Goal: Task Accomplishment & Management: Use online tool/utility

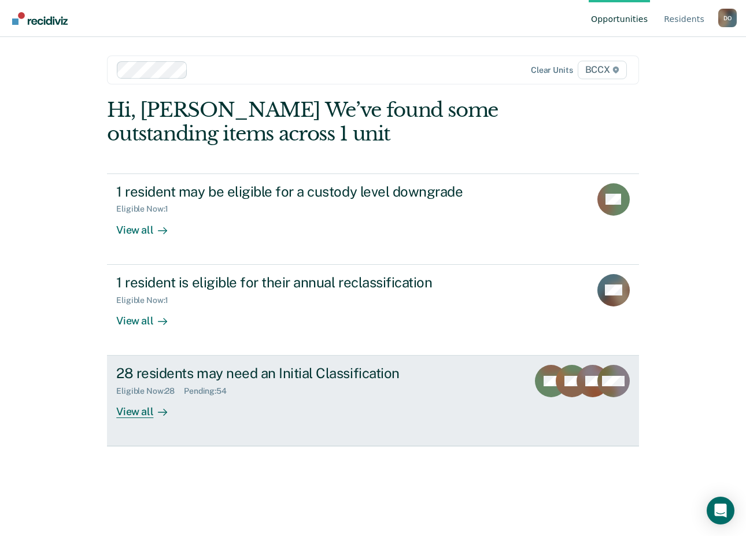
click at [140, 414] on div "View all" at bounding box center [148, 407] width 65 height 23
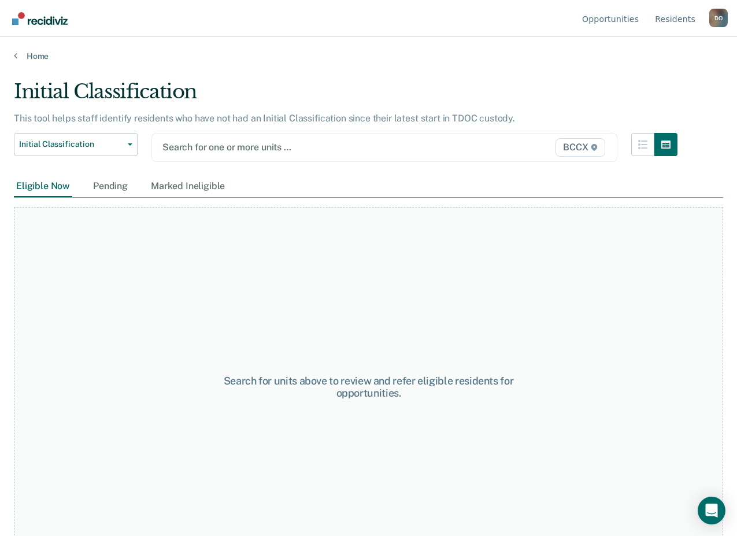
click at [264, 140] on div at bounding box center [317, 146] width 310 height 13
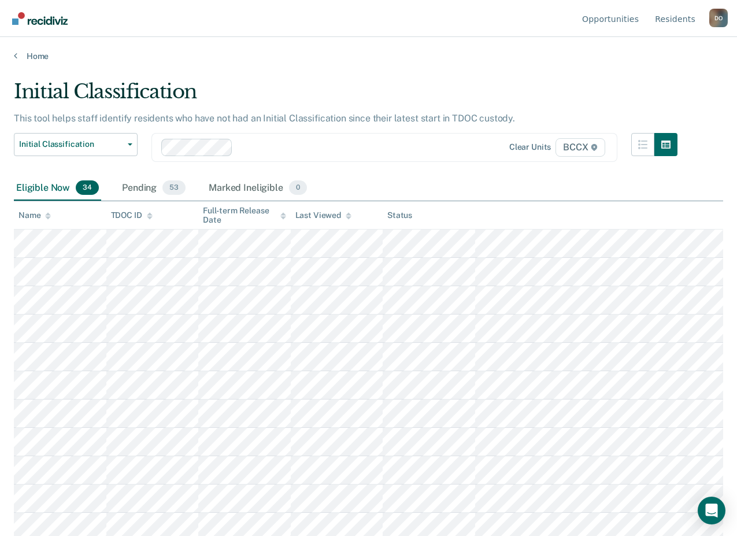
click at [373, 177] on div "Eligible Now 34 Pending 53 Marked Ineligible 0" at bounding box center [368, 189] width 709 height 26
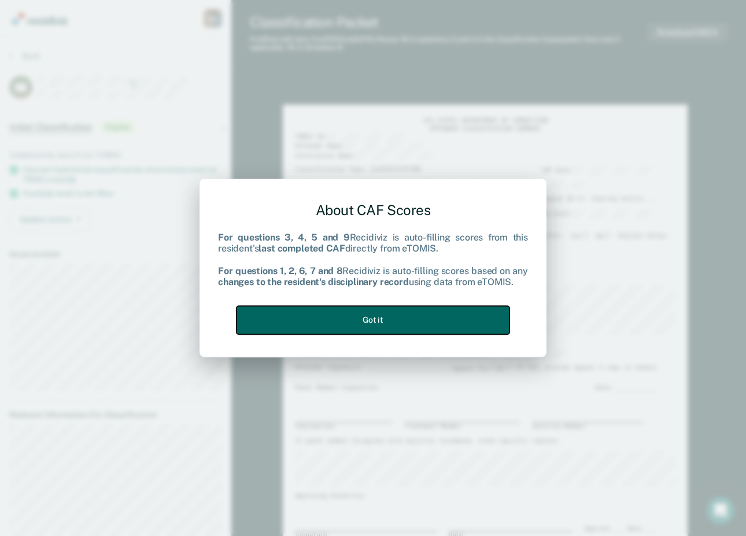
click at [365, 321] on button "Got it" at bounding box center [372, 320] width 273 height 28
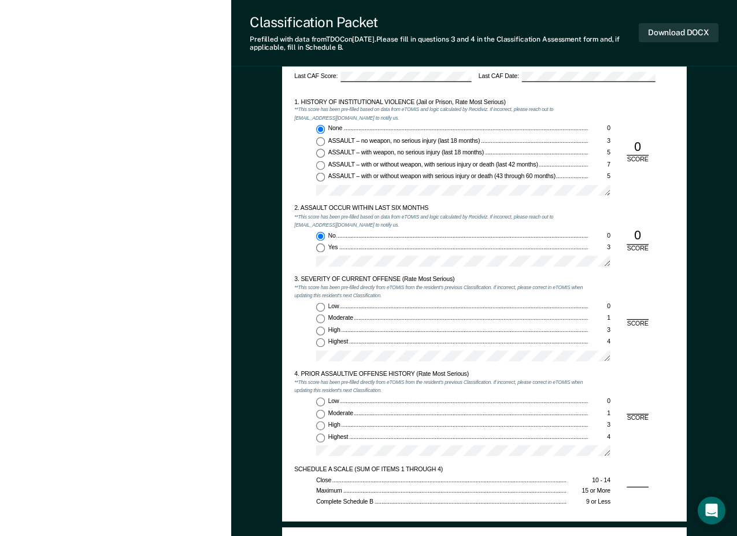
scroll to position [636, 0]
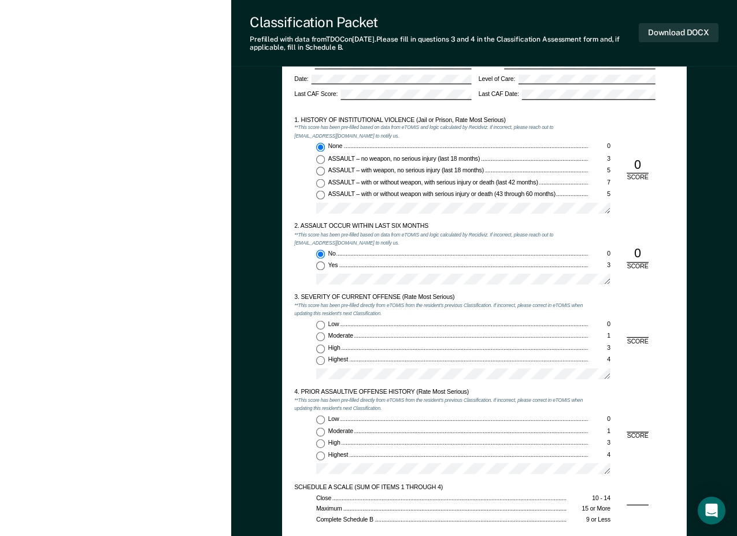
click at [322, 337] on input "Moderate 1" at bounding box center [320, 336] width 9 height 9
type textarea "x"
radio input "true"
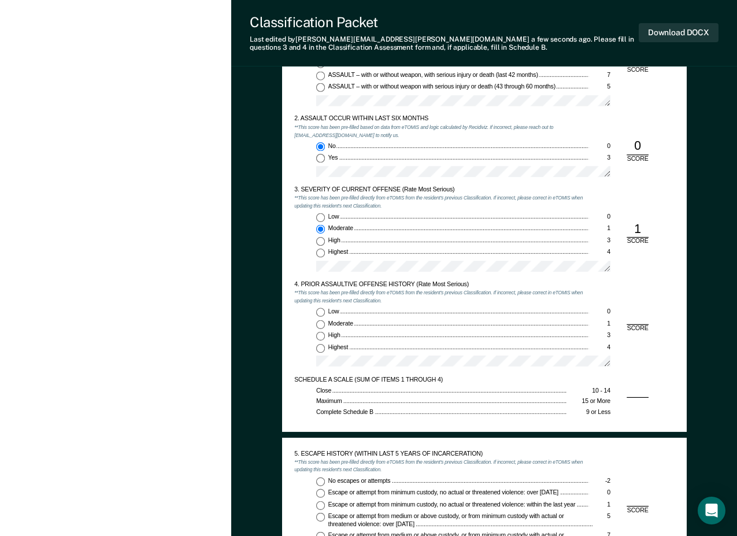
scroll to position [809, 0]
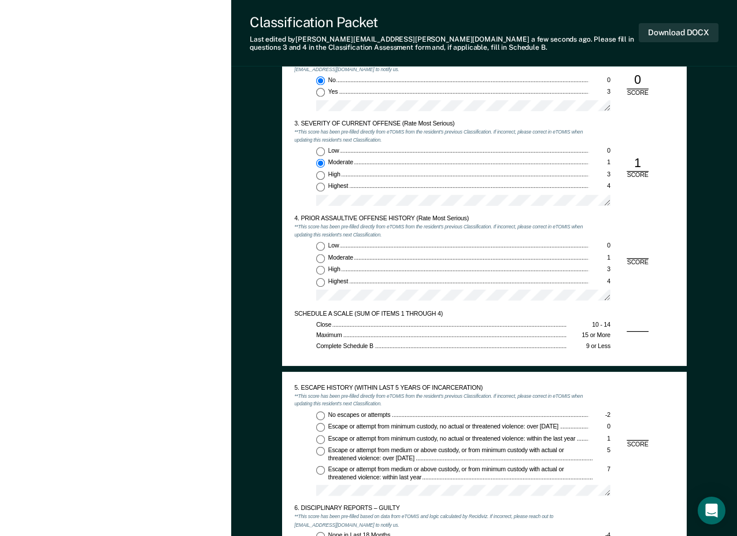
click at [319, 268] on input "High 3" at bounding box center [320, 269] width 9 height 9
type textarea "x"
radio input "true"
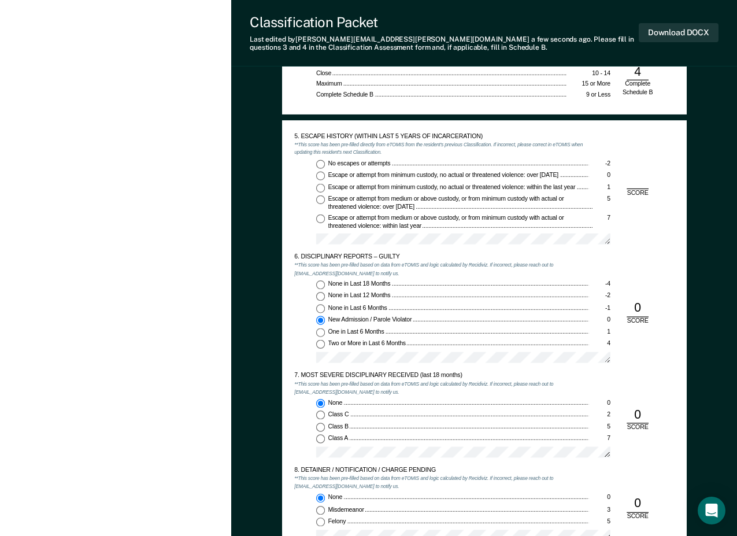
scroll to position [1040, 0]
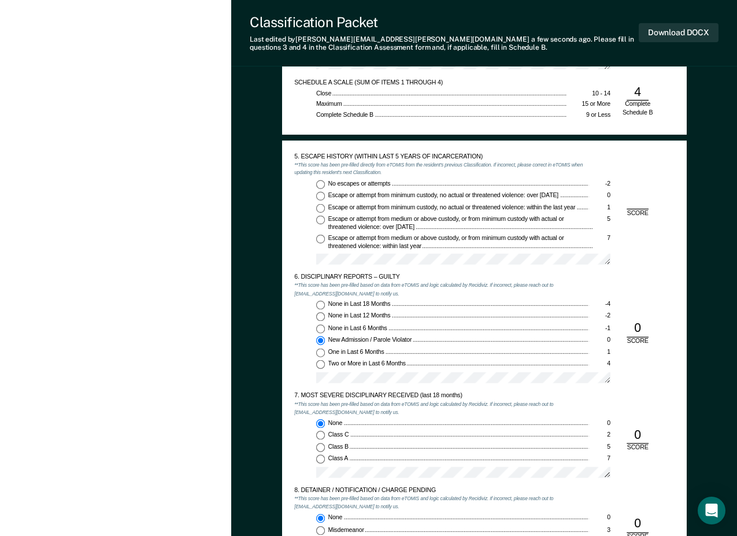
click at [317, 184] on input "No escapes or attempts -2" at bounding box center [320, 184] width 9 height 9
type textarea "x"
radio input "true"
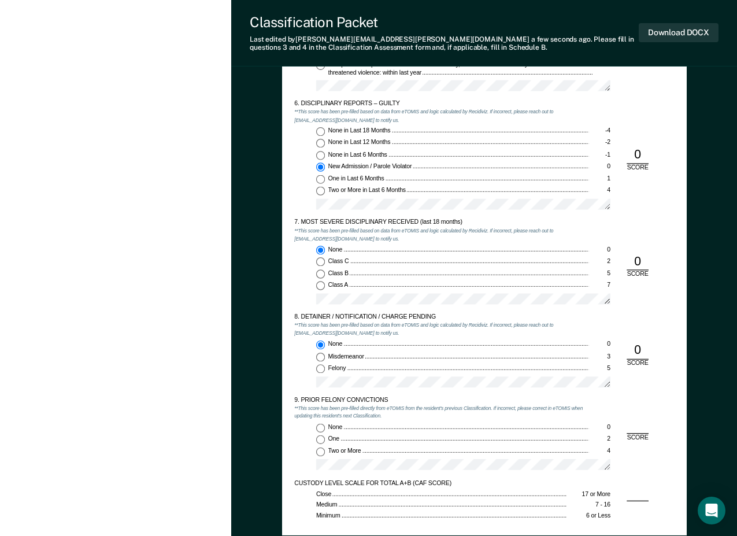
scroll to position [1329, 0]
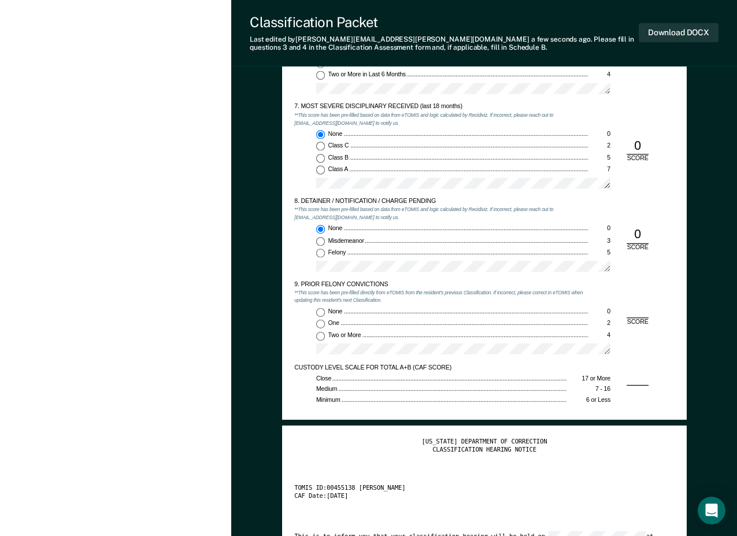
click at [320, 335] on input "Two or More 4" at bounding box center [320, 335] width 9 height 9
type textarea "x"
radio input "true"
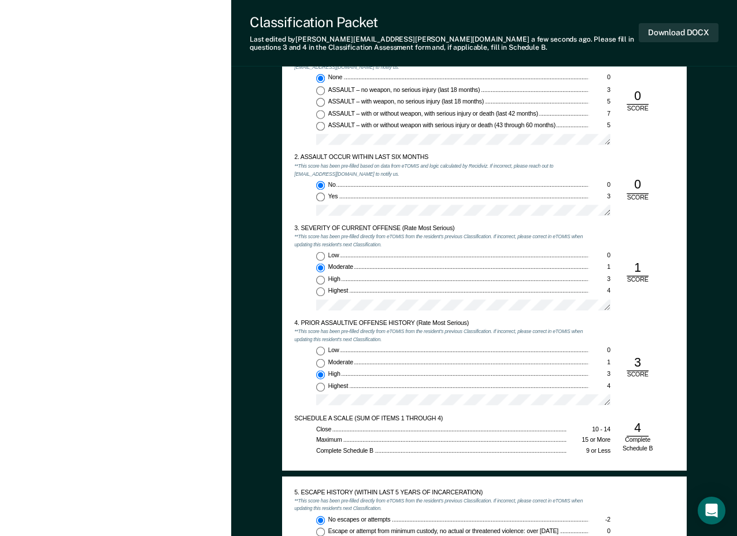
scroll to position [578, 0]
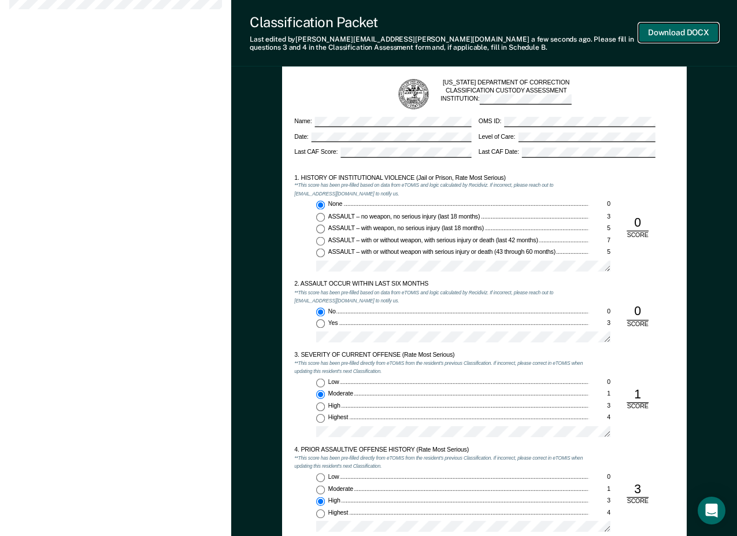
click at [694, 31] on button "Download DOCX" at bounding box center [679, 32] width 80 height 19
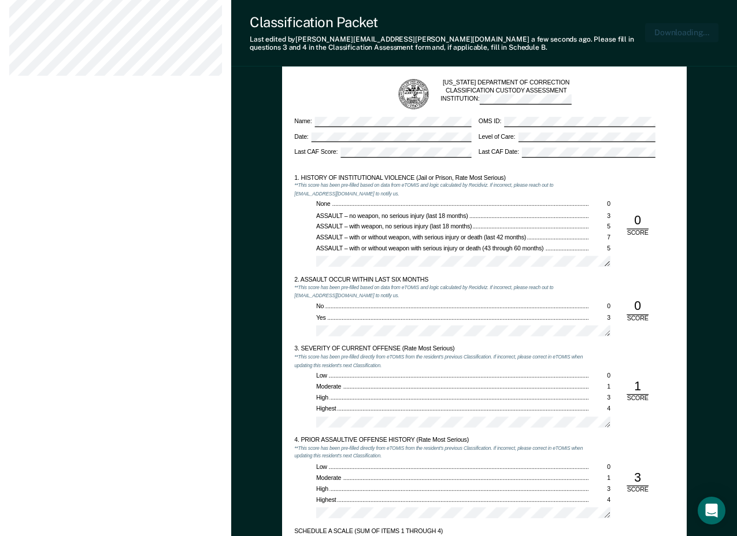
scroll to position [635, 0]
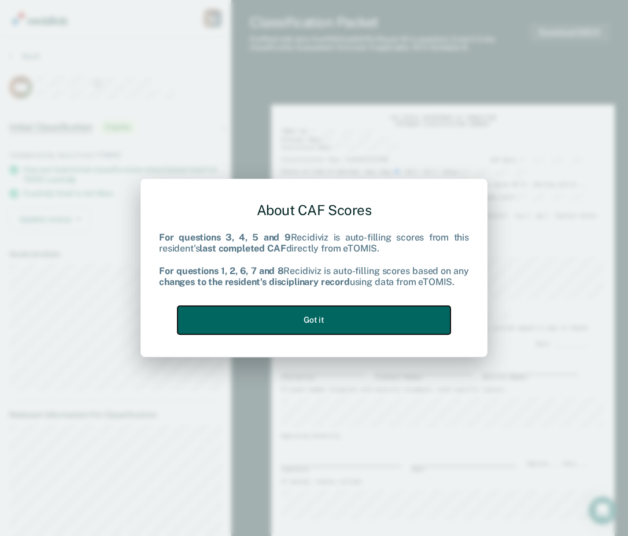
click at [381, 321] on button "Got it" at bounding box center [313, 320] width 273 height 28
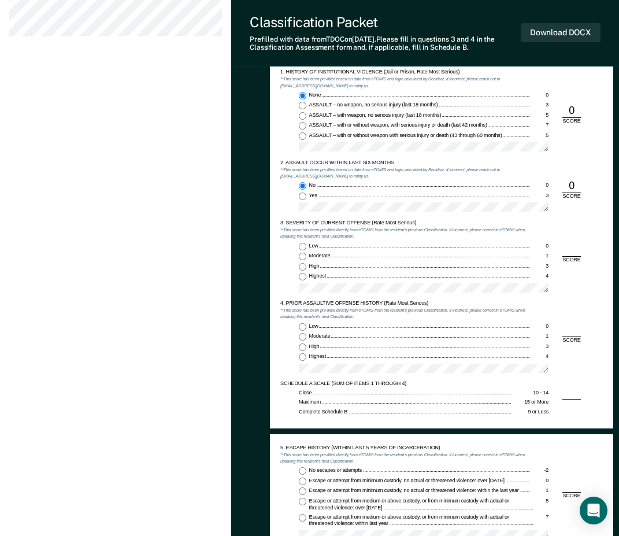
scroll to position [636, 0]
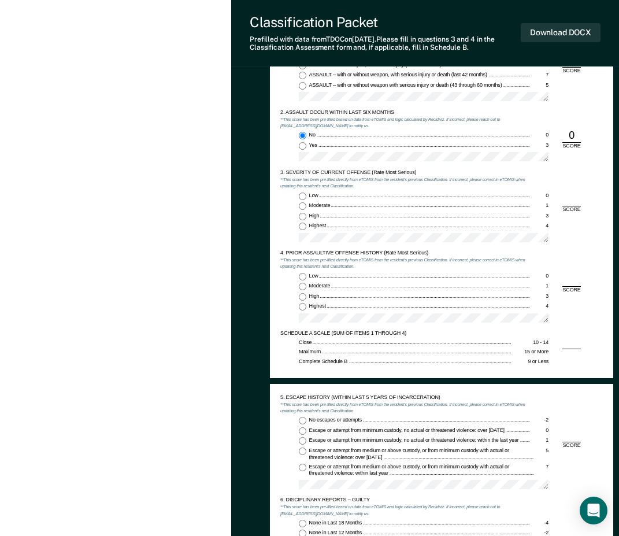
click at [327, 208] on span "Moderate" at bounding box center [320, 205] width 23 height 6
click at [306, 208] on input "Moderate 1" at bounding box center [303, 206] width 8 height 8
type textarea "x"
radio input "true"
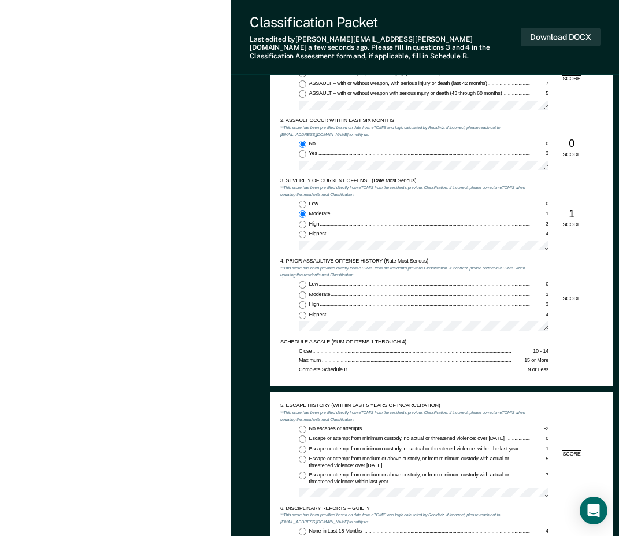
click at [307, 281] on label "Low 0" at bounding box center [424, 285] width 250 height 8
click at [306, 281] on input "Low 0" at bounding box center [303, 285] width 8 height 8
type textarea "x"
radio input "true"
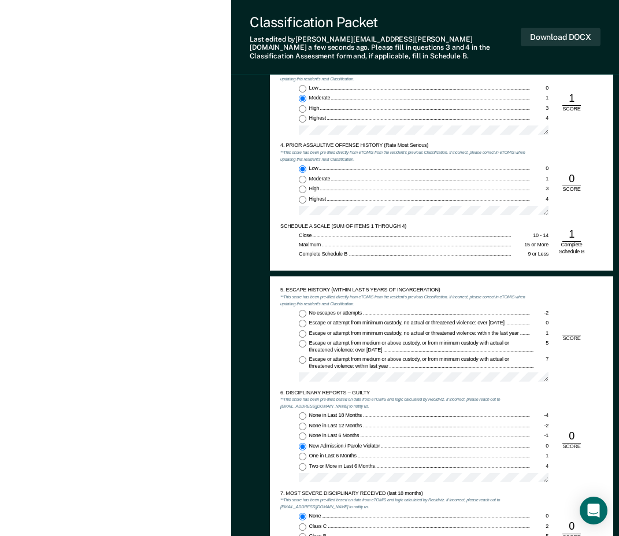
scroll to position [809, 0]
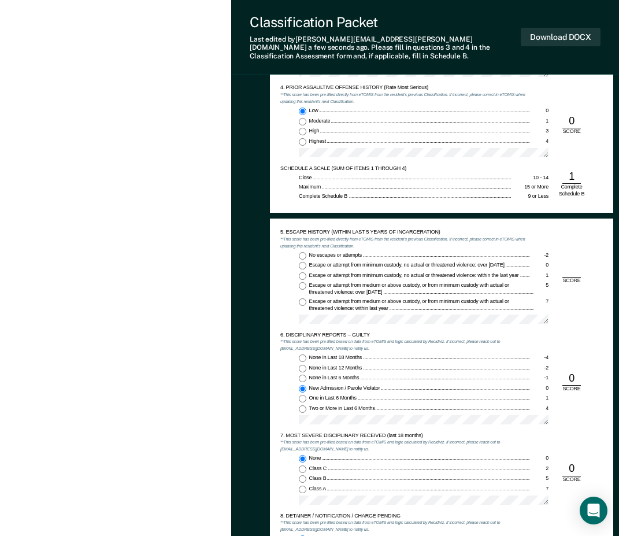
click at [310, 252] on span "No escapes or attempts" at bounding box center [336, 255] width 54 height 6
click at [306, 252] on input "No escapes or attempts -2" at bounding box center [303, 256] width 8 height 8
type textarea "x"
radio input "true"
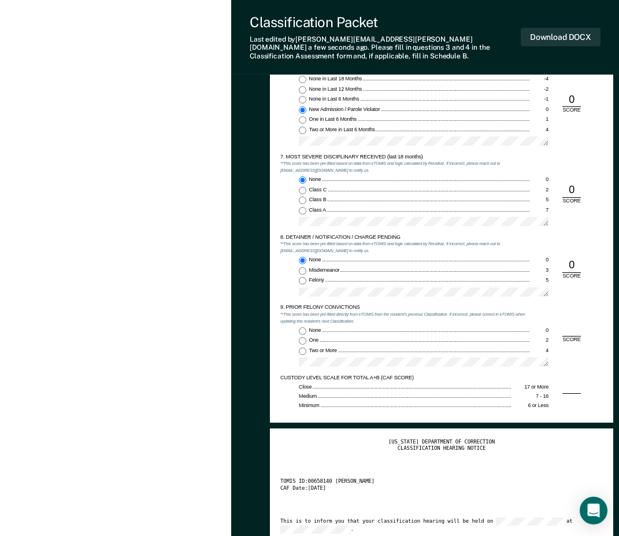
scroll to position [1098, 0]
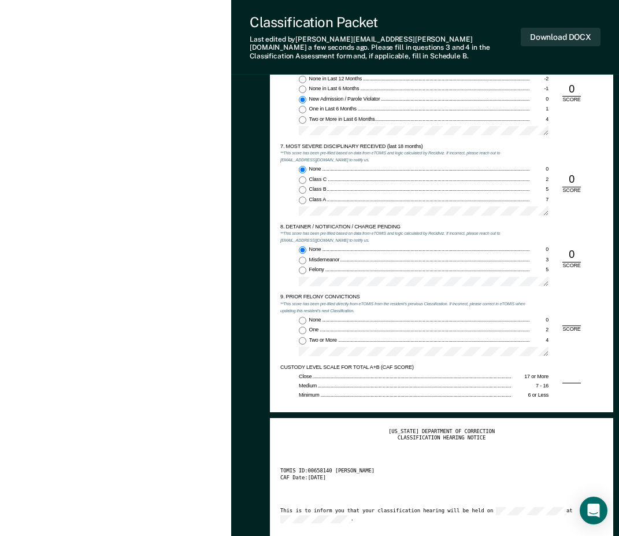
click at [305, 337] on input "Two or More 4" at bounding box center [303, 341] width 8 height 8
type textarea "x"
radio input "true"
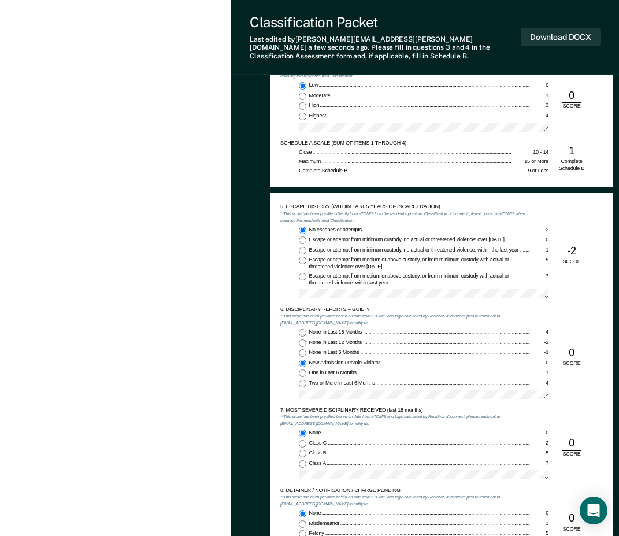
scroll to position [694, 0]
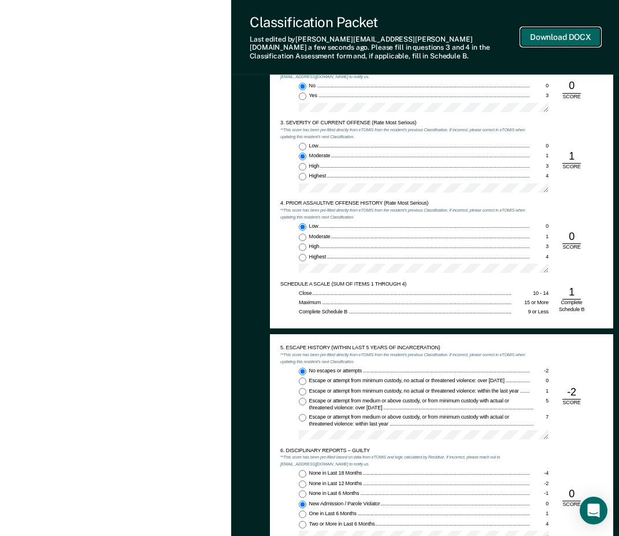
click at [563, 36] on button "Download DOCX" at bounding box center [561, 37] width 80 height 19
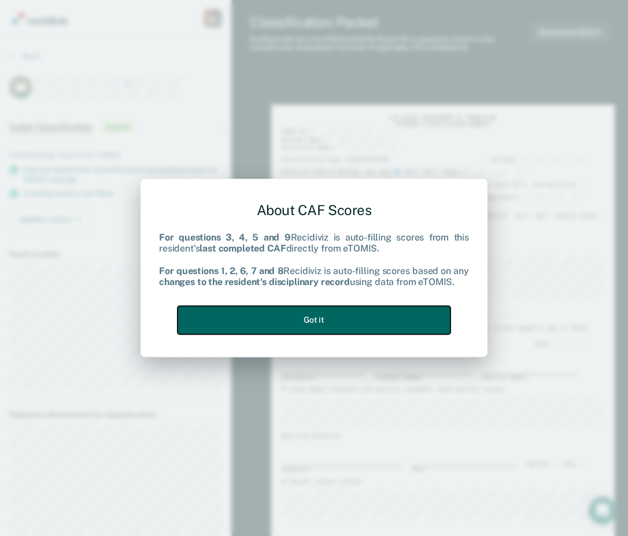
click at [277, 324] on button "Got it" at bounding box center [313, 320] width 273 height 28
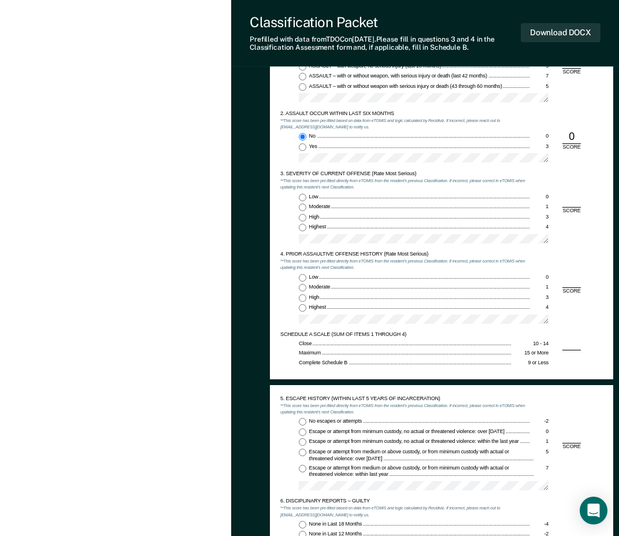
scroll to position [636, 0]
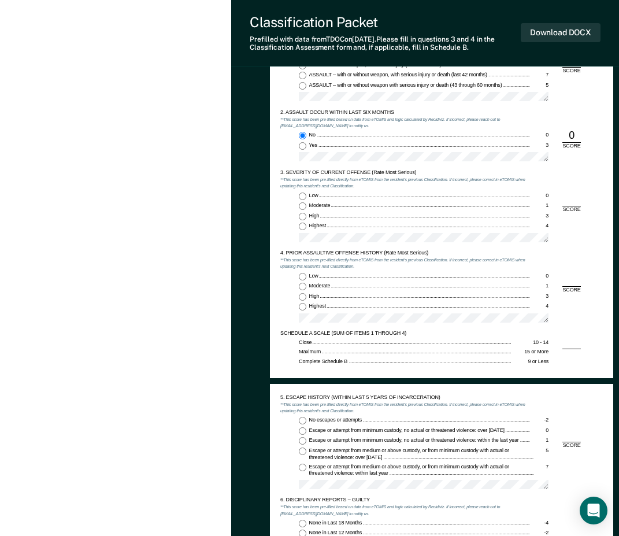
click at [307, 202] on div "Low 0 Moderate 1 High 3 Highest 4" at bounding box center [405, 219] width 250 height 55
click at [303, 205] on input "Moderate 1" at bounding box center [303, 206] width 8 height 8
type textarea "x"
radio input "true"
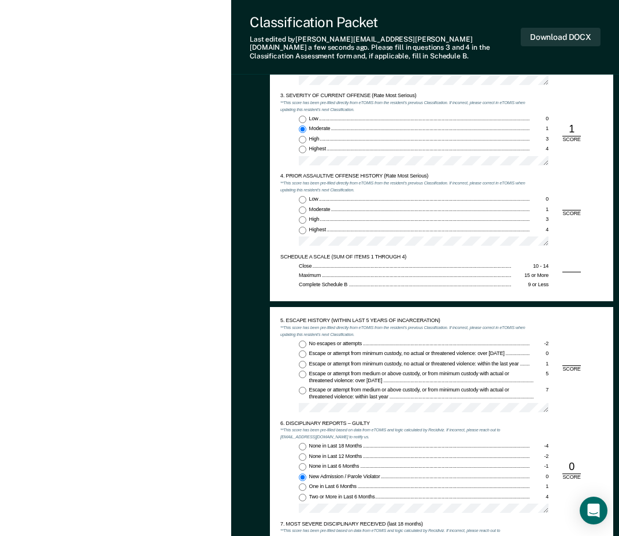
scroll to position [751, 0]
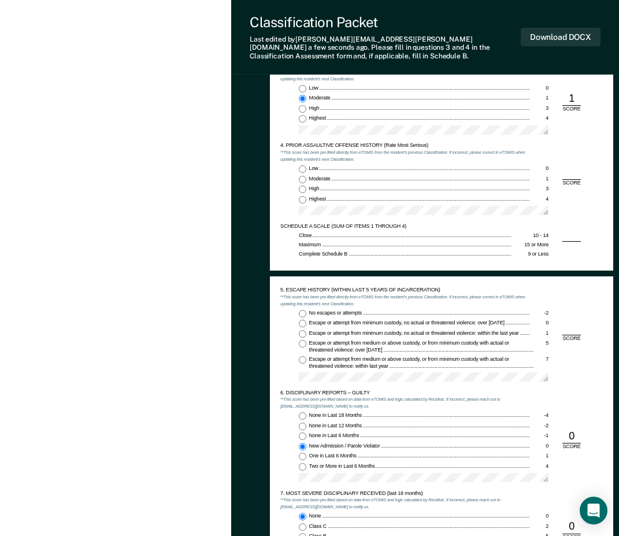
click at [304, 165] on input "Low 0" at bounding box center [303, 169] width 8 height 8
type textarea "x"
radio input "true"
click at [302, 176] on input "Moderate 1" at bounding box center [303, 180] width 8 height 8
type textarea "x"
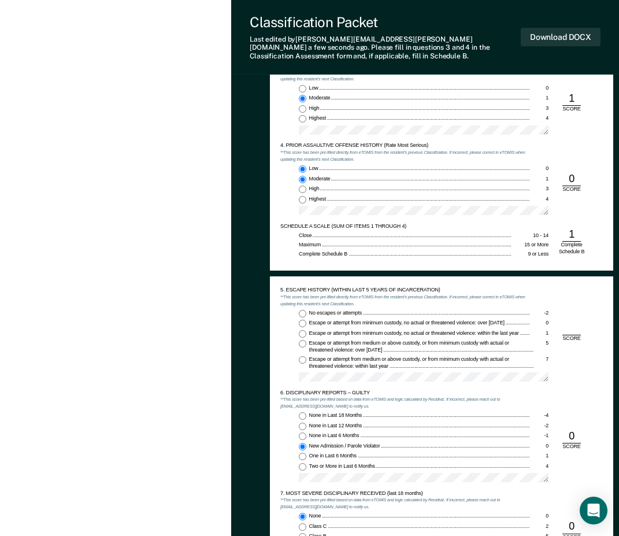
radio input "false"
radio input "true"
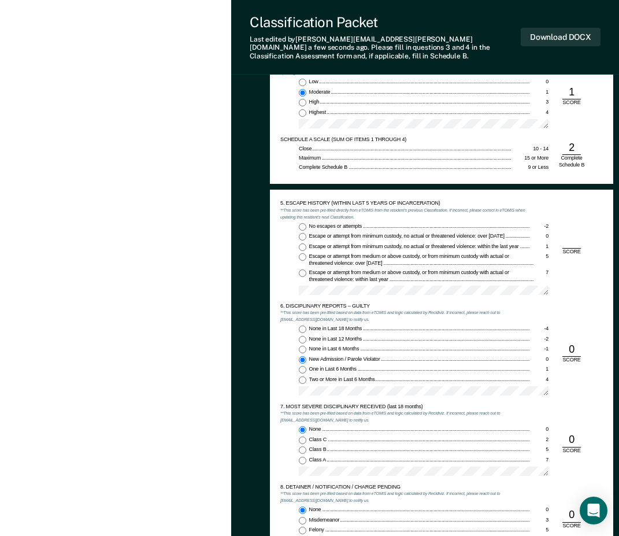
scroll to position [867, 0]
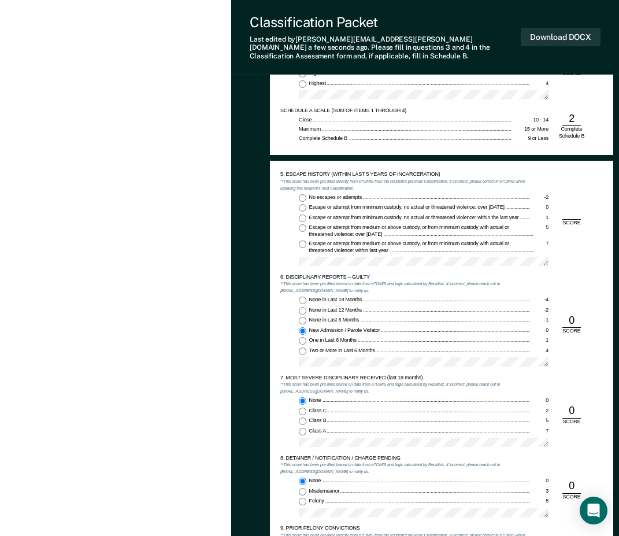
click at [304, 194] on input "No escapes or attempts -2" at bounding box center [303, 198] width 8 height 8
type textarea "x"
radio input "true"
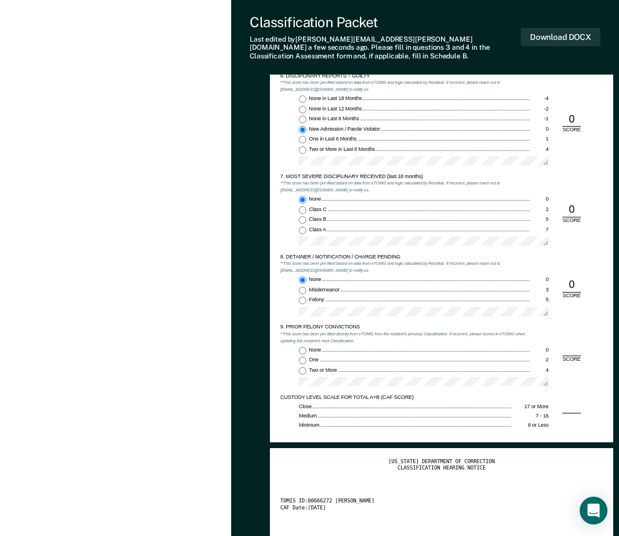
scroll to position [1098, 0]
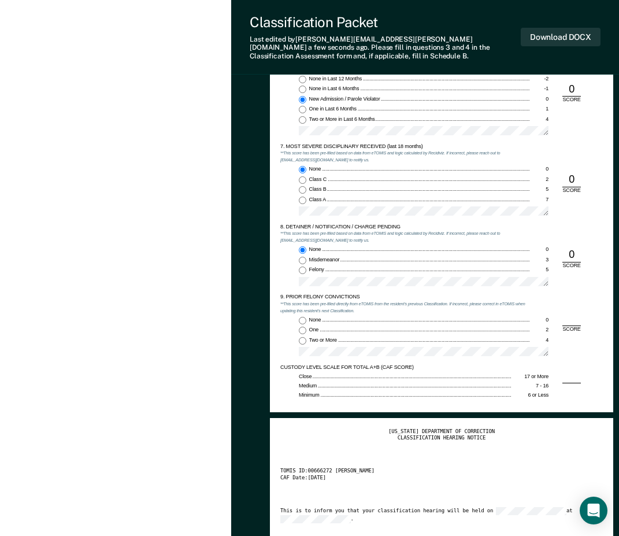
click at [304, 337] on input "Two or More 4" at bounding box center [303, 341] width 8 height 8
type textarea "x"
radio input "true"
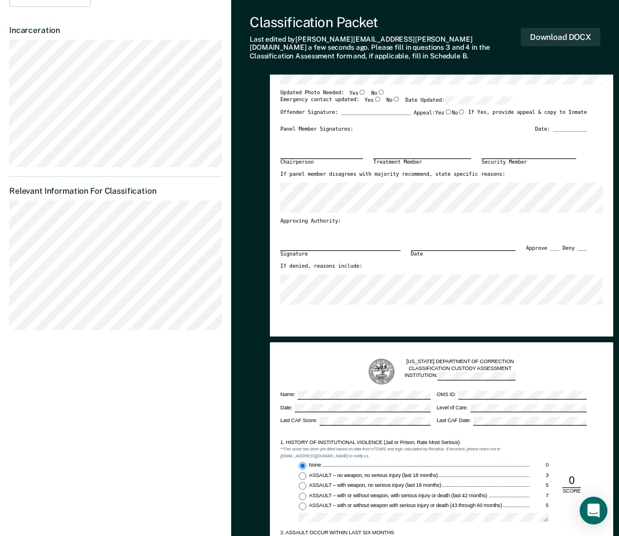
scroll to position [58, 0]
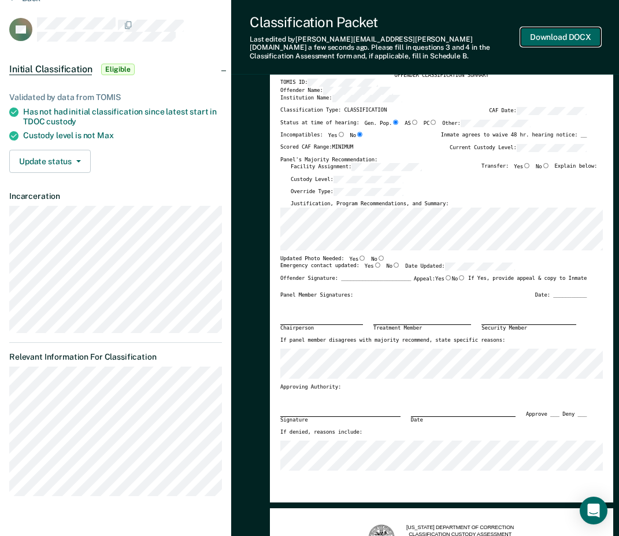
click at [555, 34] on button "Download DOCX" at bounding box center [561, 37] width 80 height 19
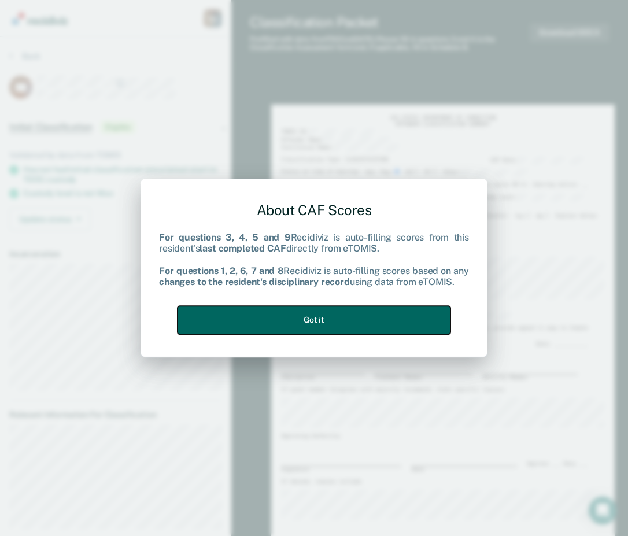
drag, startPoint x: 370, startPoint y: 319, endPoint x: 362, endPoint y: 314, distance: 9.3
click at [370, 318] on button "Got it" at bounding box center [313, 320] width 273 height 28
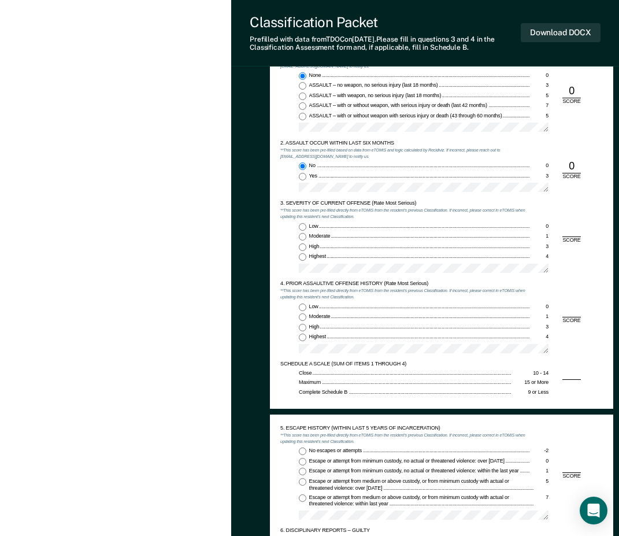
scroll to position [636, 0]
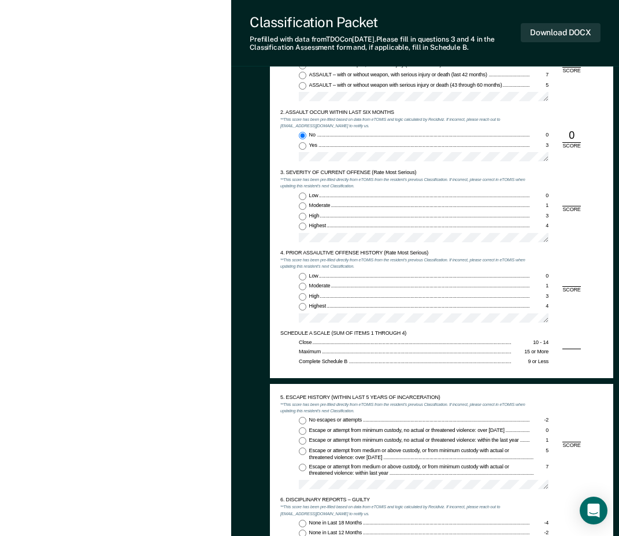
click at [305, 220] on div "Low 0 Moderate 1 High 3 Highest 4" at bounding box center [405, 219] width 250 height 55
click at [303, 215] on input "High 3" at bounding box center [303, 217] width 8 height 8
type textarea "x"
radio input "true"
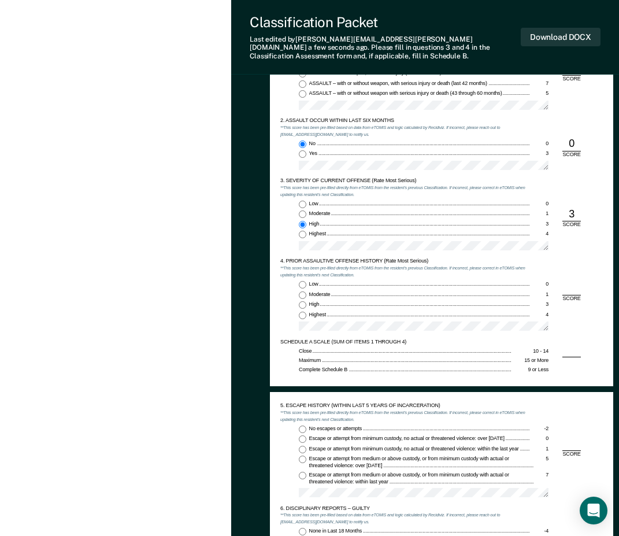
click at [312, 301] on span "High" at bounding box center [315, 304] width 12 height 6
click at [306, 301] on input "High 3" at bounding box center [303, 305] width 8 height 8
type textarea "x"
radio input "true"
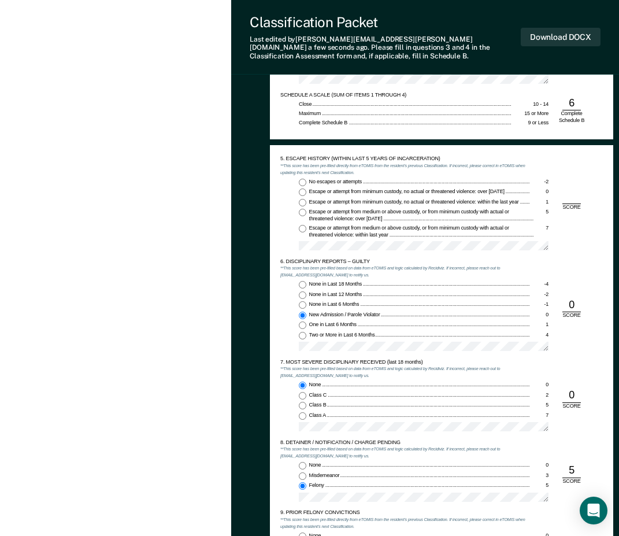
scroll to position [867, 0]
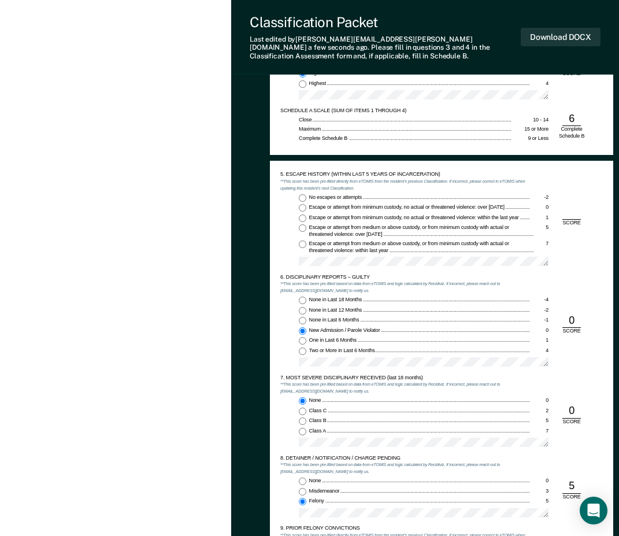
click at [303, 194] on input "No escapes or attempts -2" at bounding box center [303, 198] width 8 height 8
type textarea "x"
radio input "true"
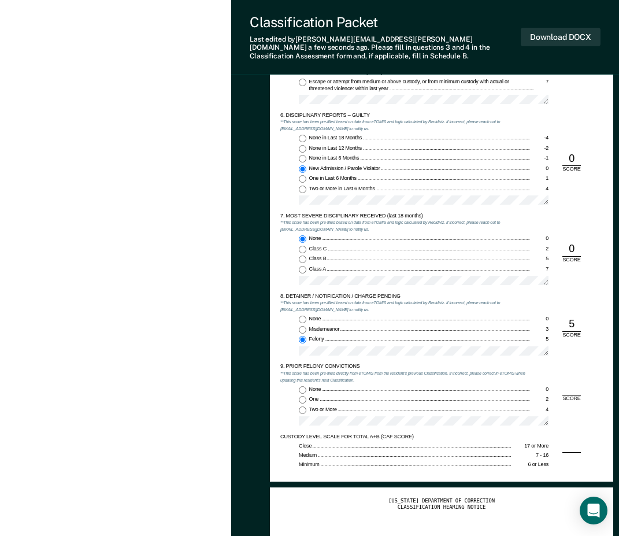
scroll to position [1098, 0]
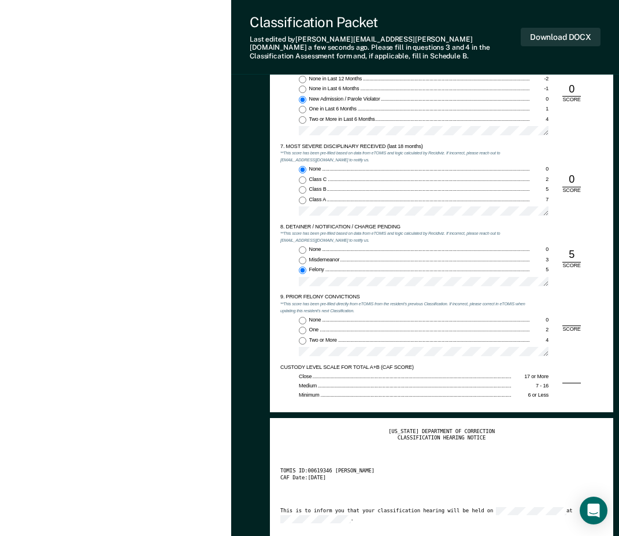
click at [306, 337] on input "Two or More 4" at bounding box center [303, 341] width 8 height 8
type textarea "x"
radio input "true"
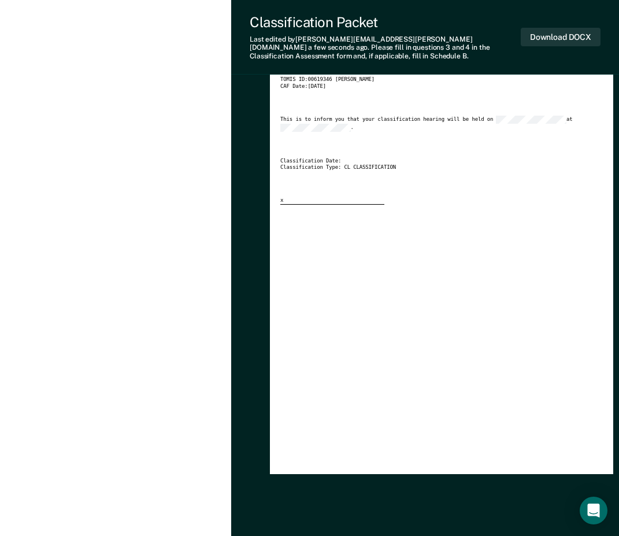
scroll to position [1503, 0]
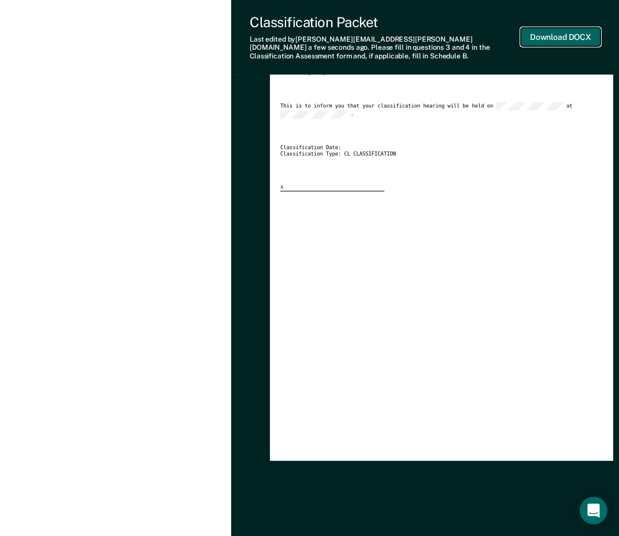
click at [546, 31] on button "Download DOCX" at bounding box center [561, 37] width 80 height 19
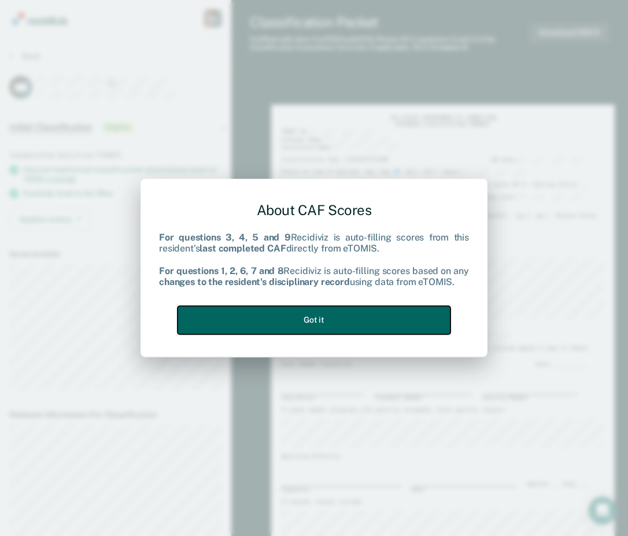
click at [325, 312] on button "Got it" at bounding box center [313, 320] width 273 height 28
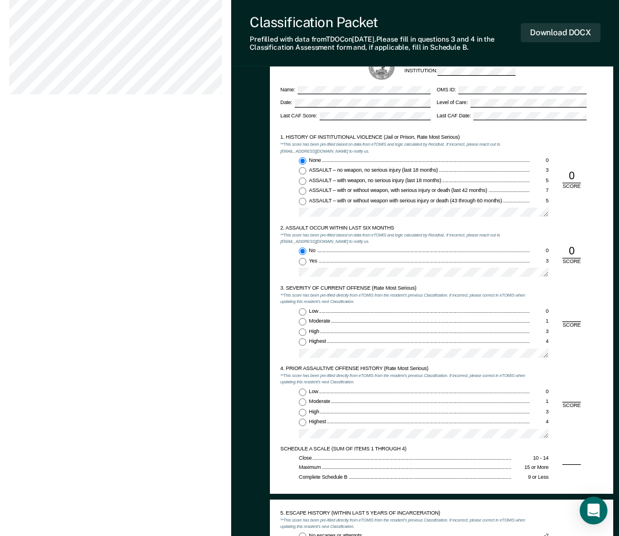
scroll to position [636, 0]
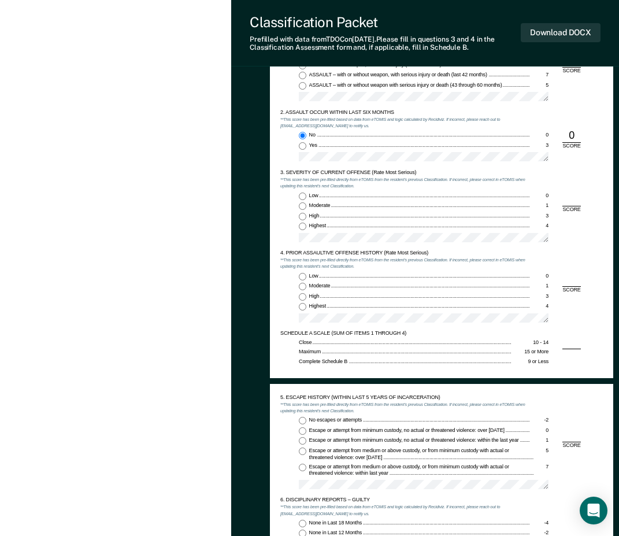
click at [304, 306] on input "Highest 4" at bounding box center [303, 307] width 8 height 8
type textarea "x"
radio input "true"
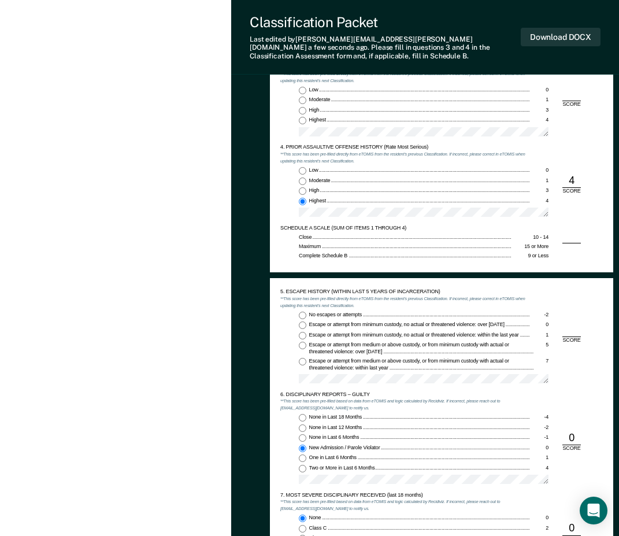
scroll to position [751, 0]
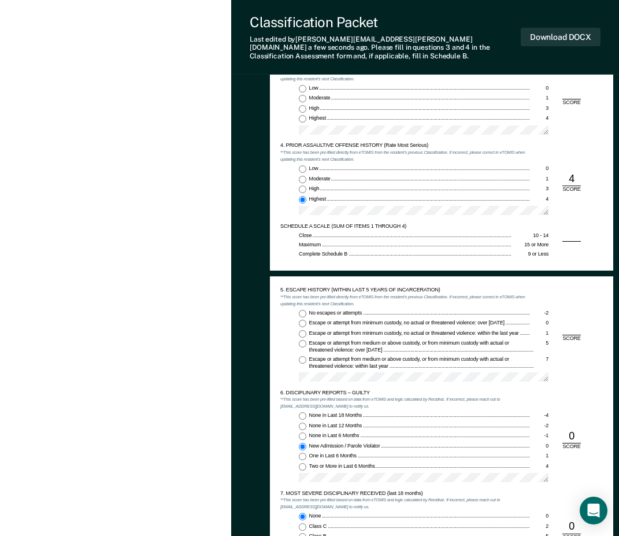
click at [304, 310] on input "No escapes or attempts -2" at bounding box center [303, 314] width 8 height 8
type textarea "x"
radio input "true"
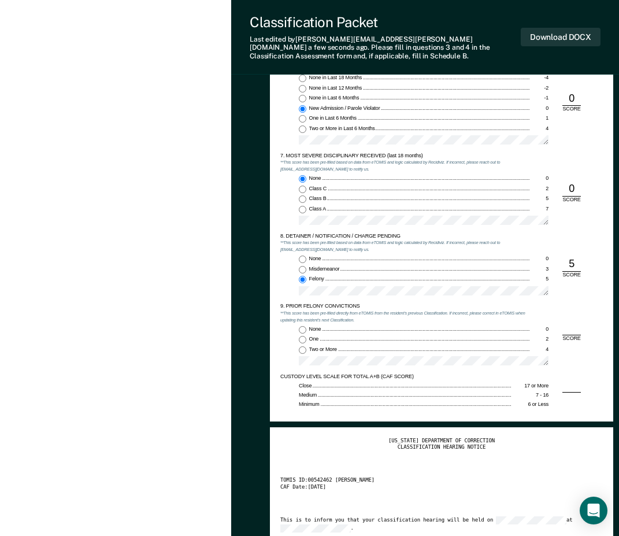
scroll to position [1098, 0]
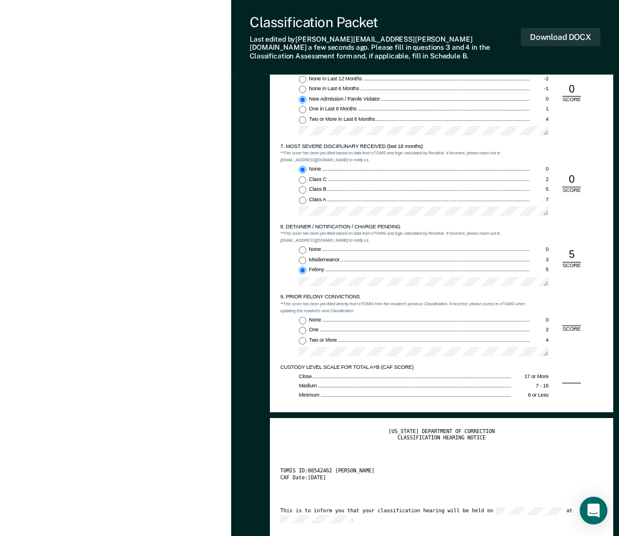
click at [304, 337] on input "Two or More 4" at bounding box center [303, 341] width 8 height 8
type textarea "x"
radio input "true"
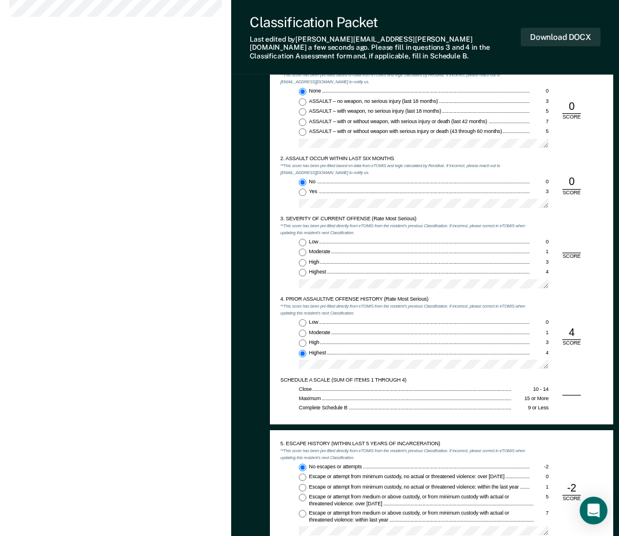
scroll to position [578, 0]
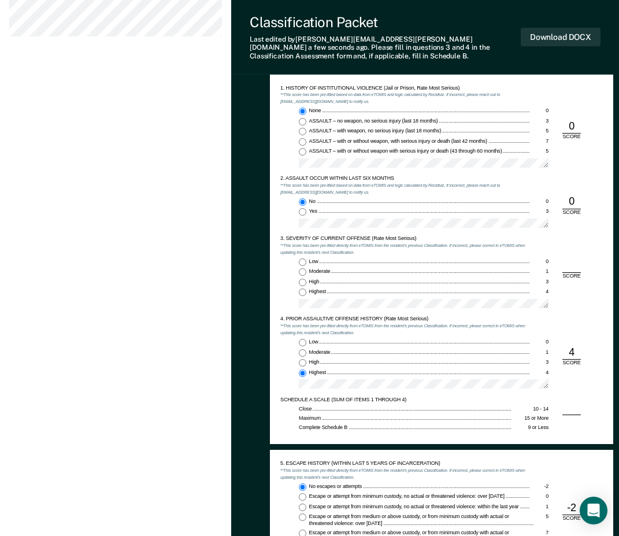
click at [299, 258] on input "Low 0" at bounding box center [303, 262] width 8 height 8
type textarea "x"
radio input "true"
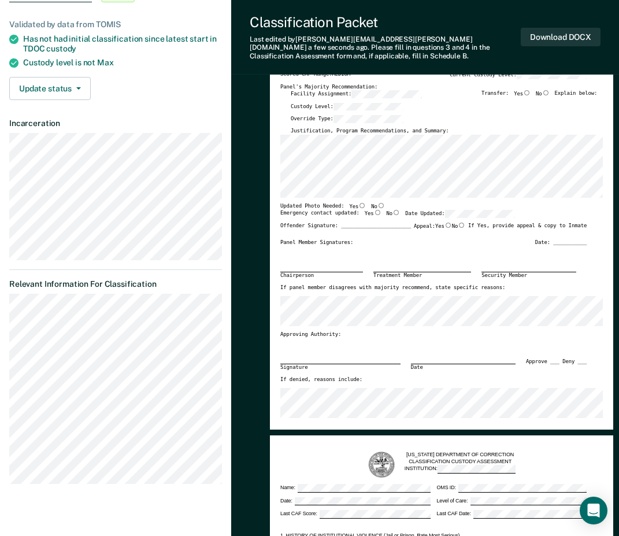
scroll to position [0, 0]
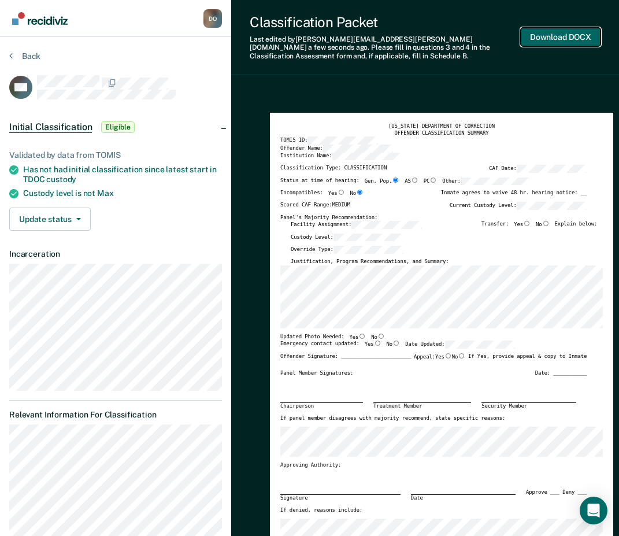
click at [592, 37] on button "Download DOCX" at bounding box center [561, 37] width 80 height 19
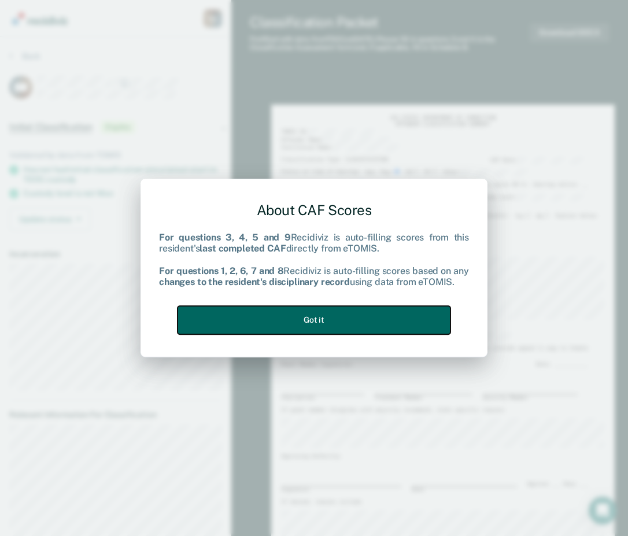
click at [316, 318] on button "Got it" at bounding box center [313, 320] width 273 height 28
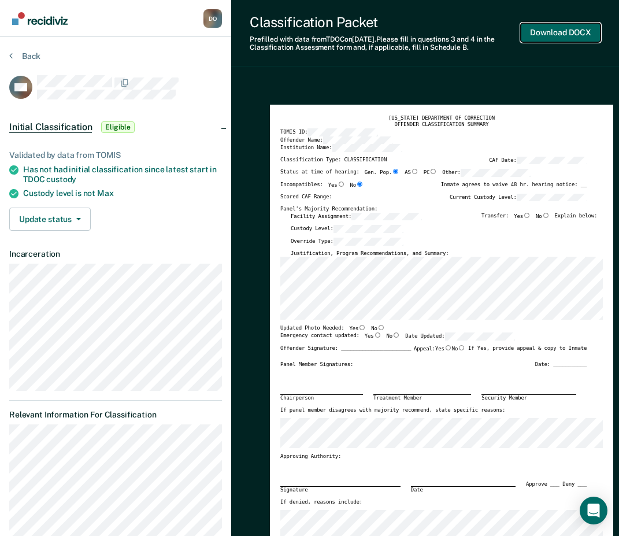
click at [570, 31] on button "Download DOCX" at bounding box center [561, 32] width 80 height 19
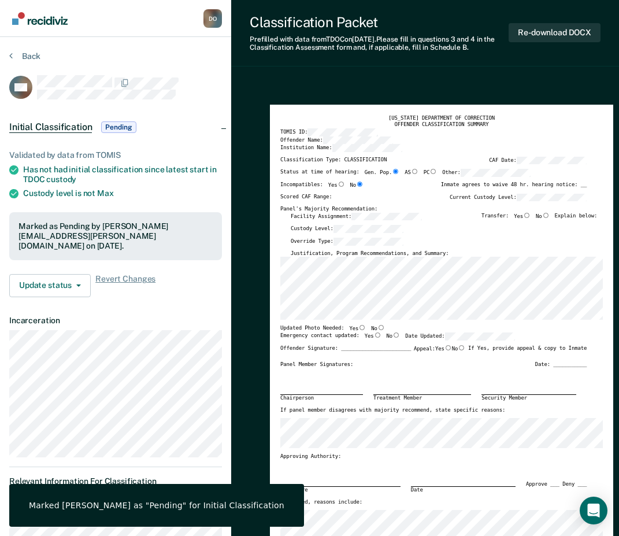
click at [404, 418] on div "If panel member disagrees with majority recommend, state specific reasons:" at bounding box center [433, 413] width 306 height 12
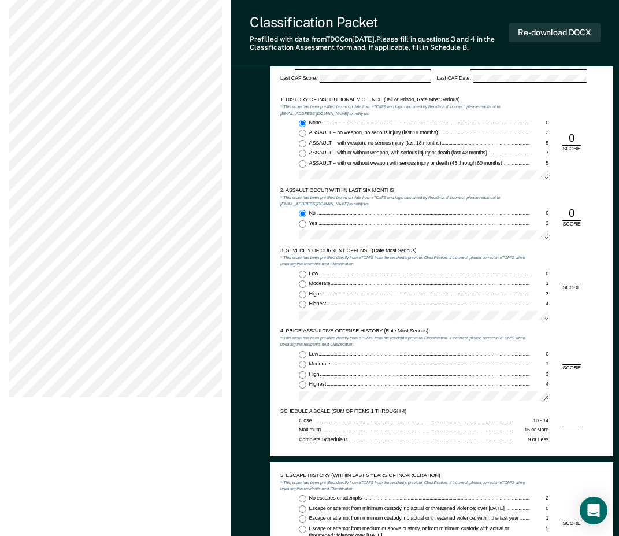
scroll to position [578, 0]
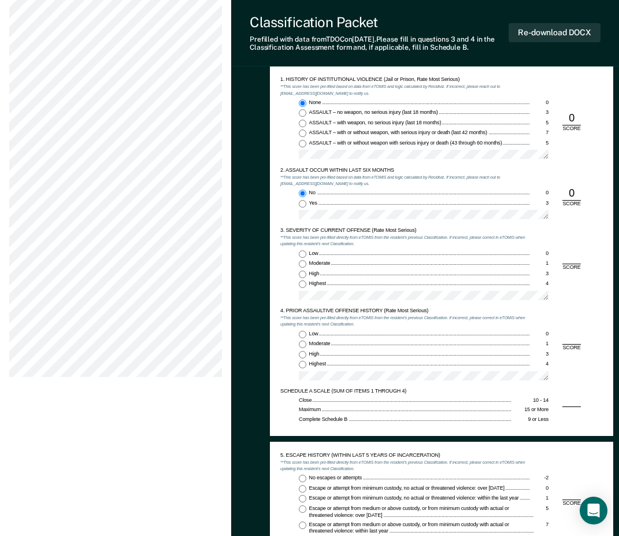
click at [304, 261] on input "Moderate 1" at bounding box center [303, 264] width 8 height 8
type textarea "x"
radio input "true"
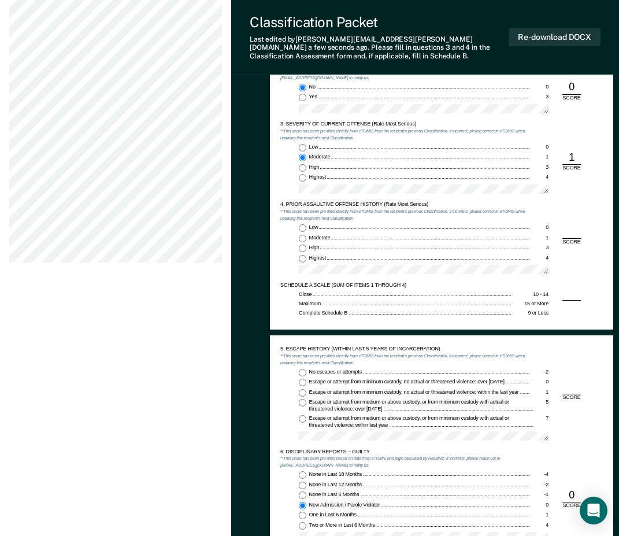
scroll to position [694, 0]
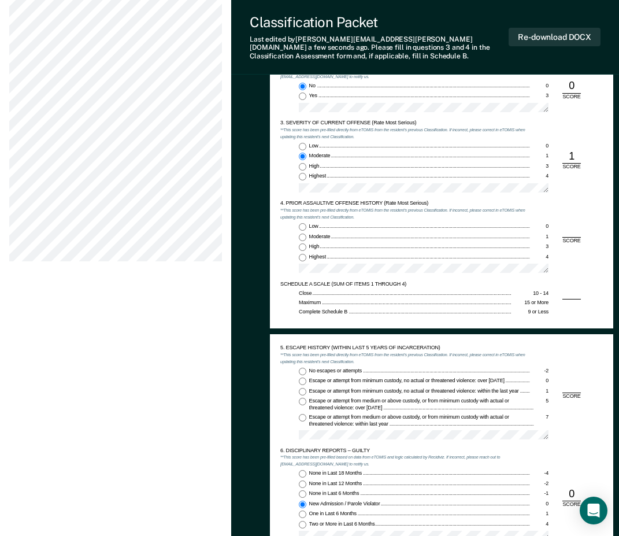
click at [316, 259] on span "Highest" at bounding box center [318, 257] width 18 height 6
click at [306, 259] on input "Highest 4" at bounding box center [303, 258] width 8 height 8
type textarea "x"
radio input "true"
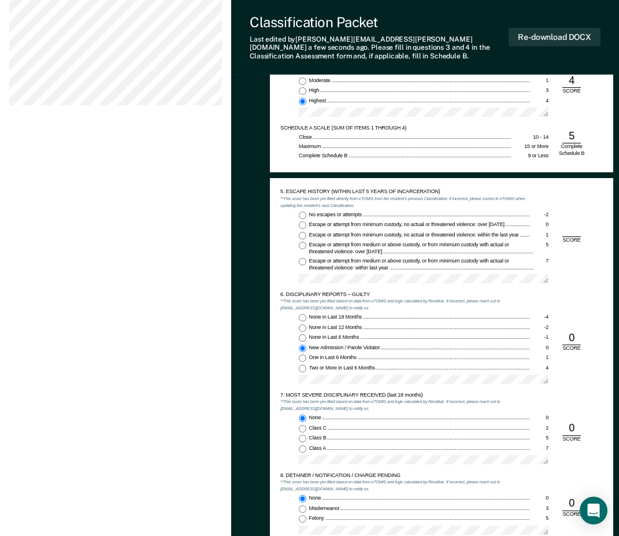
scroll to position [867, 0]
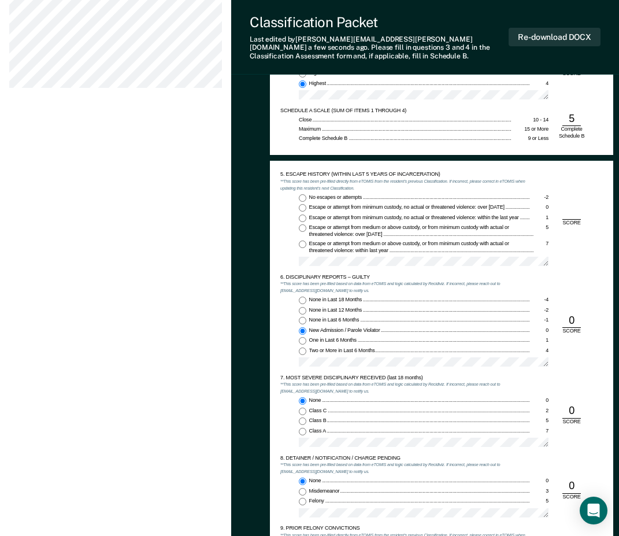
click at [303, 197] on input "No escapes or attempts -2" at bounding box center [303, 198] width 8 height 8
type textarea "x"
radio input "true"
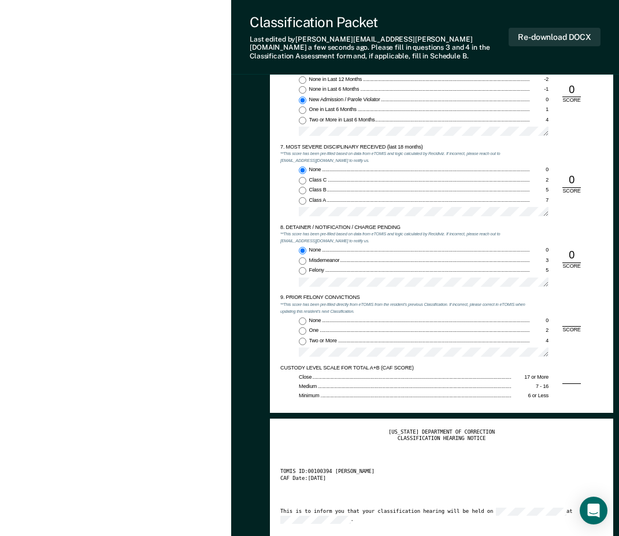
scroll to position [1098, 0]
click at [305, 344] on input "Two or More 4" at bounding box center [303, 341] width 8 height 8
type textarea "x"
radio input "true"
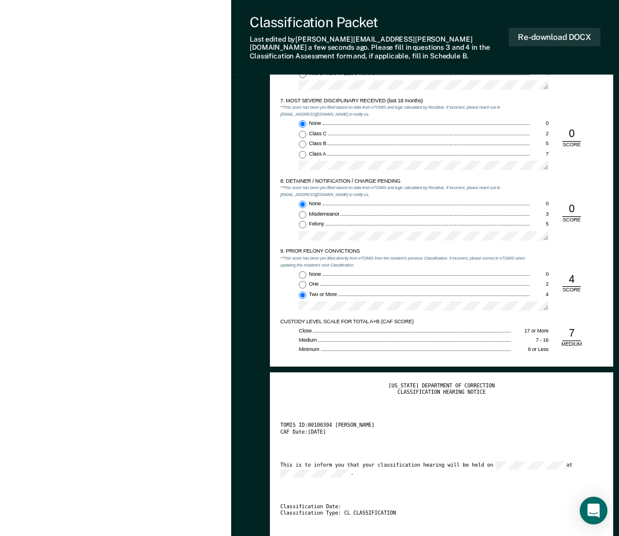
scroll to position [1329, 0]
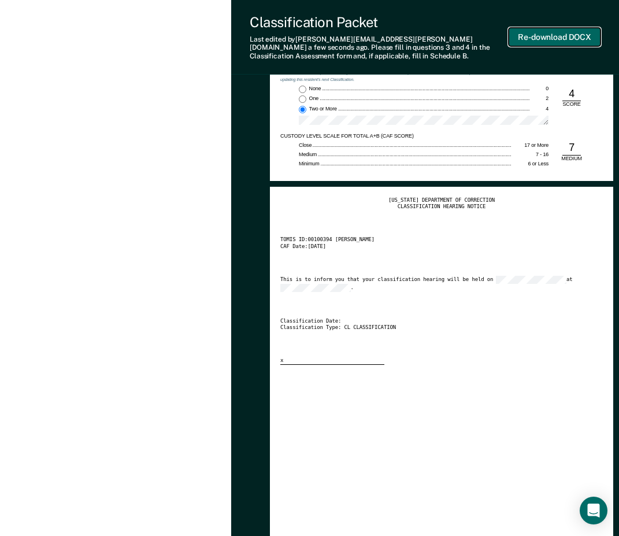
click at [546, 32] on button "Re-download DOCX" at bounding box center [555, 37] width 92 height 19
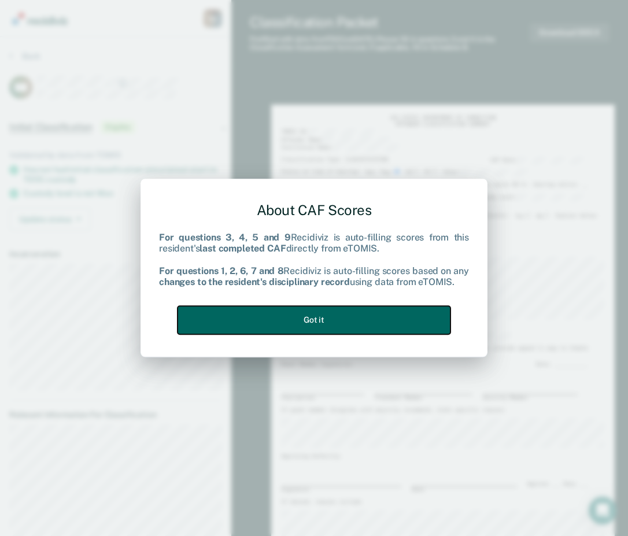
click at [258, 320] on button "Got it" at bounding box center [313, 320] width 273 height 28
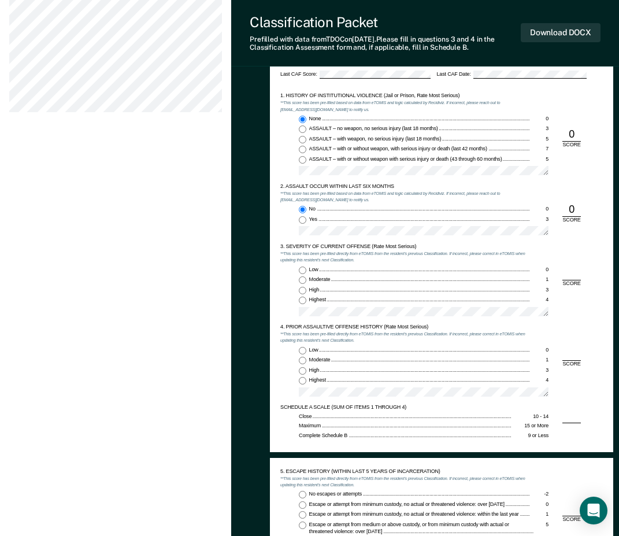
scroll to position [578, 0]
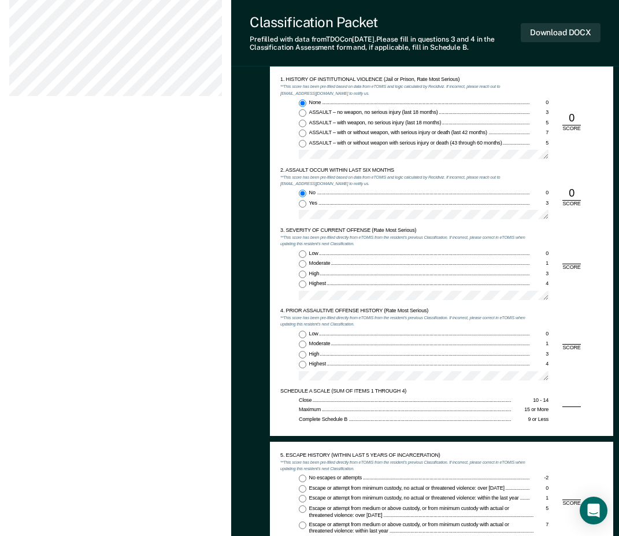
click at [316, 264] on span "Moderate" at bounding box center [320, 263] width 23 height 6
click at [306, 264] on input "Moderate 1" at bounding box center [303, 264] width 8 height 8
type textarea "x"
radio input "true"
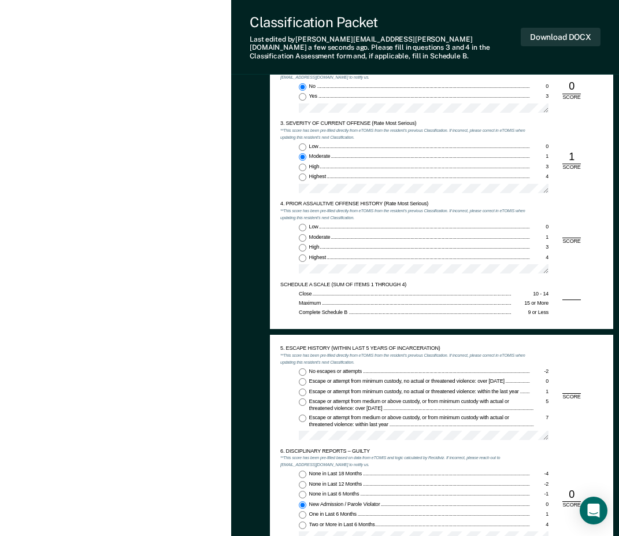
scroll to position [694, 0]
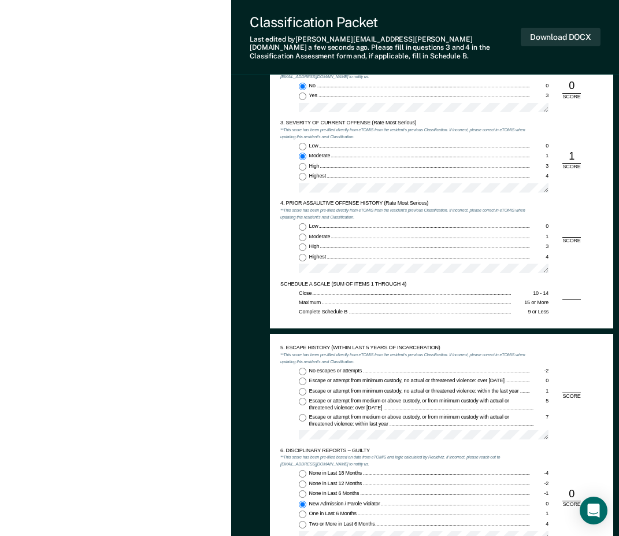
click at [303, 233] on input "Moderate 1" at bounding box center [303, 237] width 8 height 8
type textarea "x"
radio input "true"
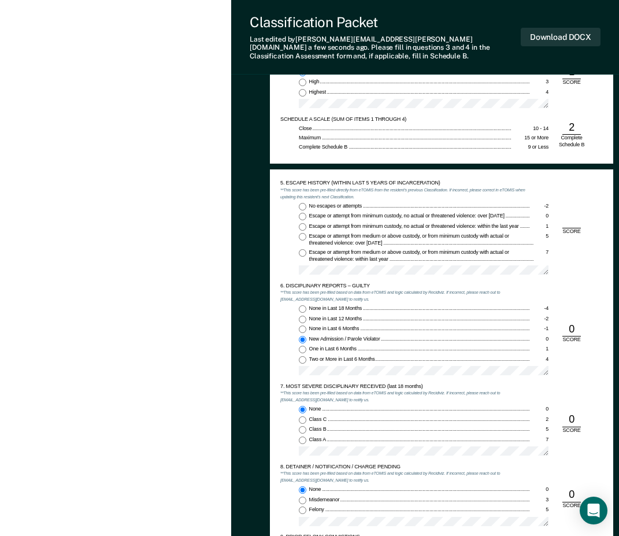
scroll to position [867, 0]
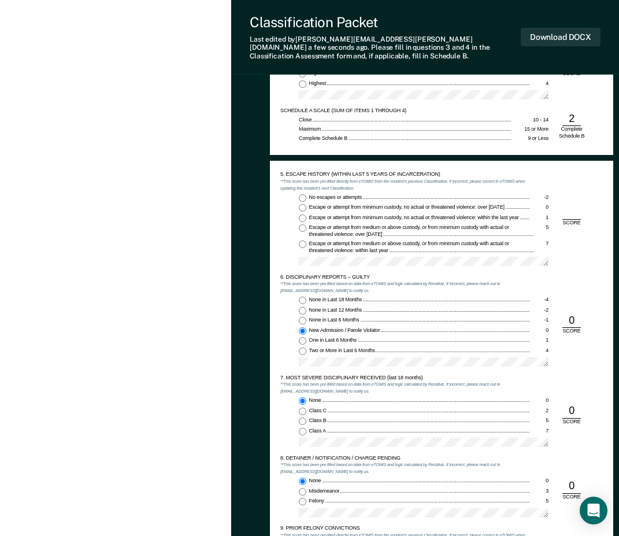
click at [303, 194] on input "No escapes or attempts -2" at bounding box center [303, 198] width 8 height 8
type textarea "x"
radio input "true"
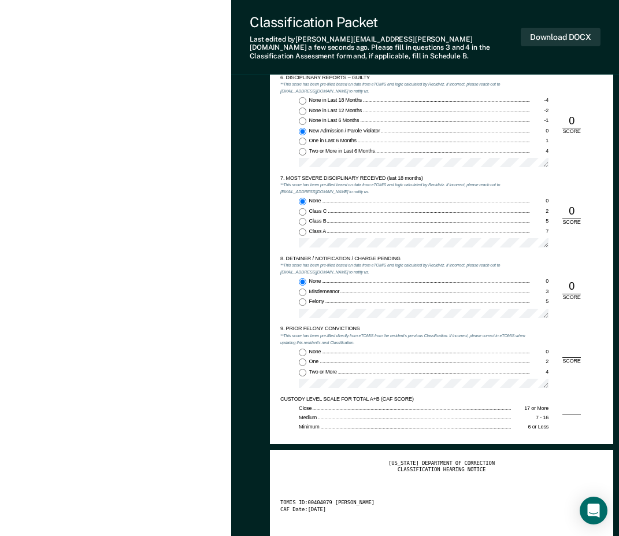
scroll to position [1098, 0]
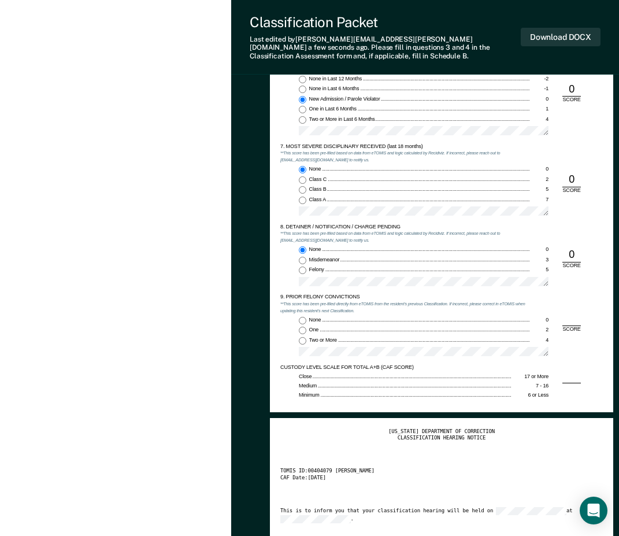
click at [300, 266] on input "Felony 5" at bounding box center [303, 270] width 8 height 8
type textarea "x"
radio input "false"
radio input "true"
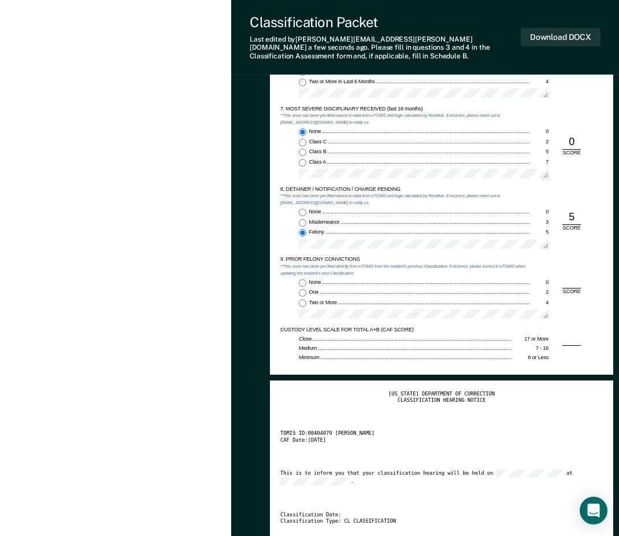
scroll to position [1156, 0]
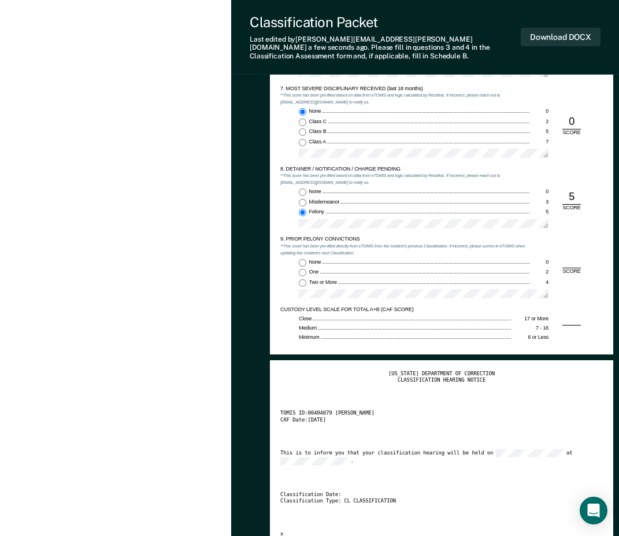
click at [329, 279] on span "Two or More" at bounding box center [323, 282] width 29 height 6
click at [306, 279] on input "Two or More 4" at bounding box center [303, 283] width 8 height 8
type textarea "x"
radio input "true"
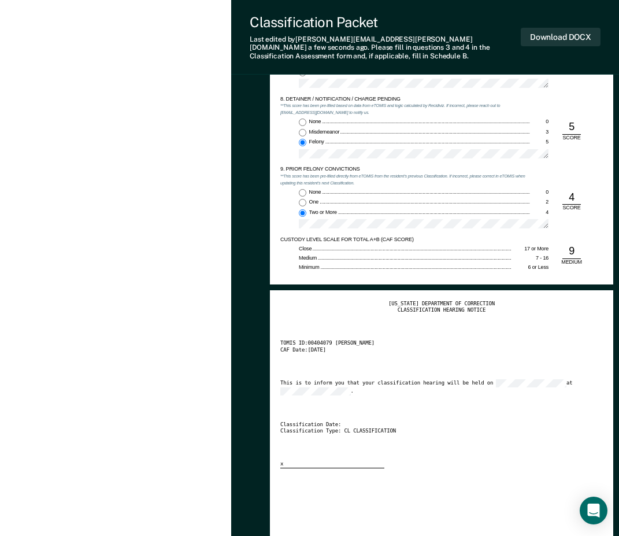
scroll to position [1214, 0]
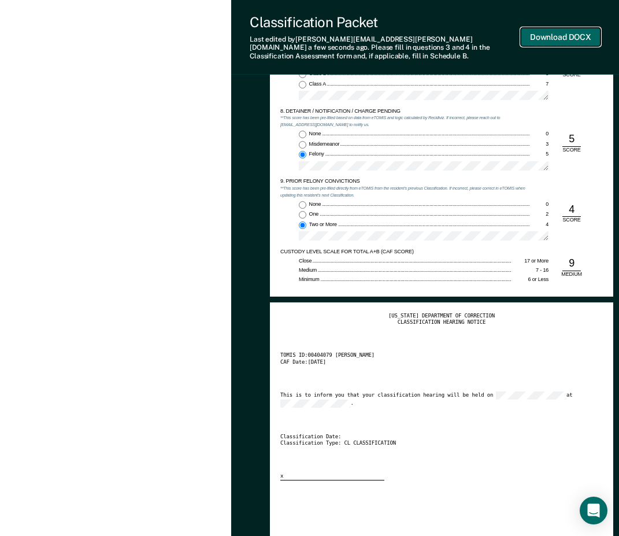
click at [535, 29] on button "Download DOCX" at bounding box center [561, 37] width 80 height 19
click at [255, 28] on div "Classification Packet" at bounding box center [379, 22] width 259 height 17
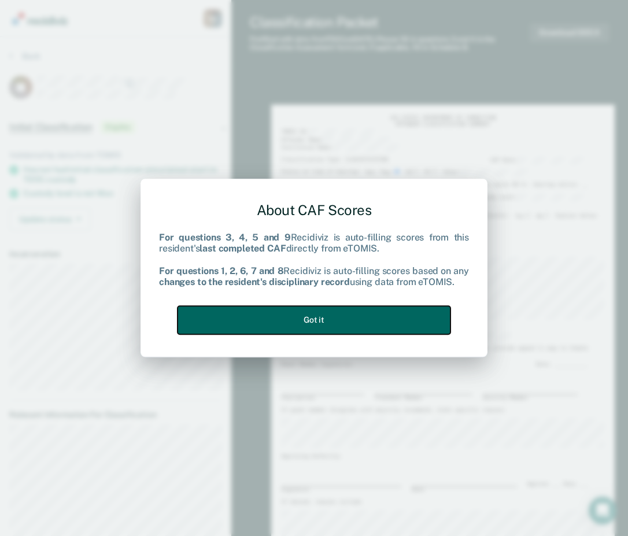
click at [330, 324] on button "Got it" at bounding box center [313, 320] width 273 height 28
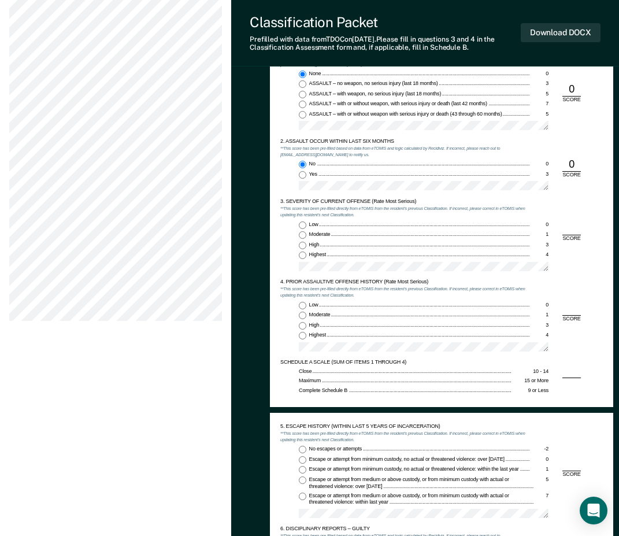
scroll to position [636, 0]
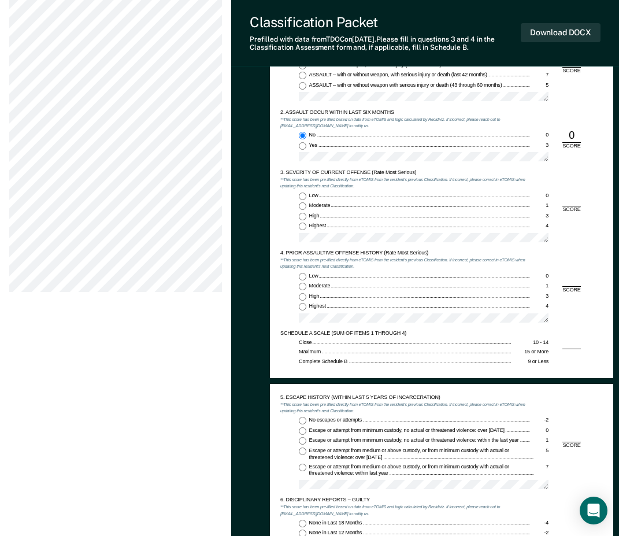
click at [378, 202] on div "Moderate" at bounding box center [419, 205] width 221 height 7
click at [306, 202] on input "Moderate 1" at bounding box center [303, 206] width 8 height 8
type textarea "x"
radio input "true"
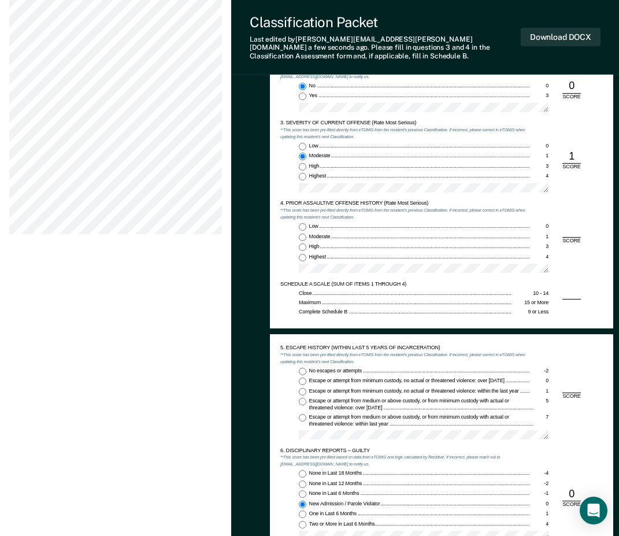
scroll to position [751, 0]
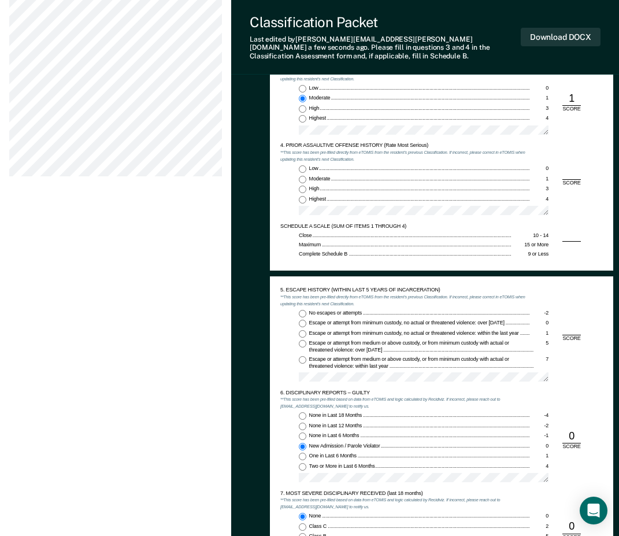
click at [311, 196] on span "Highest" at bounding box center [318, 199] width 18 height 6
click at [306, 196] on input "Highest 4" at bounding box center [303, 200] width 8 height 8
type textarea "x"
radio input "true"
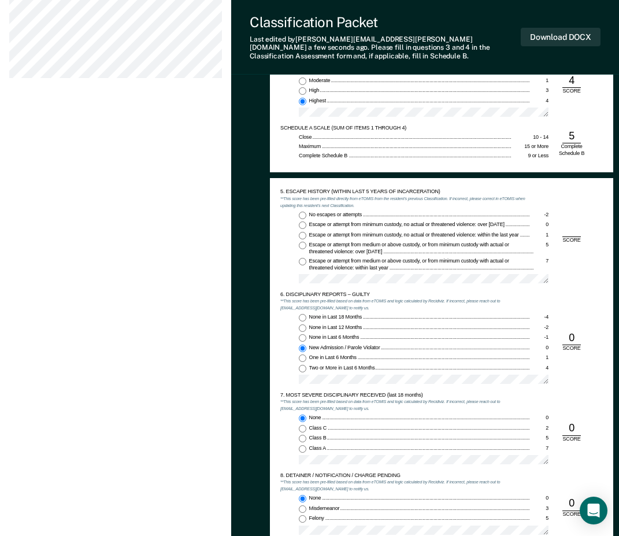
scroll to position [867, 0]
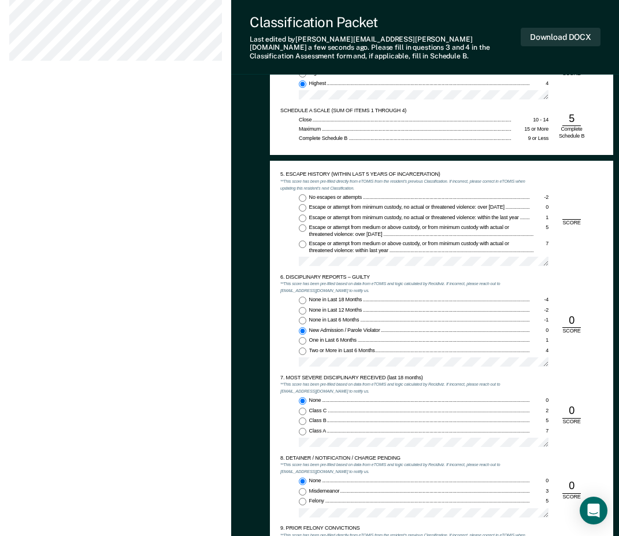
click at [320, 194] on span "No escapes or attempts" at bounding box center [336, 197] width 54 height 6
click at [306, 194] on input "No escapes or attempts -2" at bounding box center [303, 198] width 8 height 8
type textarea "x"
radio input "true"
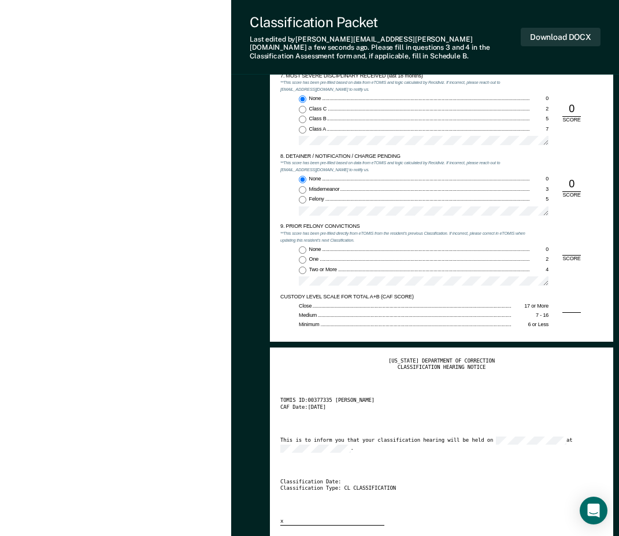
scroll to position [1214, 0]
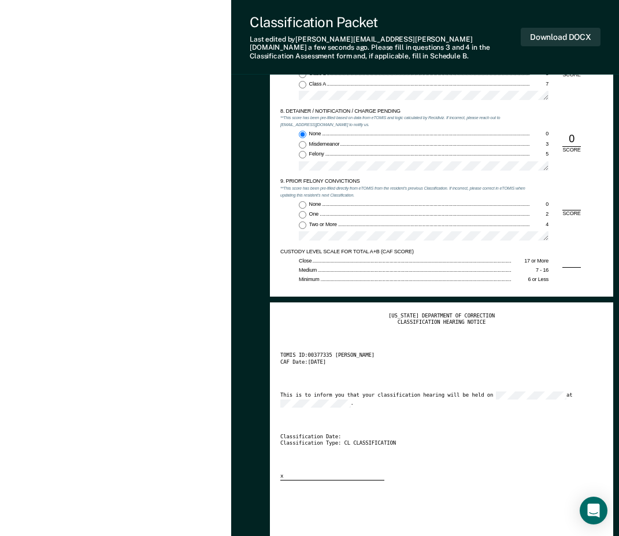
click at [312, 211] on span "One" at bounding box center [314, 214] width 10 height 6
click at [306, 211] on input "One 2" at bounding box center [303, 215] width 8 height 8
type textarea "x"
radio input "true"
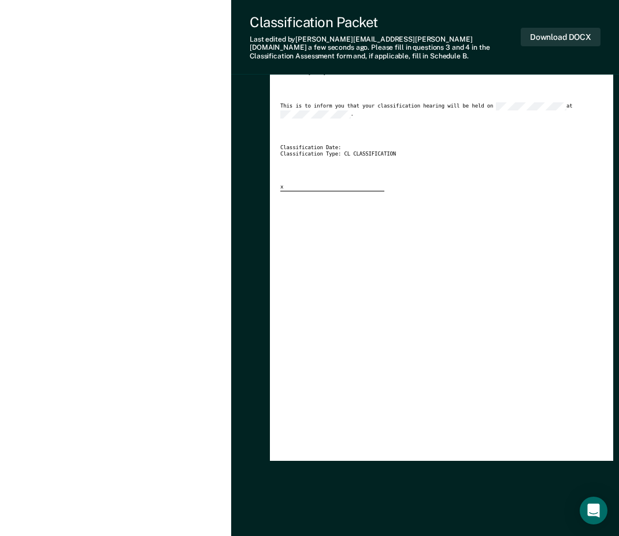
scroll to position [1445, 0]
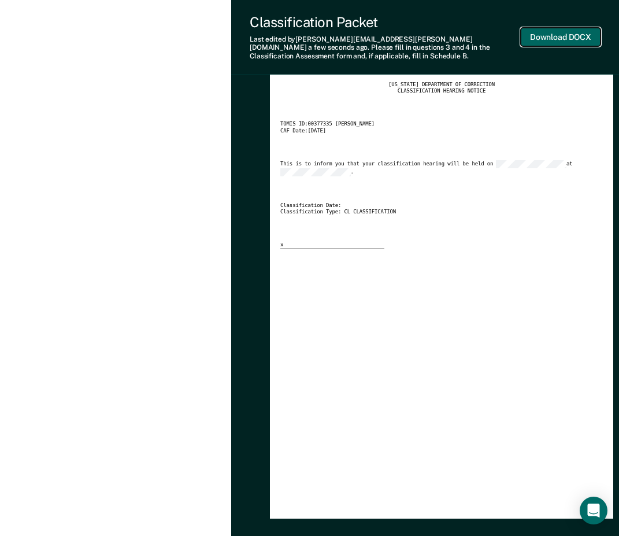
click at [572, 33] on button "Download DOCX" at bounding box center [561, 37] width 80 height 19
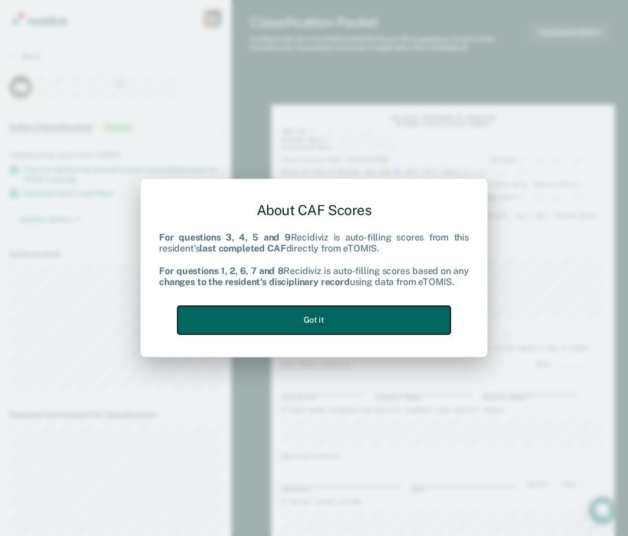
click at [295, 323] on button "Got it" at bounding box center [313, 320] width 273 height 28
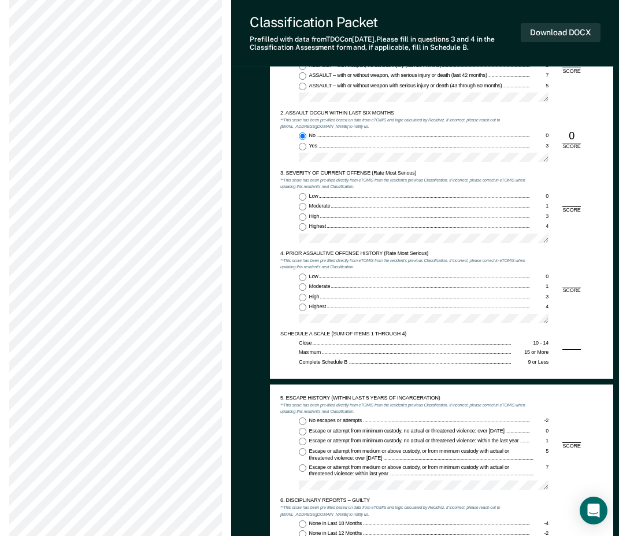
scroll to position [636, 0]
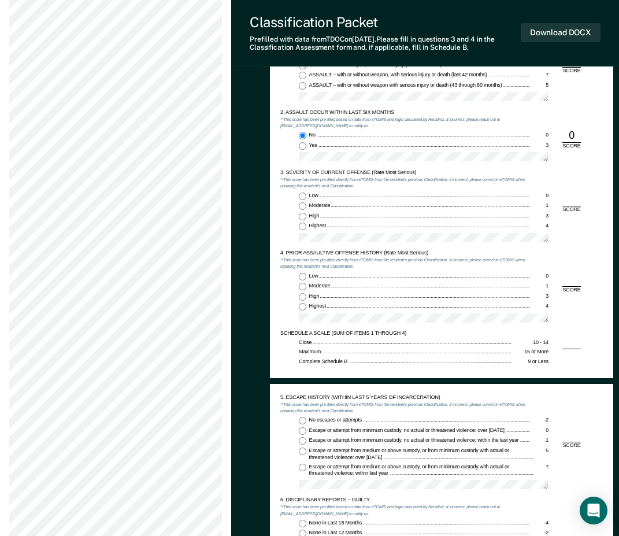
click at [304, 217] on input "High 3" at bounding box center [303, 217] width 8 height 8
type textarea "x"
radio input "true"
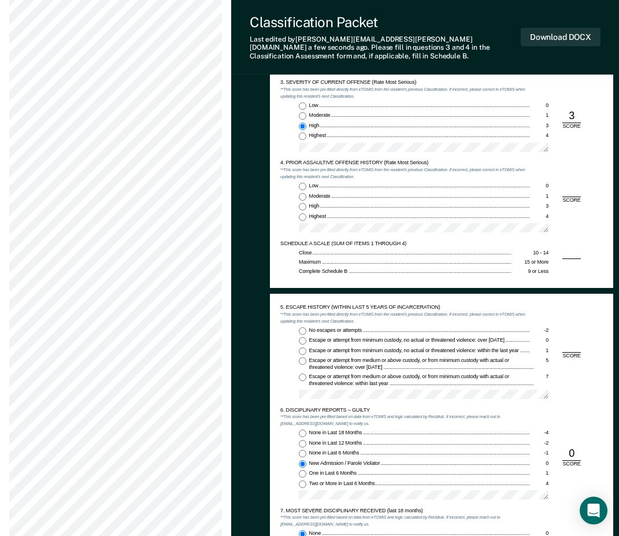
scroll to position [751, 0]
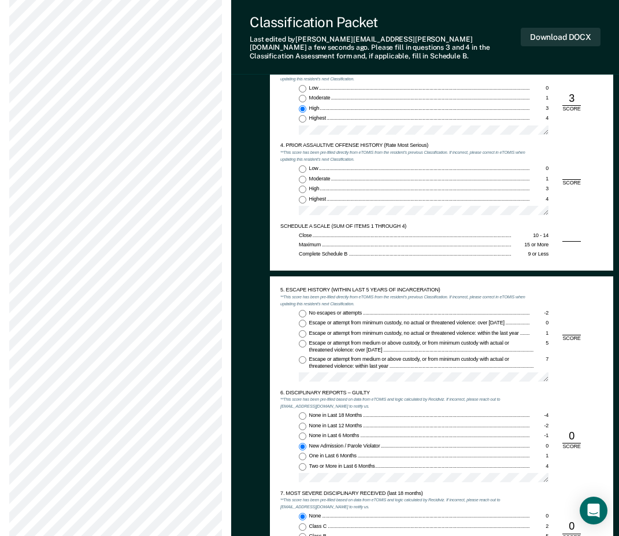
click at [318, 186] on span "High" at bounding box center [315, 189] width 12 height 6
click at [306, 186] on input "High 3" at bounding box center [303, 190] width 8 height 8
type textarea "x"
radio input "true"
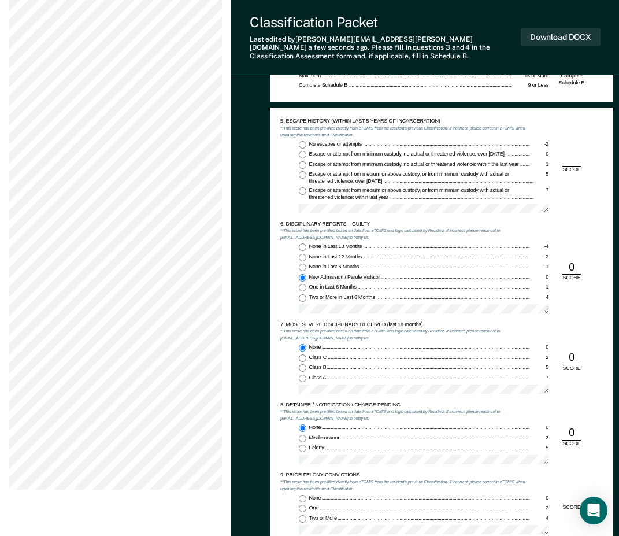
scroll to position [925, 0]
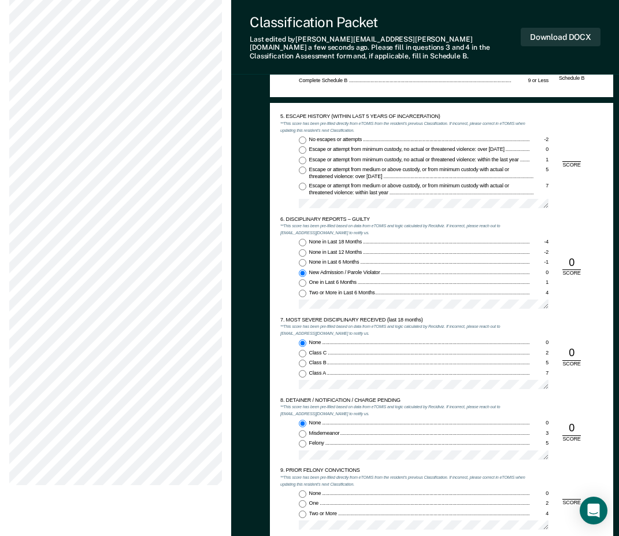
click at [302, 146] on input "Escape or attempt from minimum custody, no actual or threatened violence: over …" at bounding box center [303, 150] width 8 height 8
type textarea "x"
radio input "true"
click at [305, 136] on input "No escapes or attempts -2" at bounding box center [303, 140] width 8 height 8
type textarea "x"
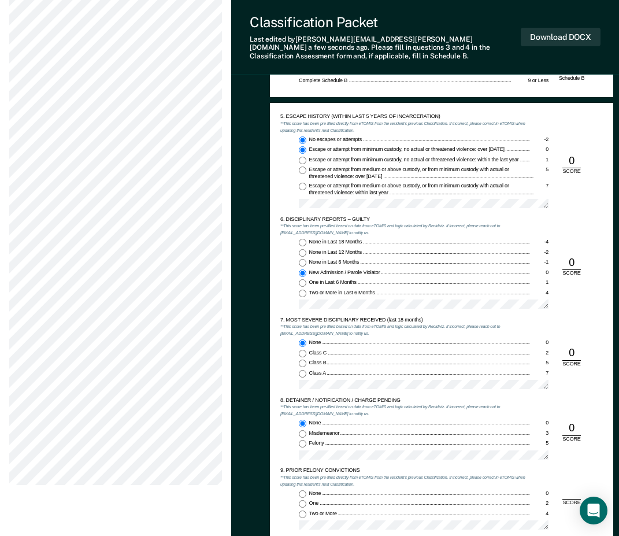
radio input "true"
radio input "false"
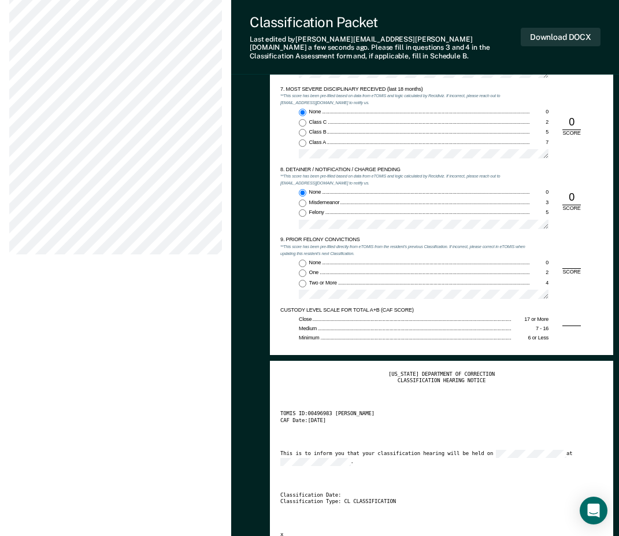
scroll to position [1156, 0]
click at [306, 279] on input "Two or More 4" at bounding box center [303, 283] width 8 height 8
type textarea "x"
radio input "true"
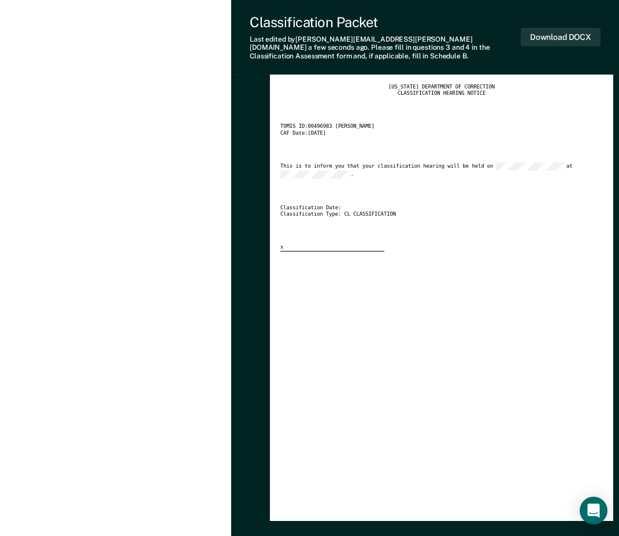
scroll to position [1287, 0]
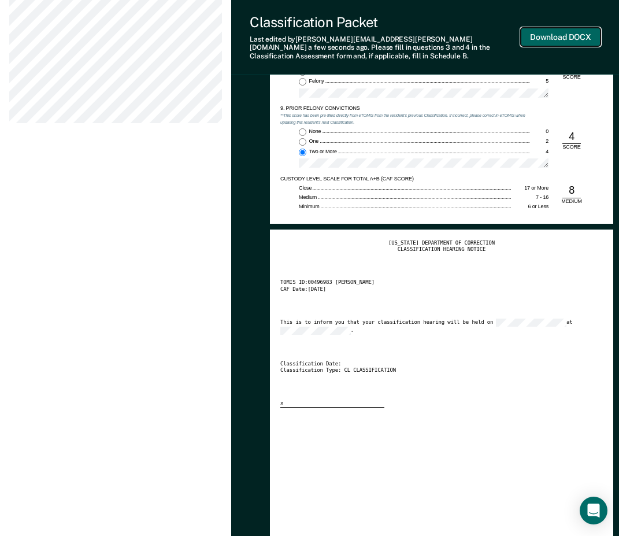
click at [569, 34] on button "Download DOCX" at bounding box center [561, 37] width 80 height 19
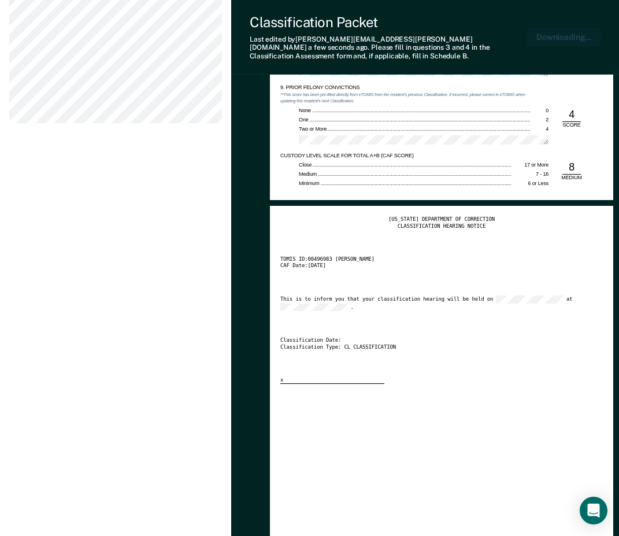
scroll to position [1343, 0]
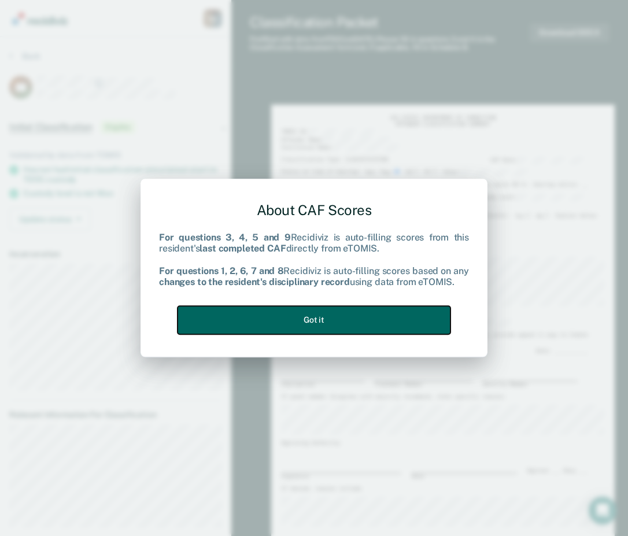
click at [320, 318] on button "Got it" at bounding box center [313, 320] width 273 height 28
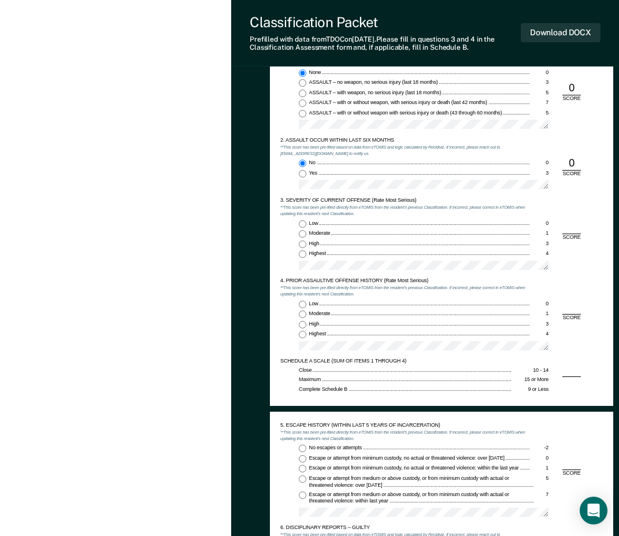
scroll to position [636, 0]
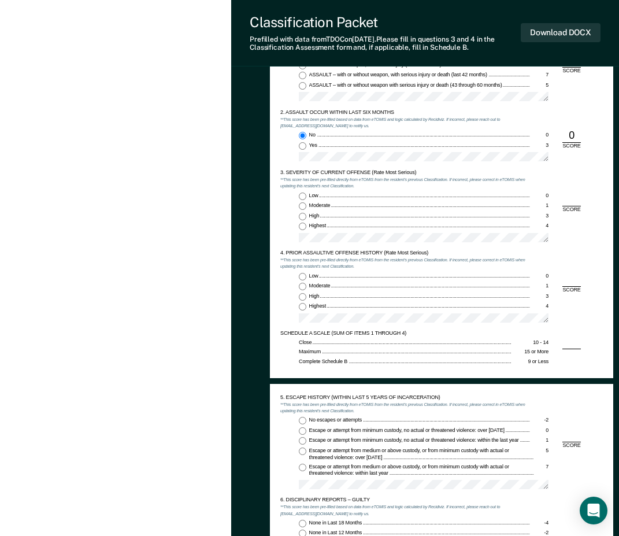
click at [313, 209] on div "Moderate" at bounding box center [419, 205] width 221 height 7
click at [306, 209] on input "Moderate 1" at bounding box center [303, 206] width 8 height 8
type textarea "x"
radio input "true"
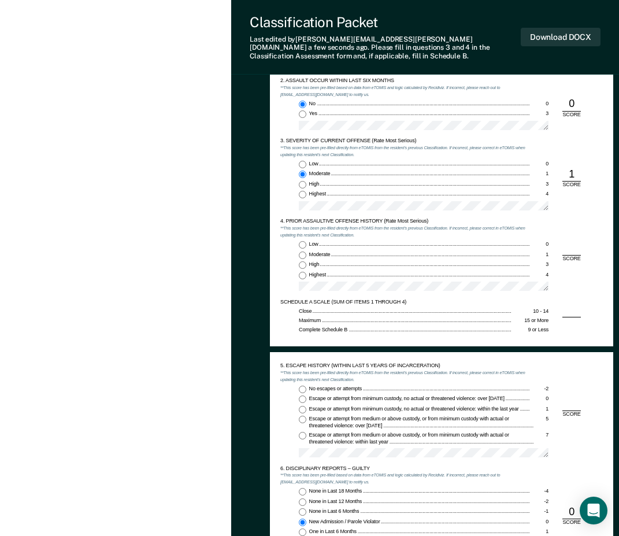
scroll to position [694, 0]
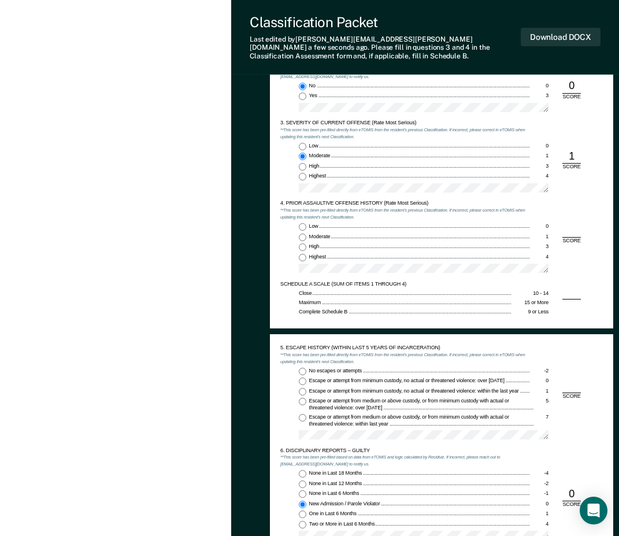
click at [334, 223] on label "Low 0" at bounding box center [424, 227] width 250 height 8
click at [306, 223] on input "Low 0" at bounding box center [303, 227] width 8 height 8
type textarea "x"
radio input "true"
click at [330, 233] on span "Moderate" at bounding box center [320, 236] width 23 height 6
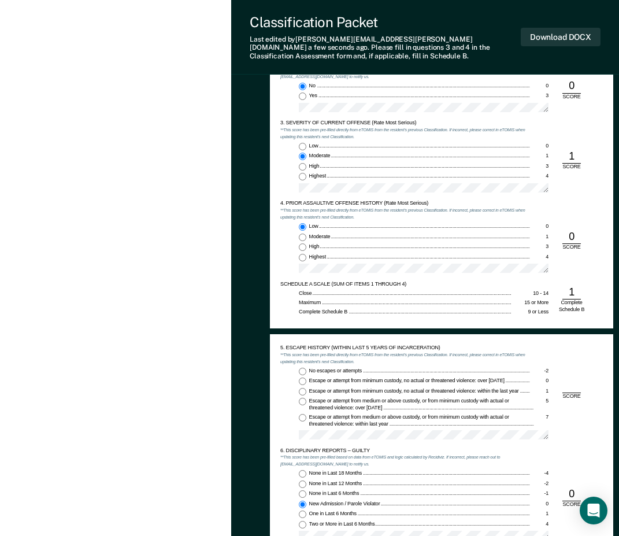
click at [306, 233] on input "Moderate 1" at bounding box center [303, 237] width 8 height 8
type textarea "x"
radio input "false"
radio input "true"
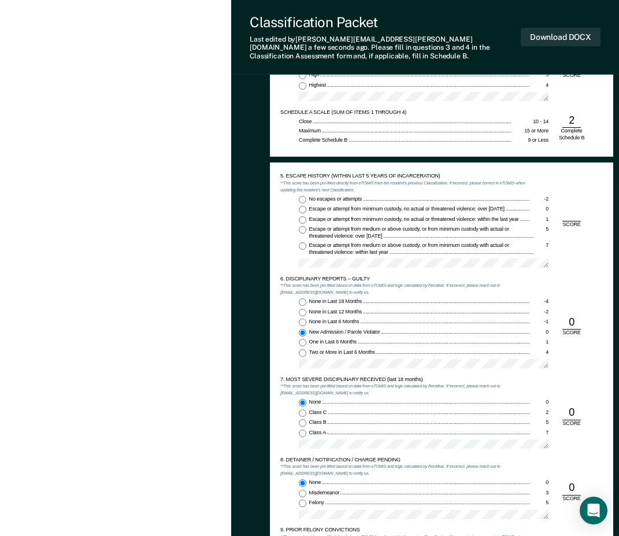
scroll to position [867, 0]
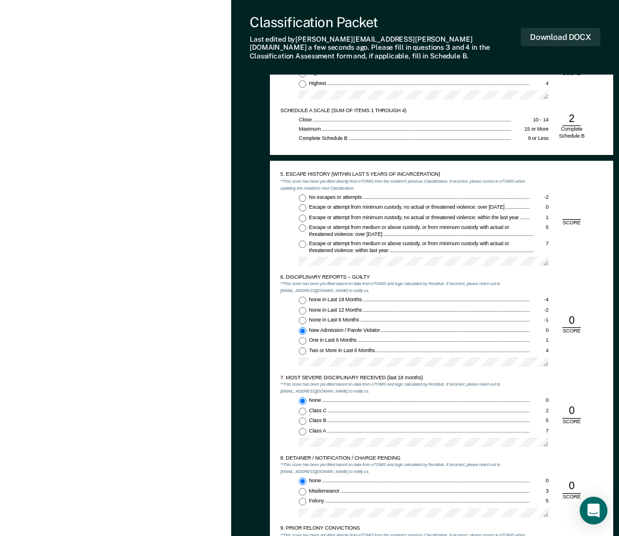
click at [301, 194] on input "No escapes or attempts -2" at bounding box center [303, 198] width 8 height 8
type textarea "x"
radio input "true"
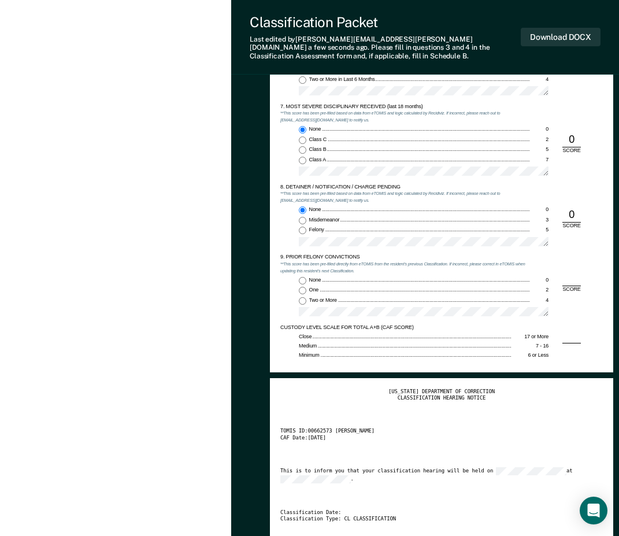
scroll to position [1156, 0]
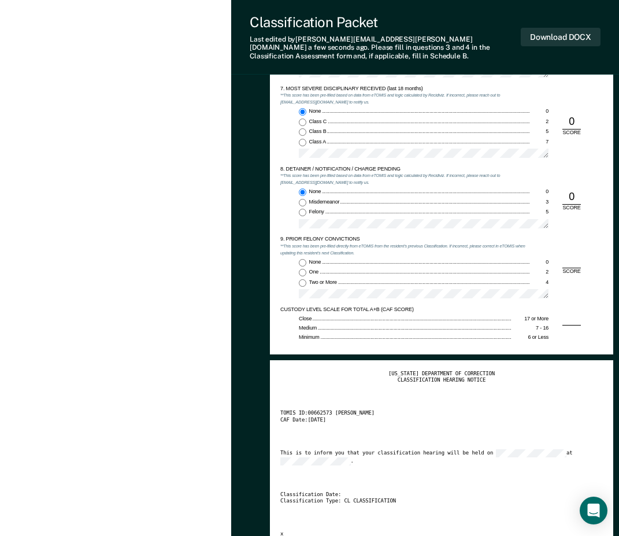
click at [308, 279] on label "Two or More 4" at bounding box center [424, 283] width 250 height 8
click at [306, 279] on input "Two or More 4" at bounding box center [303, 283] width 8 height 8
type textarea "x"
radio input "true"
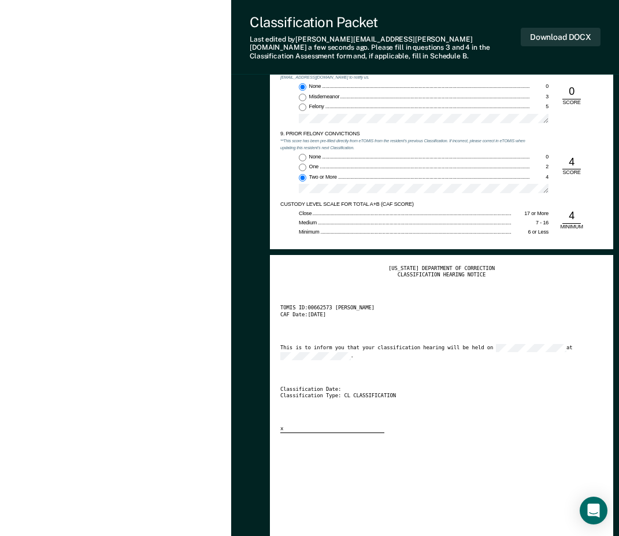
scroll to position [1271, 0]
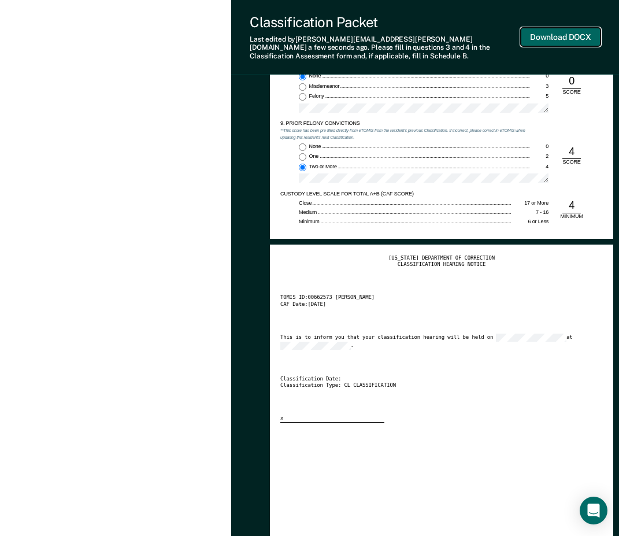
click at [544, 34] on button "Download DOCX" at bounding box center [561, 37] width 80 height 19
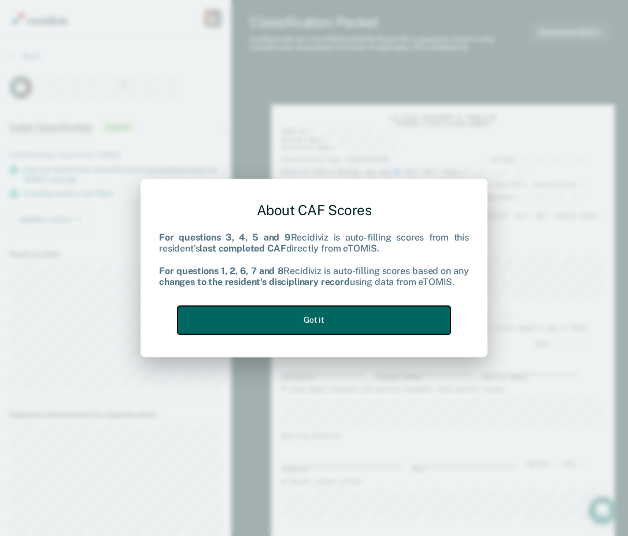
click at [327, 321] on button "Got it" at bounding box center [313, 320] width 273 height 28
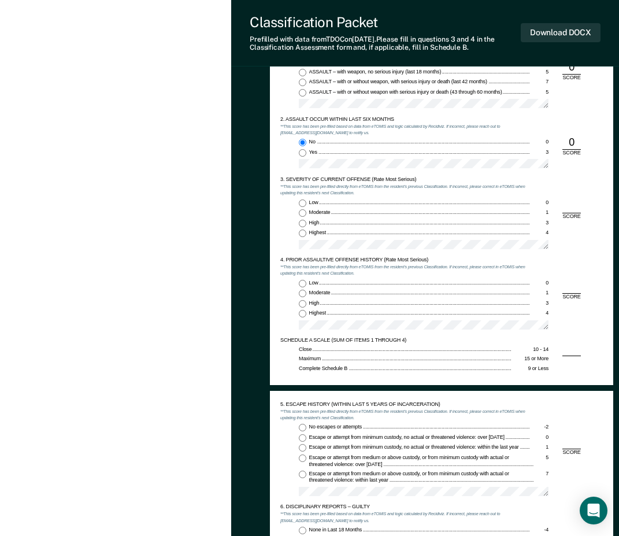
scroll to position [636, 0]
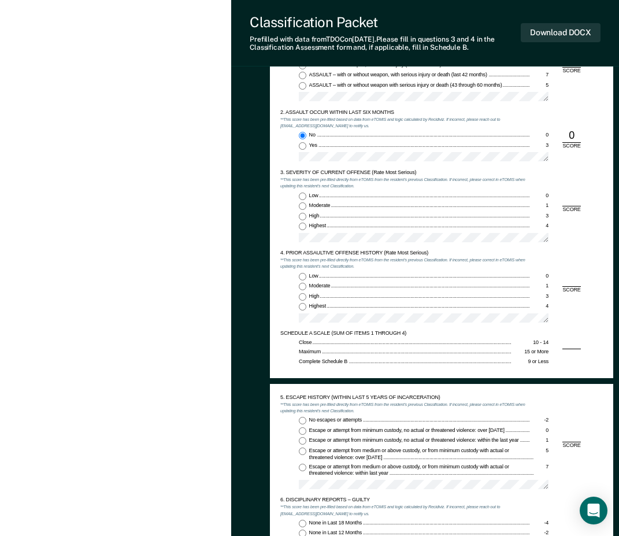
click at [303, 199] on input "Low 0" at bounding box center [303, 196] width 8 height 8
type textarea "x"
radio input "true"
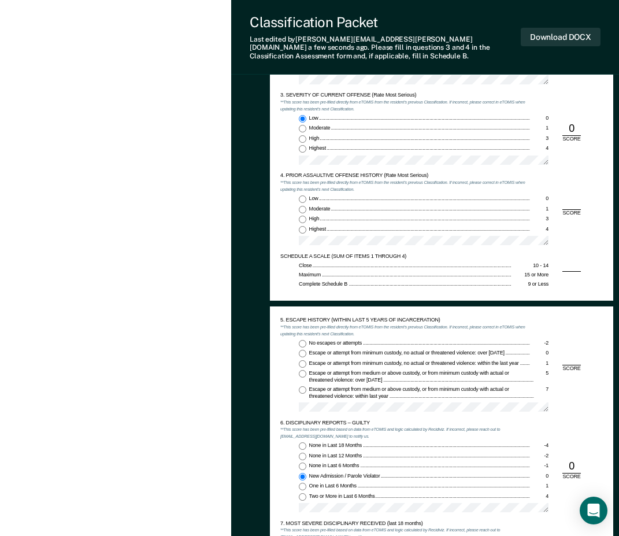
scroll to position [751, 0]
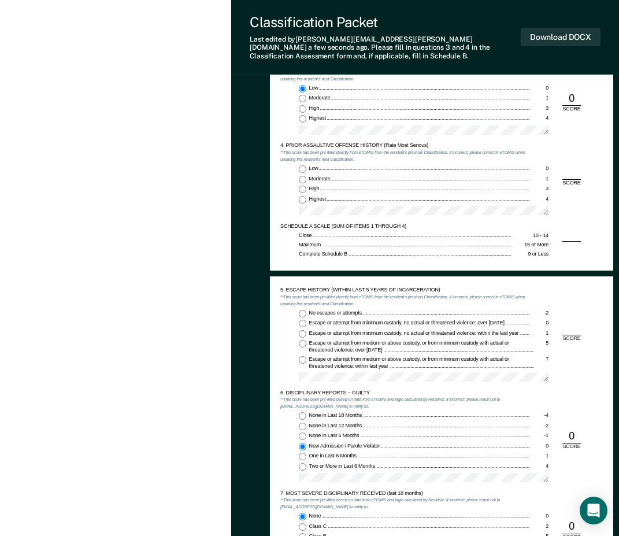
click at [313, 187] on div "Low 0 Moderate 1 High 3 Highest 4" at bounding box center [405, 192] width 250 height 55
click at [313, 196] on span "Highest" at bounding box center [318, 199] width 18 height 6
click at [306, 196] on input "Highest 4" at bounding box center [303, 200] width 8 height 8
type textarea "x"
radio input "true"
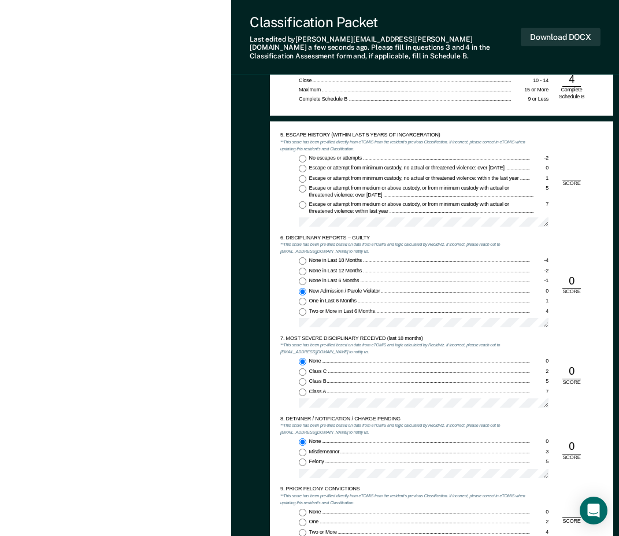
scroll to position [925, 0]
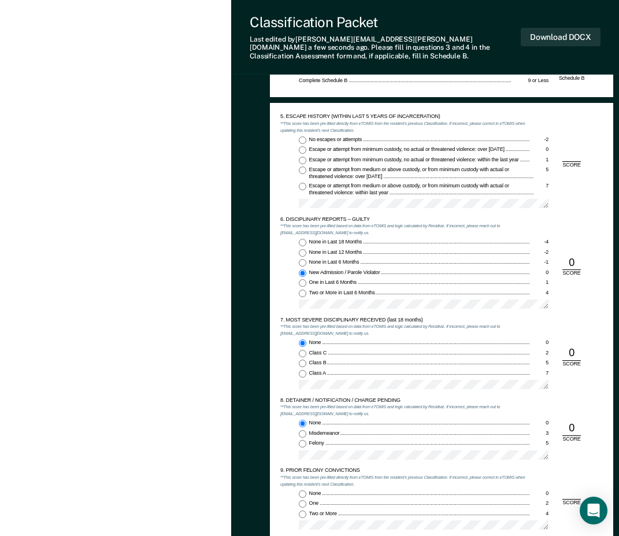
click at [304, 136] on input "No escapes or attempts -2" at bounding box center [303, 140] width 8 height 8
type textarea "x"
radio input "true"
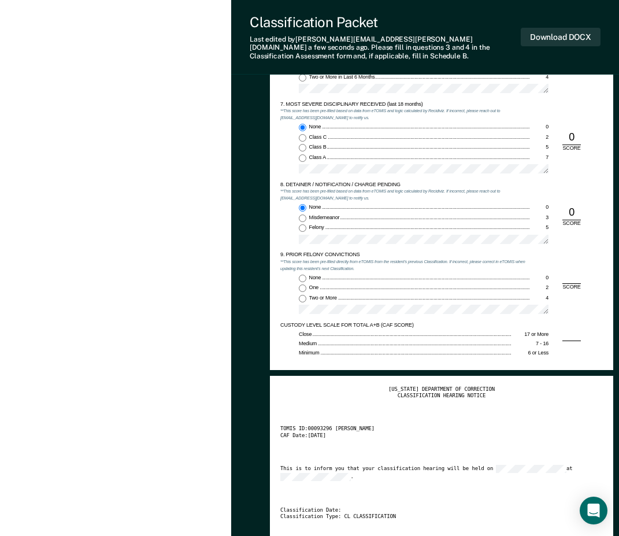
scroll to position [1214, 0]
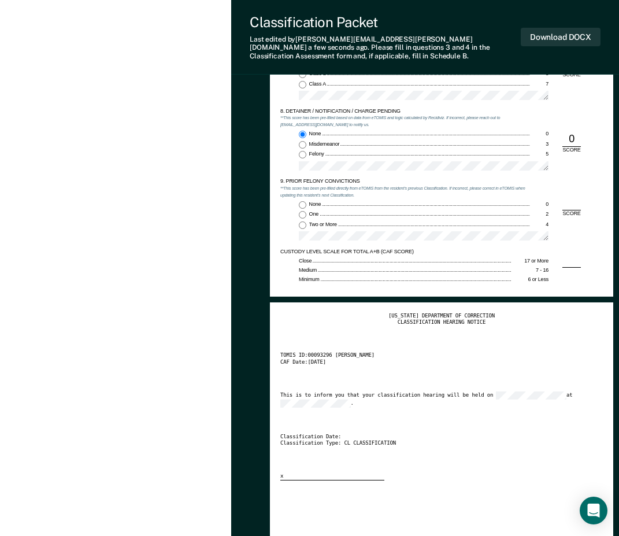
click at [303, 221] on input "Two or More 4" at bounding box center [303, 225] width 8 height 8
type textarea "x"
radio input "true"
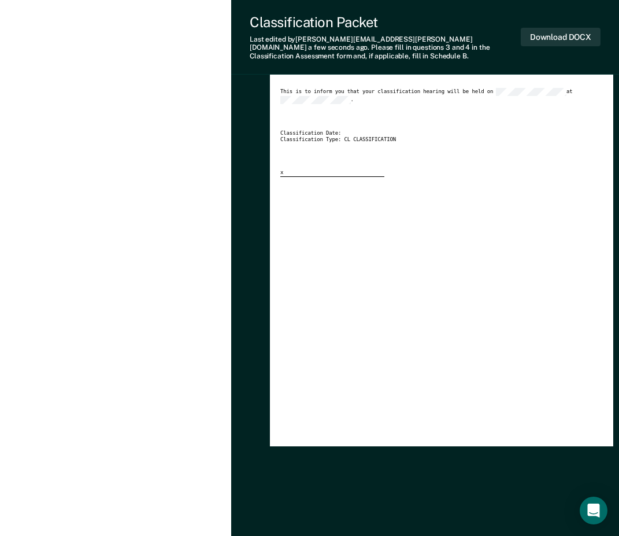
scroll to position [1518, 0]
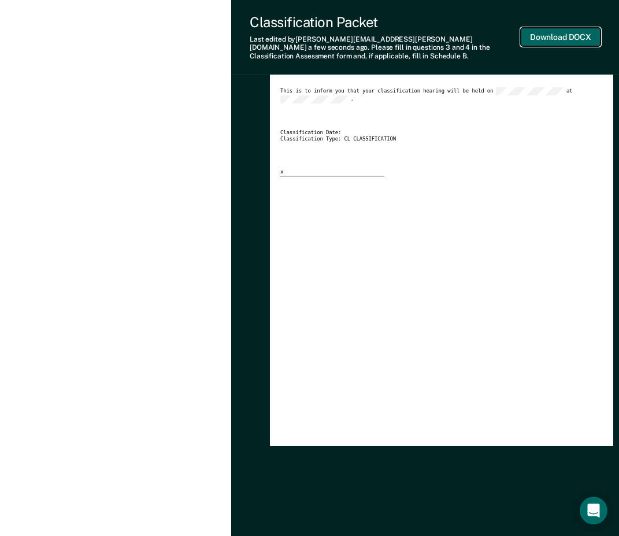
click at [540, 29] on button "Download DOCX" at bounding box center [561, 37] width 80 height 19
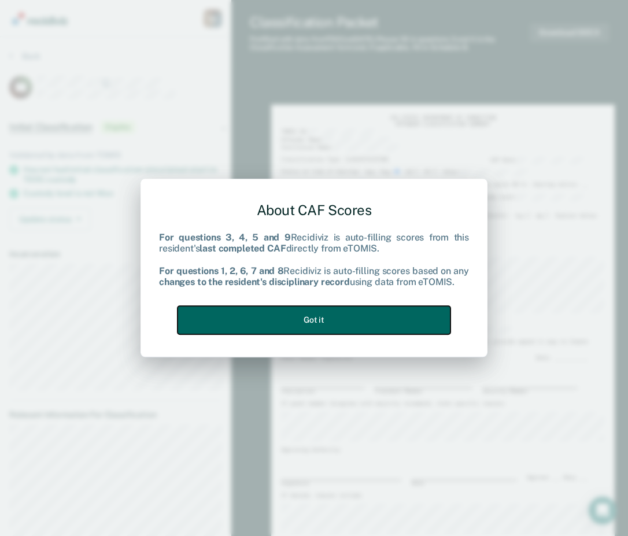
click at [399, 325] on button "Got it" at bounding box center [313, 320] width 273 height 28
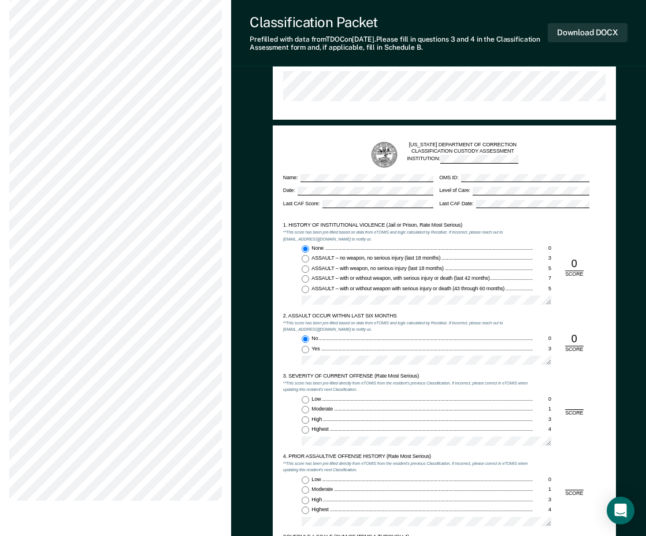
scroll to position [578, 0]
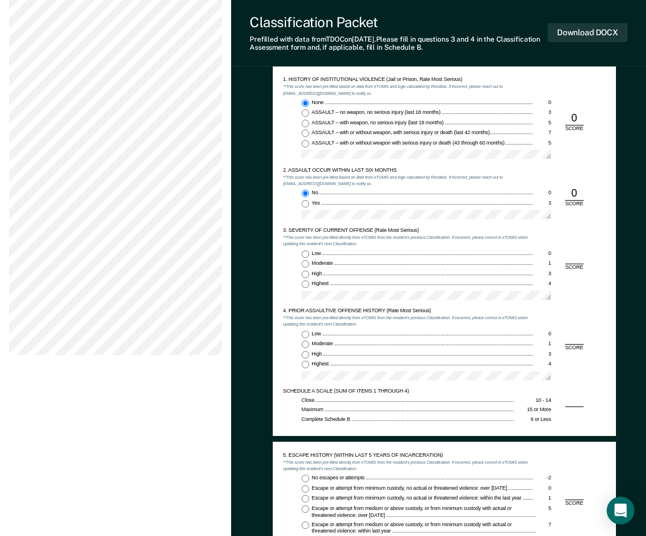
click at [302, 253] on input "Low 0" at bounding box center [306, 254] width 8 height 8
type textarea "x"
radio input "true"
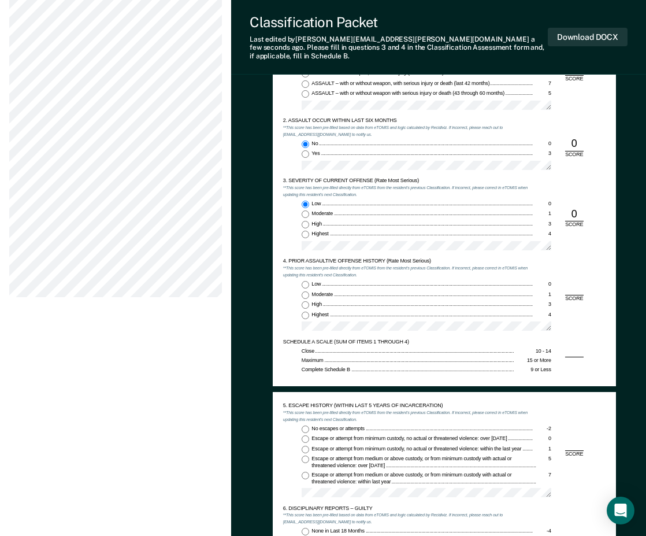
scroll to position [694, 0]
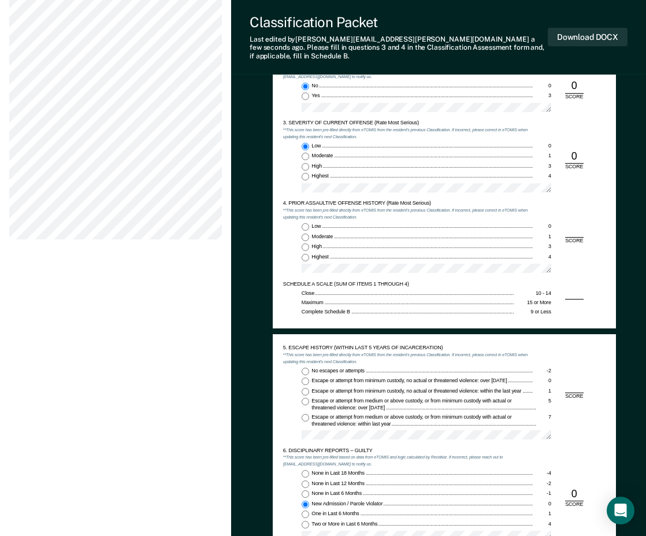
click at [303, 254] on input "Highest 4" at bounding box center [306, 258] width 8 height 8
type textarea "x"
radio input "true"
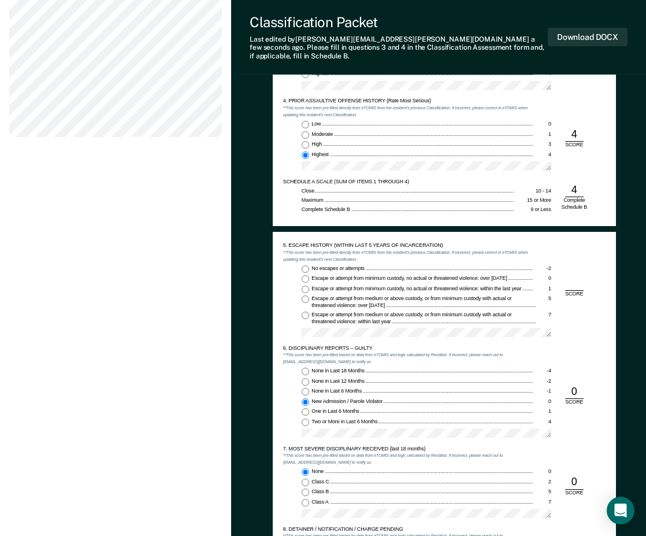
scroll to position [809, 0]
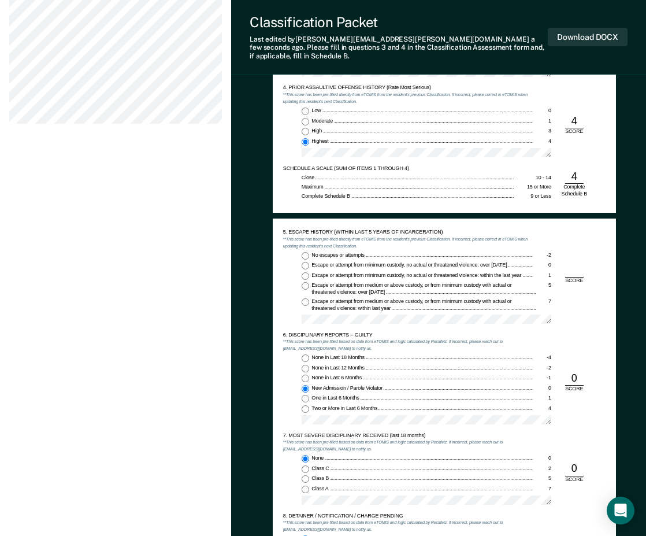
drag, startPoint x: 301, startPoint y: 248, endPoint x: 333, endPoint y: 265, distance: 36.7
click at [302, 252] on input "No escapes or attempts -2" at bounding box center [306, 256] width 8 height 8
type textarea "x"
radio input "true"
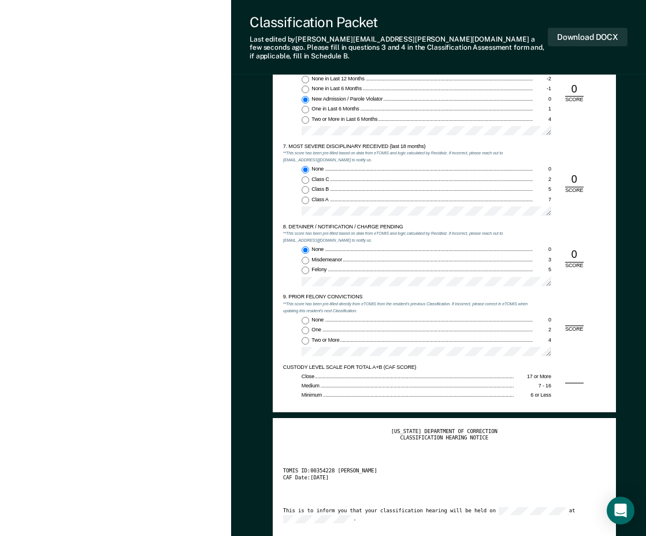
scroll to position [1156, 0]
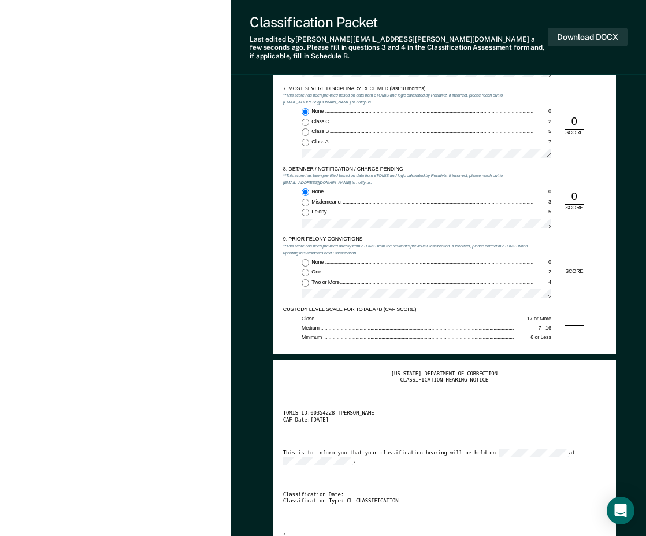
click at [314, 279] on span "Two or More" at bounding box center [326, 282] width 29 height 6
click at [309, 279] on input "Two or More 4" at bounding box center [306, 283] width 8 height 8
type textarea "x"
radio input "true"
click at [581, 36] on button "Download DOCX" at bounding box center [588, 37] width 80 height 19
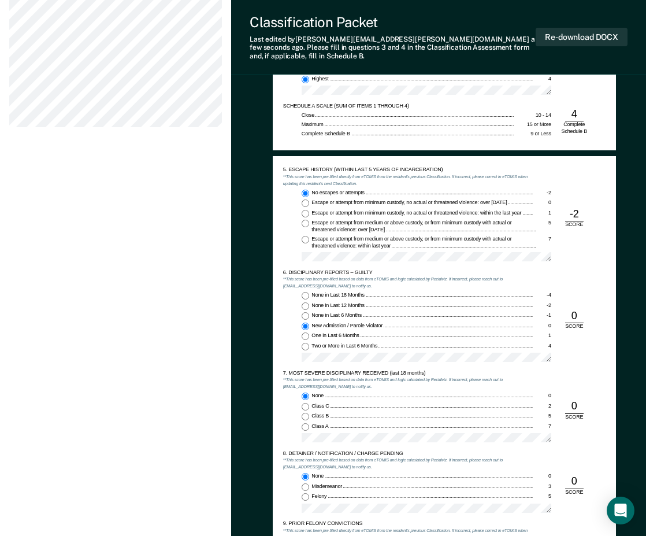
scroll to position [867, 0]
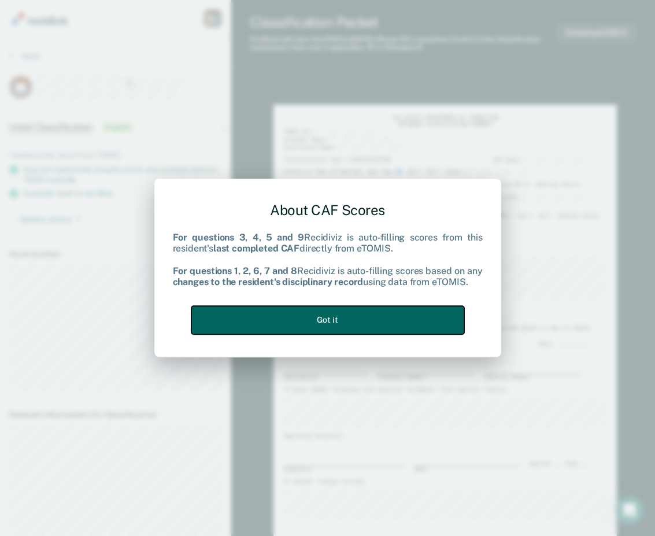
drag, startPoint x: 327, startPoint y: 320, endPoint x: 336, endPoint y: 323, distance: 9.7
click at [327, 321] on button "Got it" at bounding box center [327, 320] width 273 height 28
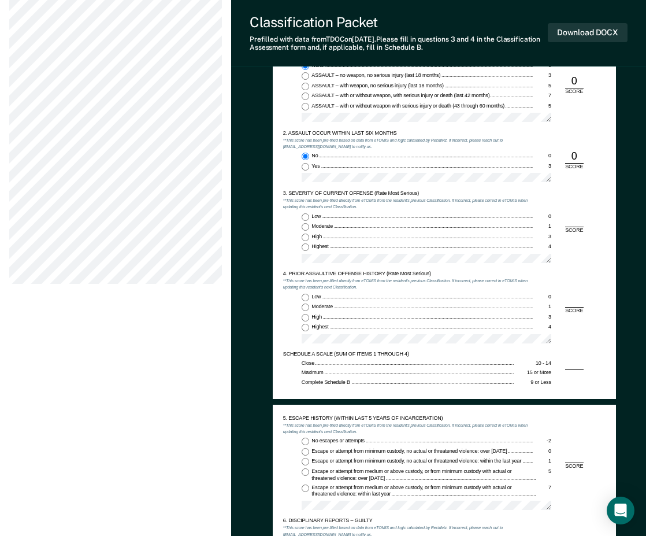
scroll to position [636, 0]
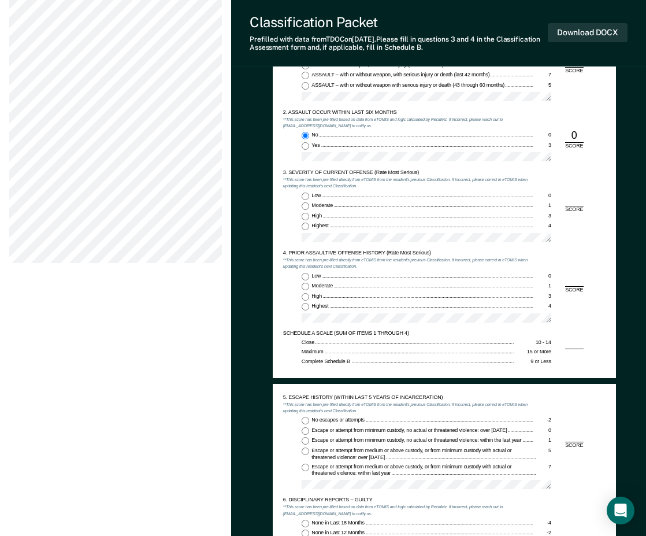
click at [304, 206] on input "Moderate 1" at bounding box center [306, 206] width 8 height 8
type textarea "x"
radio input "true"
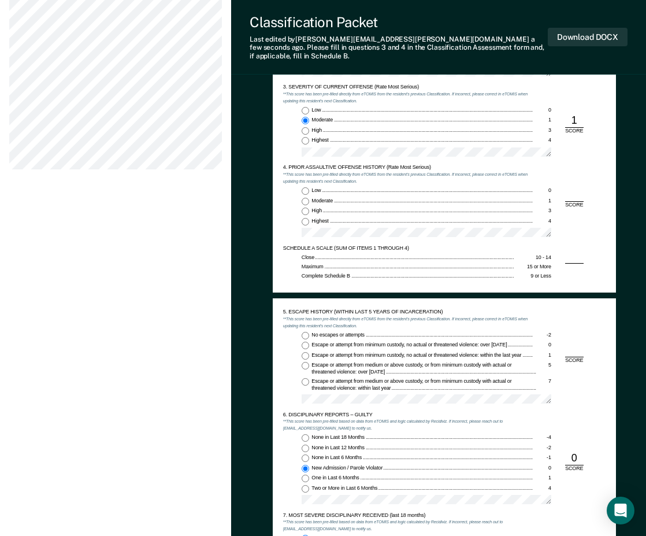
scroll to position [751, 0]
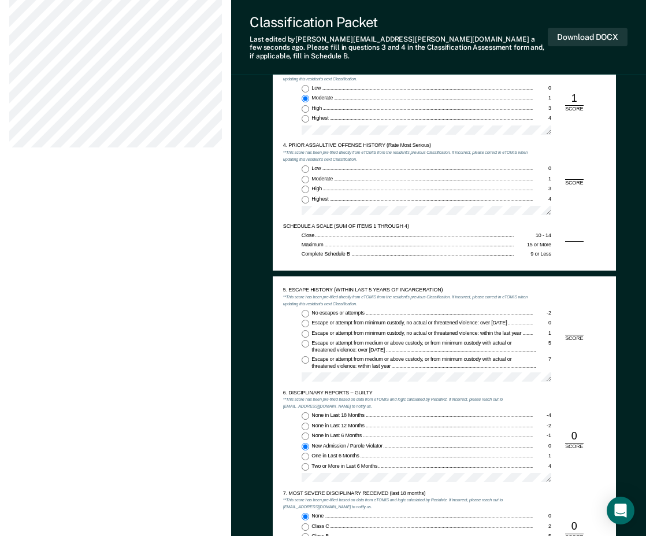
click at [302, 176] on input "Moderate 1" at bounding box center [306, 180] width 8 height 8
type textarea "x"
radio input "true"
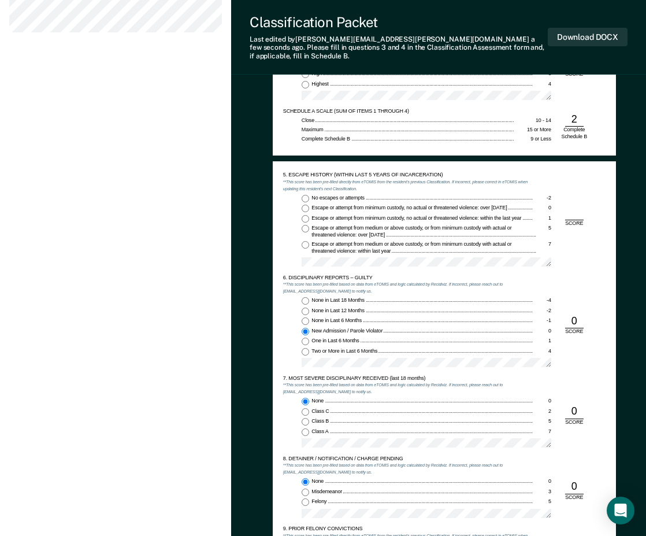
scroll to position [867, 0]
click at [305, 195] on div "No escapes or attempts -2 Escape or attempt from minimum custody, no actual or …" at bounding box center [408, 232] width 250 height 77
click at [305, 194] on input "No escapes or attempts -2" at bounding box center [306, 198] width 8 height 8
type textarea "x"
radio input "true"
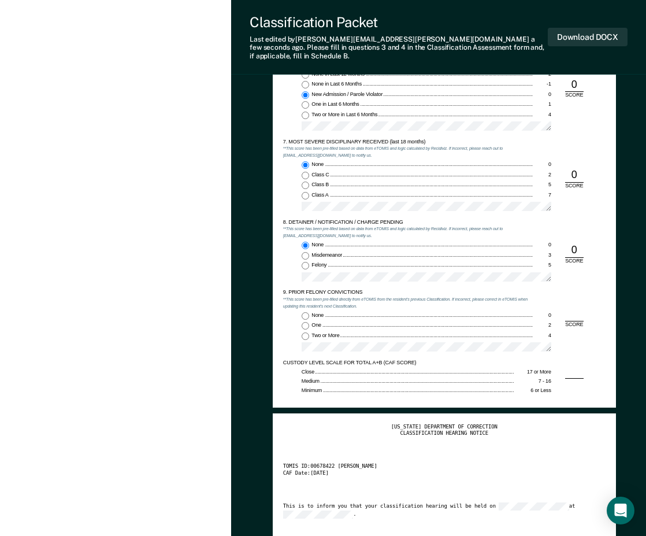
scroll to position [1214, 0]
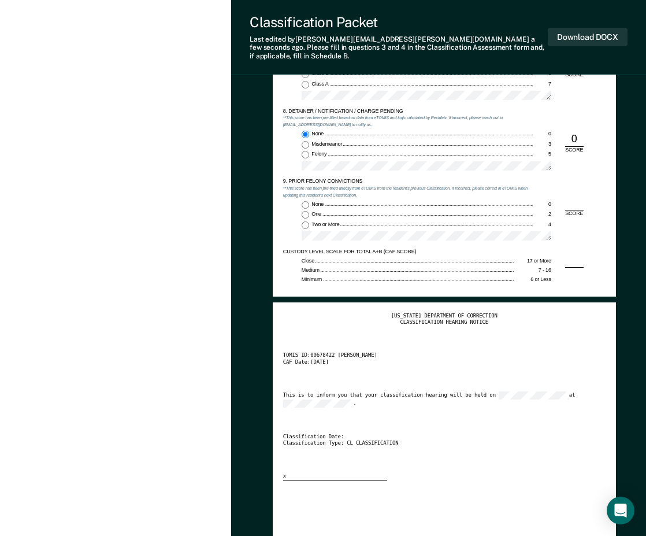
click at [305, 221] on input "Two or More 4" at bounding box center [306, 225] width 8 height 8
type textarea "x"
radio input "true"
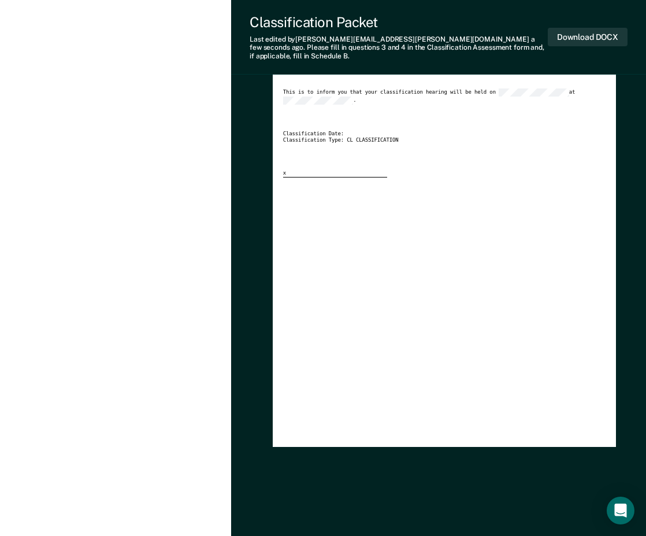
scroll to position [1518, 0]
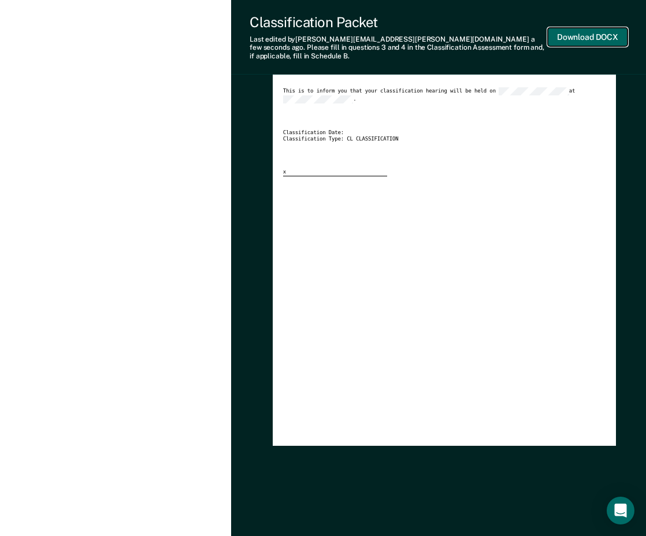
click at [584, 33] on button "Download DOCX" at bounding box center [588, 37] width 80 height 19
click at [260, 54] on div "Classification Packet Last edited by [PERSON_NAME][EMAIL_ADDRESS][PERSON_NAME][…" at bounding box center [438, 37] width 415 height 75
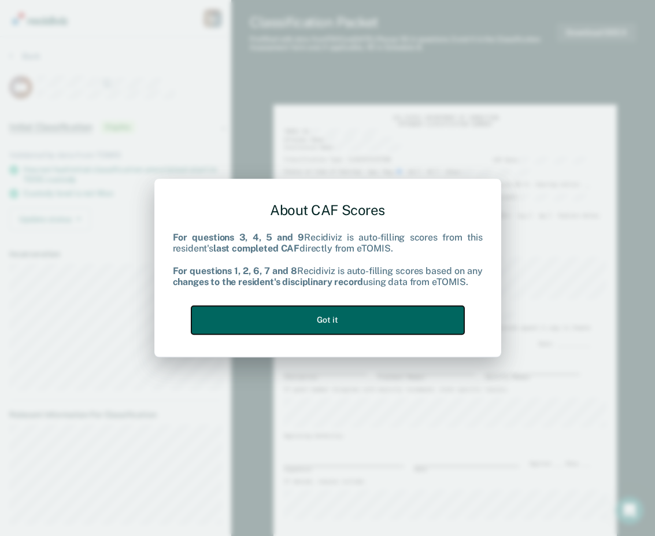
click at [278, 330] on button "Got it" at bounding box center [327, 320] width 273 height 28
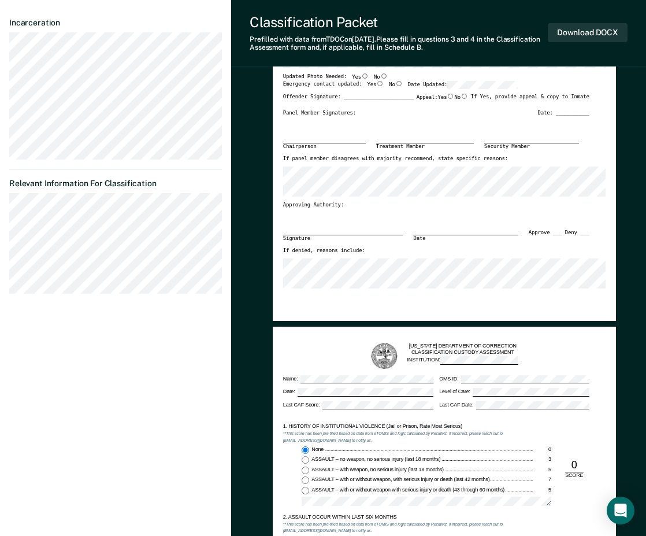
scroll to position [520, 0]
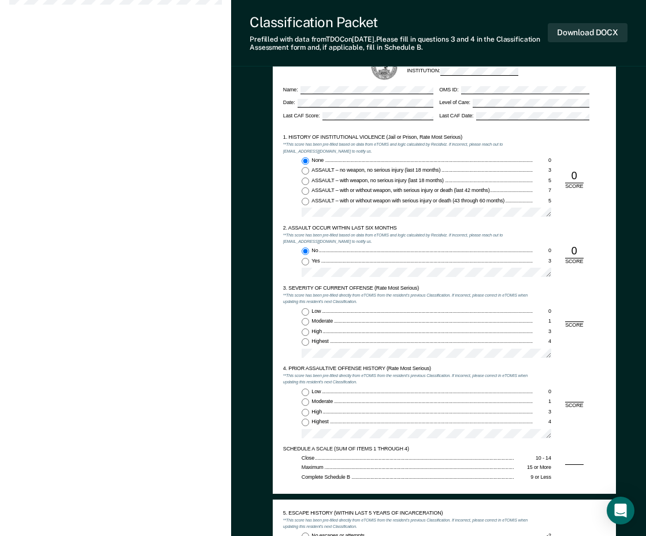
click at [307, 323] on input "Moderate 1" at bounding box center [306, 322] width 8 height 8
type textarea "x"
radio input "true"
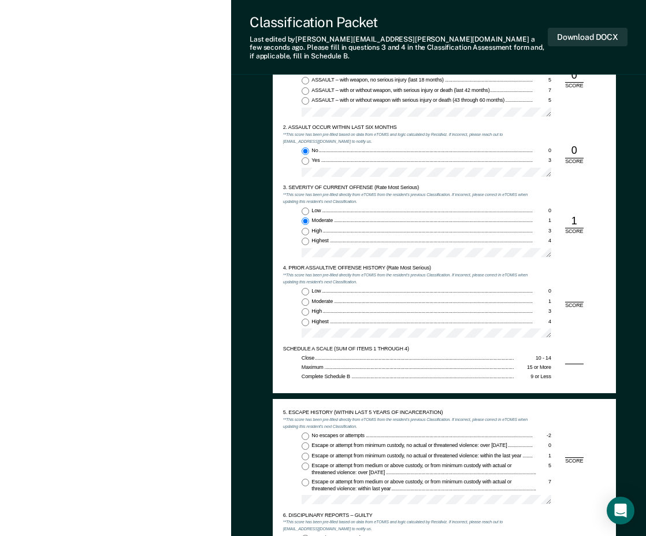
scroll to position [636, 0]
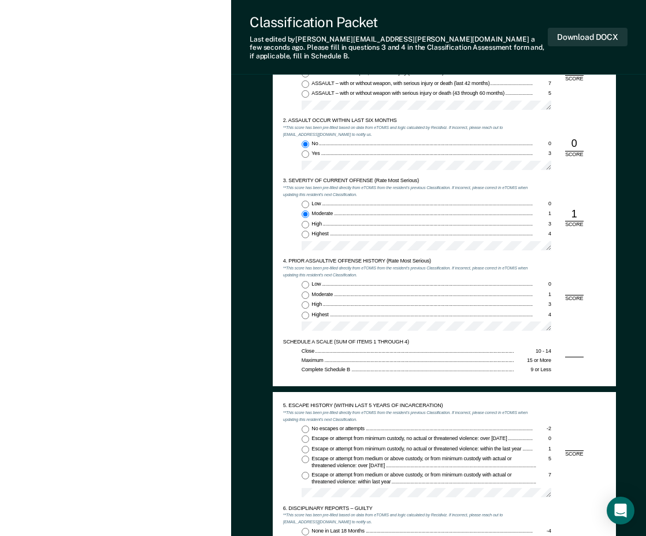
click at [316, 312] on span "Highest" at bounding box center [321, 315] width 18 height 6
click at [309, 312] on input "Highest 4" at bounding box center [306, 316] width 8 height 8
type textarea "x"
radio input "true"
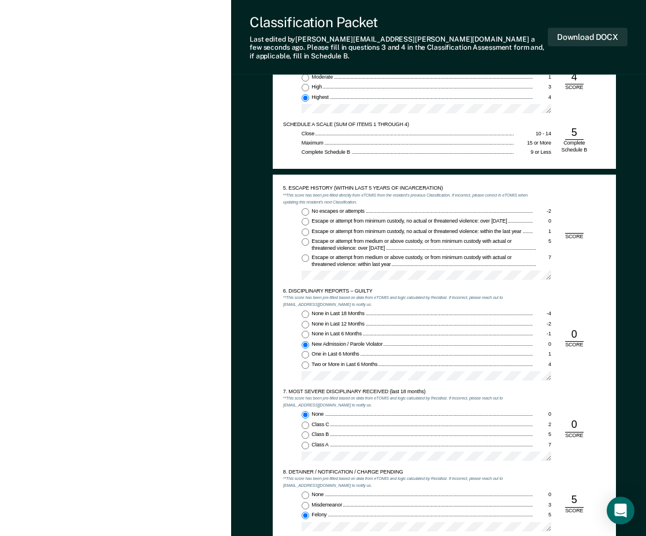
scroll to position [867, 0]
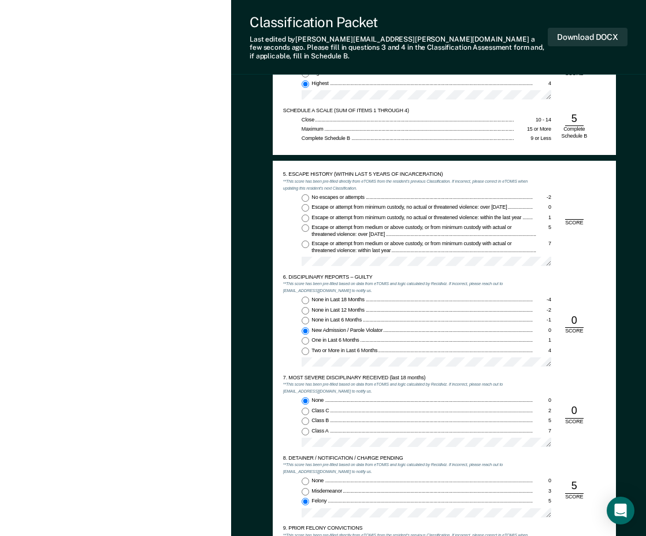
click at [306, 194] on input "No escapes or attempts -2" at bounding box center [306, 198] width 8 height 8
type textarea "x"
radio input "true"
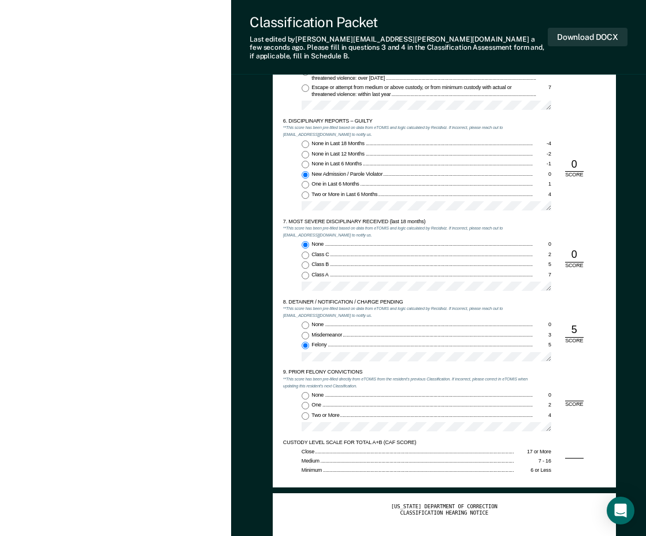
scroll to position [1098, 0]
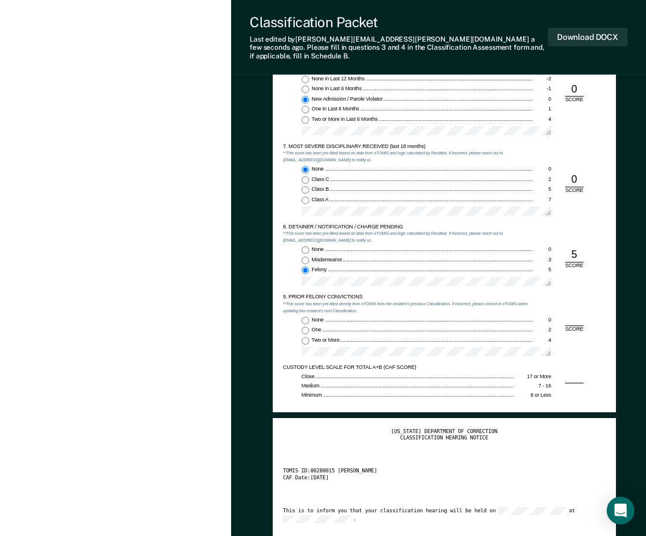
click at [305, 337] on input "Two or More 4" at bounding box center [306, 341] width 8 height 8
type textarea "x"
radio input "true"
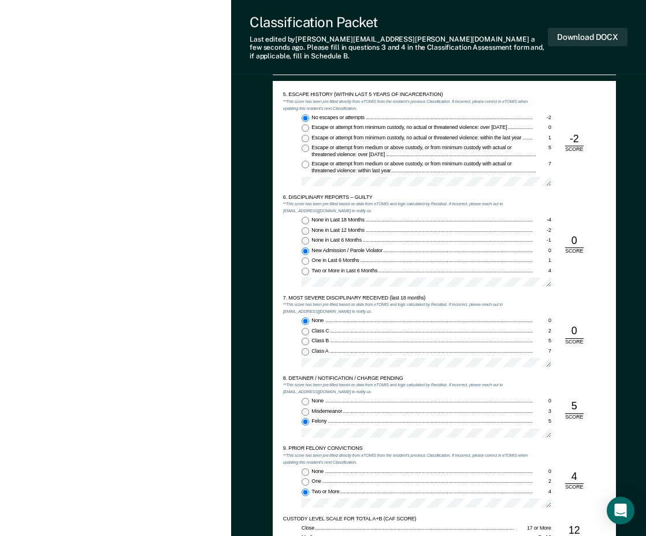
scroll to position [824, 0]
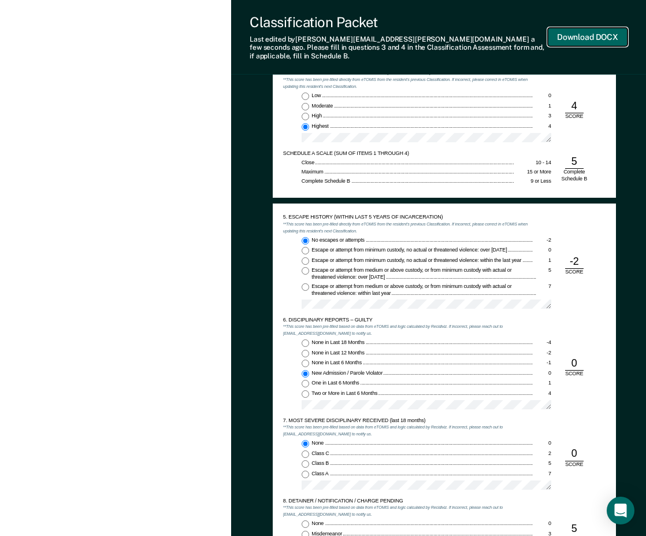
click at [588, 36] on button "Download DOCX" at bounding box center [588, 37] width 80 height 19
click at [157, 84] on div "[PERSON_NAME] D O Profile How it works Log Out Back MD Initial Classification P…" at bounding box center [115, 176] width 231 height 2000
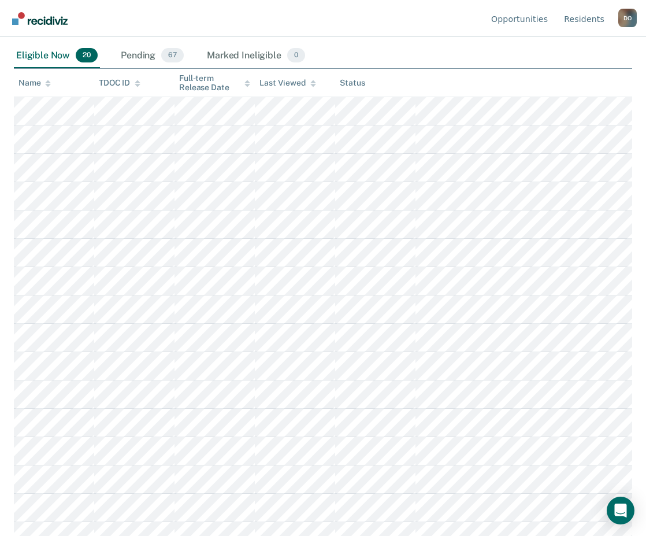
scroll to position [116, 0]
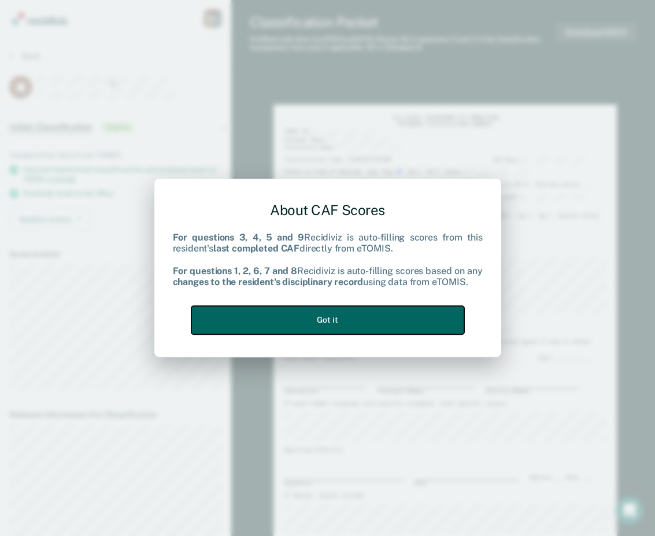
click at [339, 317] on button "Got it" at bounding box center [327, 320] width 273 height 28
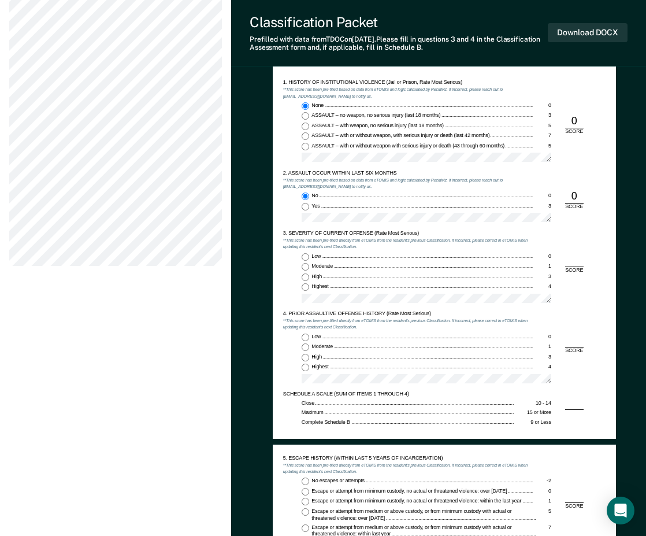
scroll to position [578, 0]
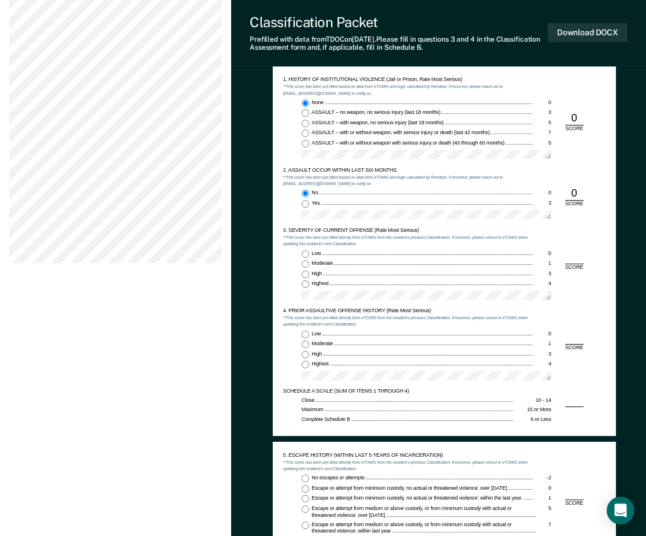
click at [305, 286] on input "Highest 4" at bounding box center [306, 284] width 8 height 8
type textarea "x"
radio input "true"
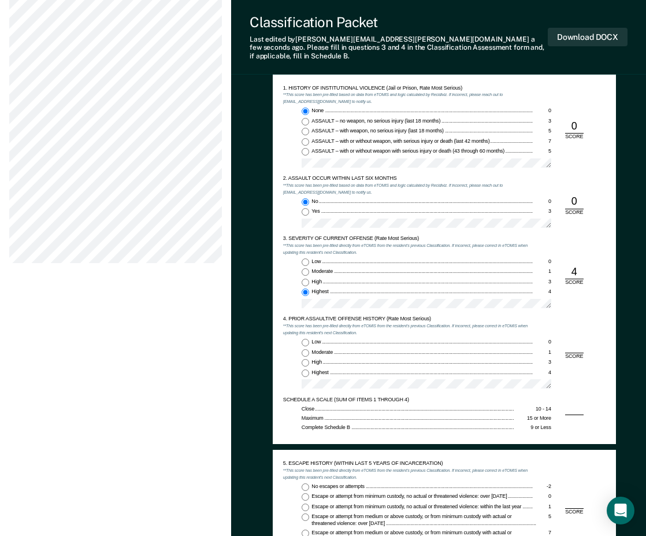
click at [305, 369] on input "Highest 4" at bounding box center [306, 373] width 8 height 8
type textarea "x"
radio input "true"
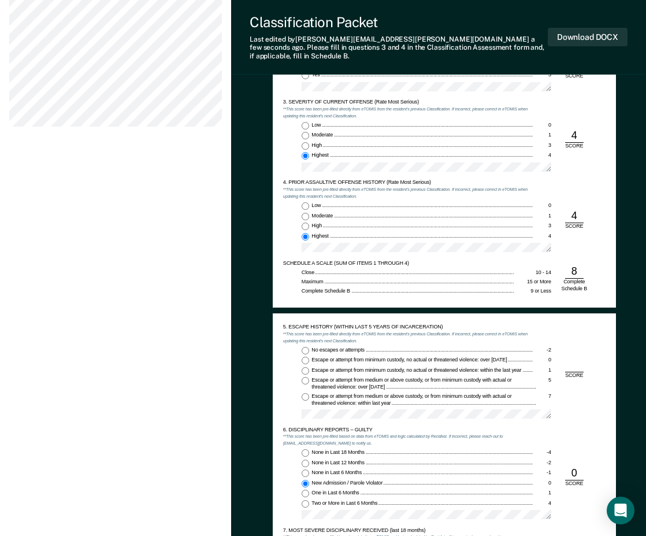
scroll to position [809, 0]
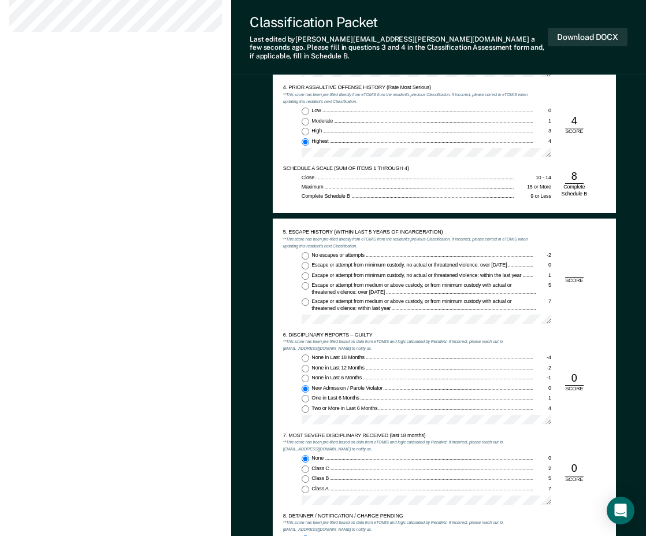
click at [309, 252] on label "No escapes or attempts -2" at bounding box center [427, 256] width 250 height 8
click at [309, 252] on input "No escapes or attempts -2" at bounding box center [306, 256] width 8 height 8
type textarea "x"
radio input "true"
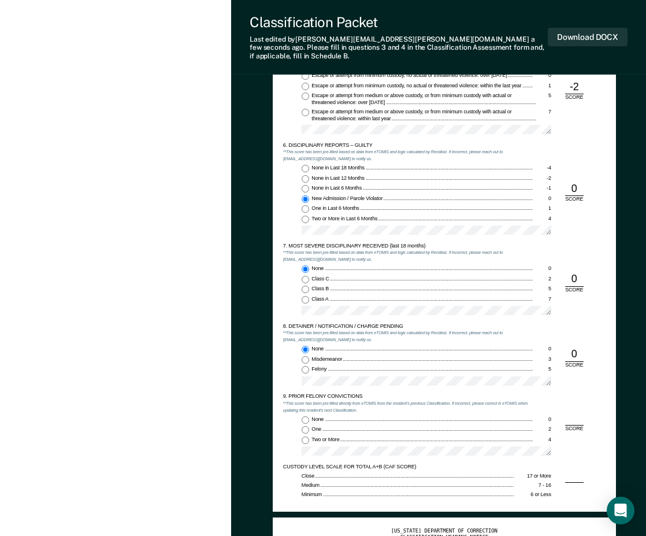
scroll to position [1098, 0]
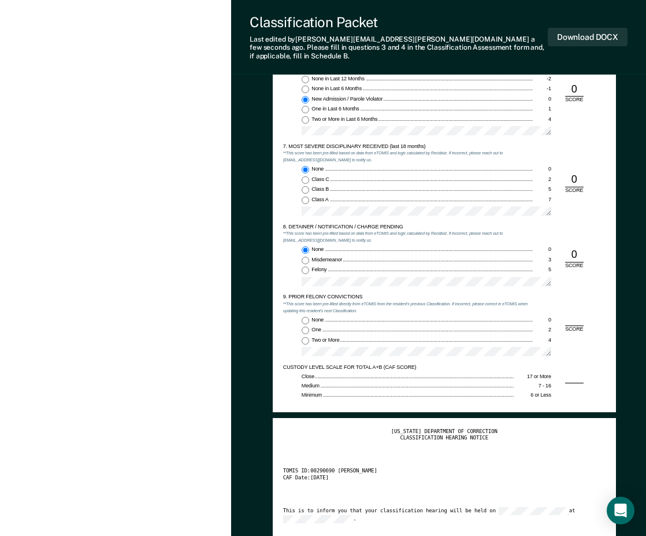
click at [303, 337] on input "Two or More 4" at bounding box center [306, 341] width 8 height 8
type textarea "x"
radio input "true"
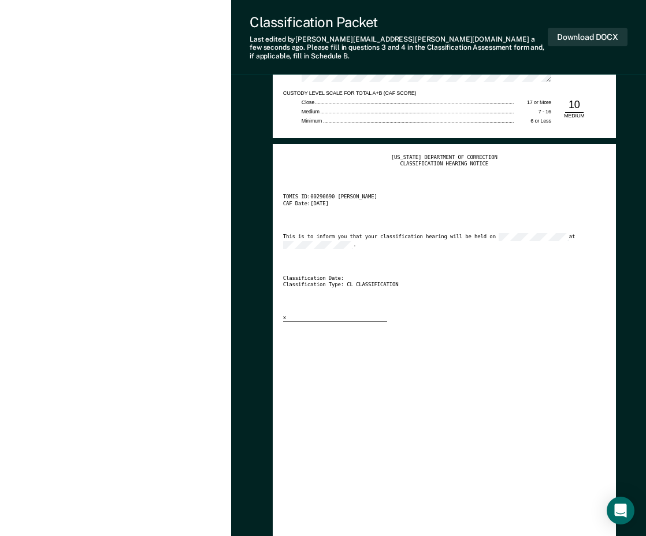
scroll to position [1229, 0]
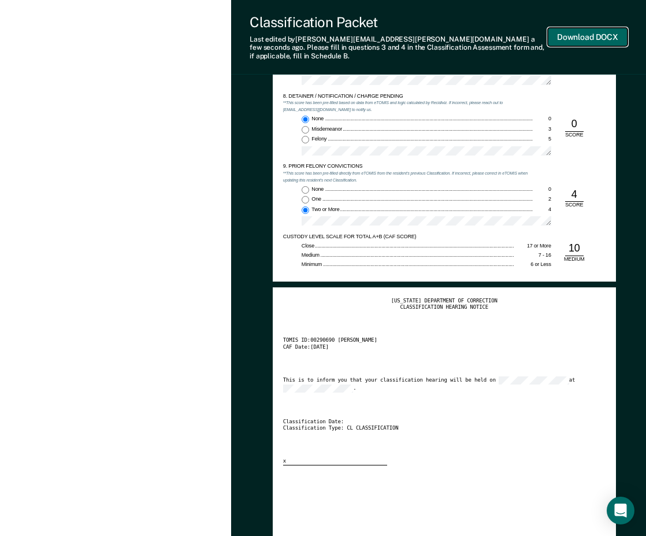
click at [569, 38] on button "Download DOCX" at bounding box center [588, 37] width 80 height 19
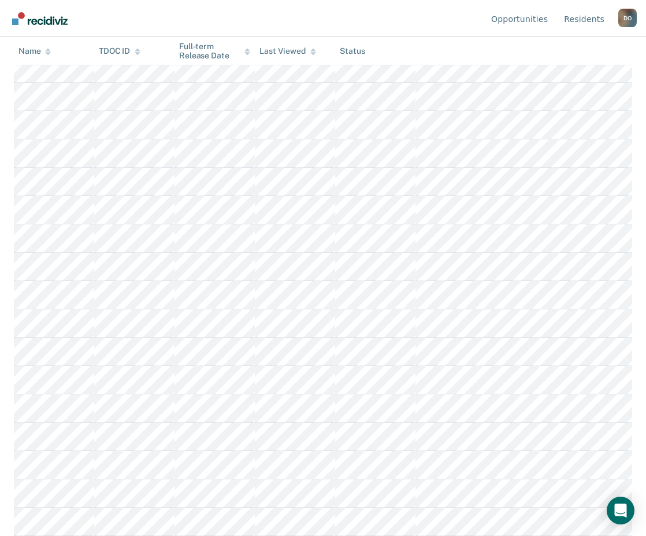
scroll to position [116, 0]
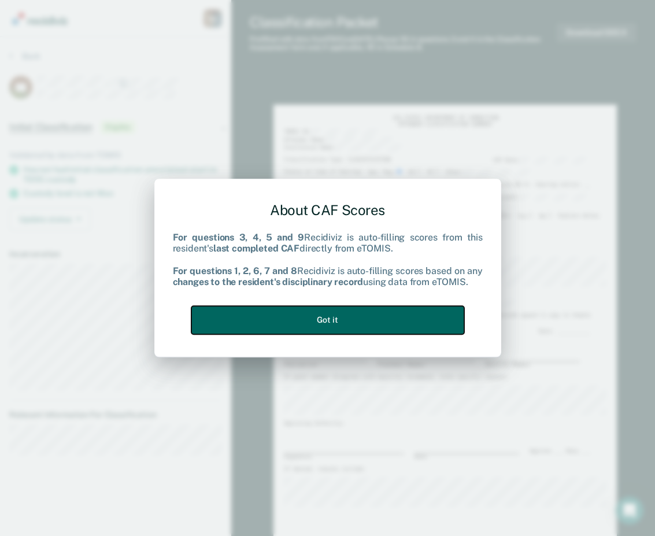
click at [330, 326] on button "Got it" at bounding box center [327, 320] width 273 height 28
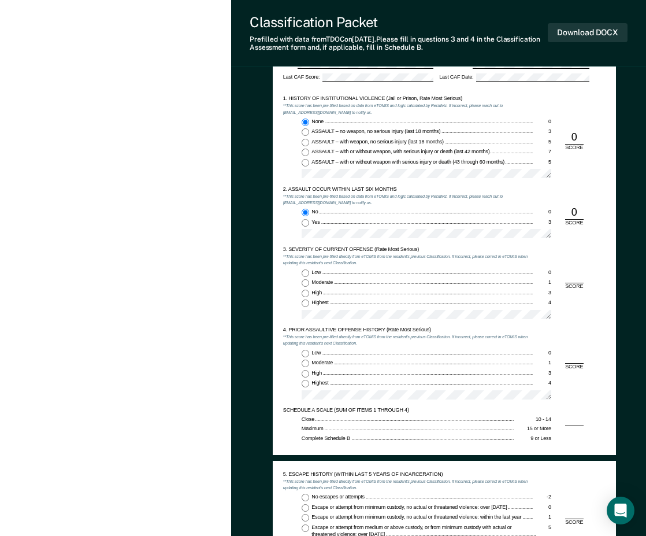
scroll to position [578, 0]
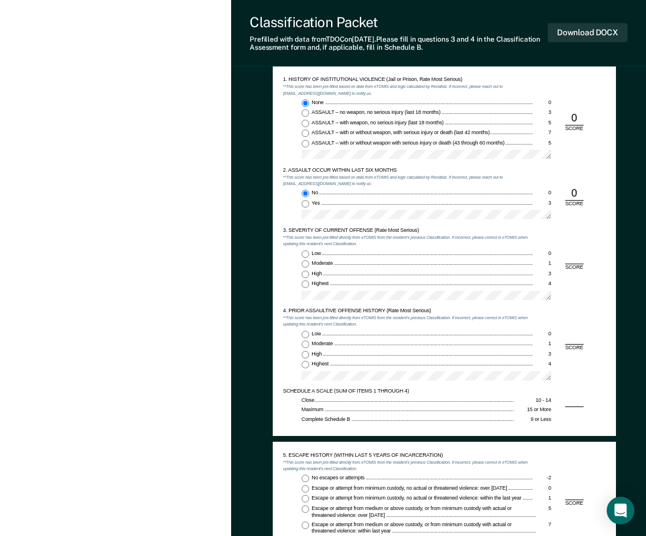
click at [312, 285] on span "Highest" at bounding box center [321, 283] width 18 height 6
click at [309, 285] on input "Highest 4" at bounding box center [306, 284] width 8 height 8
type textarea "x"
radio input "true"
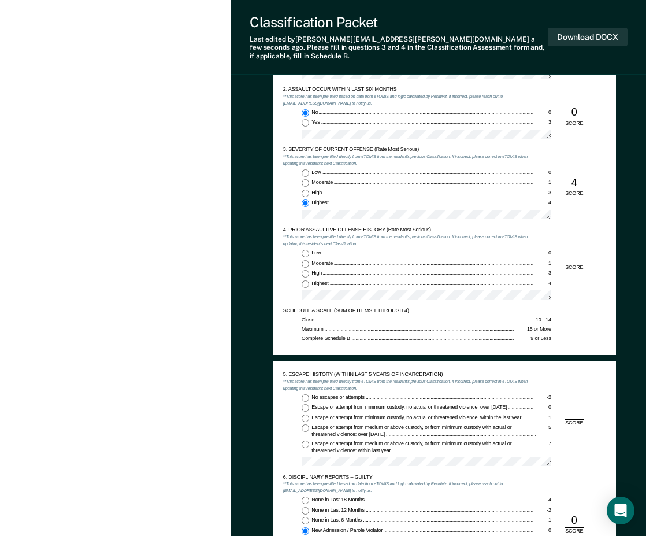
scroll to position [694, 0]
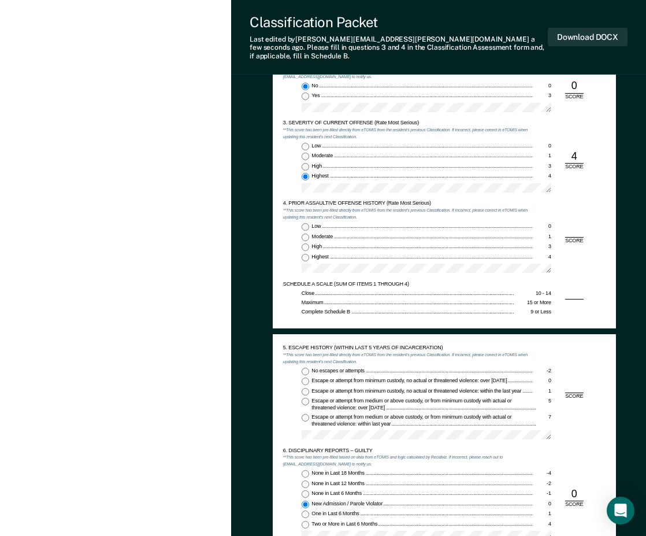
click at [307, 254] on input "Highest 4" at bounding box center [306, 258] width 8 height 8
type textarea "x"
radio input "true"
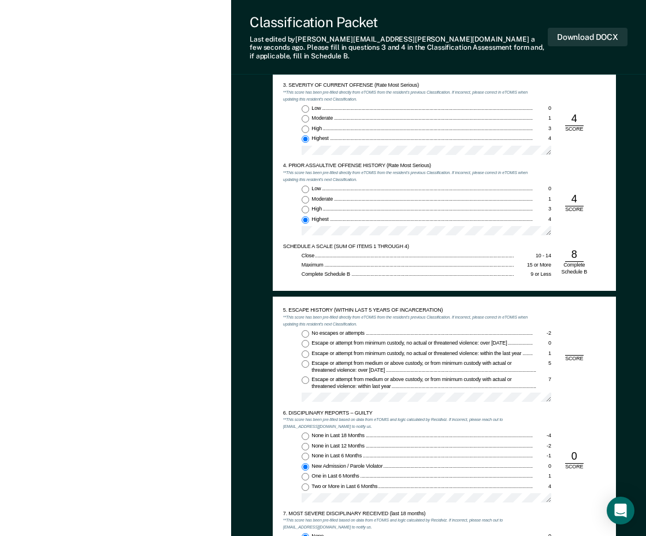
scroll to position [751, 0]
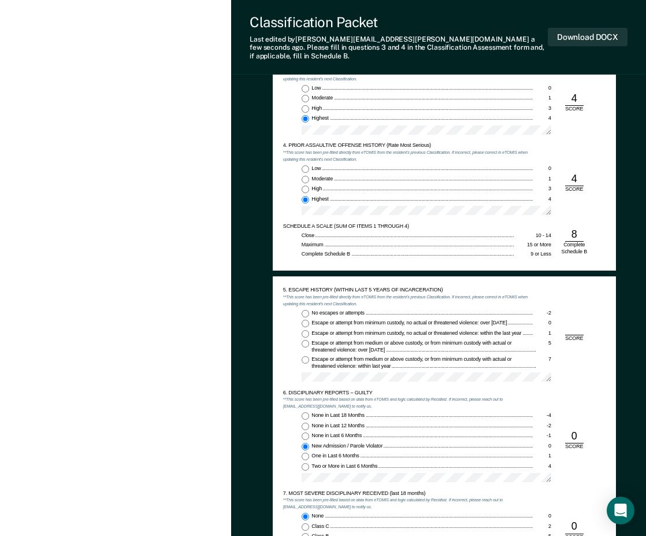
click at [305, 165] on input "Low 0" at bounding box center [306, 169] width 8 height 8
type textarea "x"
radio input "true"
radio input "false"
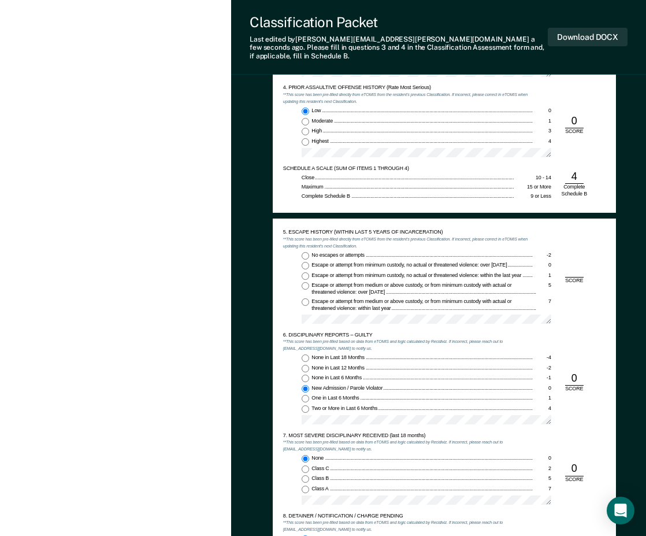
scroll to position [867, 0]
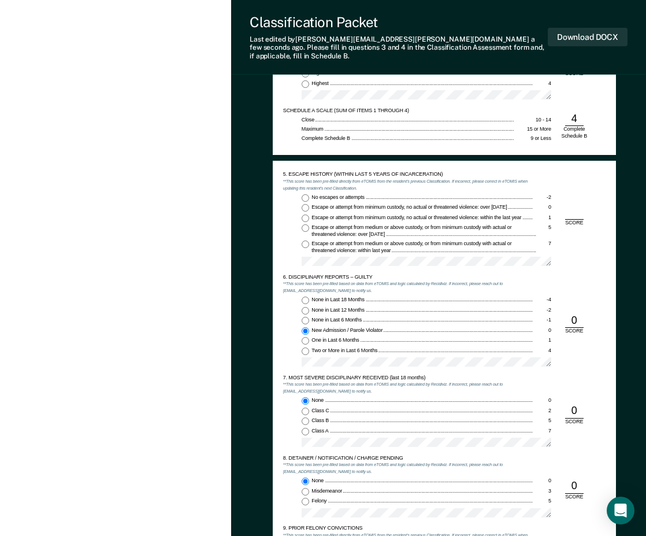
click at [325, 194] on span "No escapes or attempts" at bounding box center [339, 197] width 54 height 6
click at [309, 194] on input "No escapes or attempts -2" at bounding box center [306, 198] width 8 height 8
type textarea "x"
radio input "true"
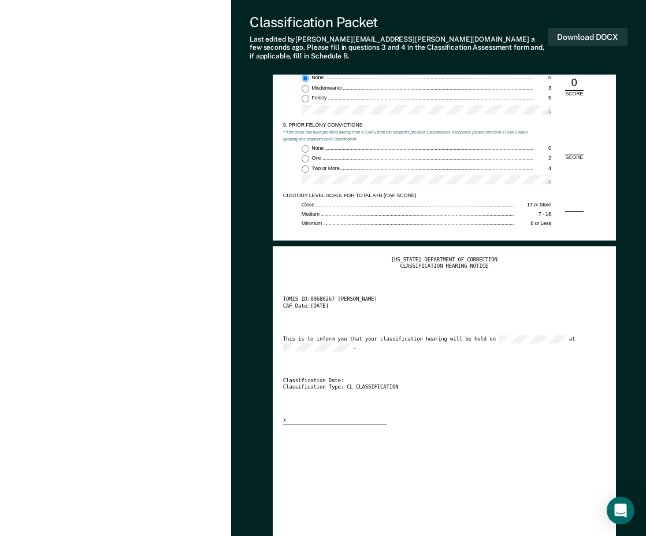
scroll to position [1271, 0]
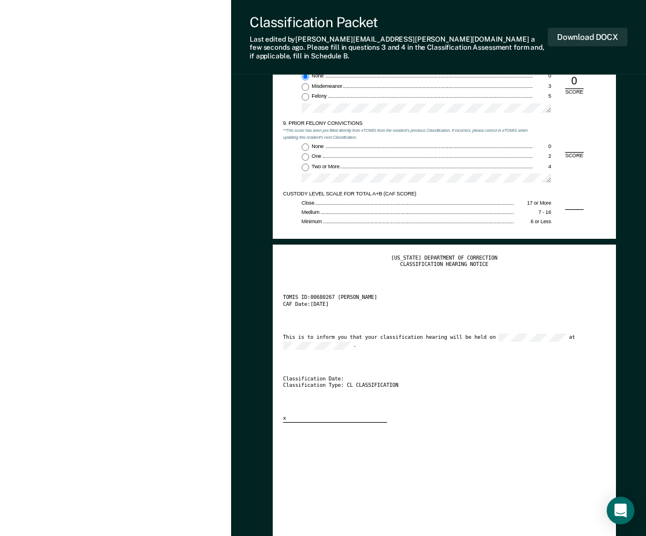
click at [319, 143] on span "None" at bounding box center [318, 146] width 13 height 6
click at [309, 143] on input "None 0" at bounding box center [306, 147] width 8 height 8
type textarea "x"
radio input "true"
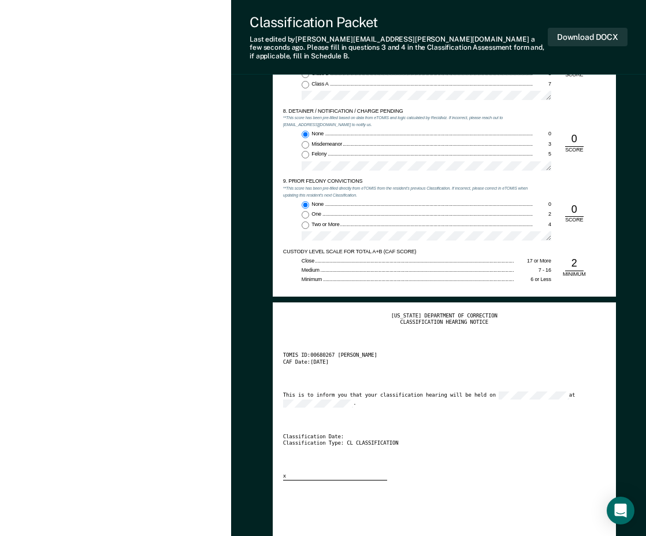
scroll to position [1518, 0]
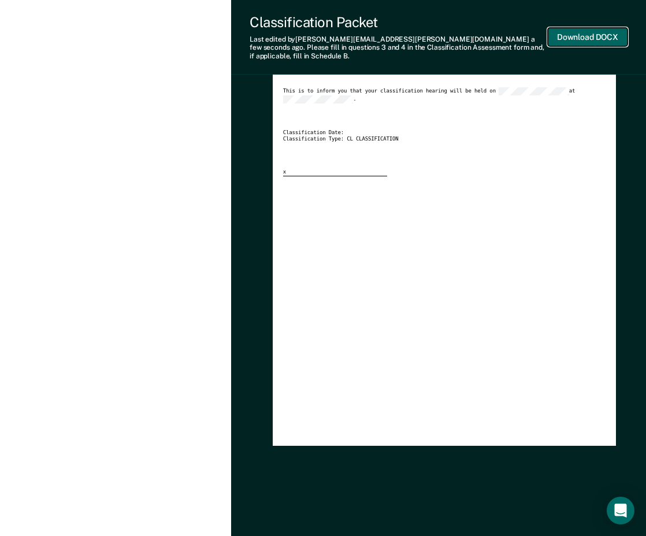
click at [606, 34] on button "Download DOCX" at bounding box center [588, 37] width 80 height 19
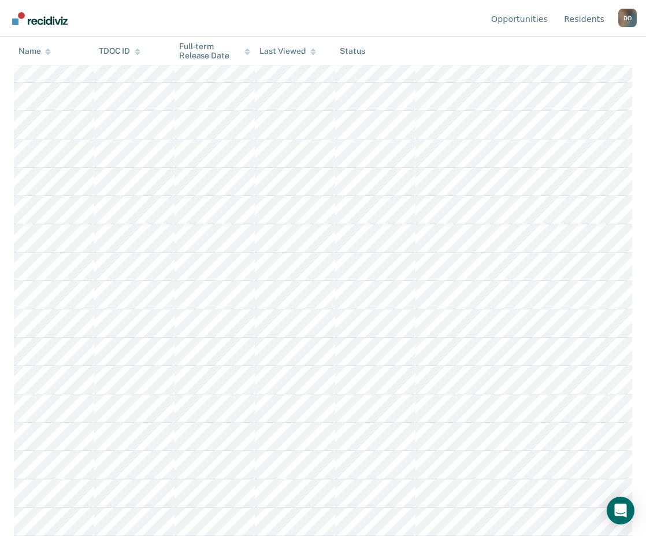
scroll to position [116, 0]
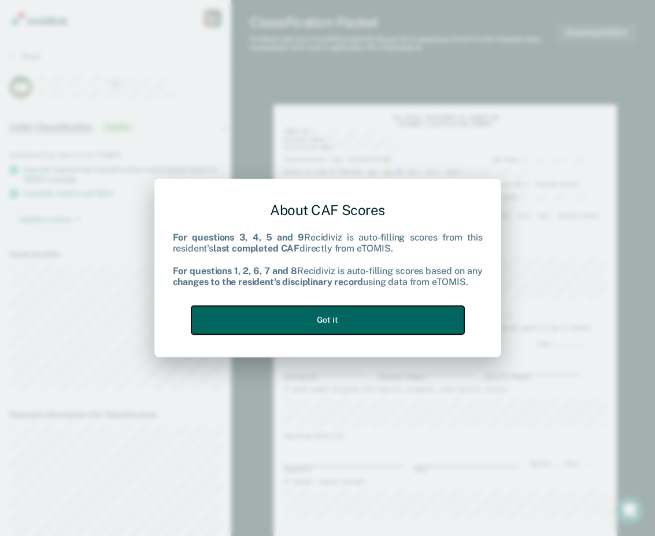
click at [313, 324] on button "Got it" at bounding box center [327, 320] width 273 height 28
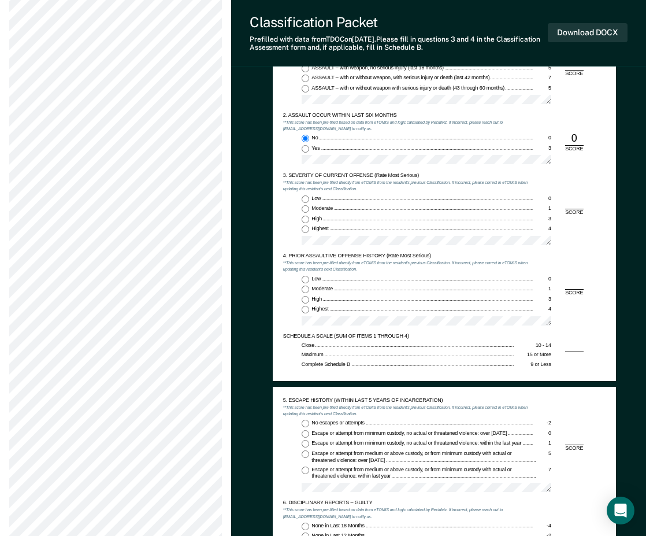
scroll to position [694, 0]
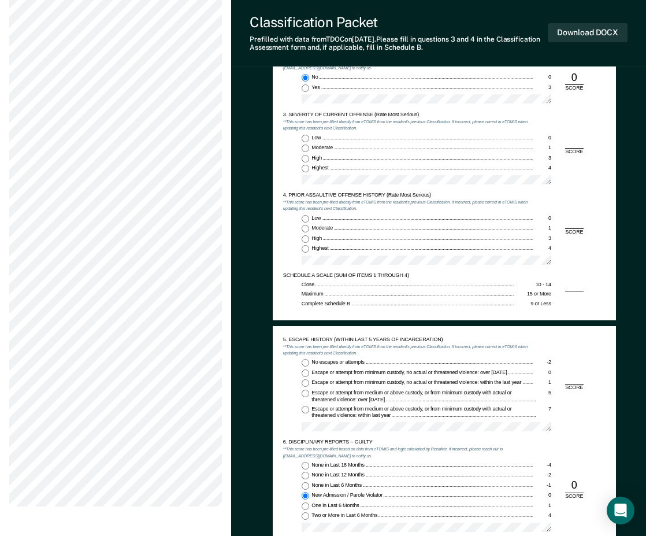
click at [309, 247] on input "Highest 4" at bounding box center [306, 249] width 8 height 8
type textarea "x"
radio input "true"
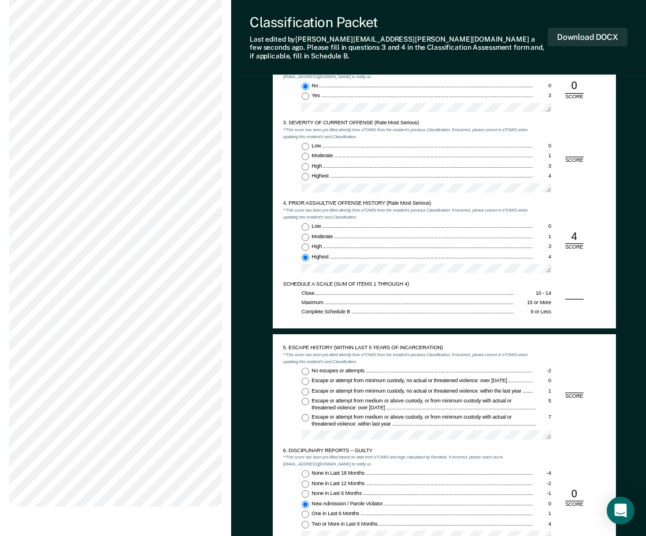
click at [306, 173] on input "Highest 4" at bounding box center [306, 177] width 8 height 8
type textarea "x"
radio input "true"
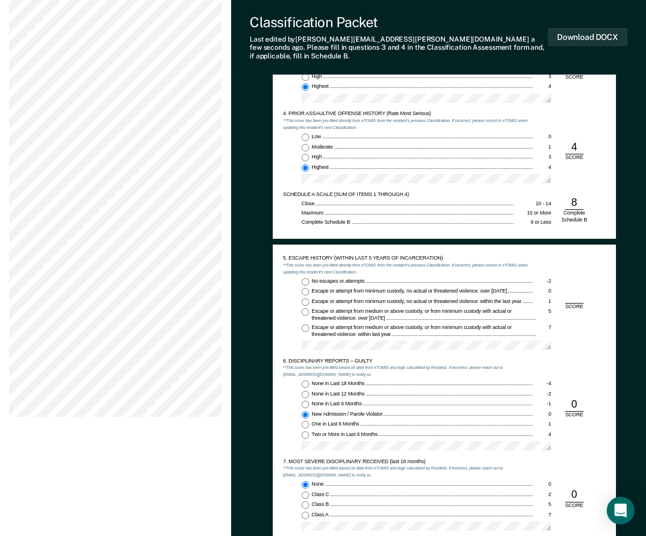
scroll to position [809, 0]
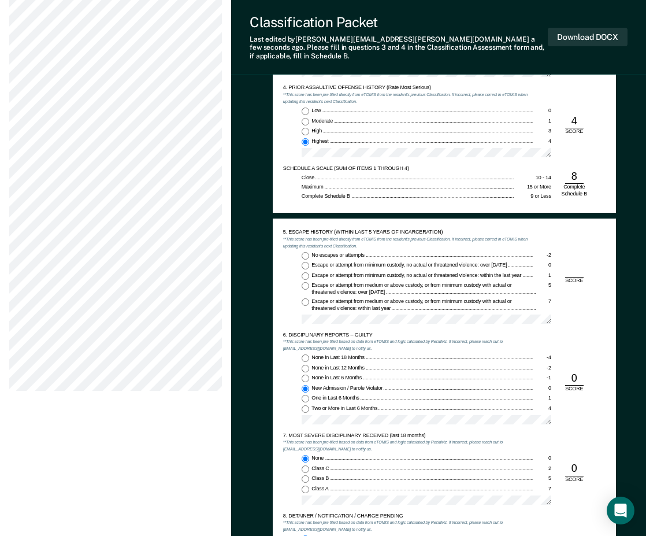
click at [310, 252] on label "No escapes or attempts -2" at bounding box center [427, 256] width 250 height 8
click at [309, 252] on input "No escapes or attempts -2" at bounding box center [306, 256] width 8 height 8
type textarea "x"
radio input "true"
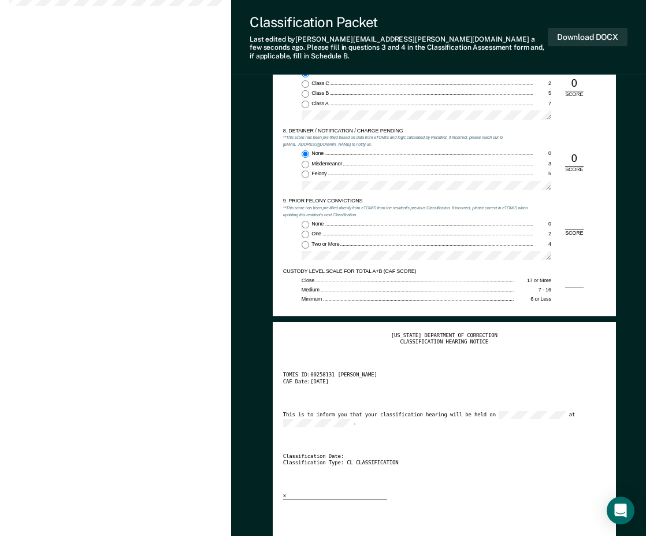
scroll to position [1214, 0]
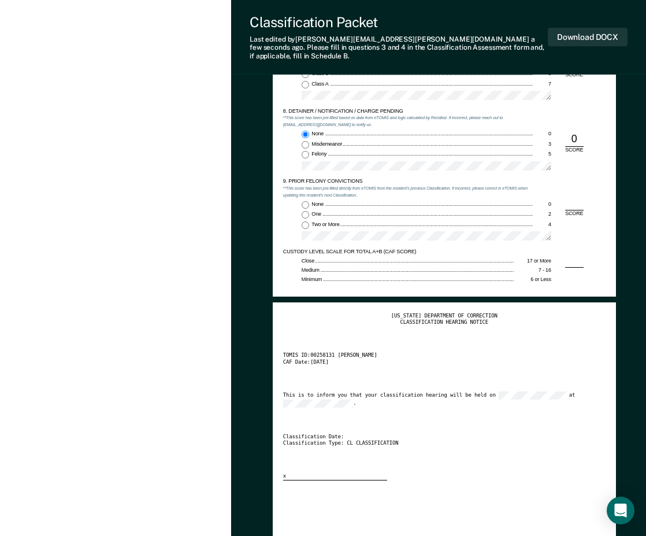
click at [305, 221] on input "Two or More 4" at bounding box center [306, 225] width 8 height 8
type textarea "x"
radio input "true"
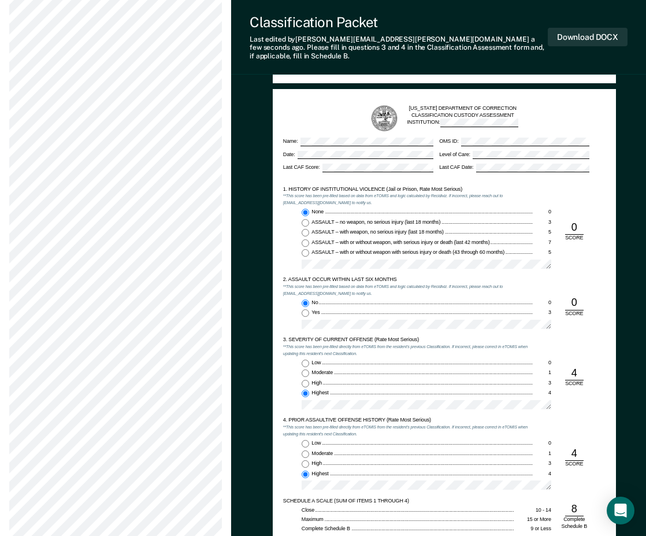
scroll to position [420, 0]
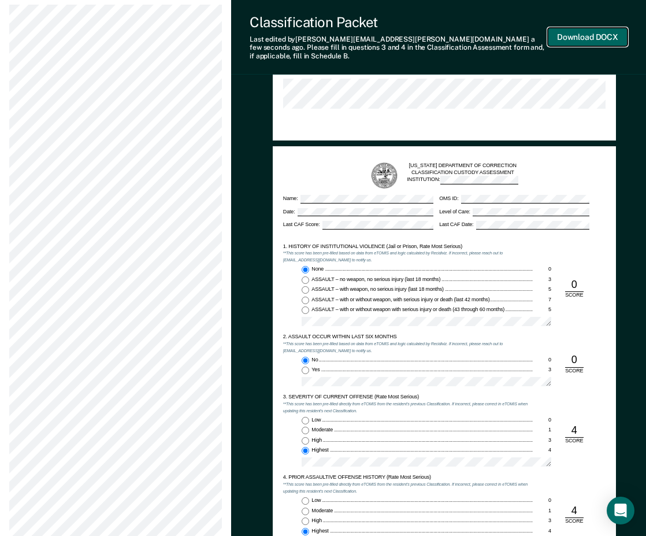
click at [602, 32] on button "Download DOCX" at bounding box center [588, 37] width 80 height 19
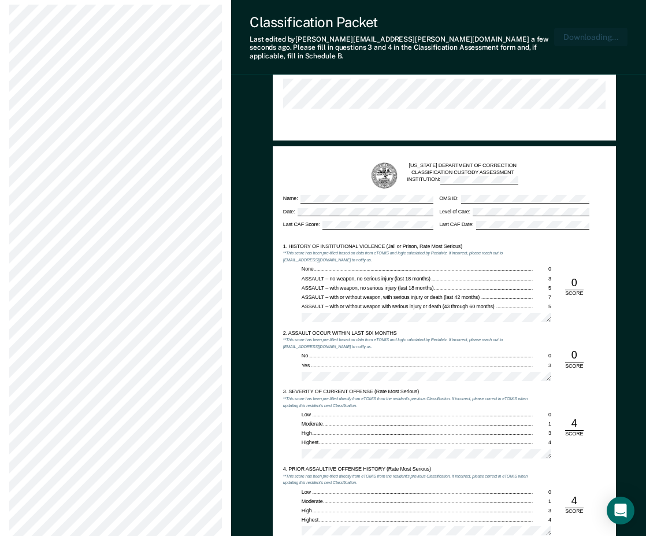
scroll to position [476, 0]
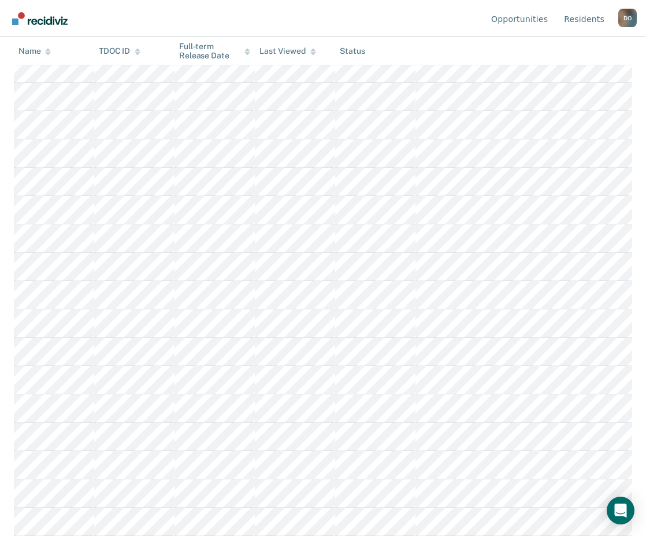
scroll to position [116, 0]
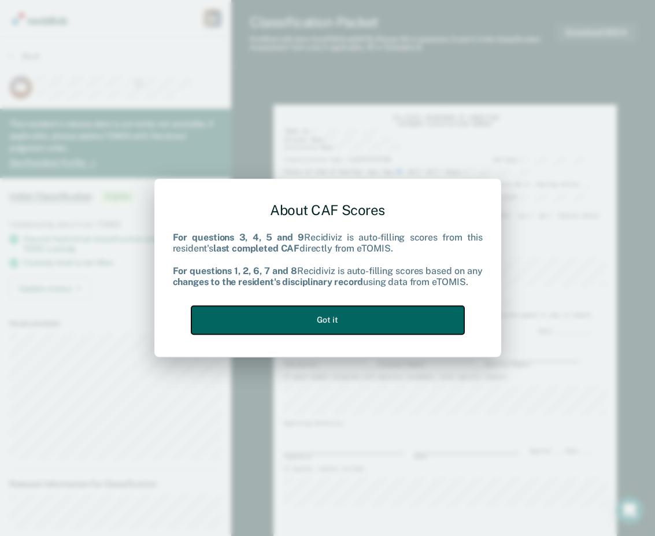
click at [332, 329] on button "Got it" at bounding box center [327, 320] width 273 height 28
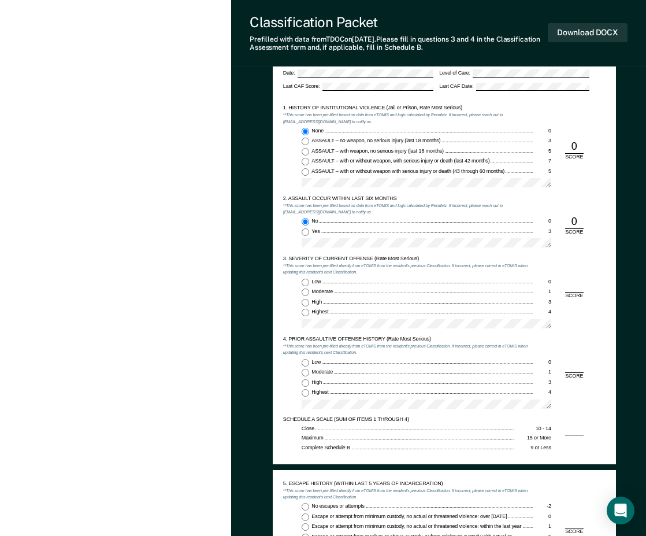
scroll to position [578, 0]
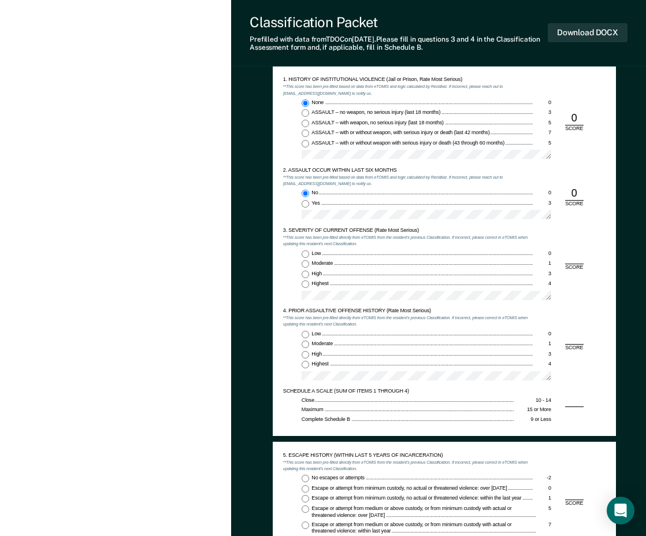
click at [304, 281] on input "Highest 4" at bounding box center [306, 284] width 8 height 8
type textarea "x"
radio input "true"
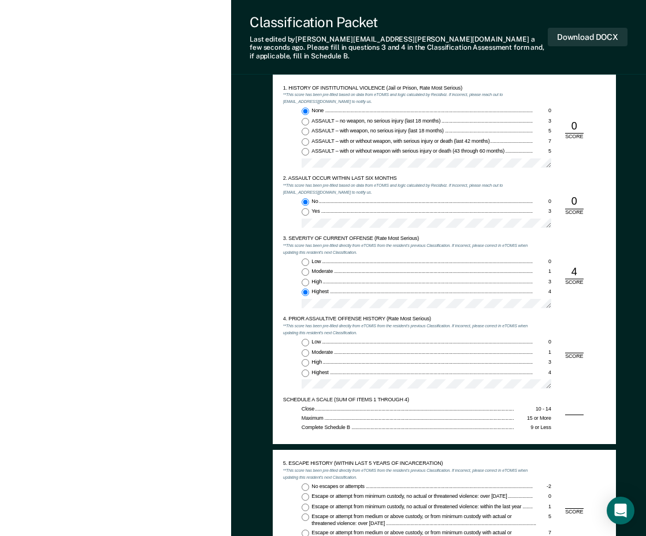
click at [305, 339] on input "Low 0" at bounding box center [306, 343] width 8 height 8
type textarea "x"
radio input "true"
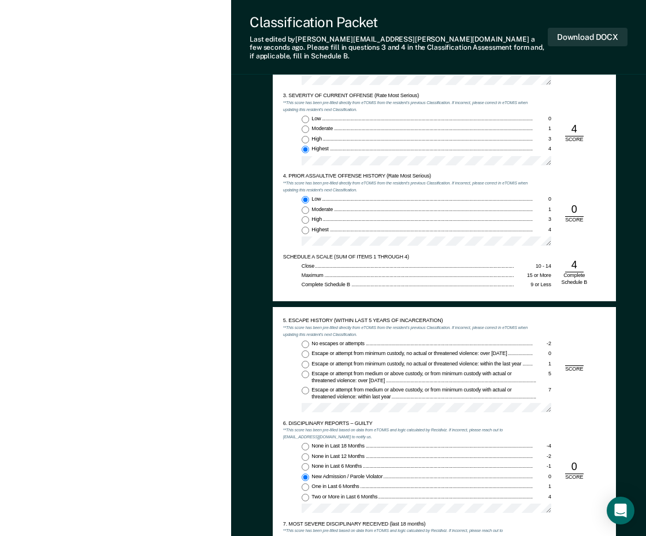
scroll to position [751, 0]
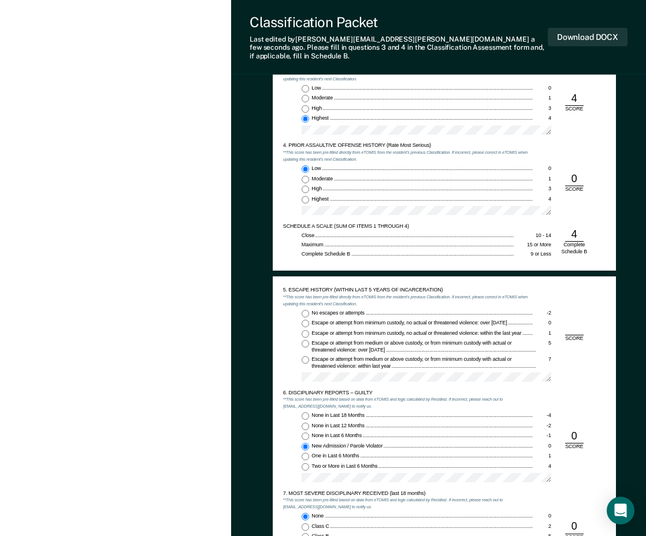
click at [304, 310] on input "No escapes or attempts -2" at bounding box center [306, 314] width 8 height 8
type textarea "x"
radio input "true"
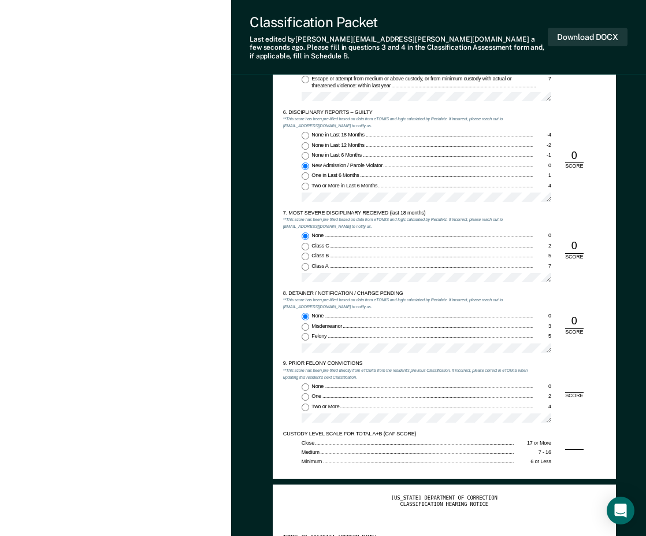
scroll to position [1098, 0]
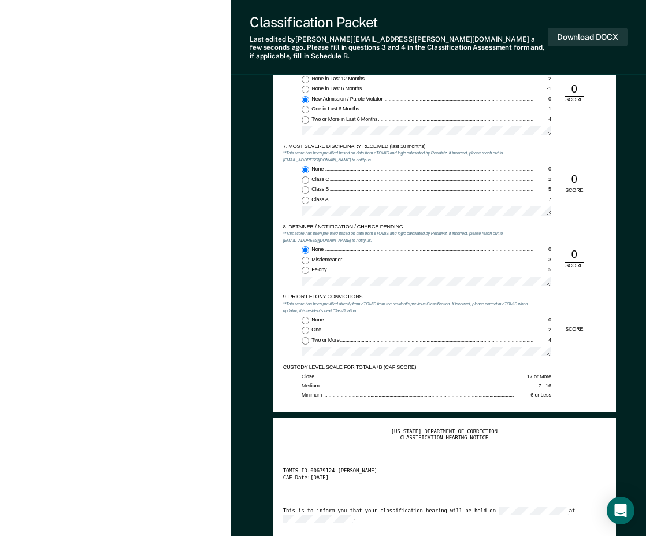
click at [306, 317] on input "None 0" at bounding box center [306, 321] width 8 height 8
type textarea "x"
radio input "true"
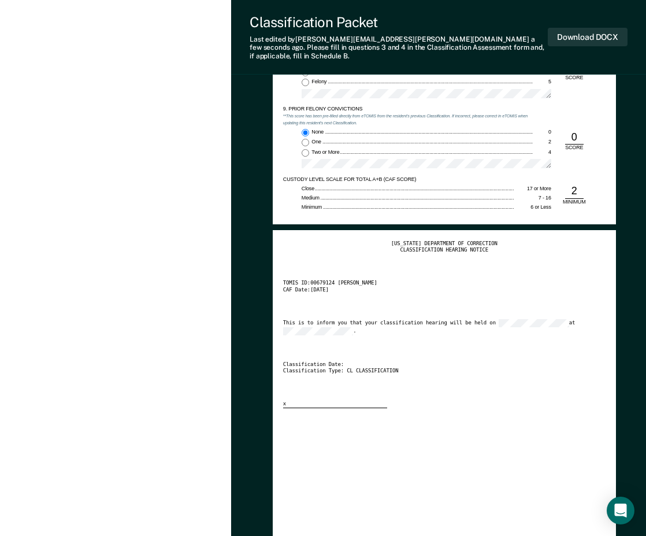
scroll to position [1329, 0]
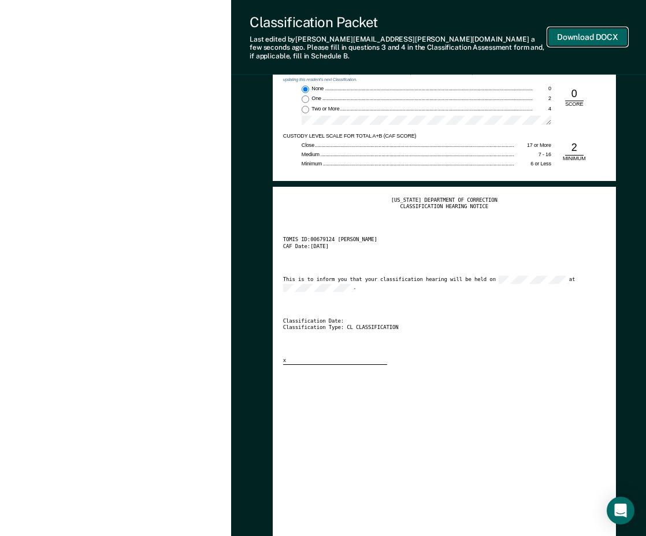
click at [580, 35] on button "Download DOCX" at bounding box center [588, 37] width 80 height 19
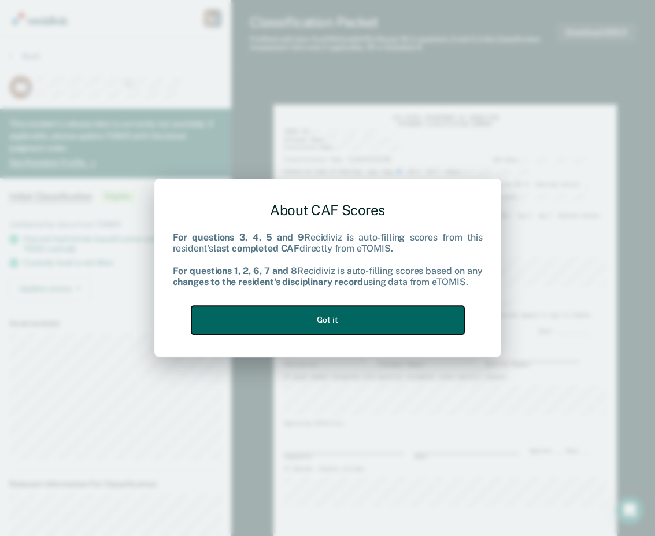
click at [327, 321] on button "Got it" at bounding box center [327, 320] width 273 height 28
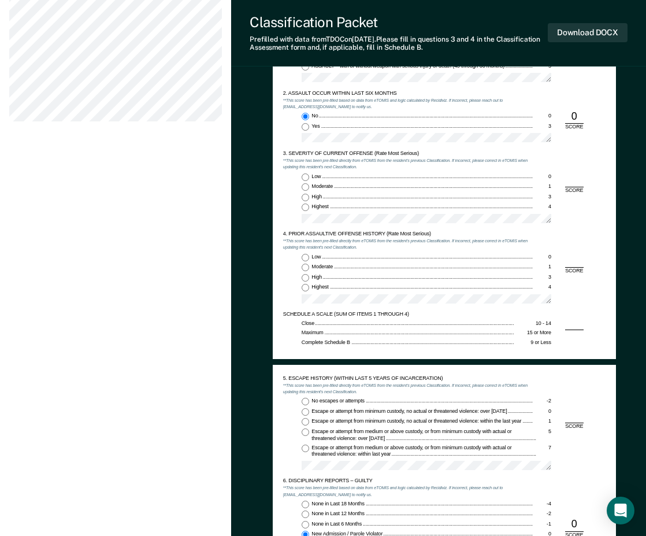
scroll to position [636, 0]
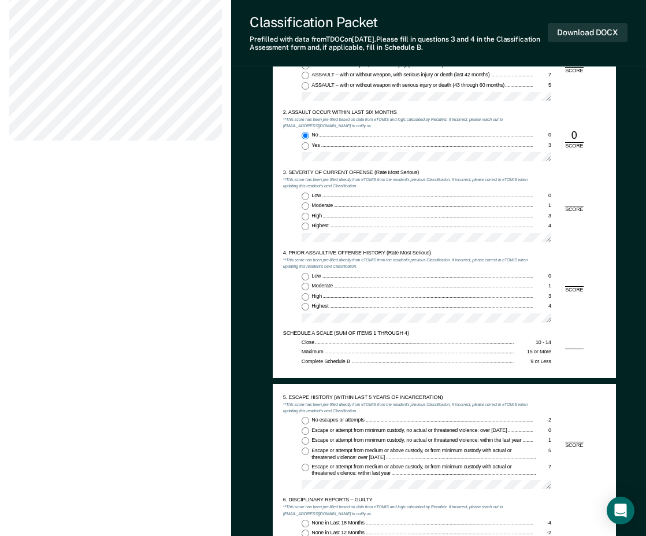
click at [310, 228] on label "Highest 4" at bounding box center [427, 227] width 250 height 8
click at [309, 228] on input "Highest 4" at bounding box center [306, 227] width 8 height 8
type textarea "x"
radio input "true"
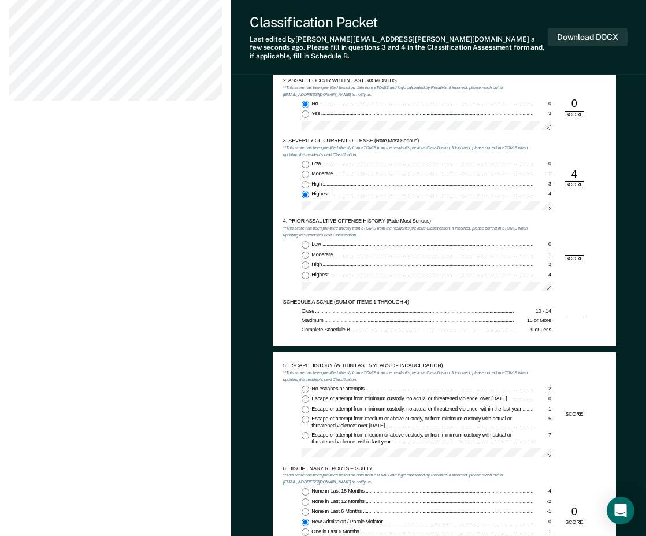
scroll to position [694, 0]
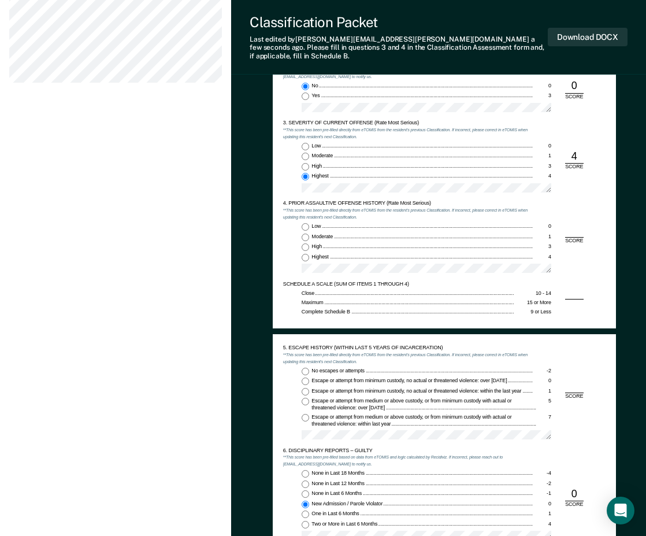
click at [314, 224] on div "Low 0 Moderate 1 High 3 Highest 4" at bounding box center [408, 250] width 250 height 55
click at [314, 223] on span "Low" at bounding box center [317, 226] width 10 height 6
click at [309, 223] on input "Low 0" at bounding box center [306, 227] width 8 height 8
type textarea "x"
radio input "true"
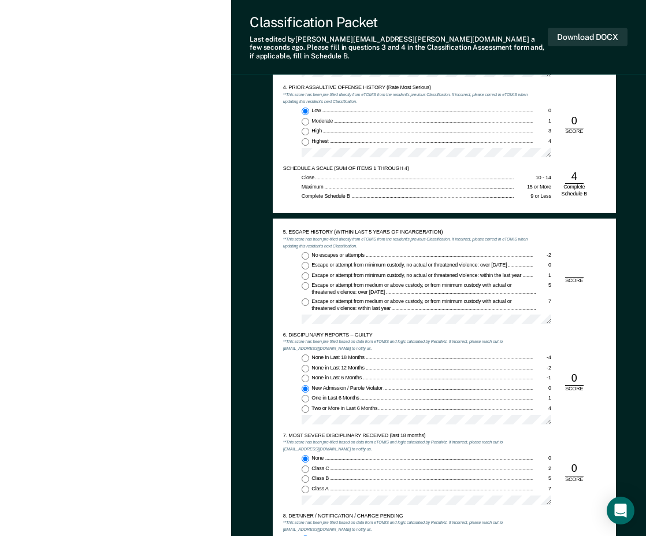
scroll to position [867, 0]
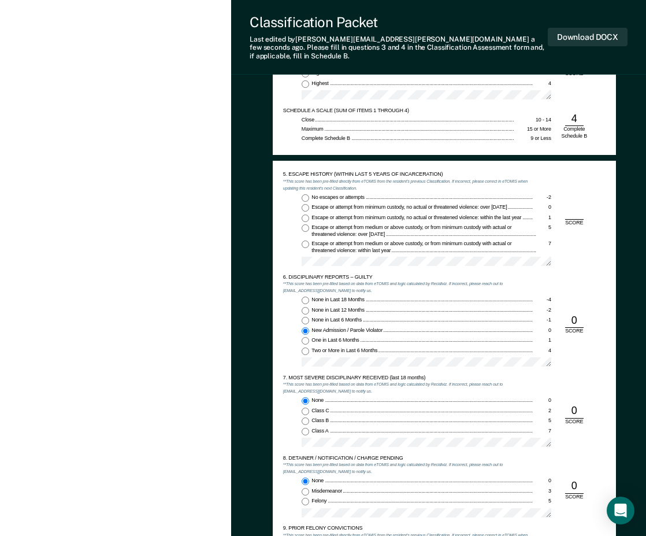
click at [306, 194] on input "No escapes or attempts -2" at bounding box center [306, 198] width 8 height 8
type textarea "x"
radio input "true"
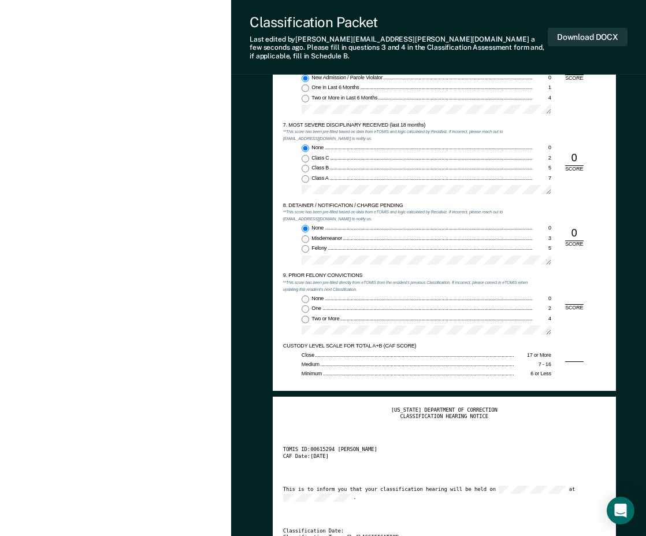
scroll to position [1156, 0]
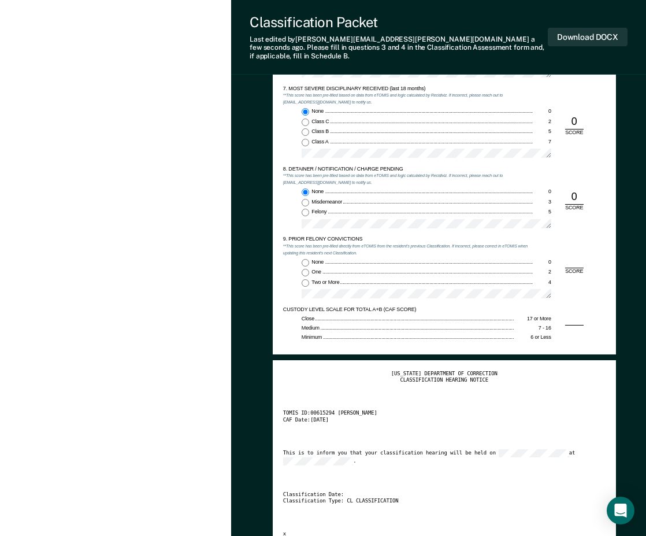
click at [307, 259] on input "None 0" at bounding box center [306, 263] width 8 height 8
type textarea "x"
radio input "true"
click at [307, 269] on input "One 2" at bounding box center [306, 273] width 8 height 8
type textarea "x"
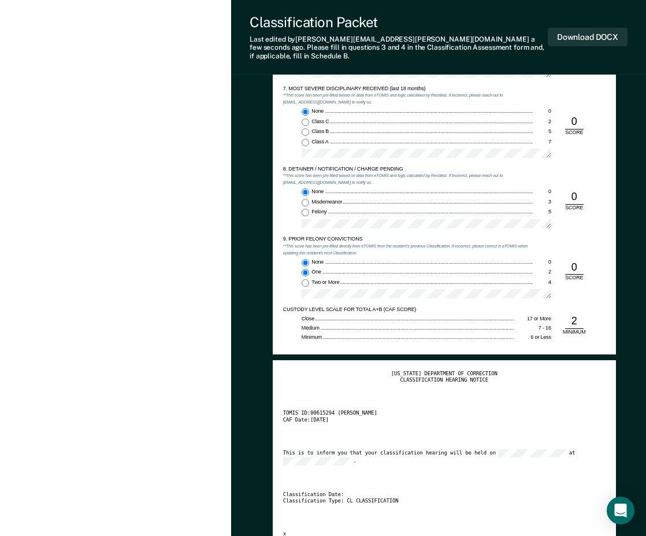
radio input "false"
radio input "true"
click at [574, 36] on button "Download DOCX" at bounding box center [588, 37] width 80 height 19
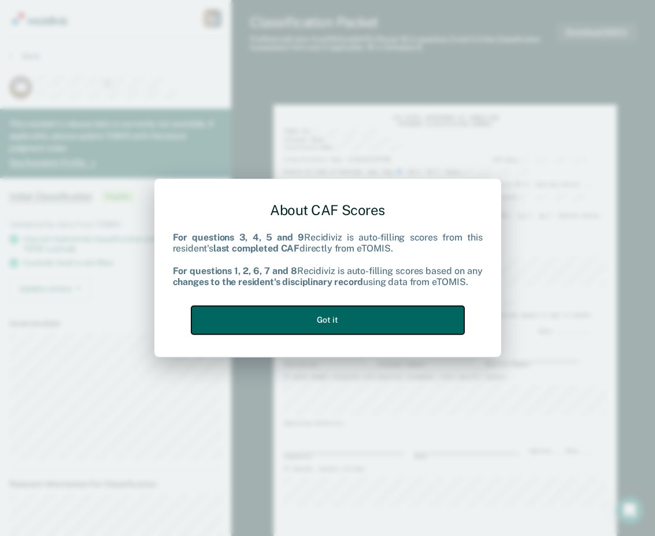
click at [279, 319] on button "Got it" at bounding box center [327, 320] width 273 height 28
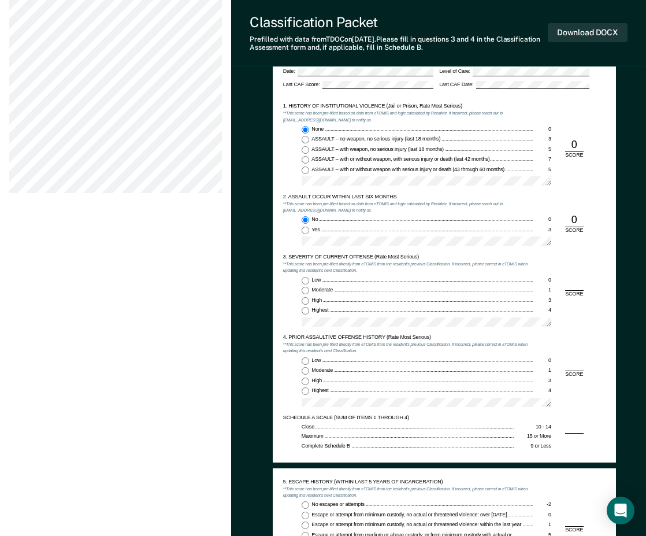
scroll to position [578, 0]
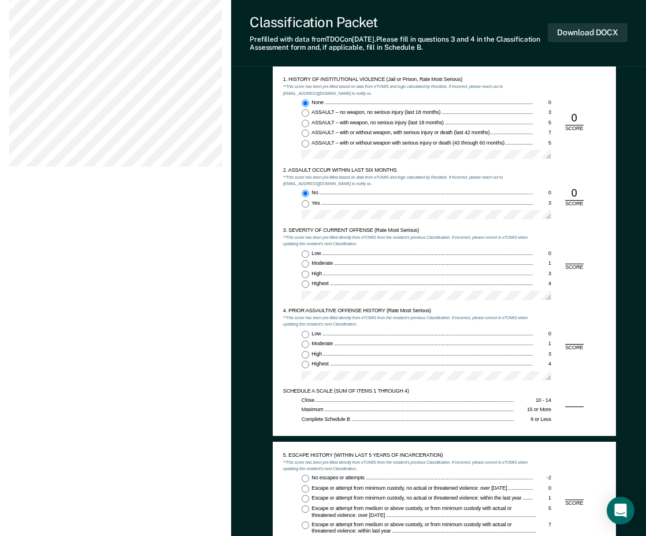
click at [307, 281] on input "Highest 4" at bounding box center [306, 284] width 8 height 8
type textarea "x"
radio input "true"
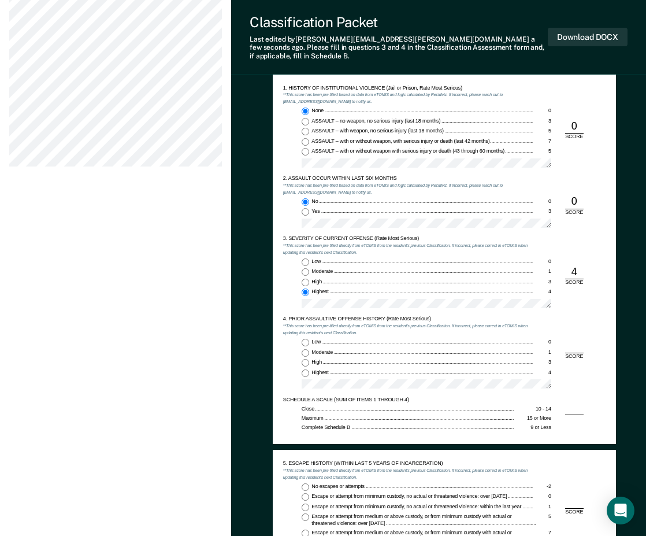
scroll to position [694, 0]
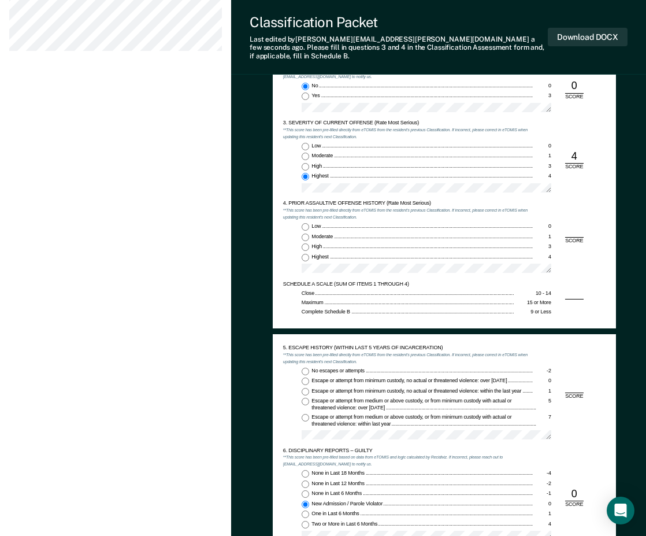
click at [303, 223] on input "Low 0" at bounding box center [306, 227] width 8 height 8
type textarea "x"
radio input "true"
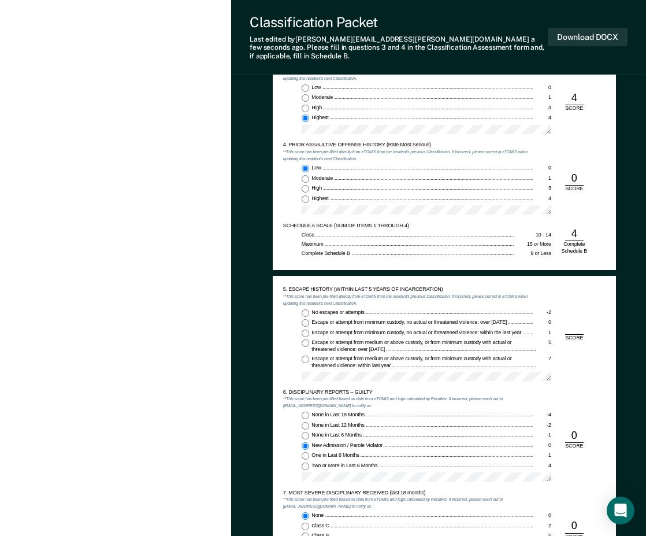
scroll to position [809, 0]
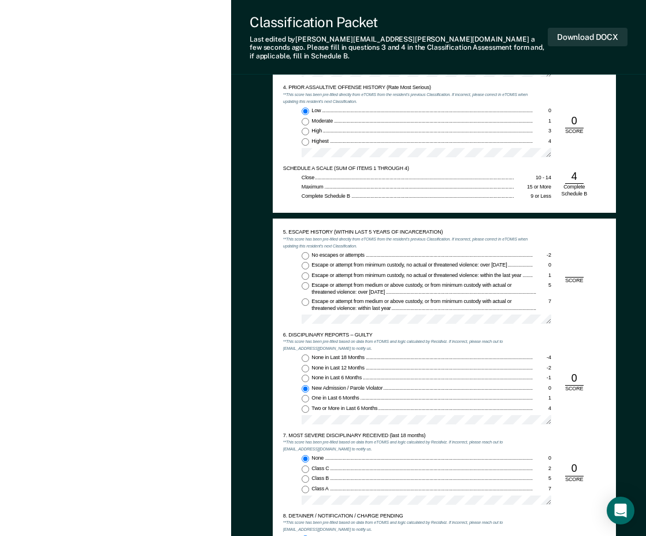
click at [306, 252] on input "No escapes or attempts -2" at bounding box center [306, 256] width 8 height 8
type textarea "x"
radio input "true"
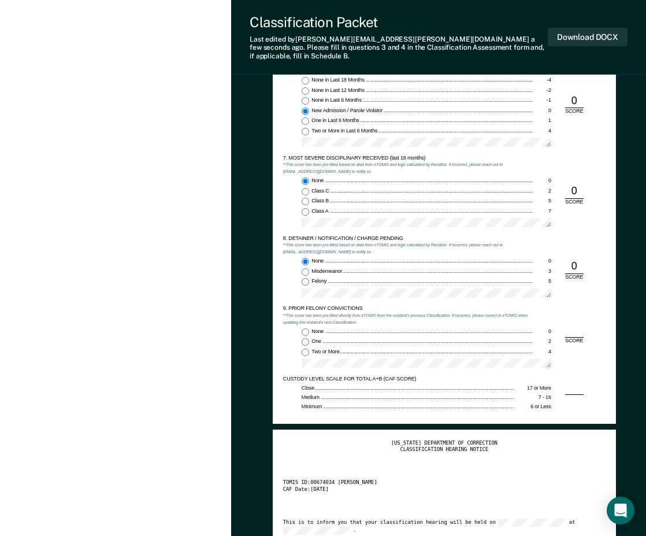
scroll to position [1156, 0]
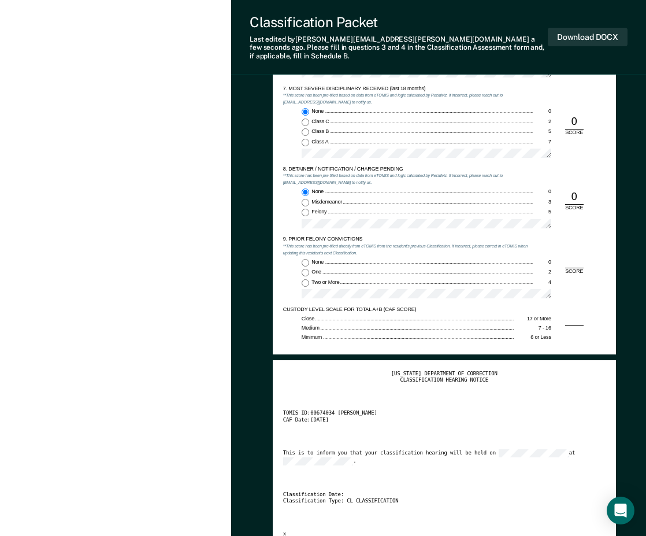
click at [303, 259] on input "None 0" at bounding box center [306, 263] width 8 height 8
type textarea "x"
radio input "true"
click at [600, 35] on button "Download DOCX" at bounding box center [588, 37] width 80 height 19
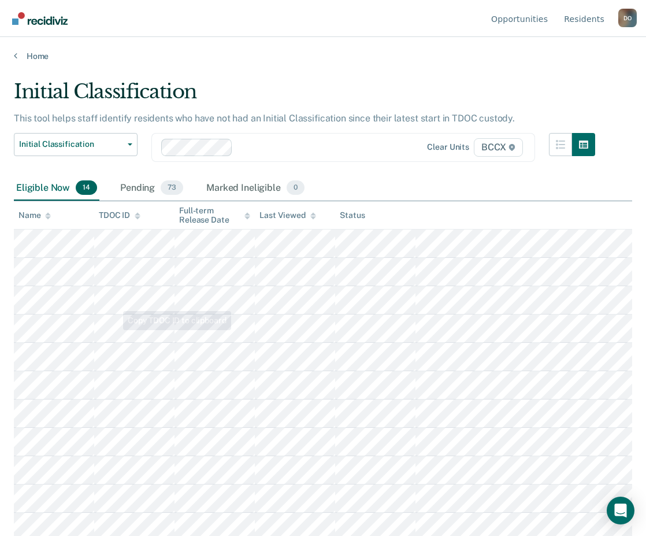
scroll to position [90, 0]
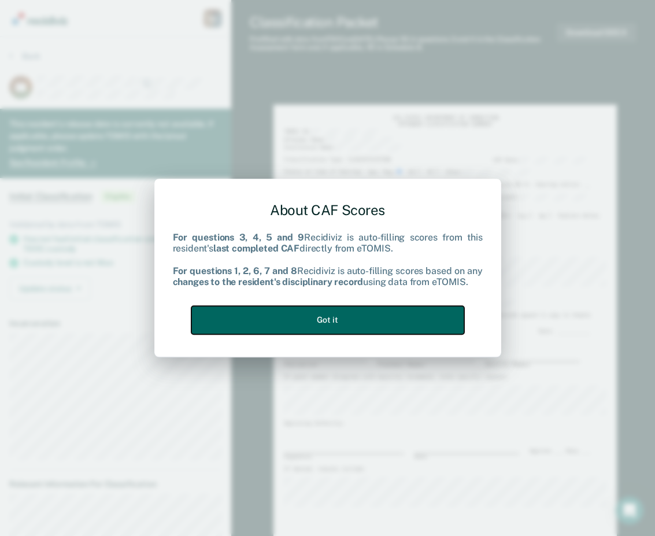
click at [349, 323] on button "Got it" at bounding box center [327, 320] width 273 height 28
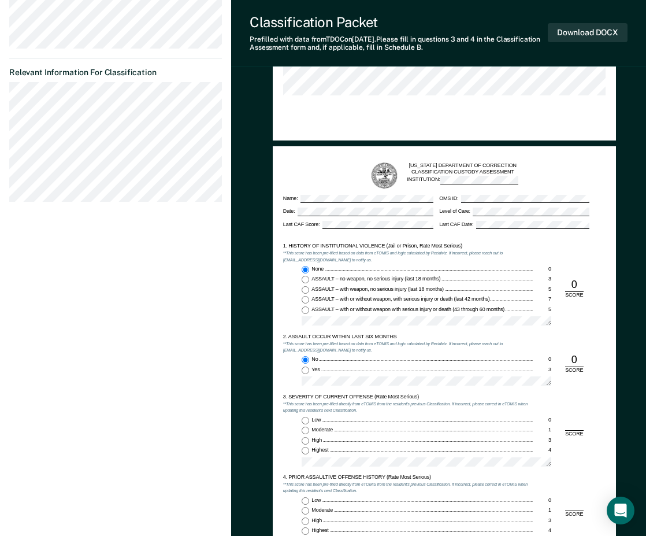
scroll to position [578, 0]
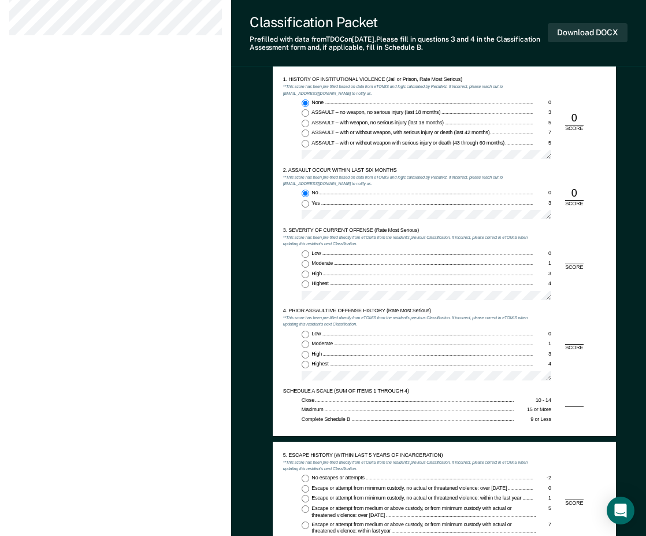
click at [317, 280] on span "Highest" at bounding box center [321, 283] width 18 height 6
click at [309, 280] on input "Highest 4" at bounding box center [306, 284] width 8 height 8
type textarea "x"
radio input "true"
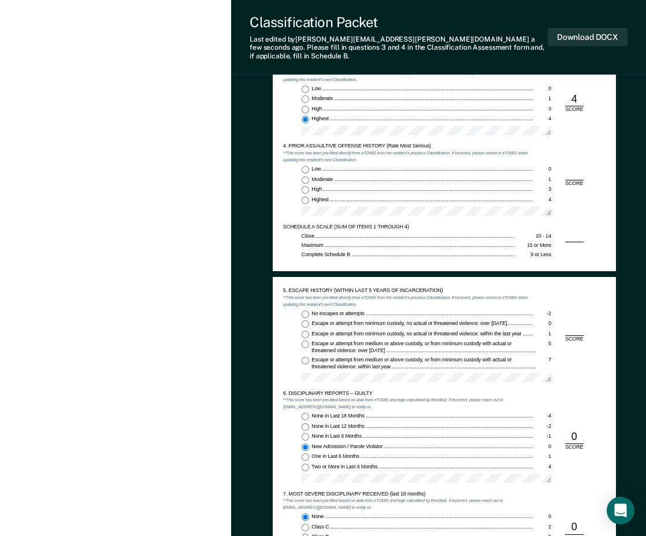
scroll to position [751, 0]
click at [323, 165] on div "Low" at bounding box center [422, 168] width 221 height 7
click at [309, 165] on input "Low 0" at bounding box center [306, 169] width 8 height 8
type textarea "x"
radio input "true"
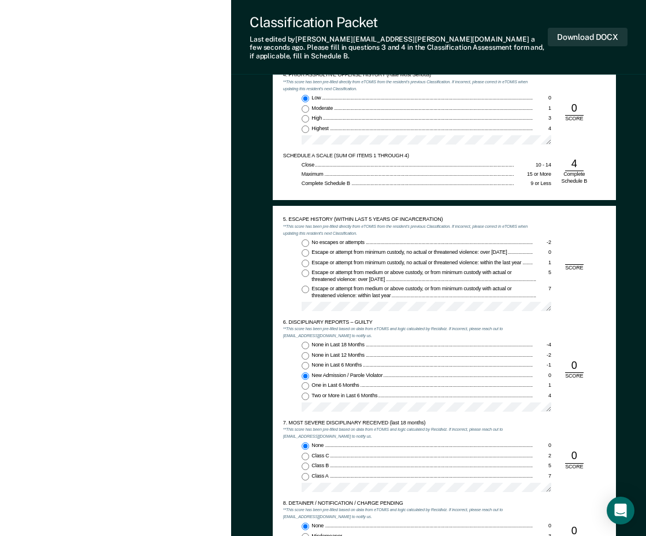
scroll to position [867, 0]
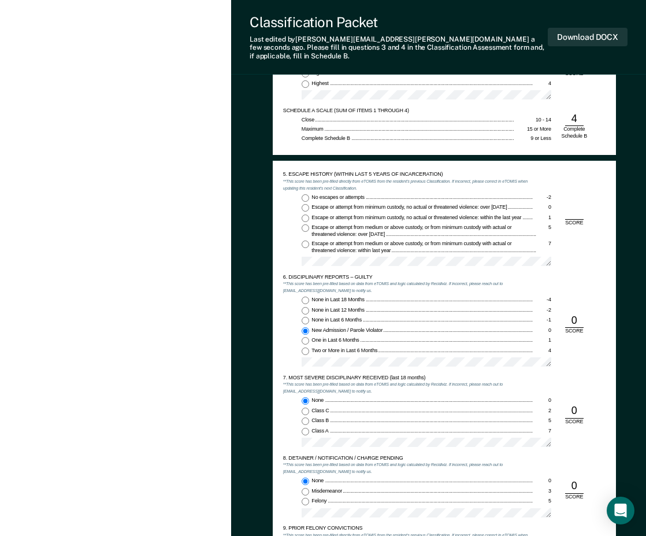
click at [307, 194] on input "No escapes or attempts -2" at bounding box center [306, 198] width 8 height 8
type textarea "x"
radio input "true"
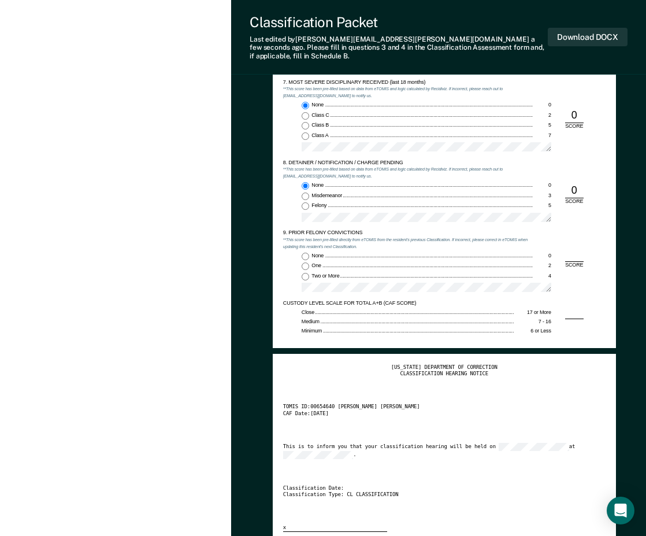
scroll to position [1214, 0]
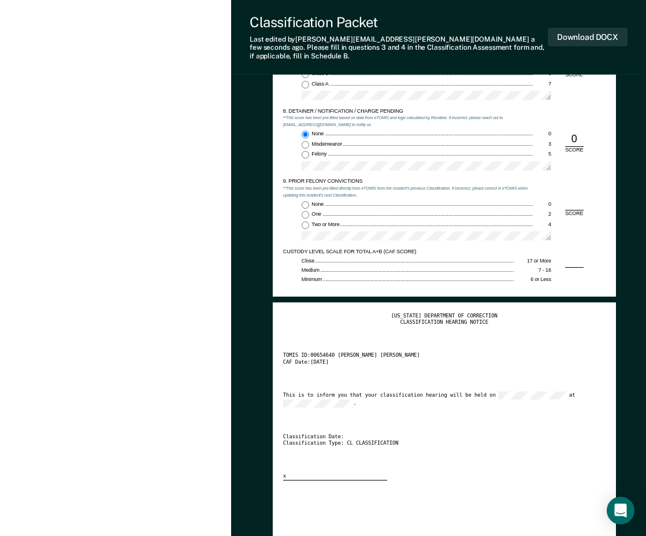
click at [307, 201] on div "None 0 One 2 Two or More 4" at bounding box center [408, 223] width 250 height 45
click at [305, 201] on input "None 0" at bounding box center [306, 205] width 8 height 8
type textarea "x"
radio input "true"
click at [578, 28] on button "Download DOCX" at bounding box center [588, 37] width 80 height 19
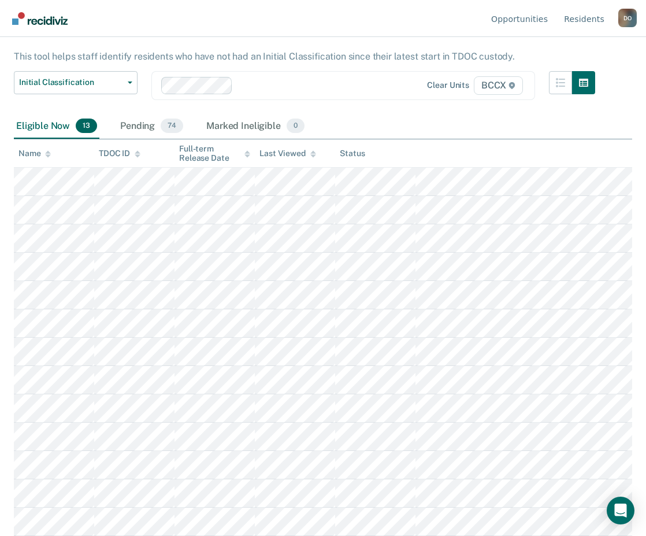
scroll to position [62, 0]
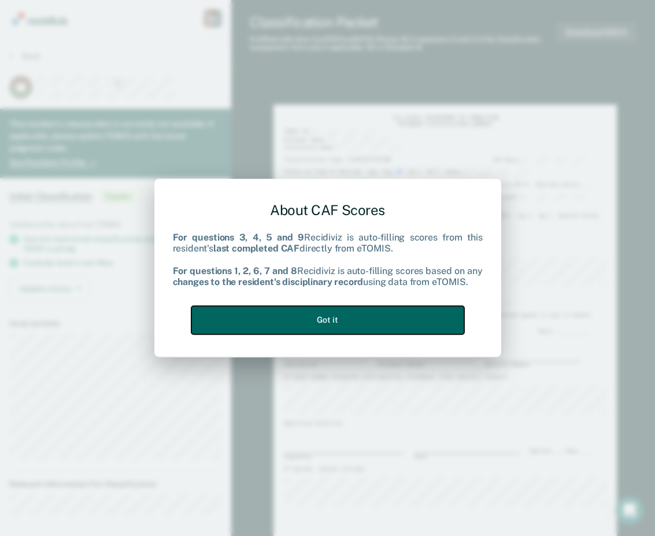
click at [308, 314] on button "Got it" at bounding box center [327, 320] width 273 height 28
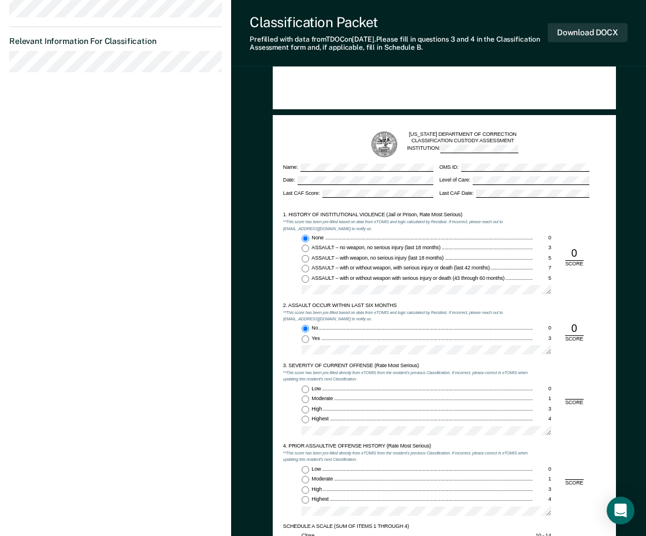
scroll to position [578, 0]
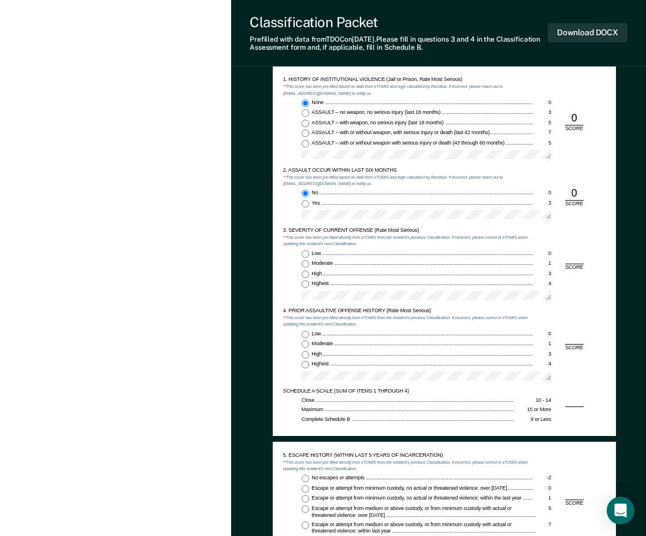
click at [308, 281] on input "Highest 4" at bounding box center [306, 284] width 8 height 8
type textarea "x"
radio input "true"
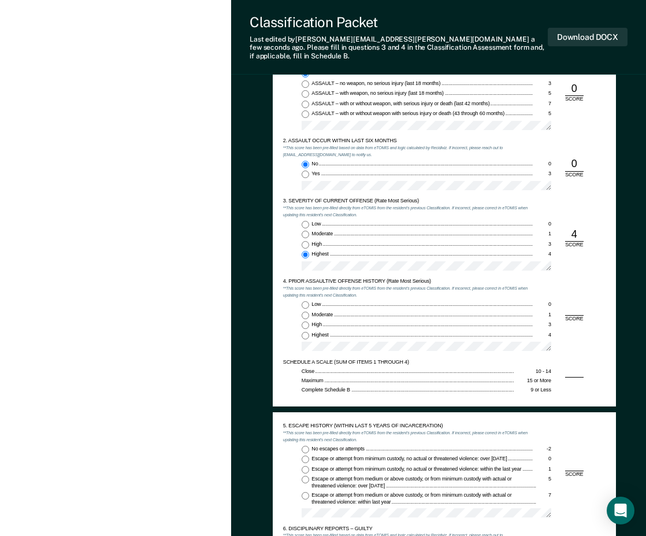
scroll to position [636, 0]
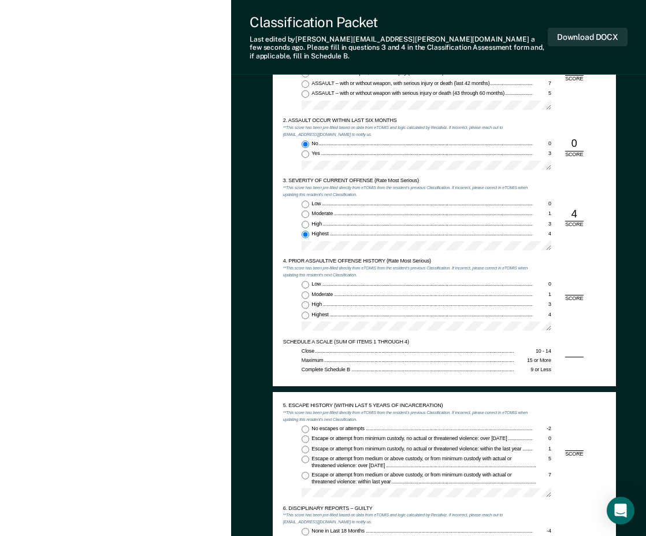
click at [308, 281] on div "Low 0 Moderate 1 High 3 Highest 4" at bounding box center [408, 308] width 250 height 55
click at [309, 272] on div "4. PRIOR ASSAULTIVE OFFENSE HISTORY (Rate Most Serious) **This score has been p…" at bounding box center [408, 298] width 250 height 80
click at [307, 281] on input "Low 0" at bounding box center [306, 285] width 8 height 8
type textarea "x"
radio input "true"
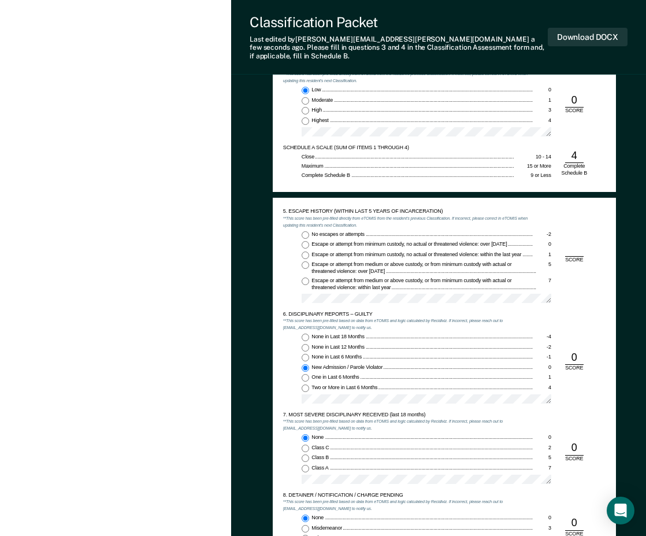
scroll to position [867, 0]
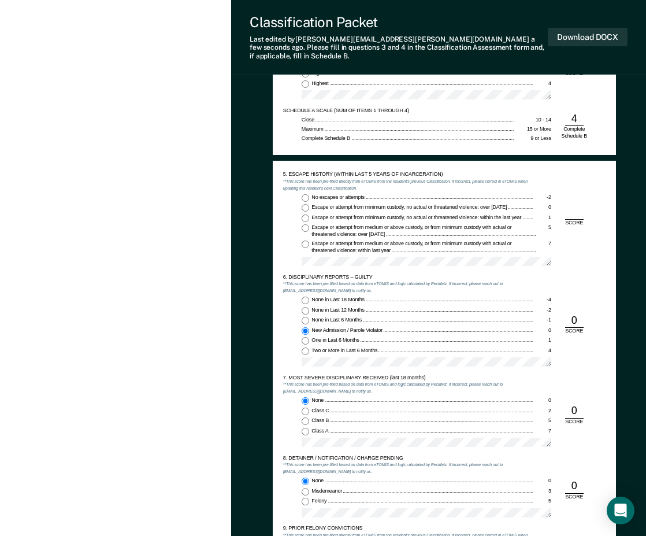
click at [304, 194] on input "No escapes or attempts -2" at bounding box center [306, 198] width 8 height 8
type textarea "x"
radio input "true"
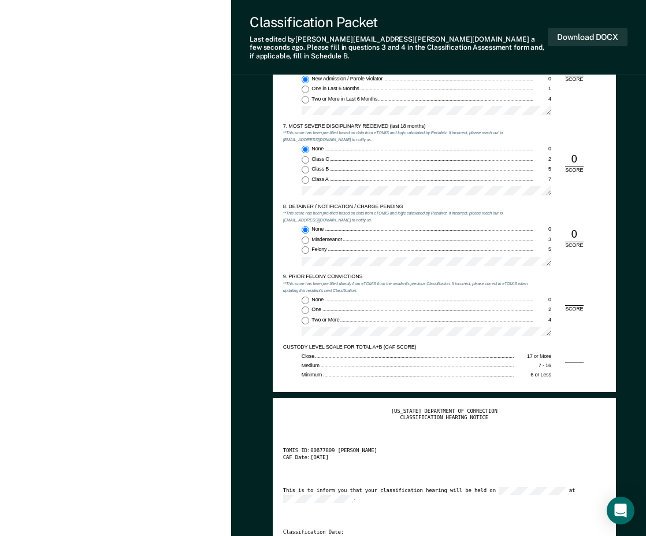
scroll to position [1214, 0]
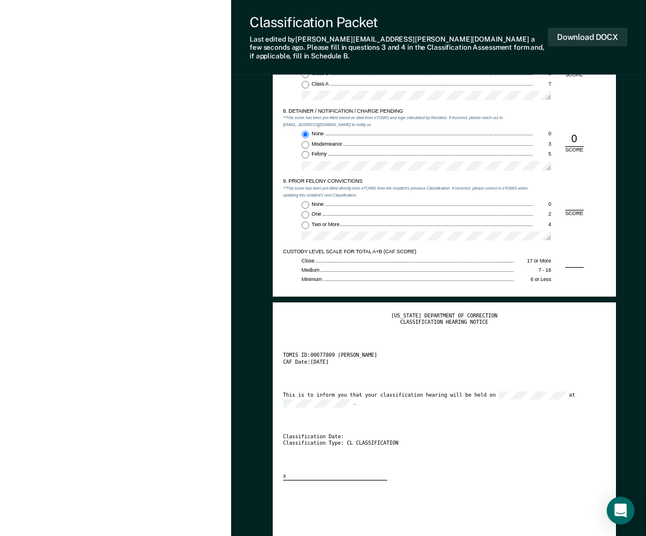
click at [305, 201] on input "None 0" at bounding box center [306, 205] width 8 height 8
type textarea "x"
radio input "true"
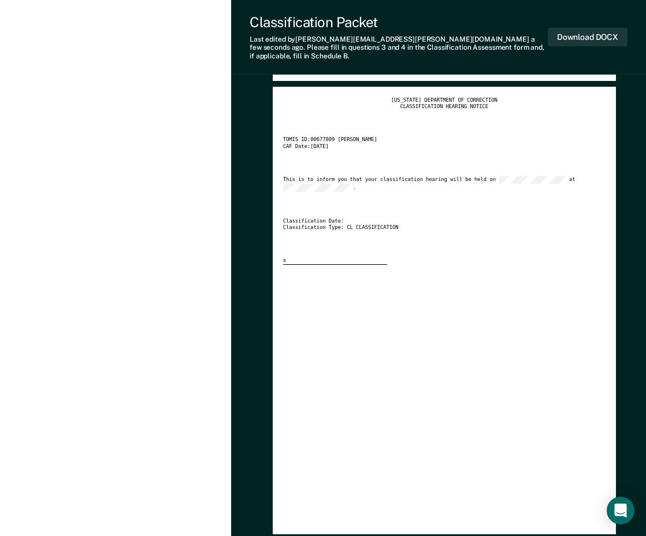
scroll to position [1503, 0]
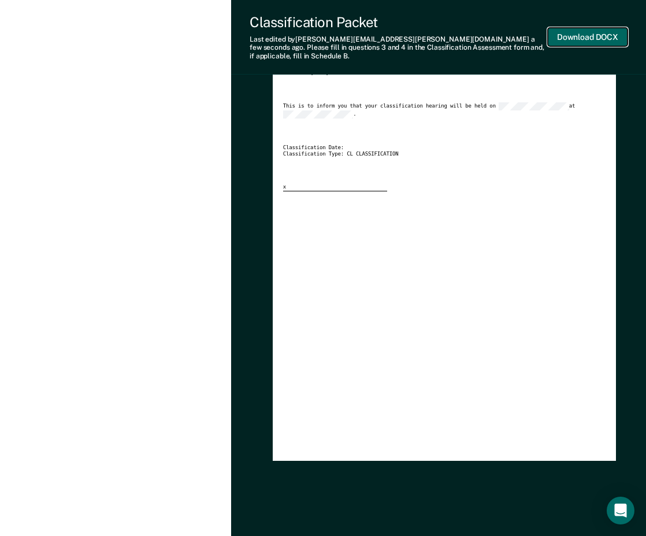
click at [574, 35] on button "Download DOCX" at bounding box center [588, 37] width 80 height 19
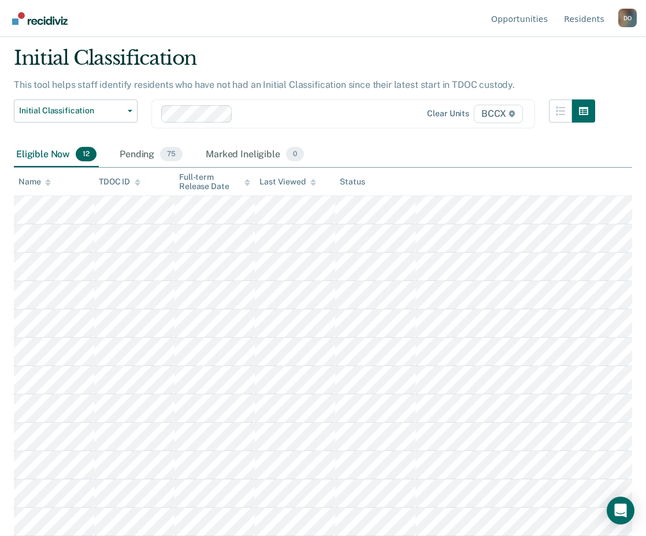
scroll to position [34, 0]
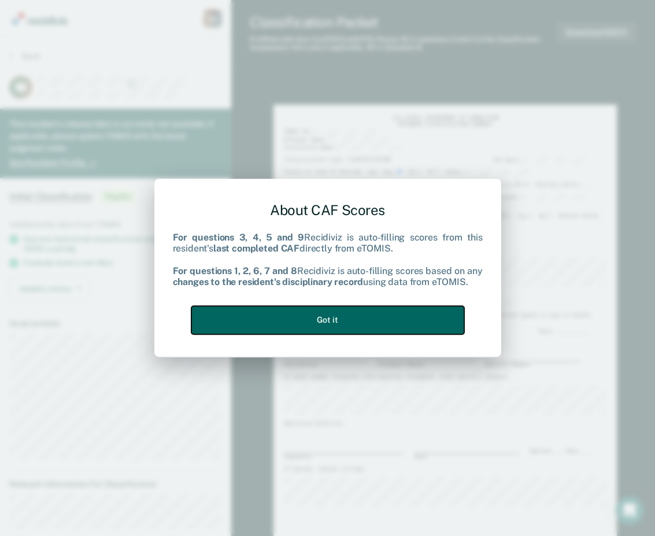
click at [324, 313] on button "Got it" at bounding box center [327, 320] width 273 height 28
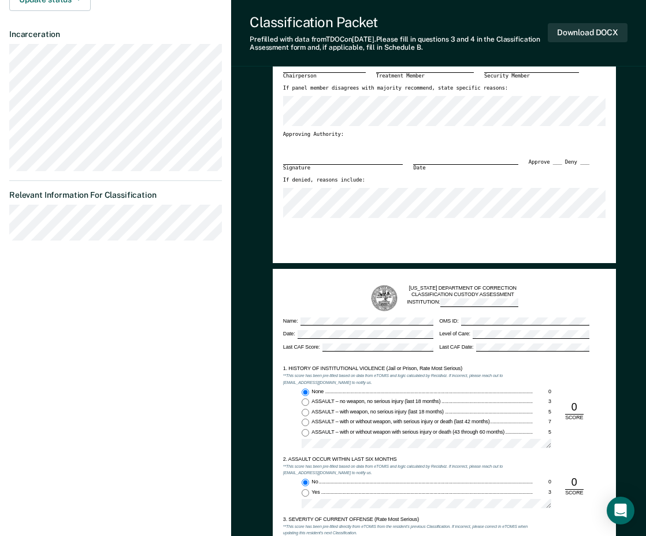
scroll to position [636, 0]
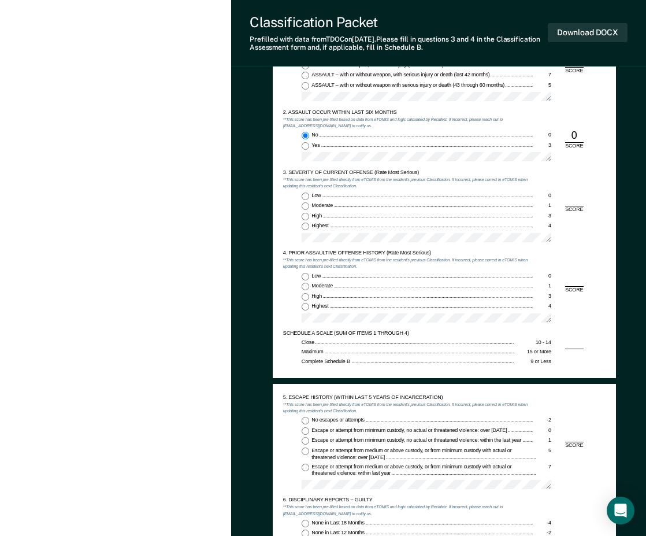
click at [322, 226] on span "Highest" at bounding box center [321, 226] width 18 height 6
click at [309, 226] on input "Highest 4" at bounding box center [306, 227] width 8 height 8
type textarea "x"
radio input "true"
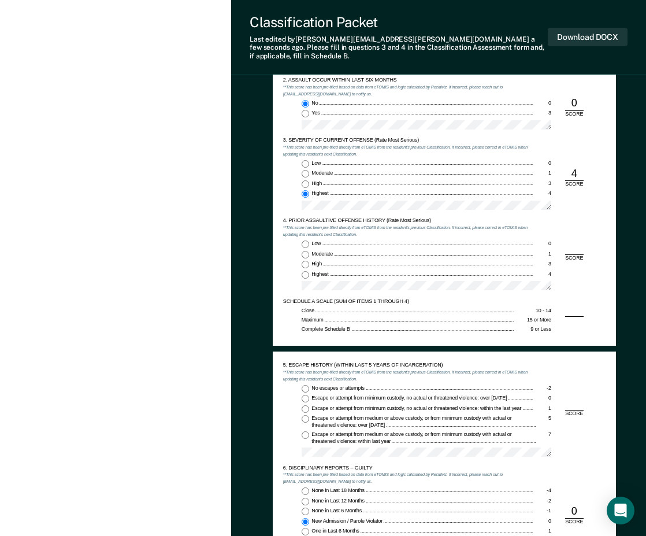
scroll to position [694, 0]
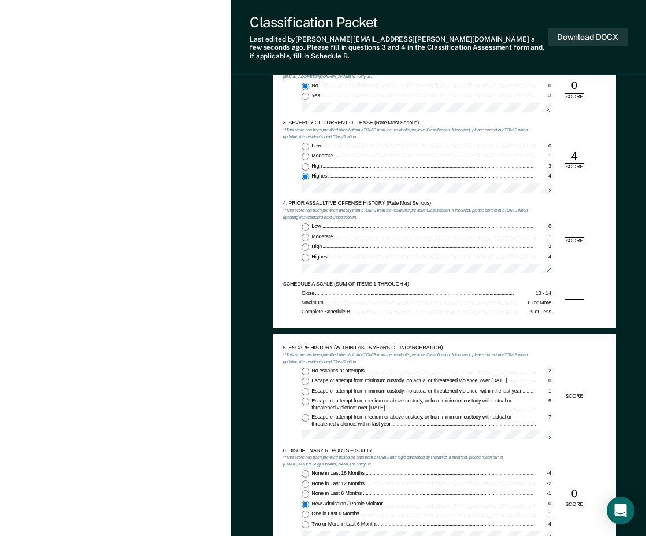
click at [313, 223] on span "Low" at bounding box center [317, 226] width 10 height 6
click at [309, 223] on input "Low 0" at bounding box center [306, 227] width 8 height 8
type textarea "x"
radio input "true"
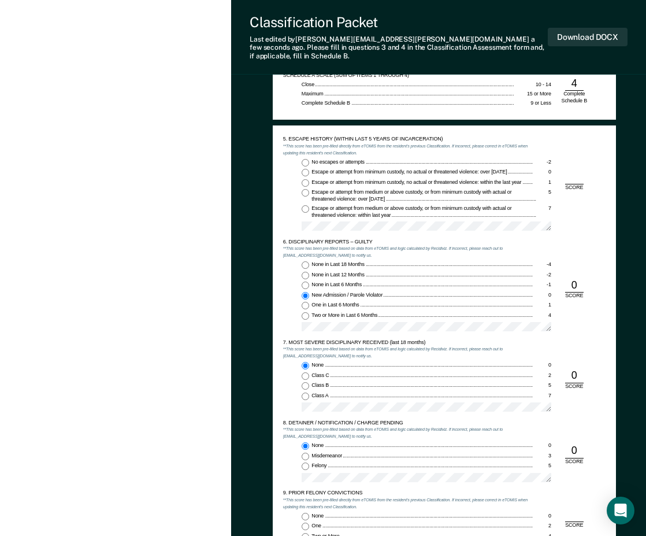
scroll to position [925, 0]
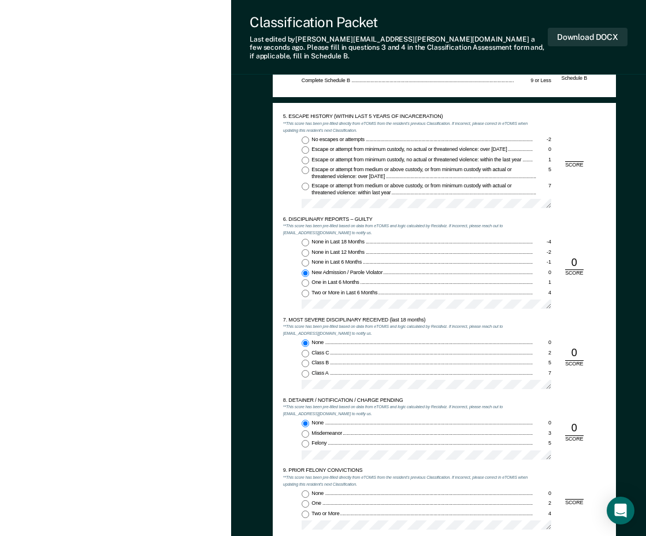
click at [306, 136] on input "No escapes or attempts -2" at bounding box center [306, 140] width 8 height 8
type textarea "x"
radio input "true"
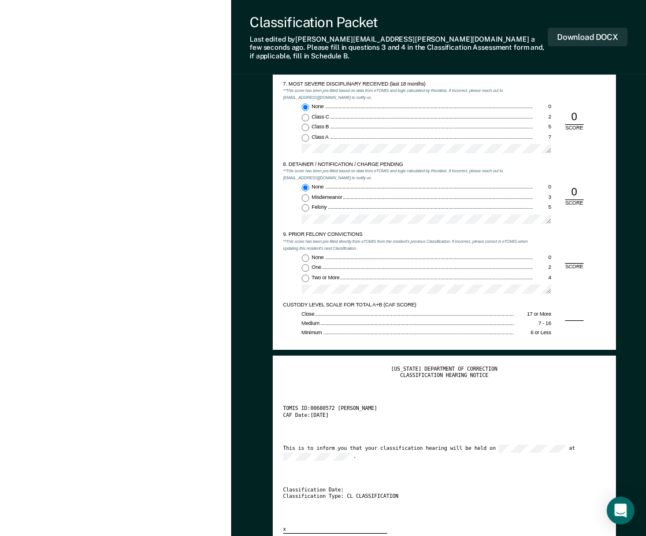
scroll to position [1214, 0]
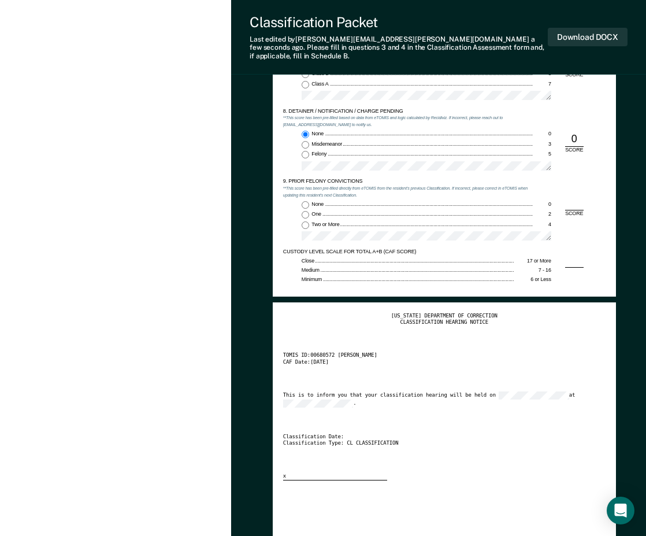
click at [304, 201] on input "None 0" at bounding box center [306, 205] width 8 height 8
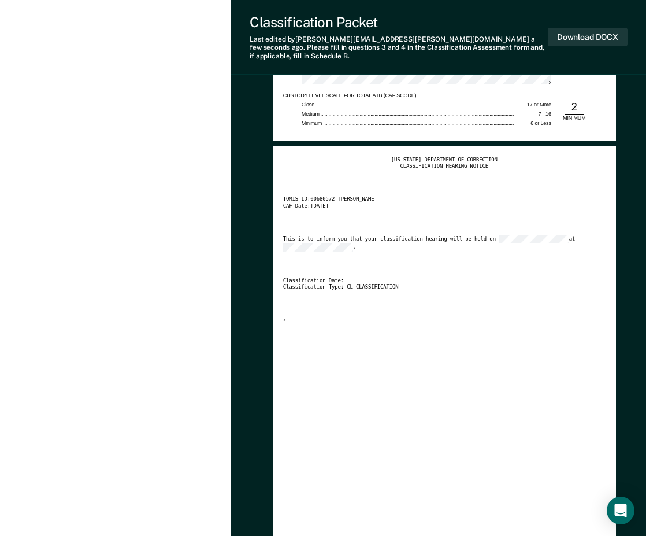
scroll to position [1329, 0]
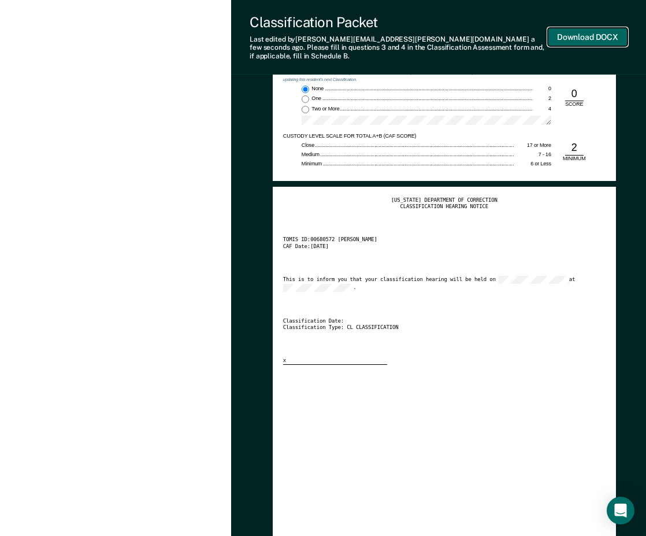
click at [604, 30] on button "Download DOCX" at bounding box center [588, 37] width 80 height 19
click at [580, 29] on button "Re-download DOCX" at bounding box center [582, 37] width 92 height 19
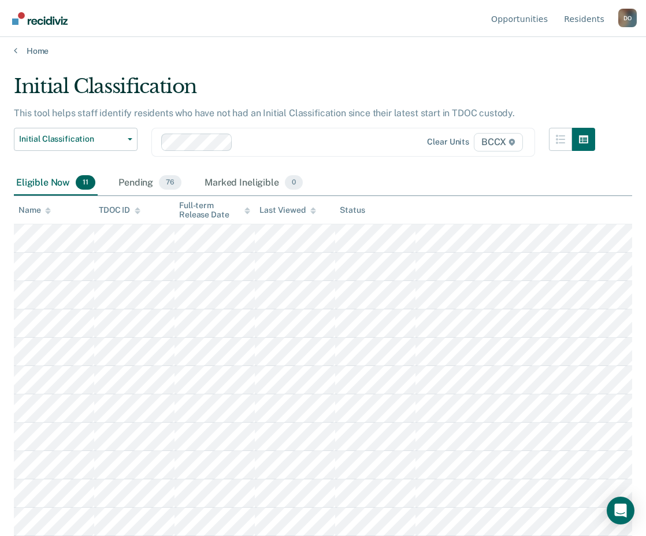
scroll to position [5, 0]
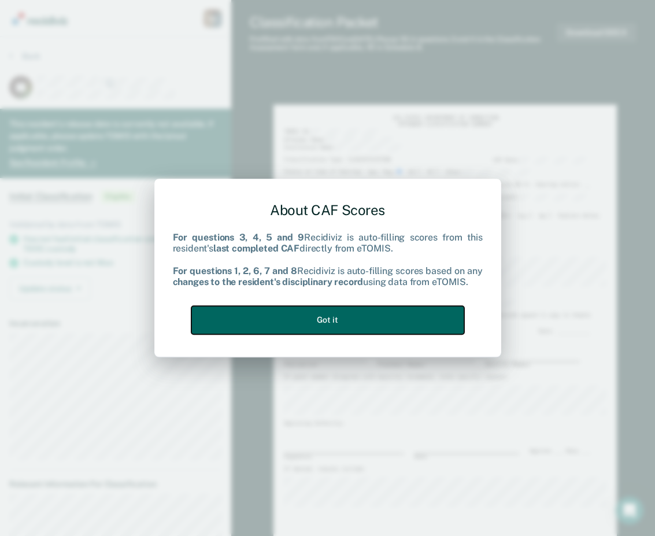
click at [373, 319] on button "Got it" at bounding box center [327, 320] width 273 height 28
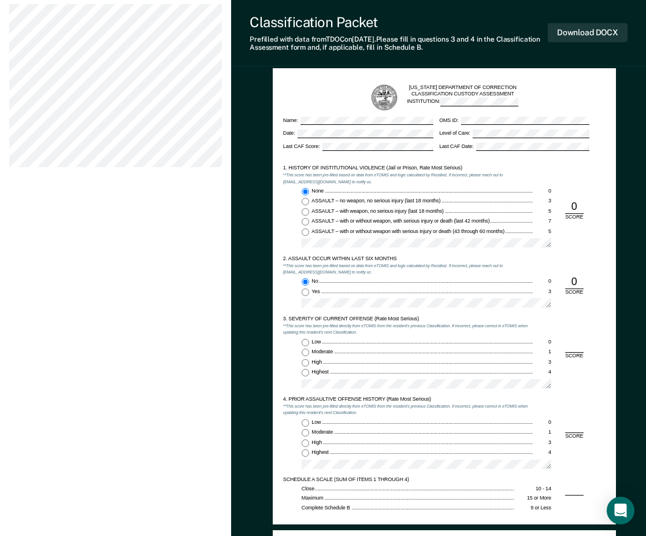
scroll to position [520, 0]
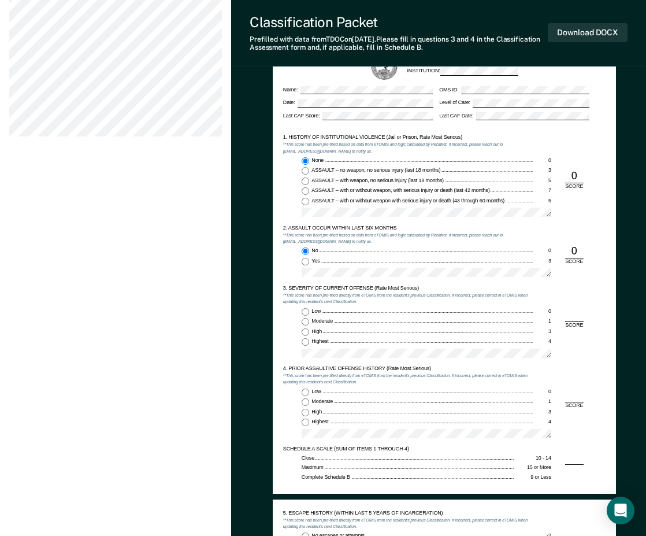
click at [318, 339] on span "Highest" at bounding box center [321, 341] width 18 height 6
click at [309, 339] on input "Highest 4" at bounding box center [306, 342] width 8 height 8
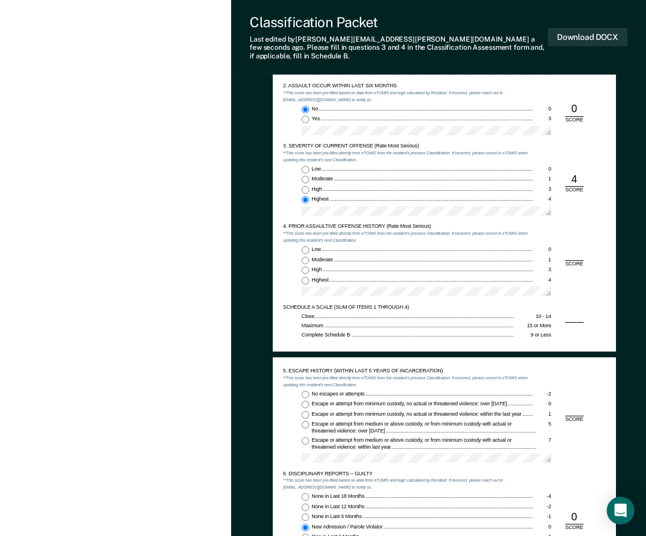
scroll to position [694, 0]
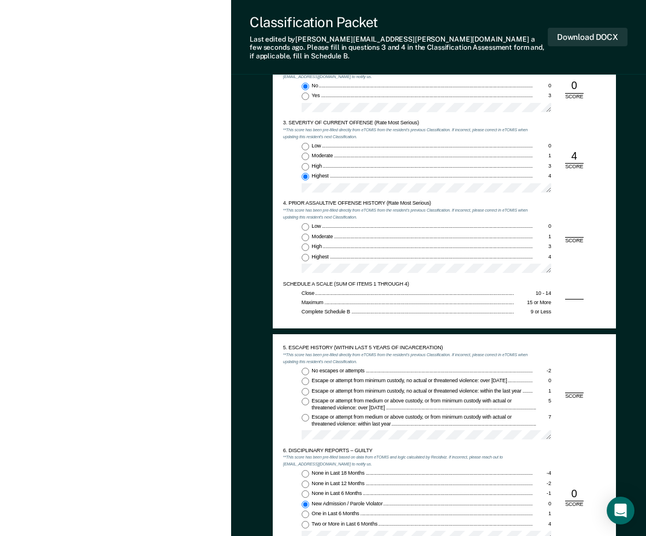
click at [317, 223] on span "Low" at bounding box center [317, 226] width 10 height 6
click at [309, 223] on input "Low 0" at bounding box center [306, 227] width 8 height 8
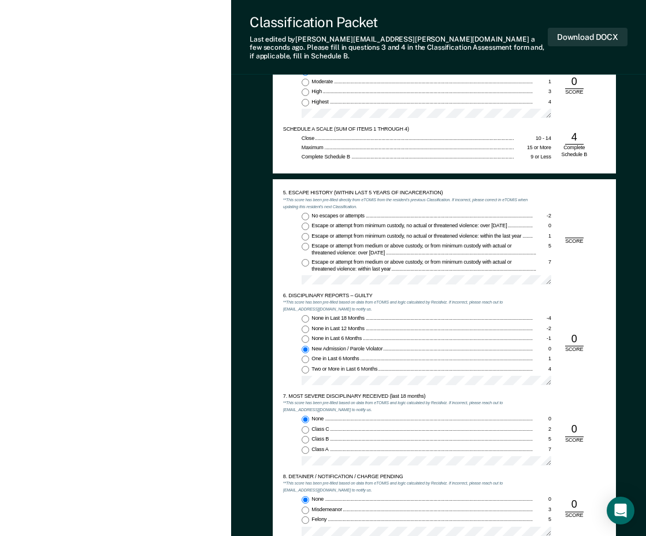
scroll to position [867, 0]
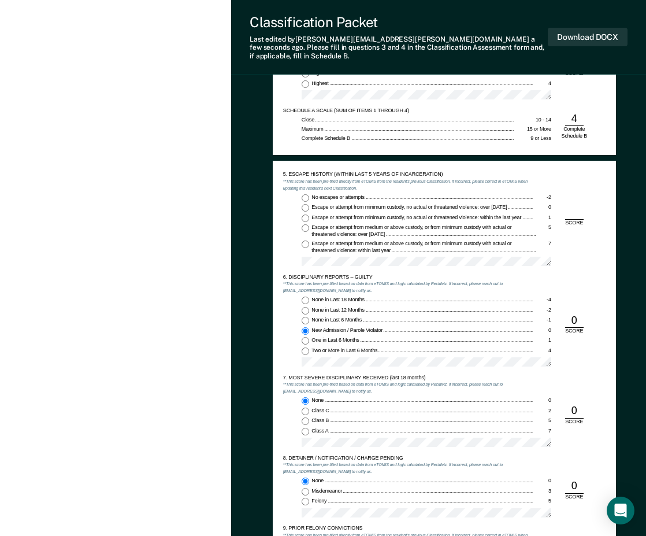
click at [312, 194] on div "No escapes or attempts -2 Escape or attempt from minimum custody, no actual or …" at bounding box center [408, 232] width 250 height 77
click at [310, 194] on label "No escapes or attempts -2" at bounding box center [427, 198] width 250 height 8
click at [309, 194] on input "No escapes or attempts -2" at bounding box center [306, 198] width 8 height 8
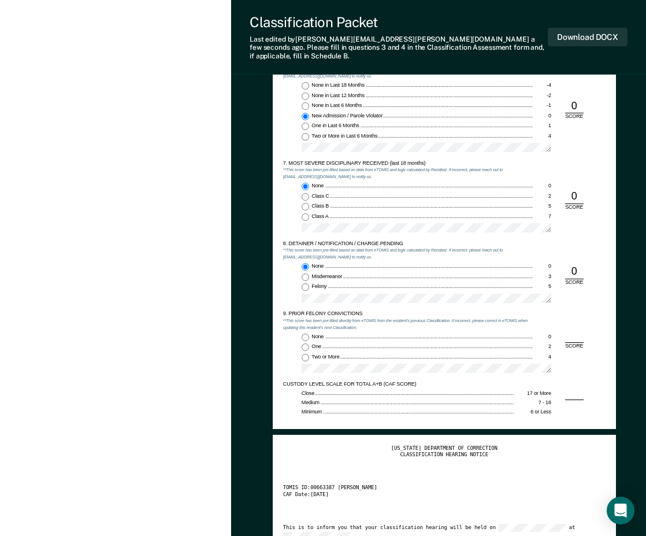
scroll to position [1156, 0]
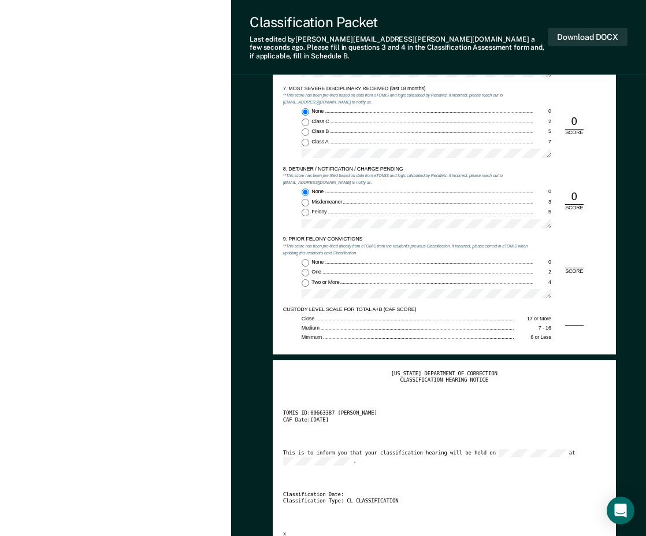
click at [308, 259] on input "None 0" at bounding box center [306, 263] width 8 height 8
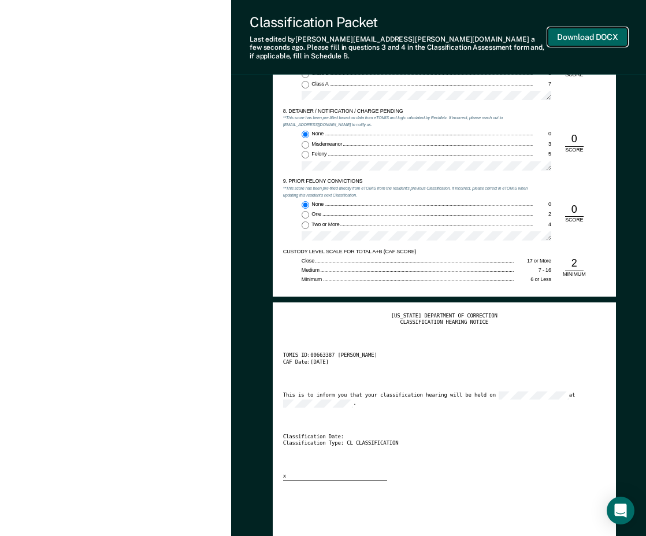
click at [592, 32] on button "Download DOCX" at bounding box center [588, 37] width 80 height 19
drag, startPoint x: 157, startPoint y: 83, endPoint x: 155, endPoint y: 62, distance: 20.9
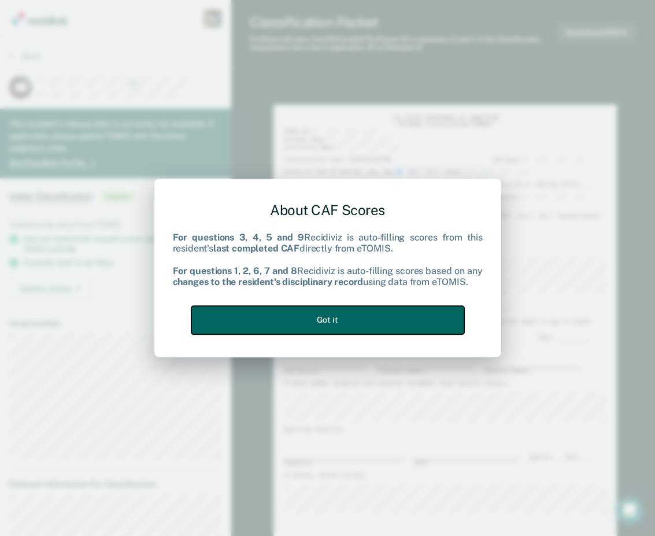
click at [329, 319] on button "Got it" at bounding box center [327, 320] width 273 height 28
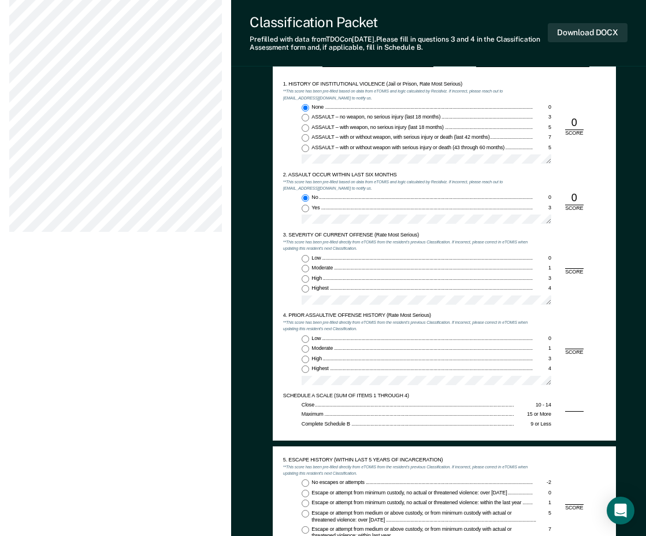
scroll to position [578, 0]
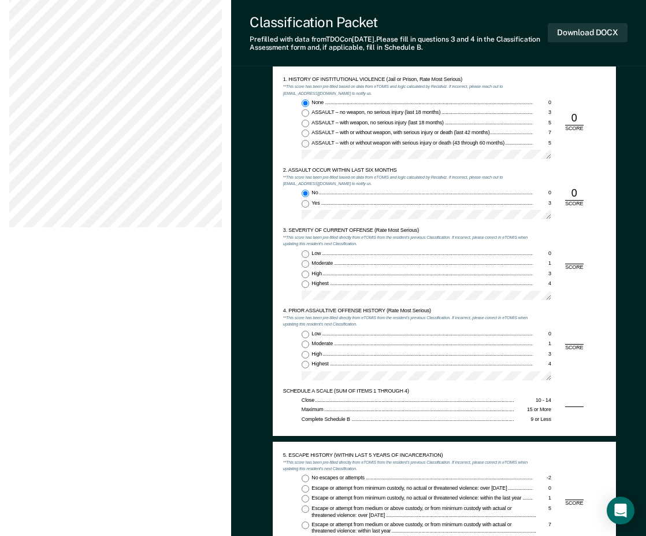
click at [307, 262] on input "Moderate 1" at bounding box center [306, 264] width 8 height 8
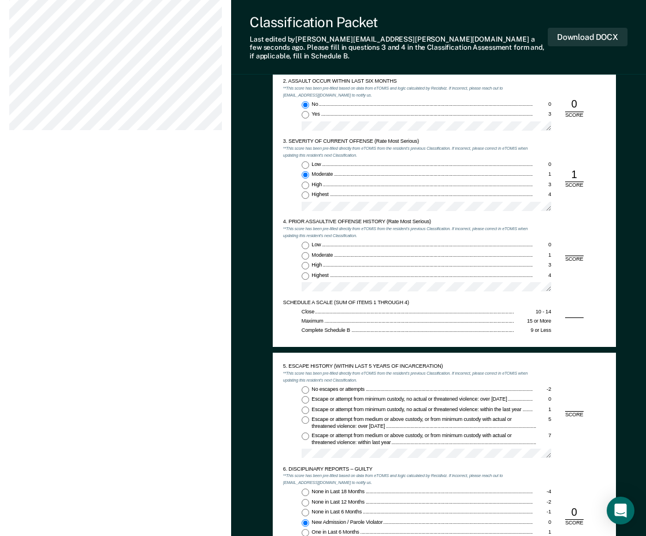
scroll to position [694, 0]
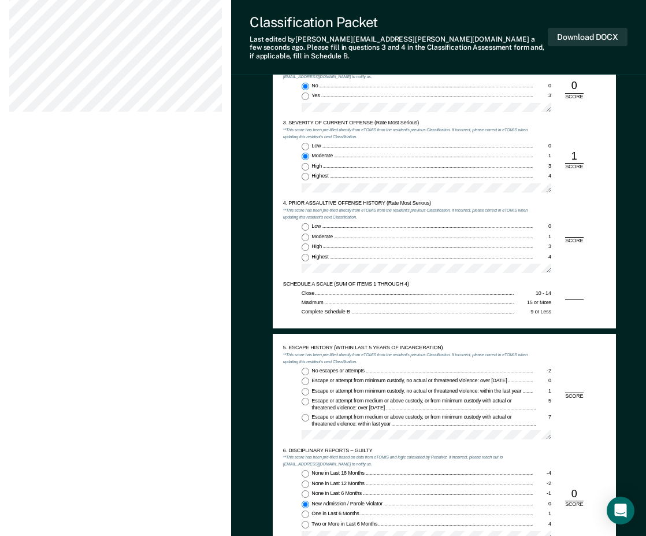
click at [305, 254] on input "Highest 4" at bounding box center [306, 258] width 8 height 8
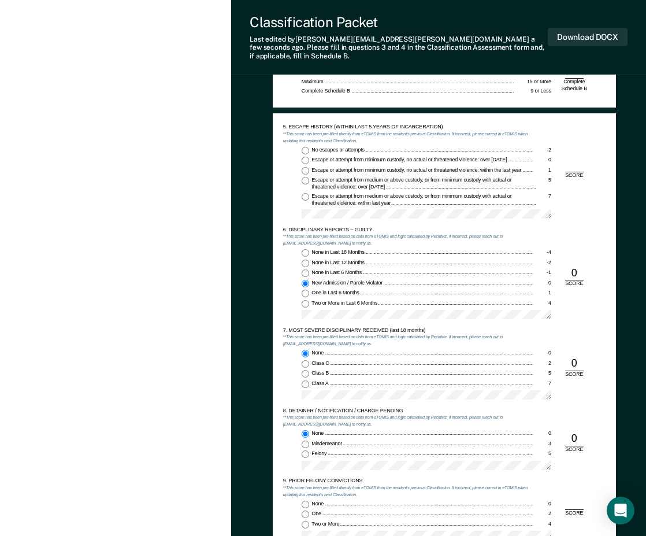
scroll to position [925, 0]
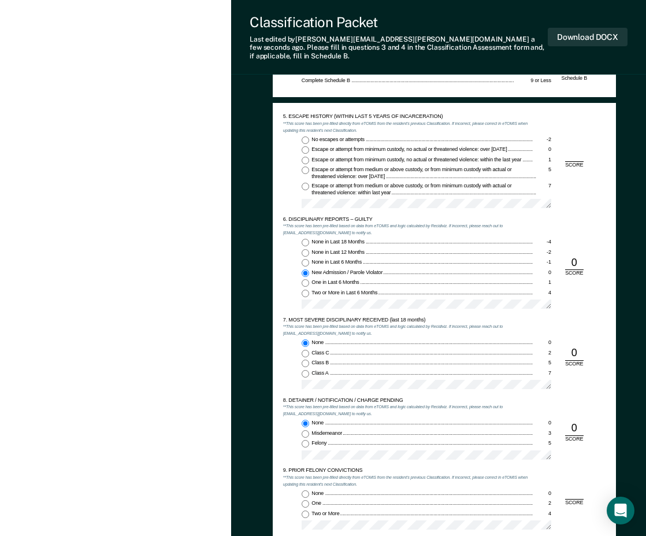
click at [302, 136] on input "No escapes or attempts -2" at bounding box center [306, 140] width 8 height 8
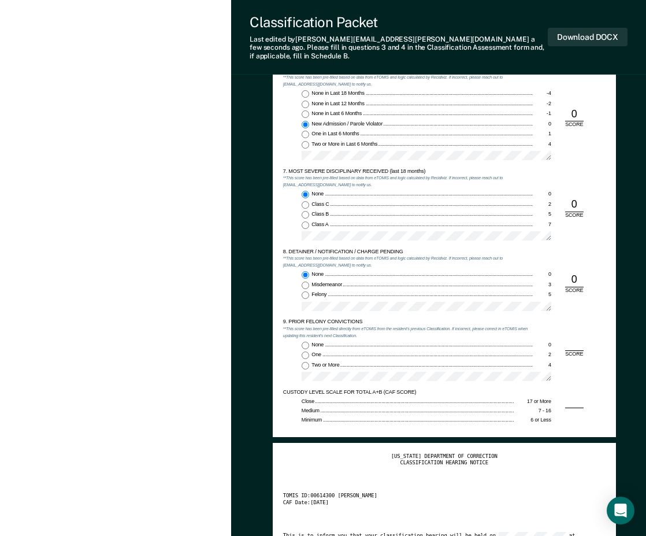
scroll to position [1098, 0]
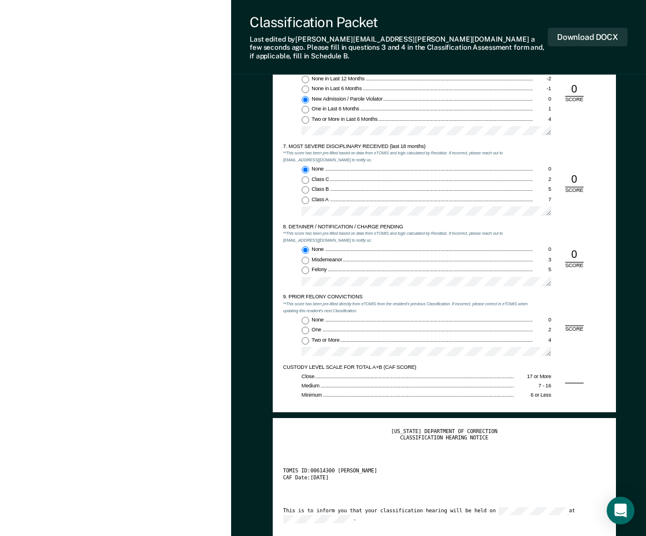
click at [307, 317] on input "None 0" at bounding box center [306, 321] width 8 height 8
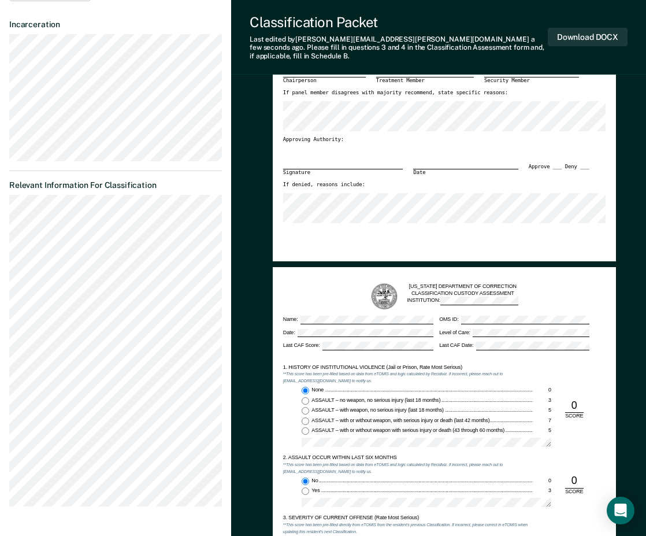
scroll to position [116, 0]
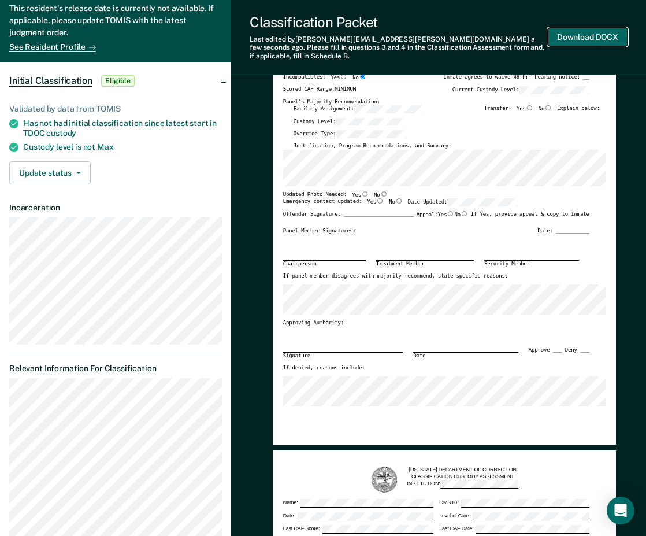
click at [588, 31] on button "Download DOCX" at bounding box center [588, 37] width 80 height 19
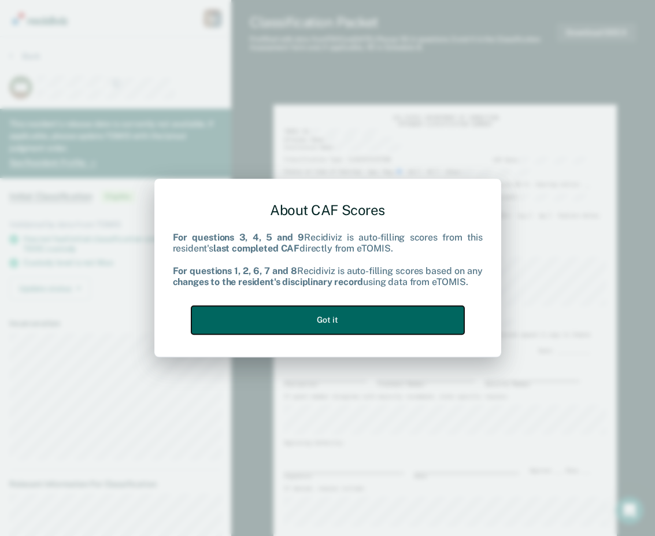
click at [344, 326] on button "Got it" at bounding box center [327, 320] width 273 height 28
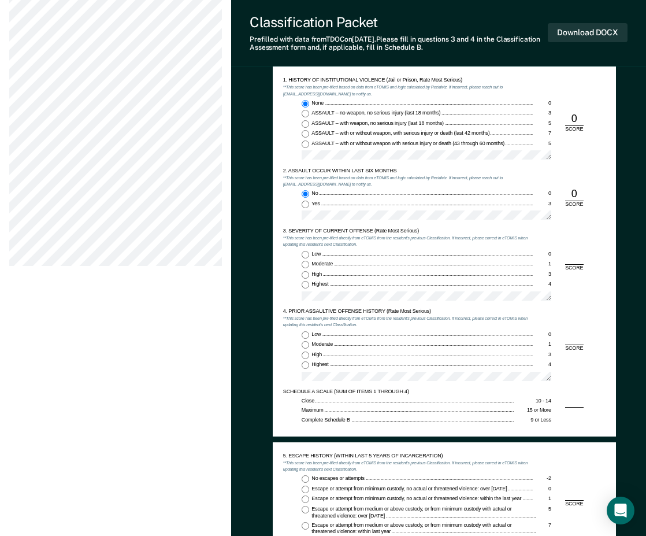
scroll to position [578, 0]
click at [305, 260] on div "Low 0 Moderate 1 High 3 Highest 4" at bounding box center [408, 277] width 250 height 55
click at [315, 266] on span "Moderate" at bounding box center [323, 263] width 23 height 6
click at [309, 266] on input "Moderate 1" at bounding box center [306, 264] width 8 height 8
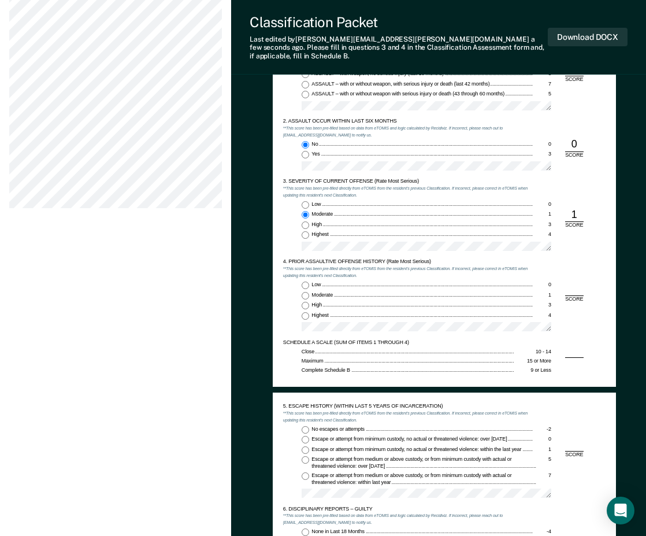
scroll to position [636, 0]
click at [309, 281] on input "Low 0" at bounding box center [306, 285] width 8 height 8
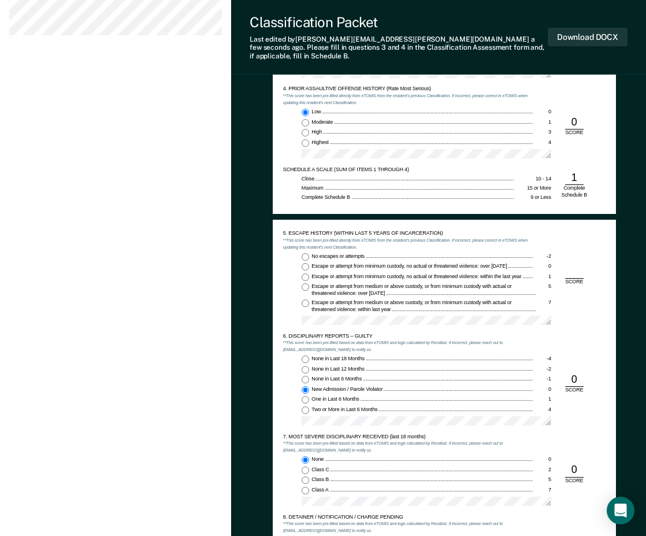
scroll to position [809, 0]
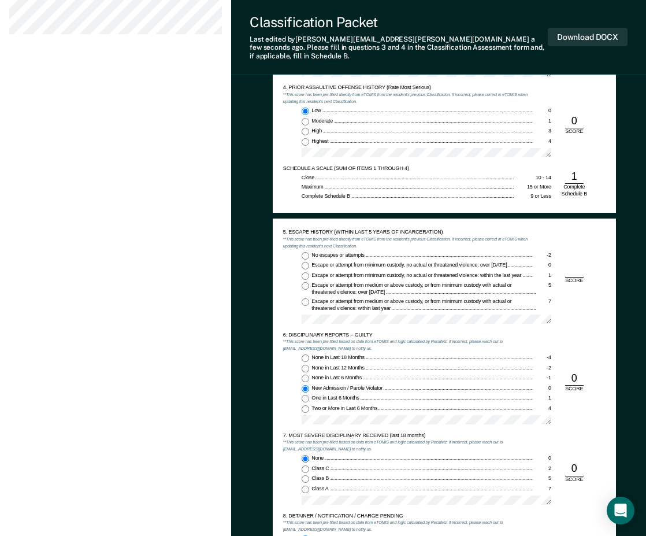
click at [309, 252] on label "No escapes or attempts -2" at bounding box center [427, 256] width 250 height 8
click at [309, 252] on input "No escapes or attempts -2" at bounding box center [306, 256] width 8 height 8
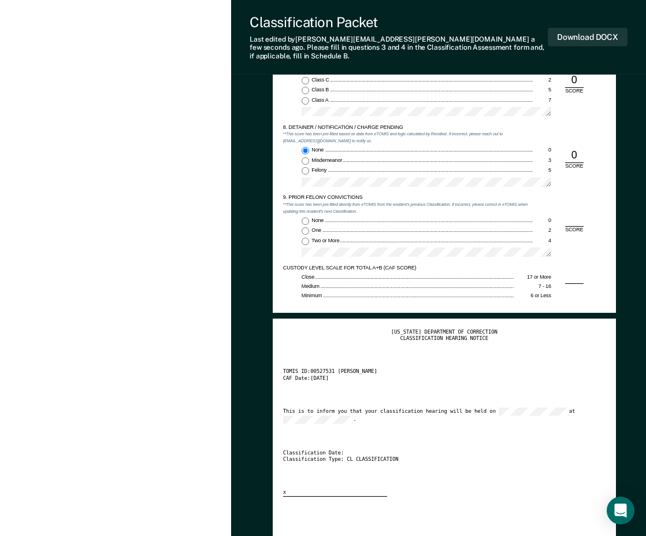
scroll to position [1214, 0]
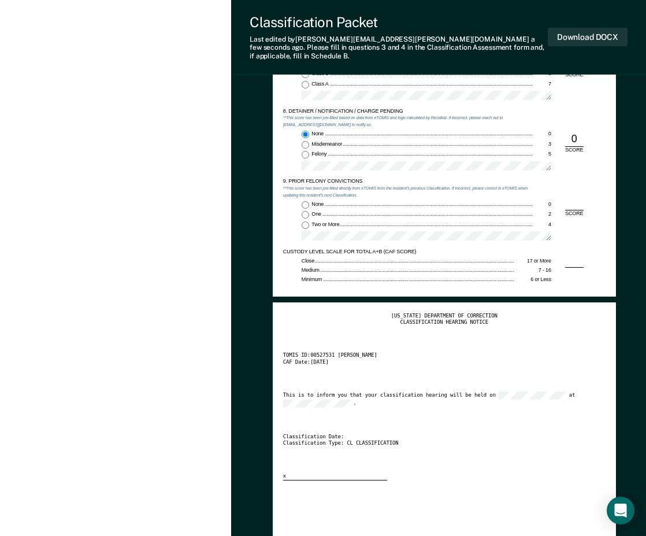
click at [307, 211] on input "One 2" at bounding box center [306, 215] width 8 height 8
click at [305, 201] on input "None 0" at bounding box center [306, 205] width 8 height 8
click at [306, 211] on input "One 2" at bounding box center [306, 215] width 8 height 8
click at [604, 30] on button "Download DOCX" at bounding box center [588, 37] width 80 height 19
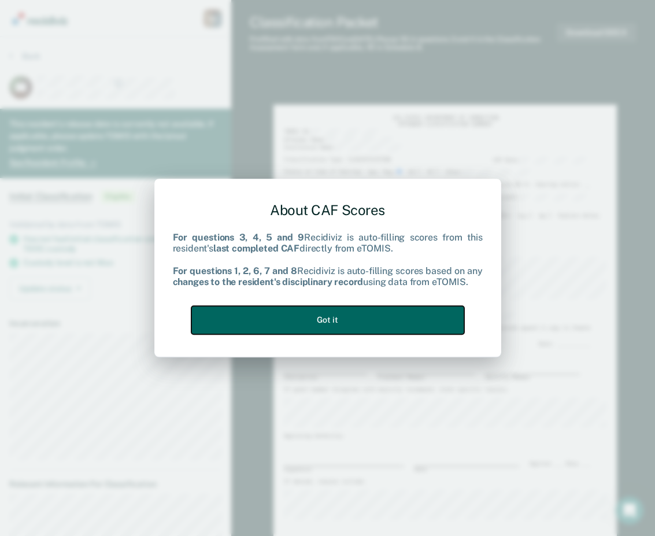
click at [271, 320] on button "Got it" at bounding box center [327, 320] width 273 height 28
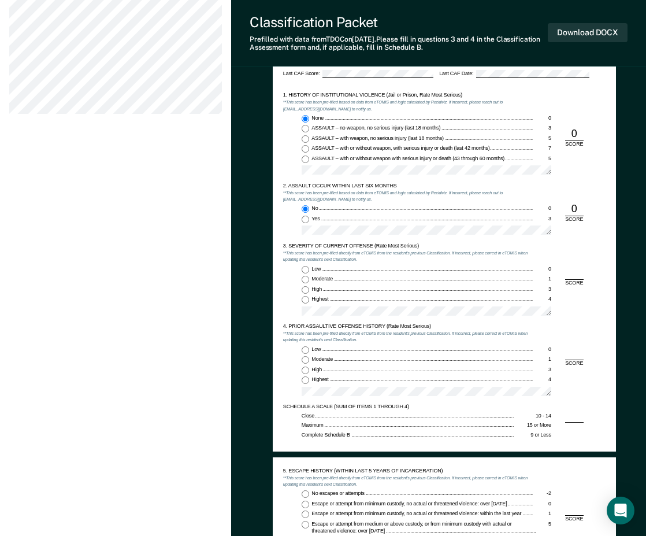
scroll to position [578, 0]
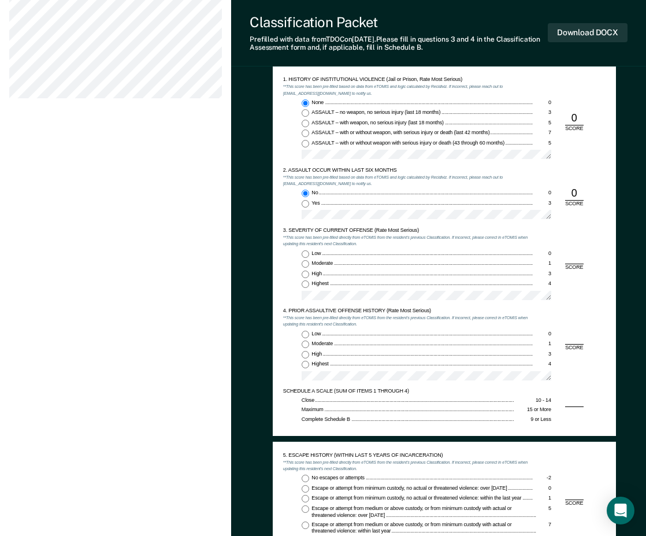
click at [361, 261] on div "Moderate" at bounding box center [422, 263] width 221 height 7
click at [309, 261] on input "Moderate 1" at bounding box center [306, 264] width 8 height 8
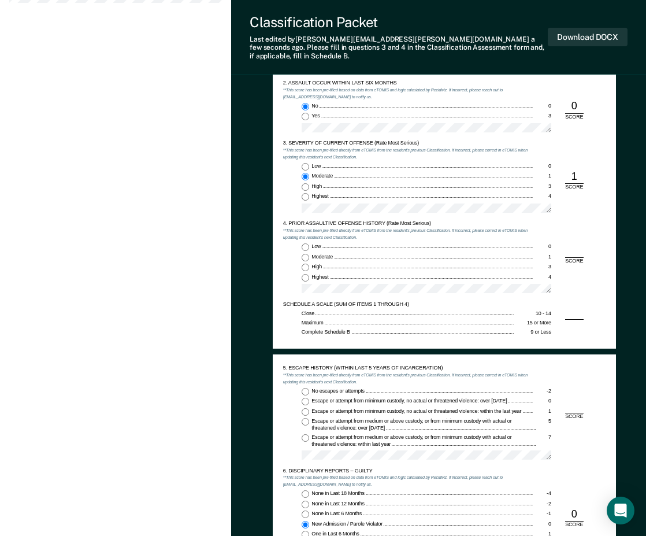
scroll to position [694, 0]
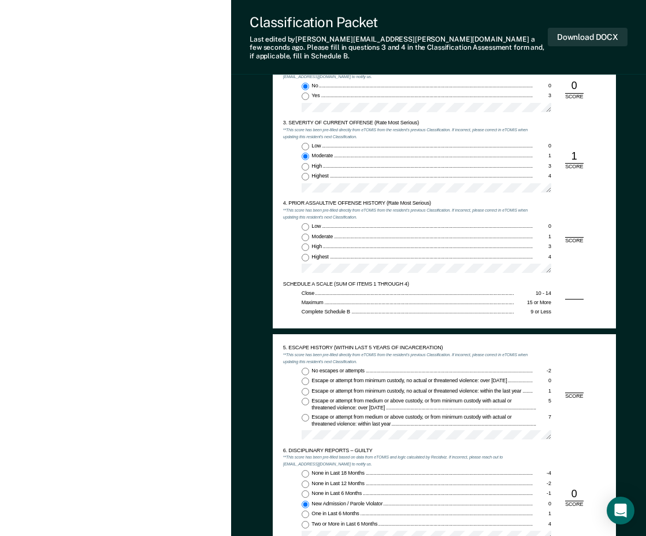
click at [305, 223] on input "Low 0" at bounding box center [306, 227] width 8 height 8
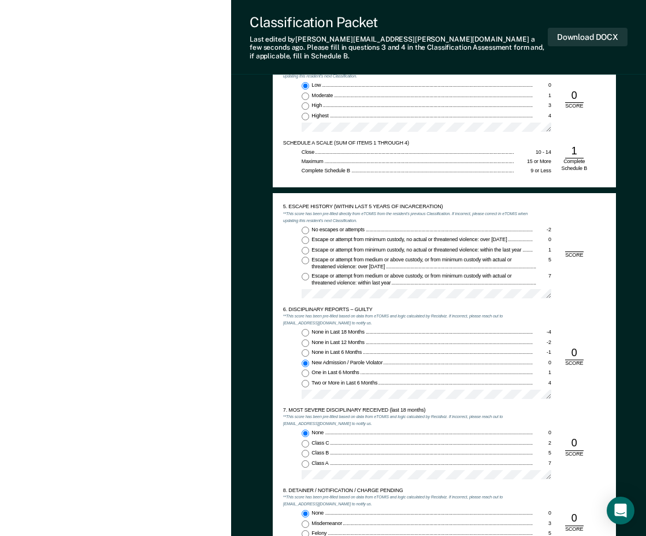
scroll to position [867, 0]
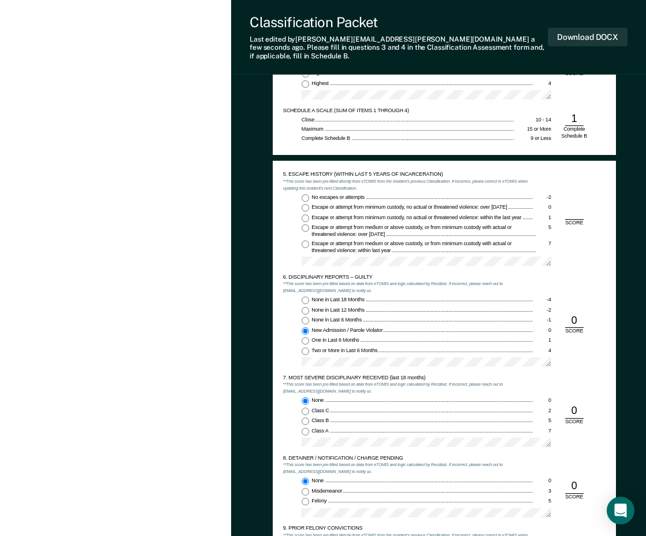
click at [304, 194] on input "No escapes or attempts -2" at bounding box center [306, 198] width 8 height 8
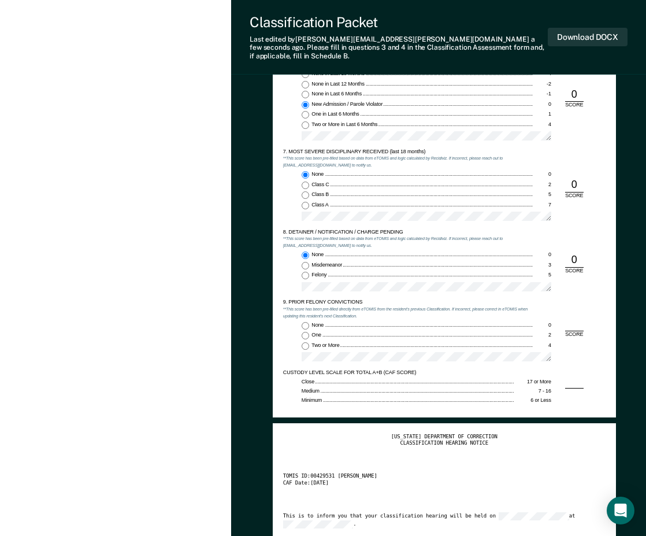
scroll to position [1098, 0]
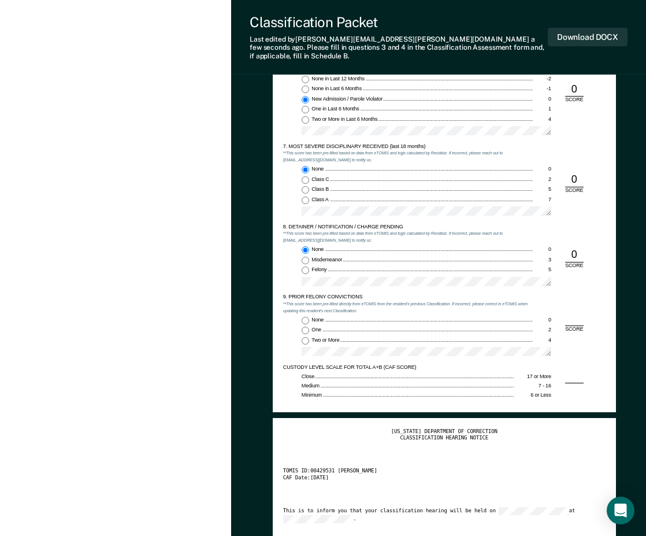
click at [303, 337] on input "Two or More 4" at bounding box center [306, 341] width 8 height 8
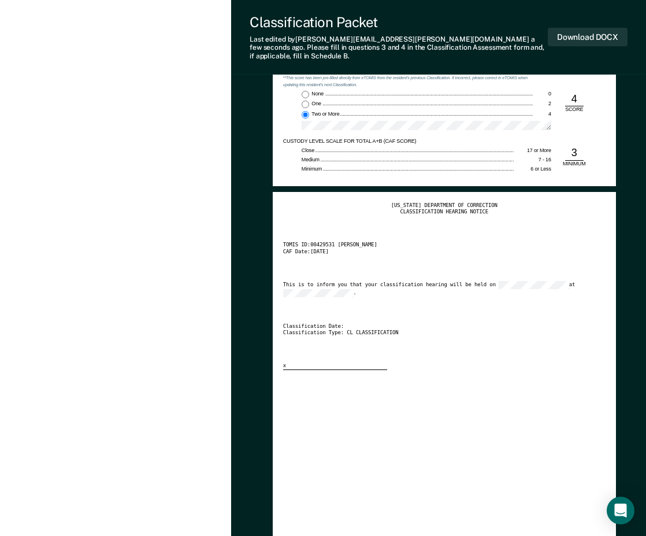
scroll to position [1214, 0]
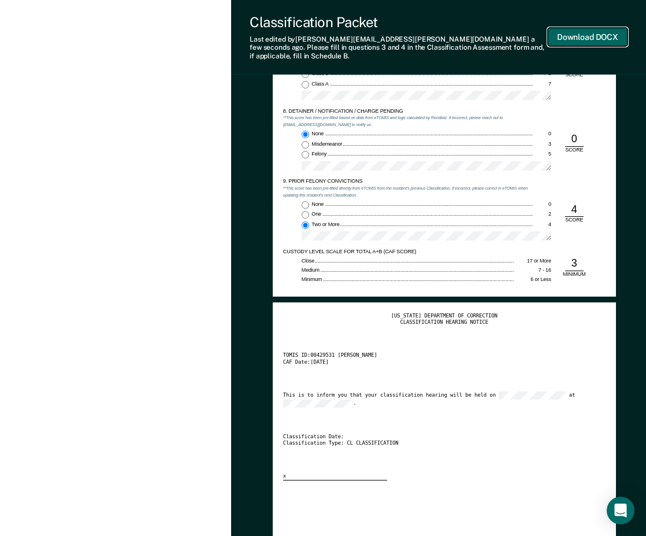
click at [564, 29] on button "Download DOCX" at bounding box center [588, 37] width 80 height 19
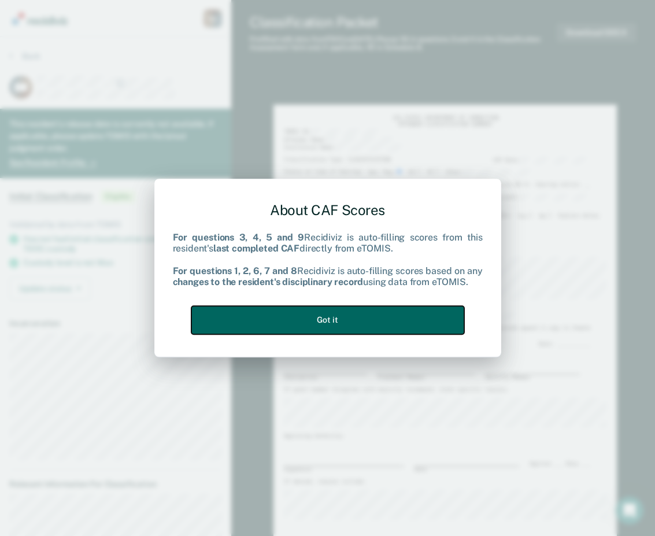
click at [330, 332] on button "Got it" at bounding box center [327, 320] width 273 height 28
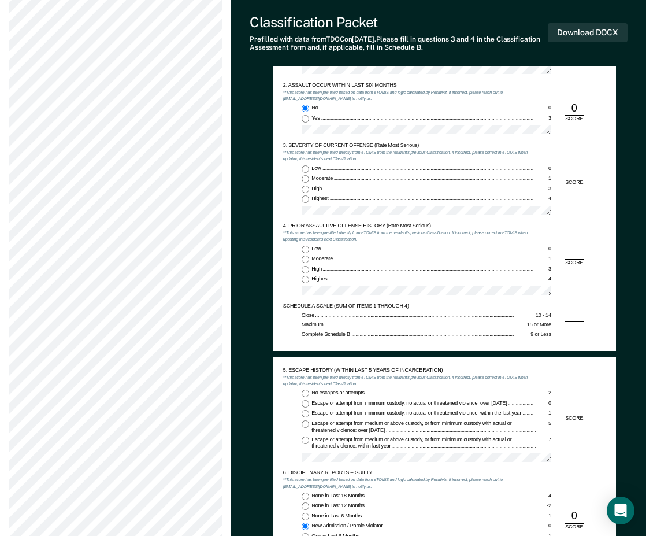
scroll to position [694, 0]
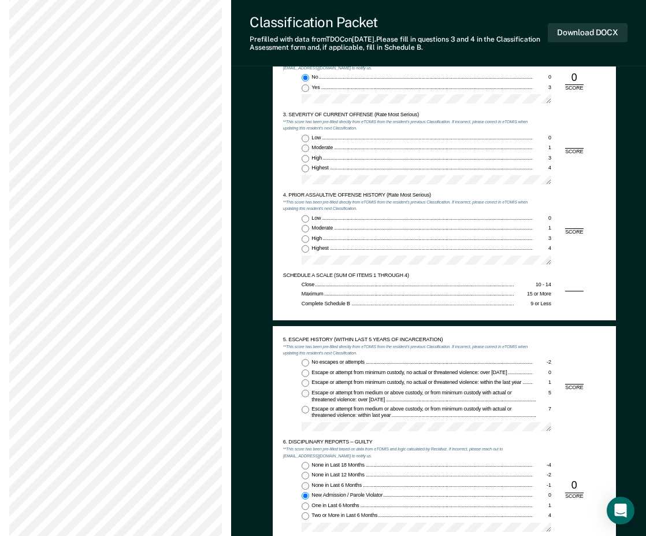
click at [309, 140] on label "Low 0" at bounding box center [427, 139] width 250 height 8
click at [309, 140] on input "Low 0" at bounding box center [306, 139] width 8 height 8
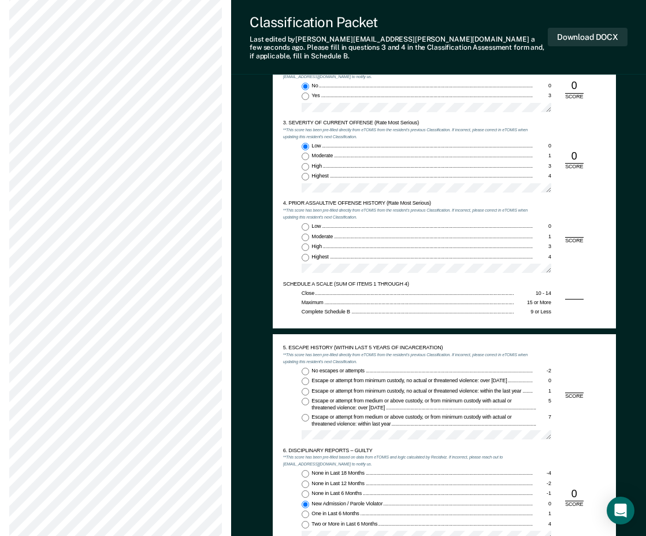
click at [306, 223] on input "Low 0" at bounding box center [306, 227] width 8 height 8
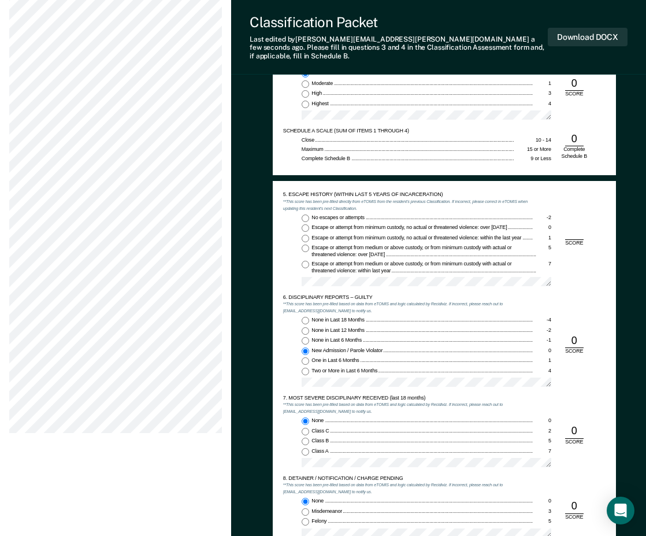
scroll to position [867, 0]
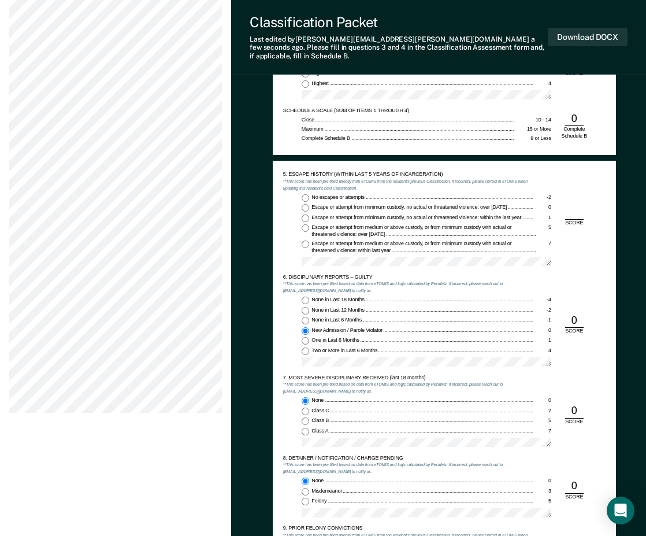
click at [307, 194] on input "No escapes or attempts -2" at bounding box center [306, 198] width 8 height 8
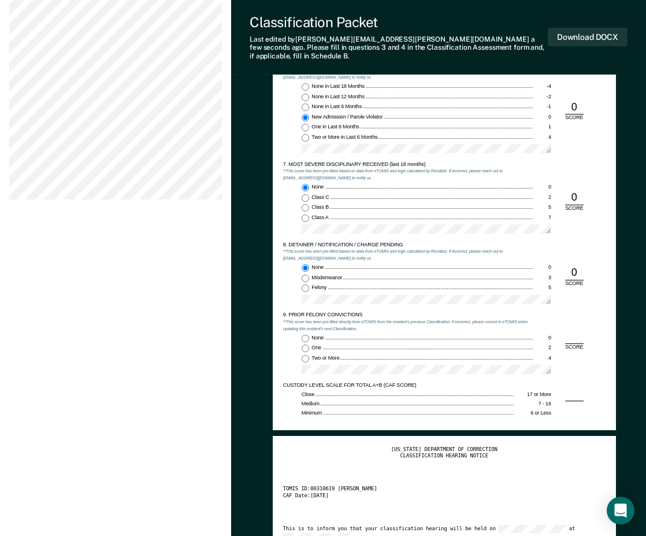
scroll to position [1098, 0]
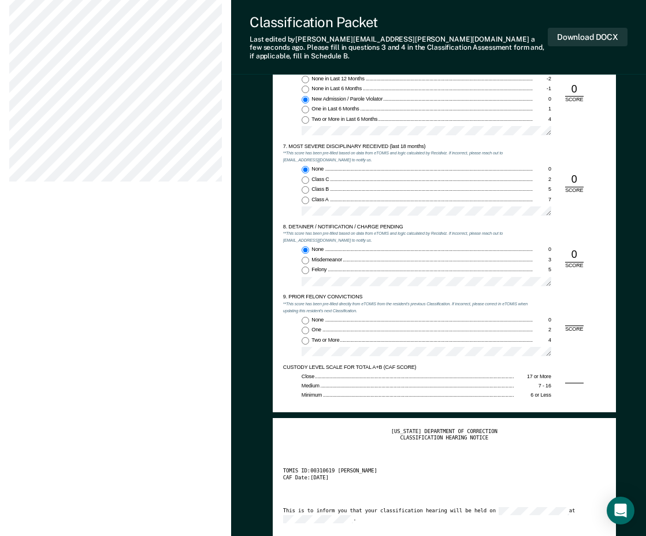
click at [309, 337] on label "Two or More 4" at bounding box center [427, 341] width 250 height 8
click at [309, 337] on input "Two or More 4" at bounding box center [306, 341] width 8 height 8
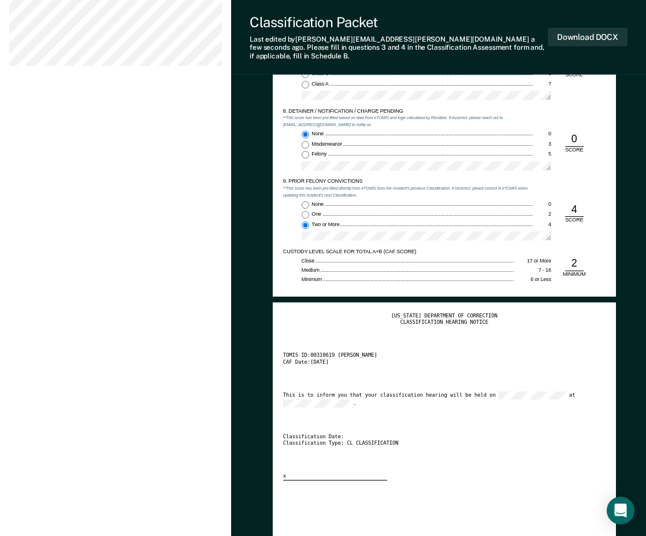
scroll to position [1271, 0]
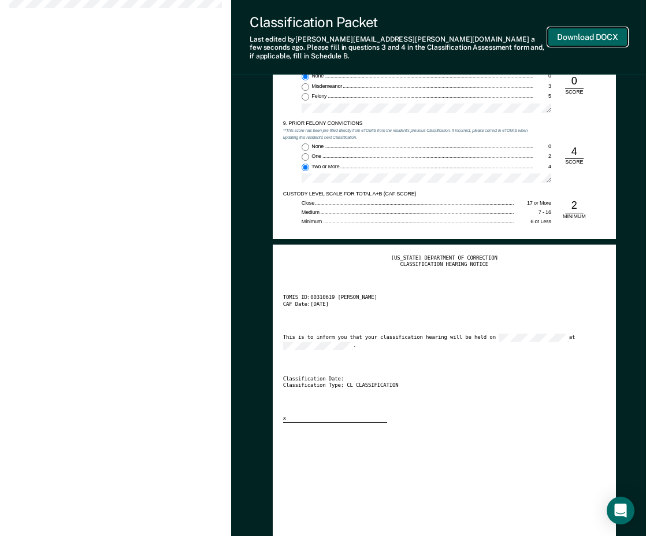
click at [589, 28] on button "Download DOCX" at bounding box center [588, 37] width 80 height 19
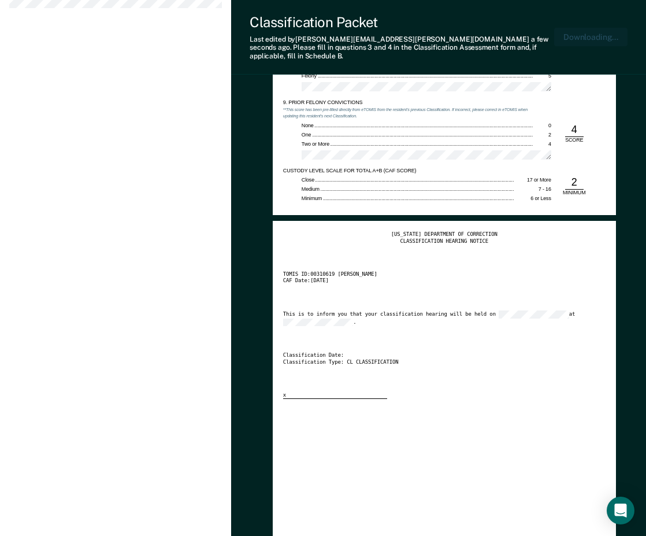
scroll to position [1328, 0]
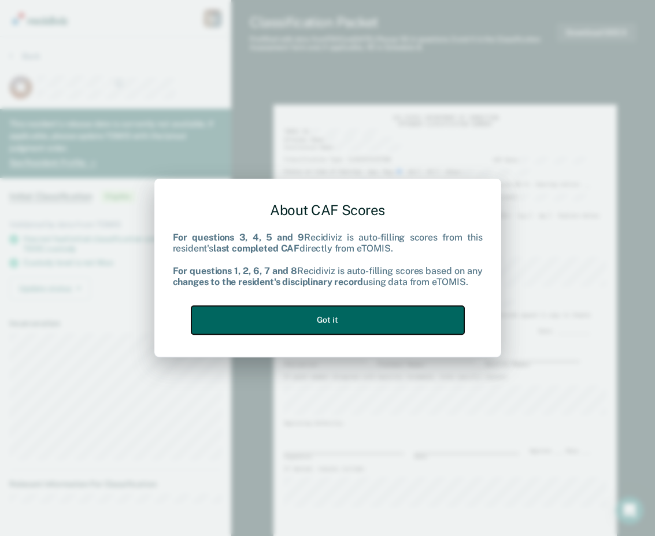
click at [328, 316] on button "Got it" at bounding box center [327, 320] width 273 height 28
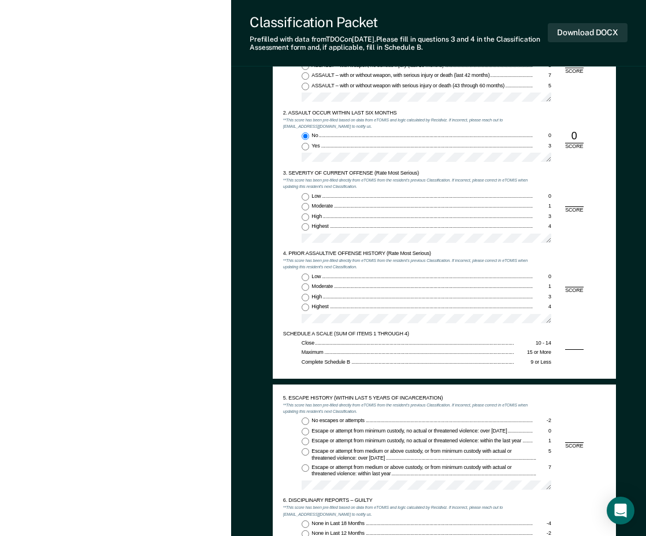
scroll to position [636, 0]
click at [309, 204] on label "Moderate 1" at bounding box center [427, 206] width 250 height 8
click at [309, 204] on input "Moderate 1" at bounding box center [306, 206] width 8 height 8
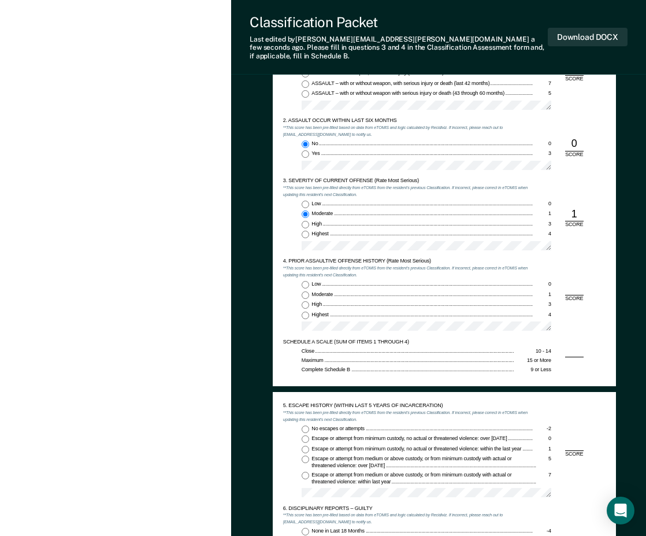
click at [306, 281] on input "Low 0" at bounding box center [306, 285] width 8 height 8
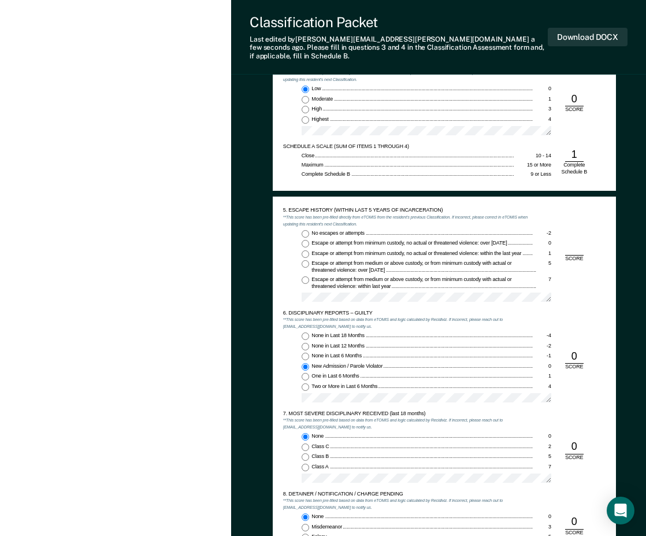
scroll to position [867, 0]
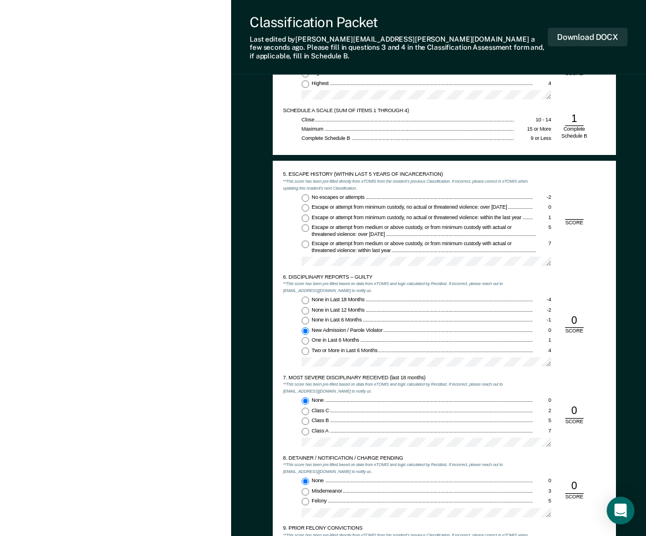
click at [302, 194] on input "No escapes or attempts -2" at bounding box center [306, 198] width 8 height 8
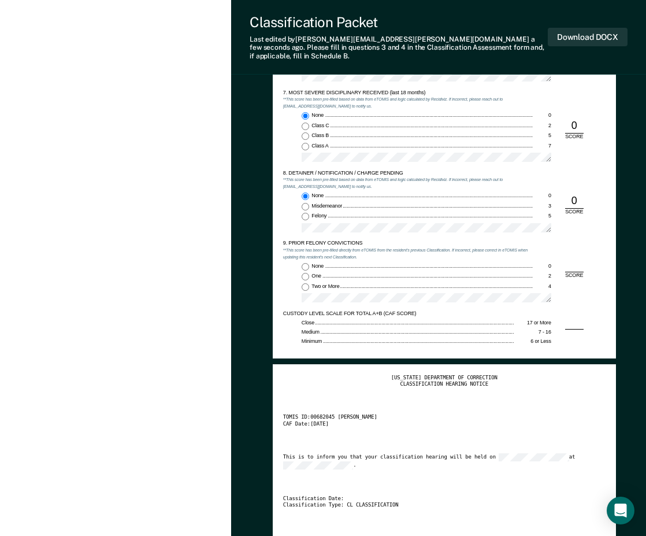
scroll to position [1214, 0]
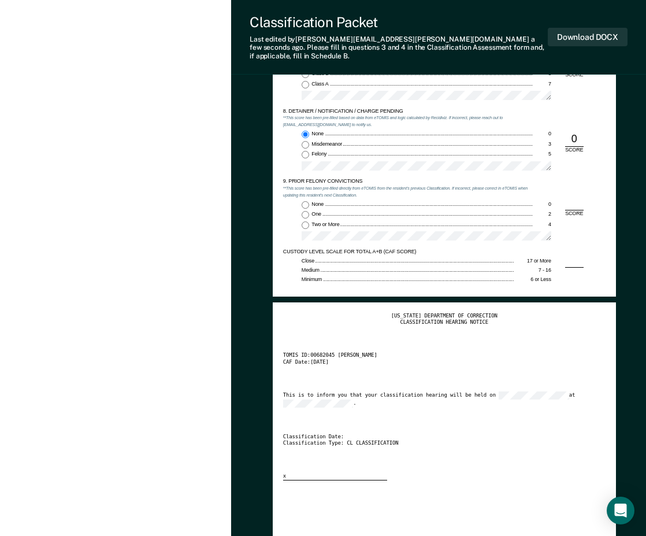
click at [309, 201] on input "None 0" at bounding box center [306, 205] width 8 height 8
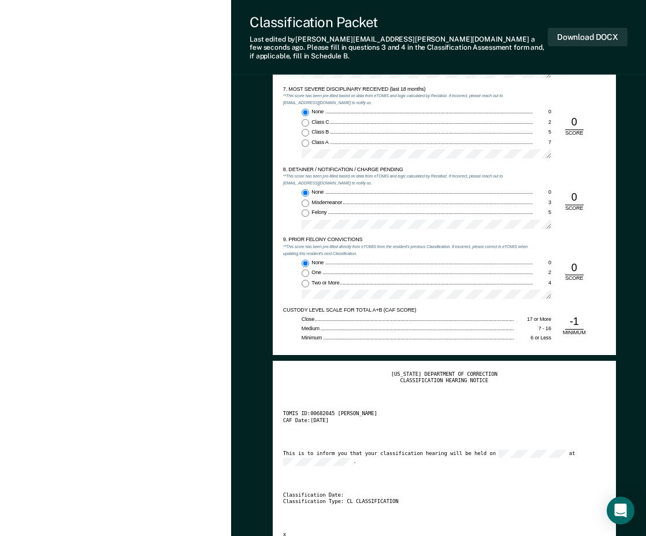
scroll to position [1098, 0]
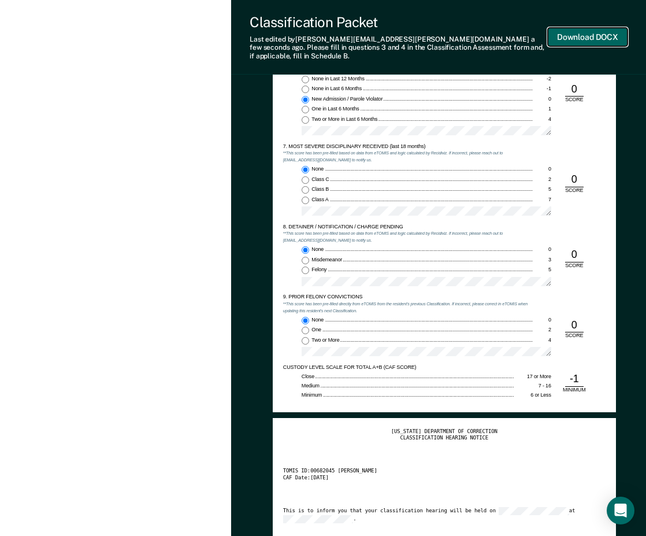
click at [582, 35] on button "Download DOCX" at bounding box center [588, 37] width 80 height 19
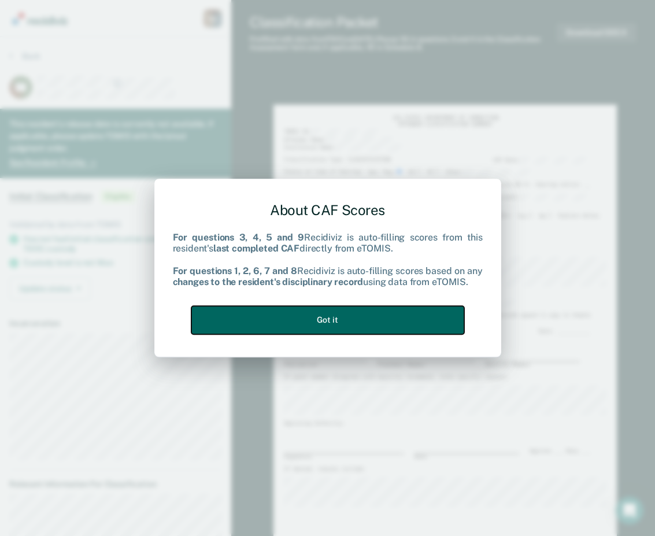
click at [347, 322] on button "Got it" at bounding box center [327, 320] width 273 height 28
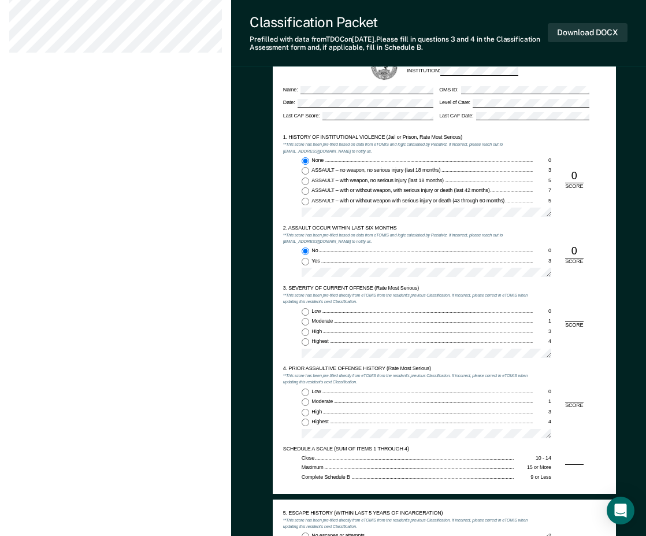
scroll to position [578, 0]
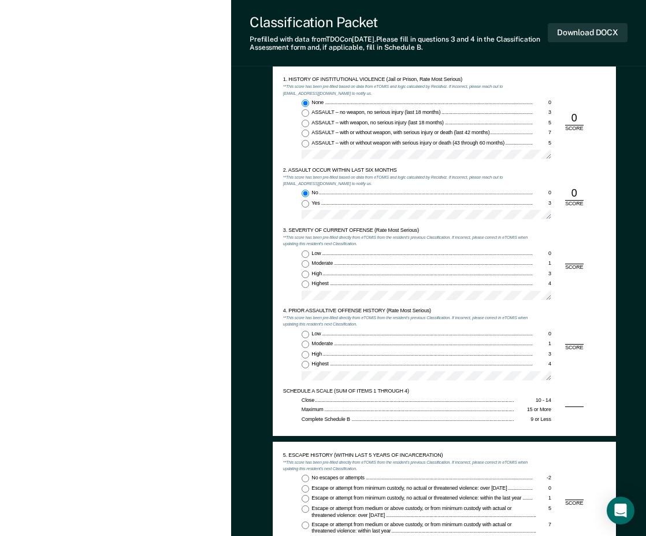
click at [309, 281] on input "Highest 4" at bounding box center [306, 284] width 8 height 8
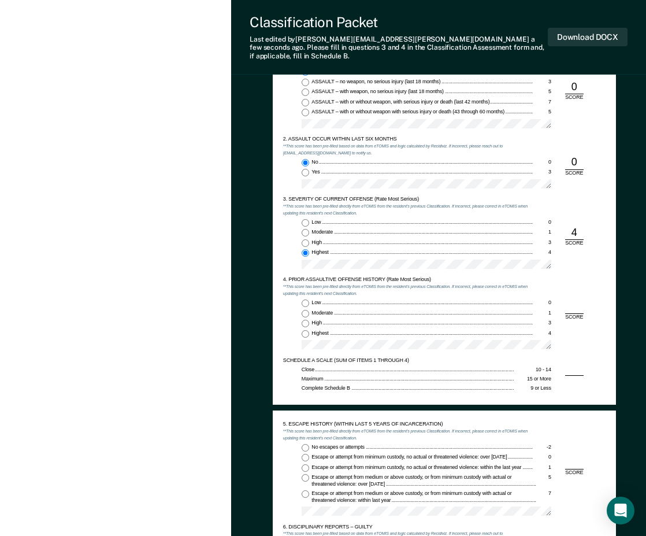
scroll to position [636, 0]
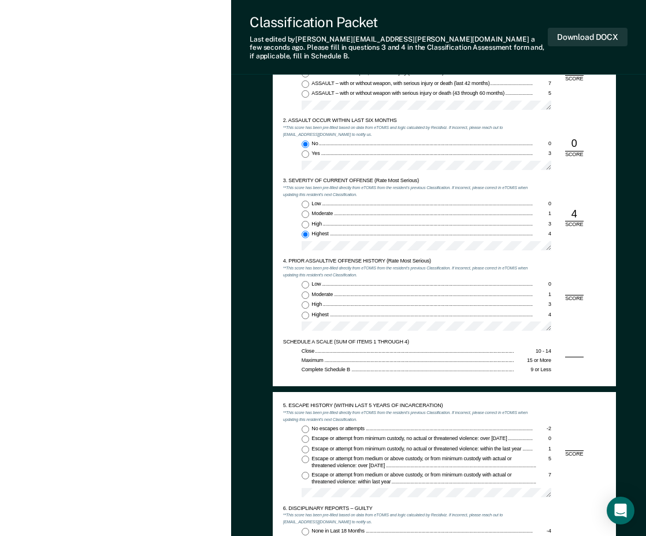
click at [303, 281] on input "Low 0" at bounding box center [306, 285] width 8 height 8
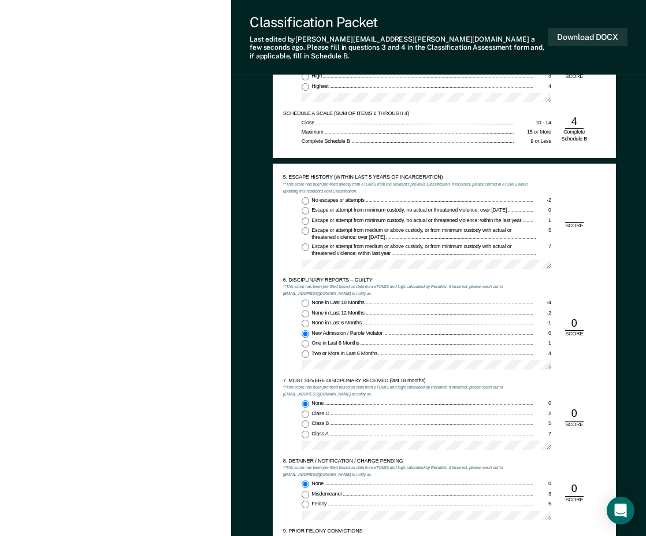
scroll to position [867, 0]
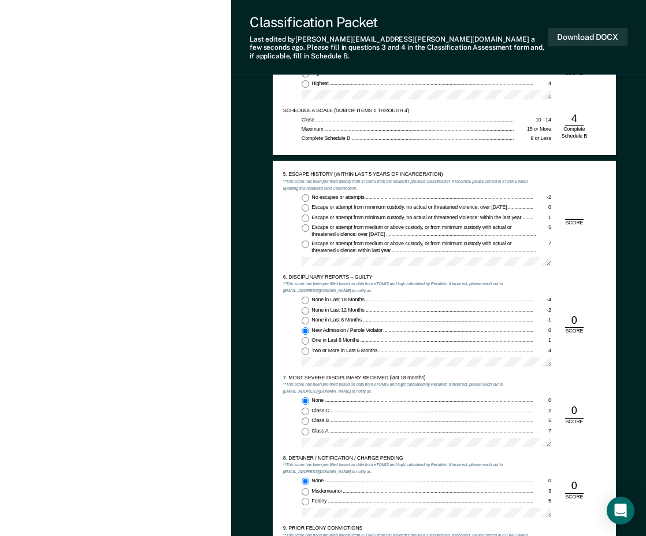
click at [305, 194] on input "No escapes or attempts -2" at bounding box center [306, 198] width 8 height 8
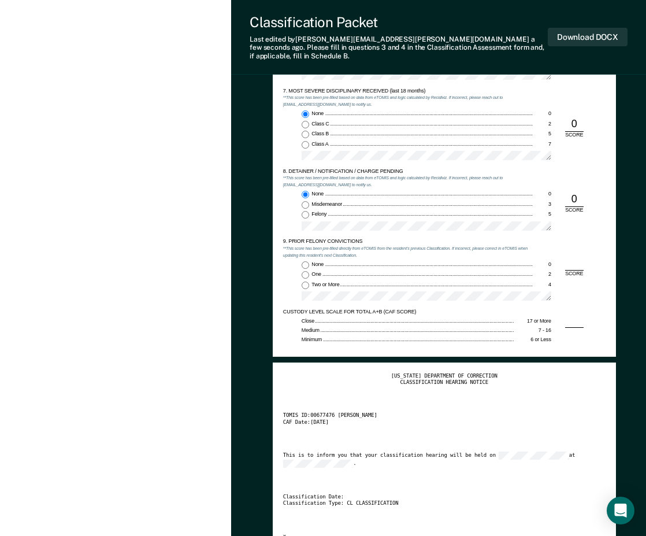
scroll to position [1156, 0]
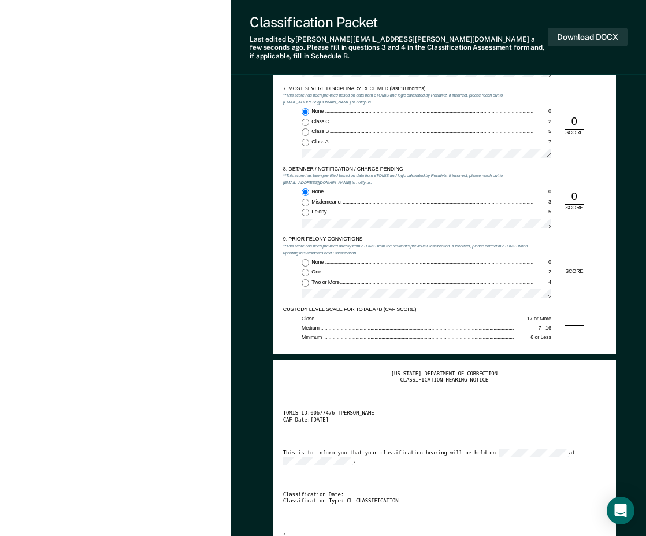
click at [308, 269] on input "One 2" at bounding box center [306, 273] width 8 height 8
click at [610, 37] on button "Download DOCX" at bounding box center [588, 37] width 80 height 19
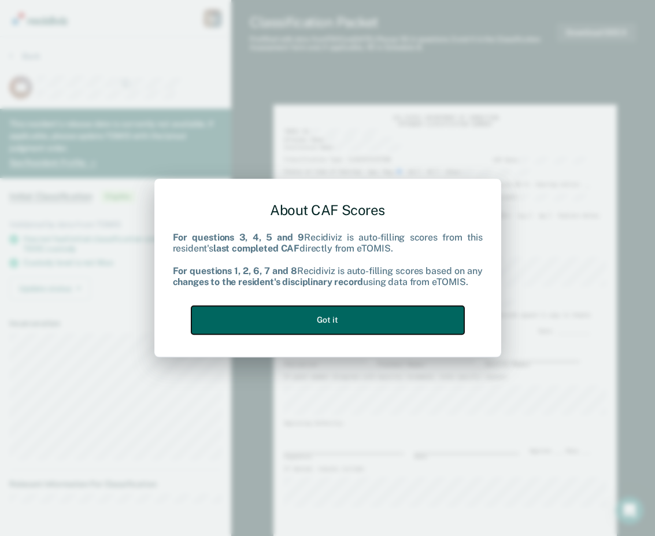
click at [338, 322] on button "Got it" at bounding box center [327, 320] width 273 height 28
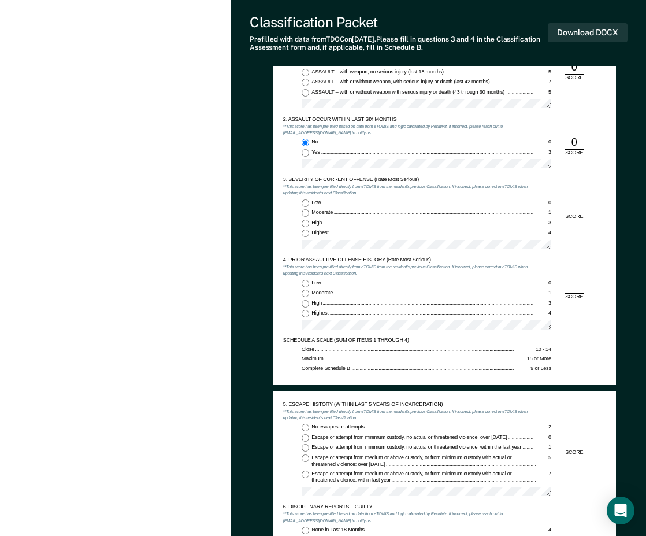
scroll to position [636, 0]
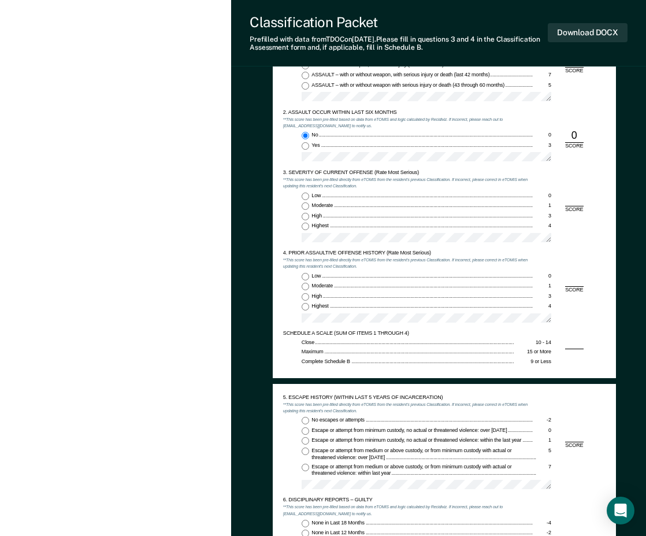
click at [305, 227] on input "Highest 4" at bounding box center [306, 227] width 8 height 8
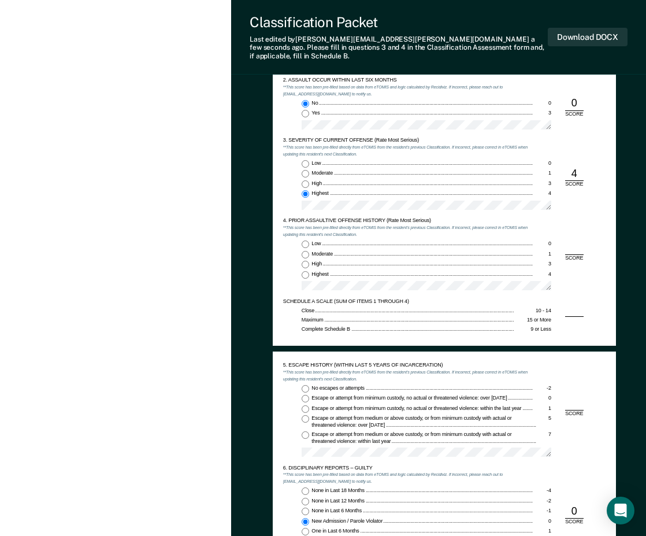
scroll to position [694, 0]
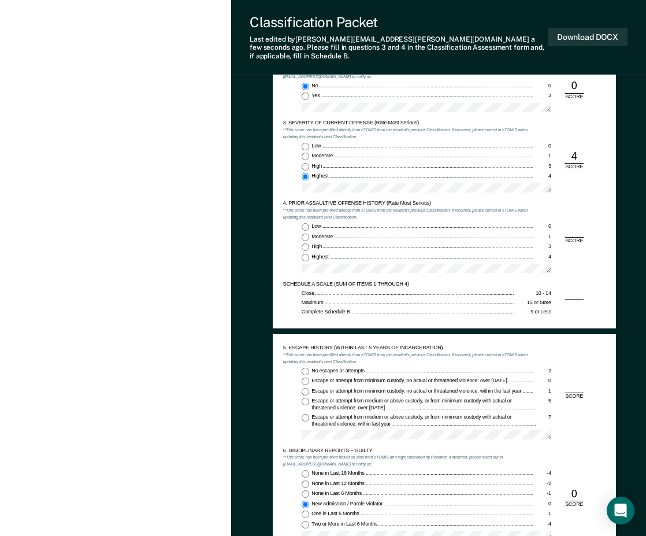
click at [303, 223] on input "Low 0" at bounding box center [306, 227] width 8 height 8
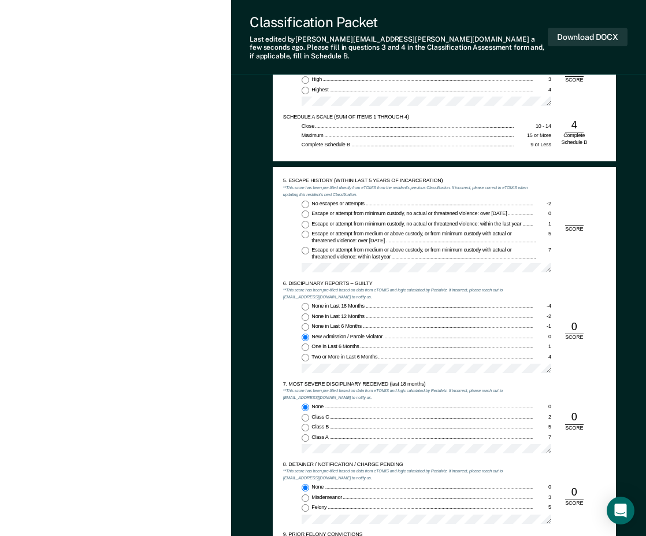
scroll to position [867, 0]
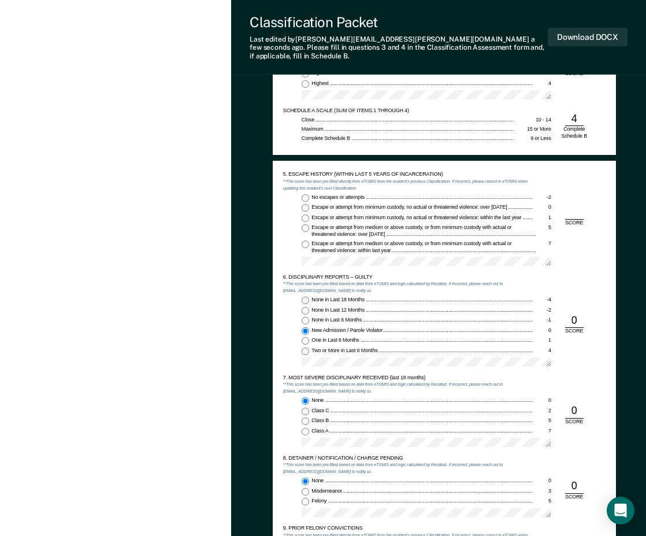
click at [307, 194] on input "No escapes or attempts -2" at bounding box center [306, 198] width 8 height 8
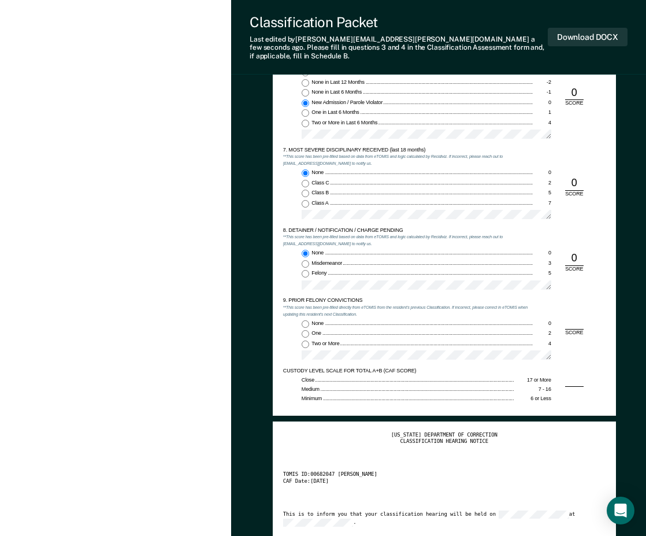
scroll to position [1098, 0]
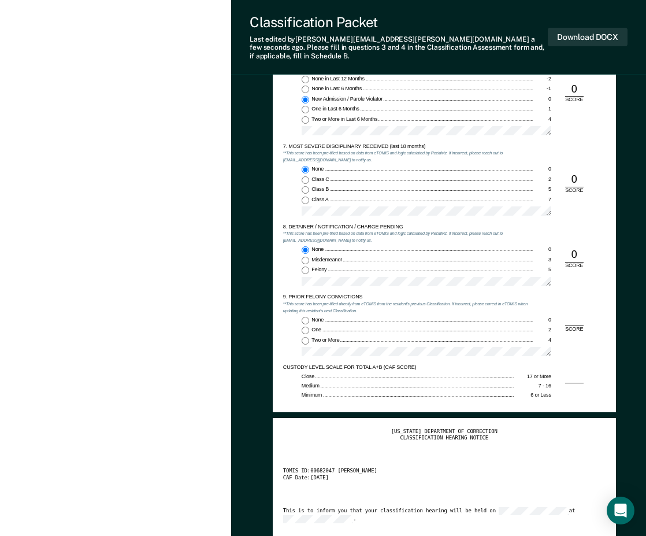
click at [303, 306] on div "9. PRIOR FELONY CONVICTIONS **This score has been pre-filled directly from eTOM…" at bounding box center [408, 329] width 250 height 71
click at [308, 317] on input "None 0" at bounding box center [306, 321] width 8 height 8
click at [582, 28] on button "Download DOCX" at bounding box center [588, 37] width 80 height 19
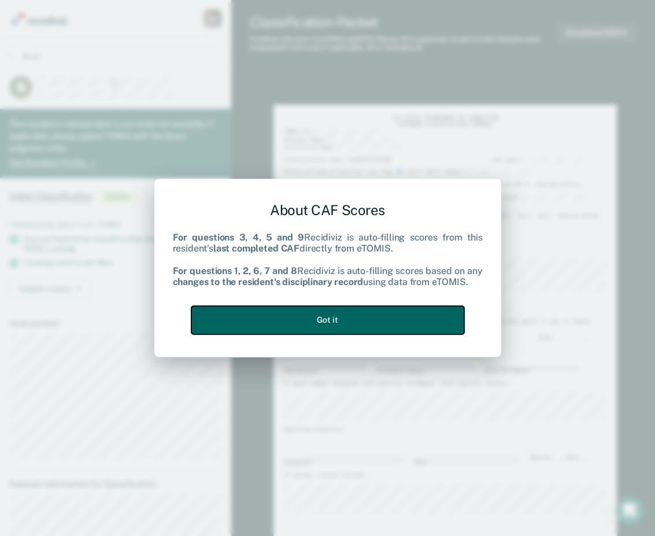
click at [298, 329] on button "Got it" at bounding box center [327, 320] width 273 height 28
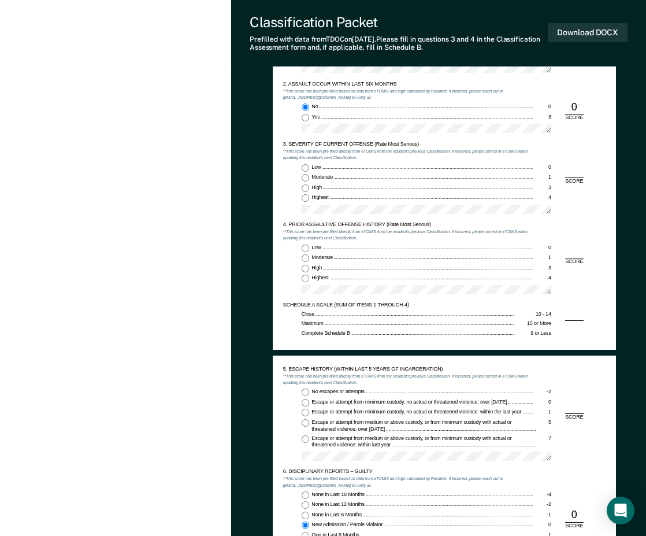
scroll to position [694, 0]
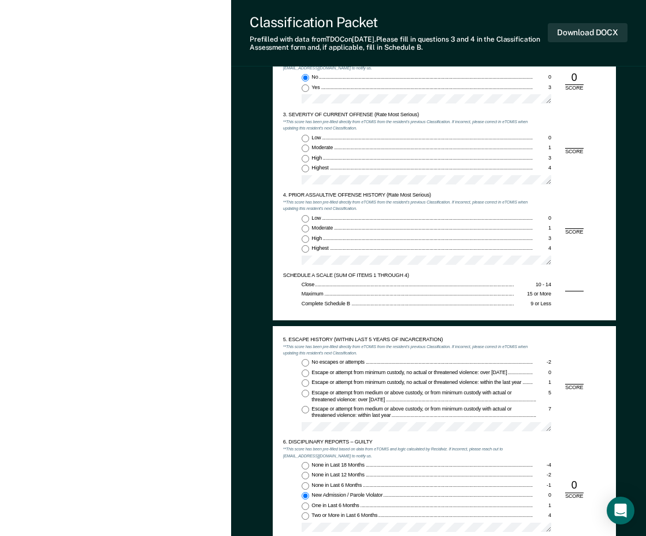
click at [311, 170] on label "Highest 4" at bounding box center [427, 169] width 250 height 8
click at [309, 170] on input "Highest 4" at bounding box center [306, 169] width 8 height 8
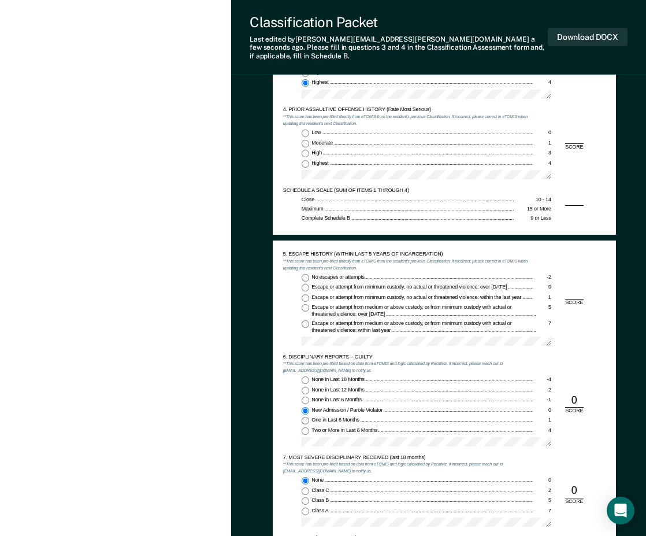
scroll to position [809, 0]
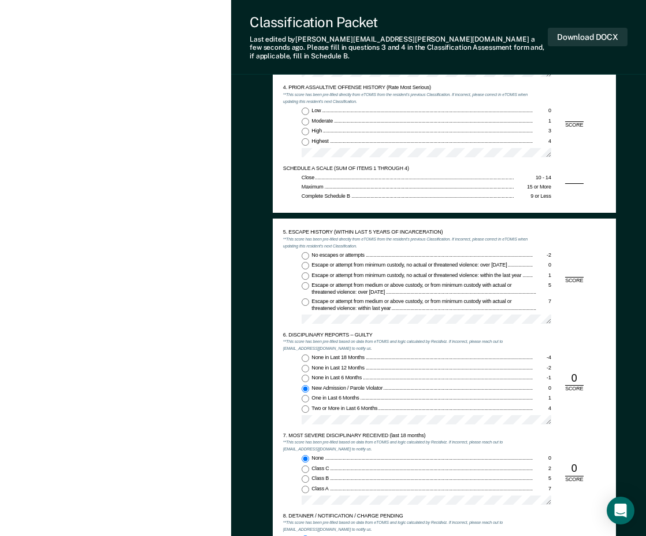
click at [317, 107] on span "Low" at bounding box center [317, 110] width 10 height 6
click at [309, 107] on input "Low 0" at bounding box center [306, 111] width 8 height 8
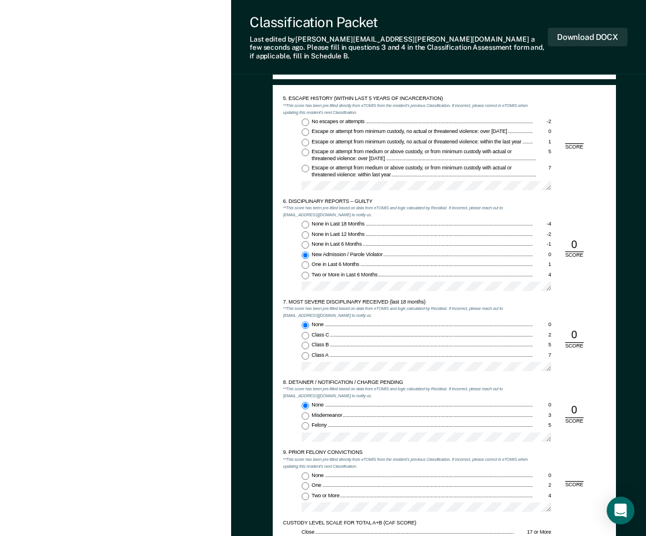
scroll to position [925, 0]
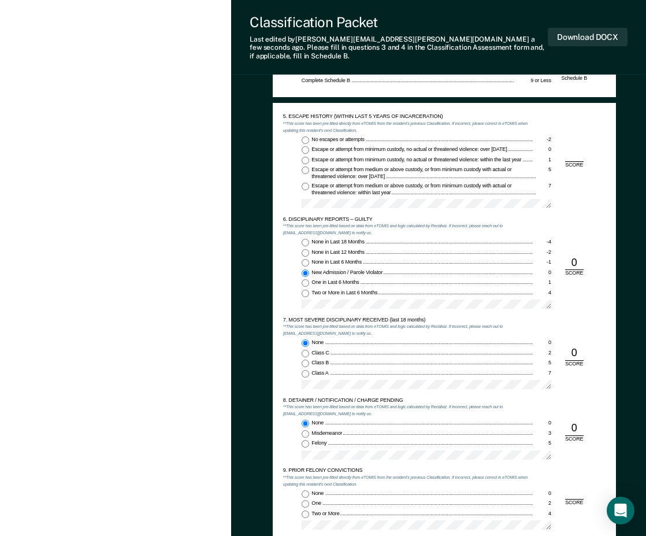
click at [307, 136] on input "No escapes or attempts -2" at bounding box center [306, 140] width 8 height 8
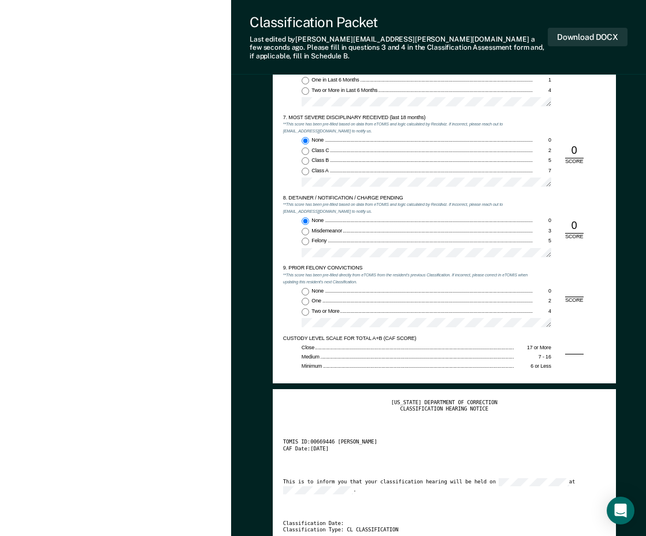
scroll to position [1156, 0]
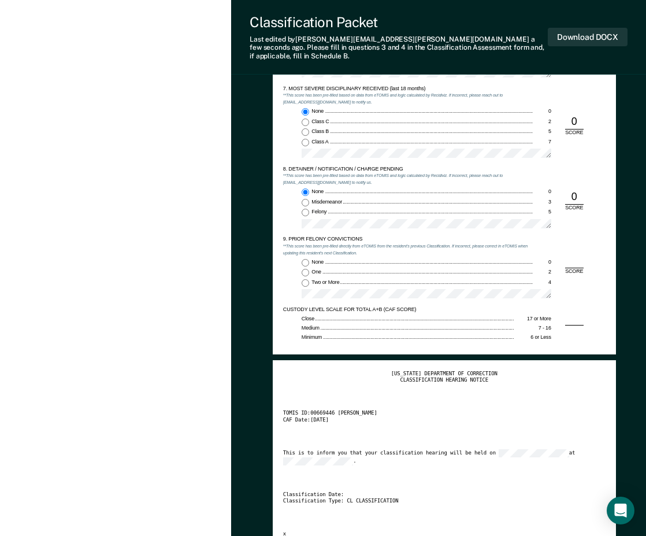
click at [309, 259] on input "None 0" at bounding box center [306, 263] width 8 height 8
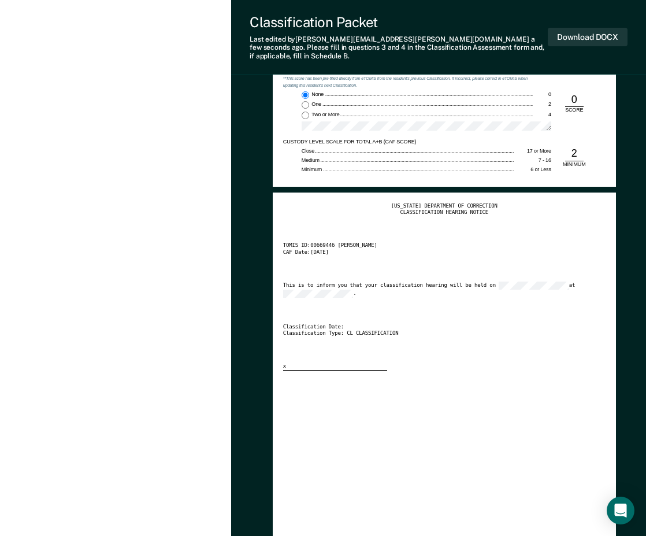
scroll to position [1329, 0]
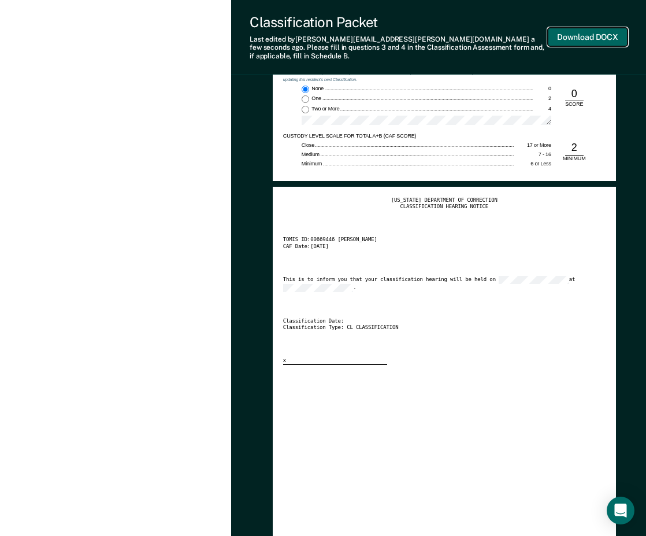
click at [607, 33] on button "Download DOCX" at bounding box center [588, 37] width 80 height 19
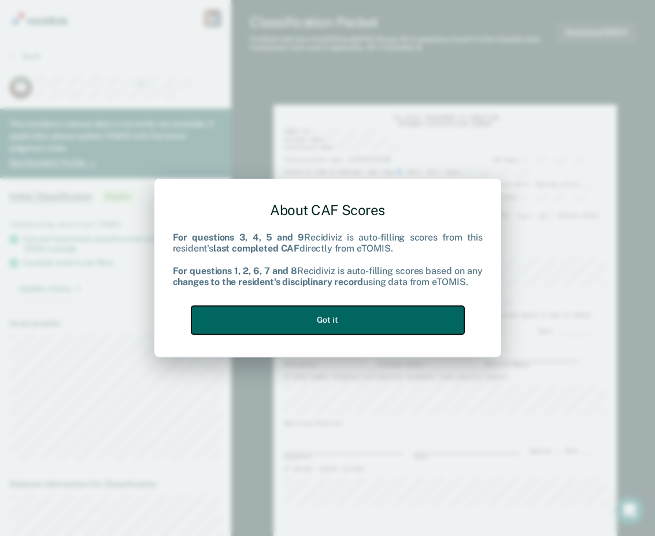
drag, startPoint x: 302, startPoint y: 314, endPoint x: 304, endPoint y: 323, distance: 9.5
click at [302, 314] on button "Got it" at bounding box center [327, 320] width 273 height 28
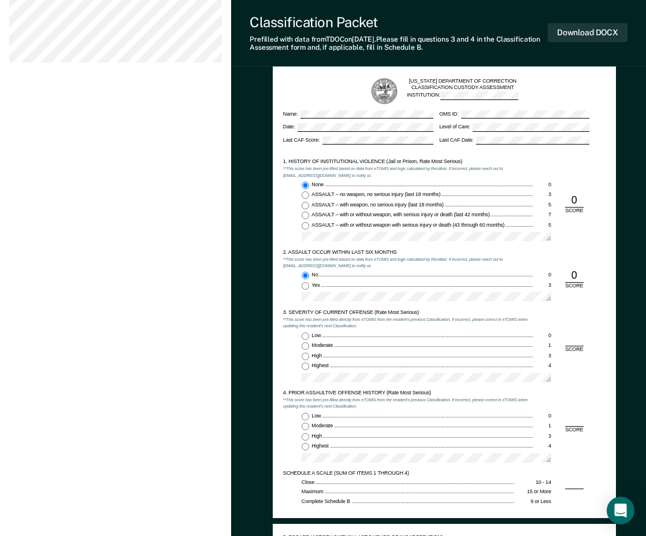
scroll to position [578, 0]
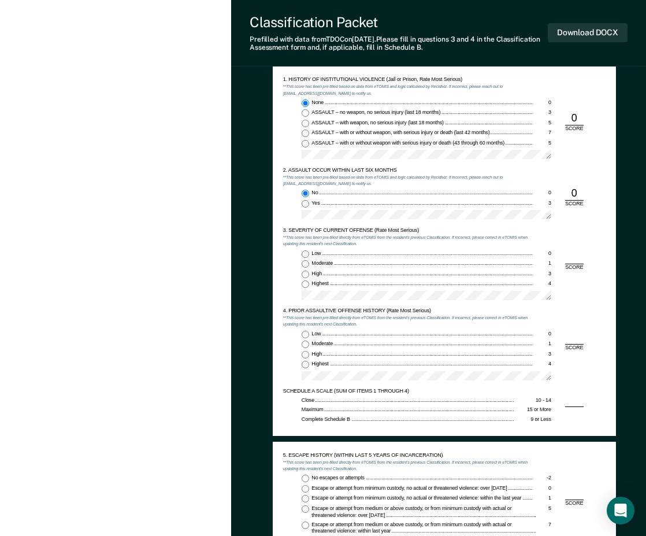
click at [312, 284] on span "Highest" at bounding box center [321, 283] width 18 height 6
click at [309, 284] on input "Highest 4" at bounding box center [306, 284] width 8 height 8
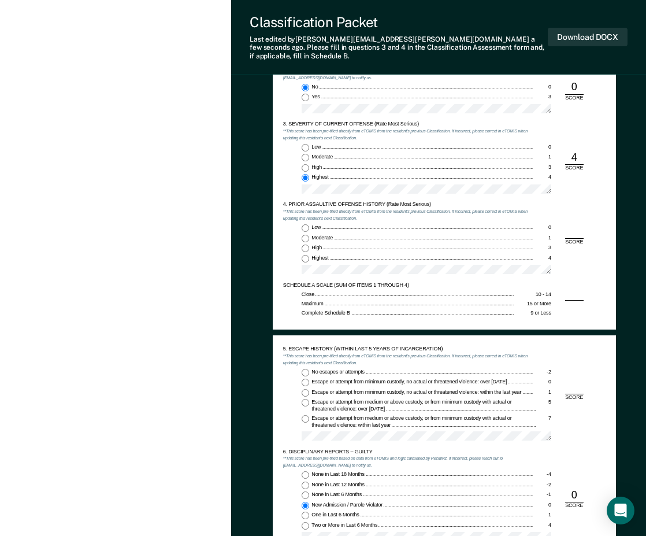
scroll to position [694, 0]
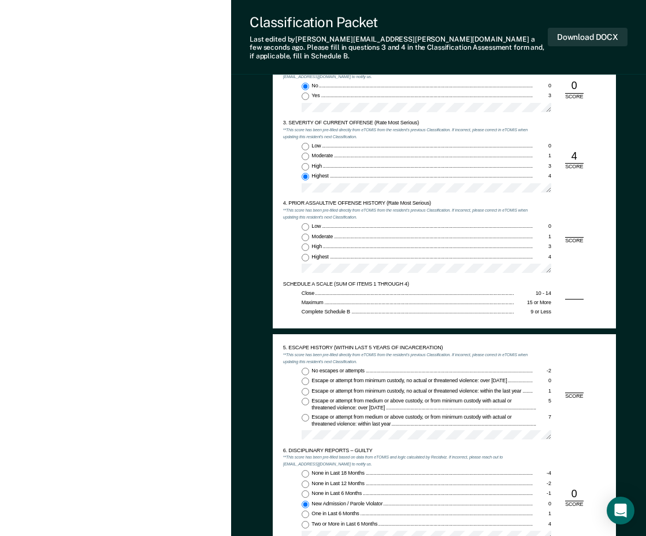
click at [306, 223] on input "Low 0" at bounding box center [306, 227] width 8 height 8
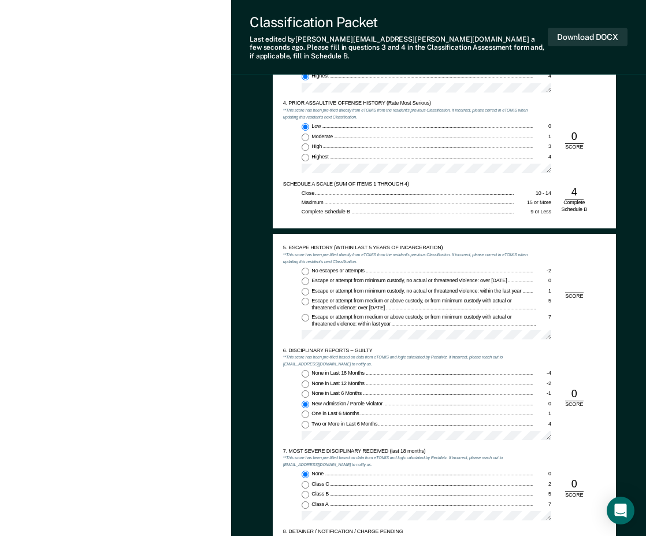
scroll to position [809, 0]
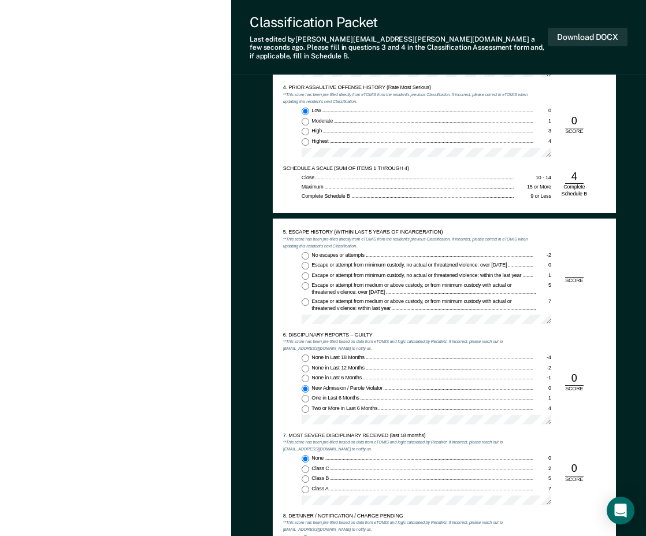
click at [305, 252] on input "No escapes or attempts -2" at bounding box center [306, 256] width 8 height 8
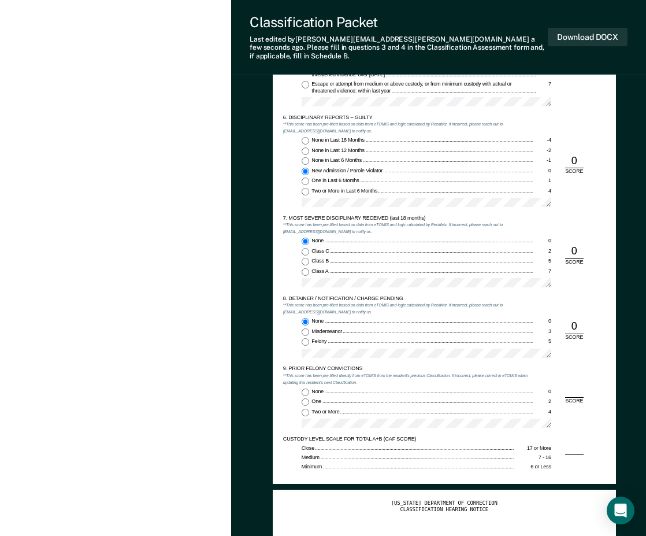
scroll to position [1040, 0]
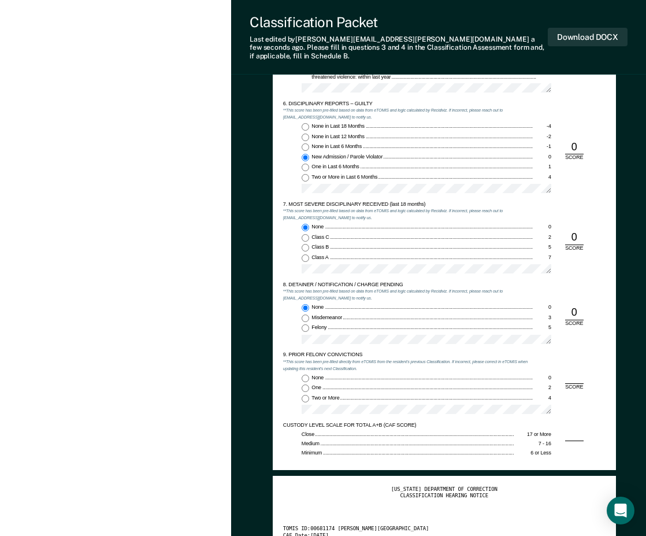
click at [304, 375] on input "None 0" at bounding box center [306, 379] width 8 height 8
click at [602, 31] on button "Download DOCX" at bounding box center [588, 37] width 80 height 19
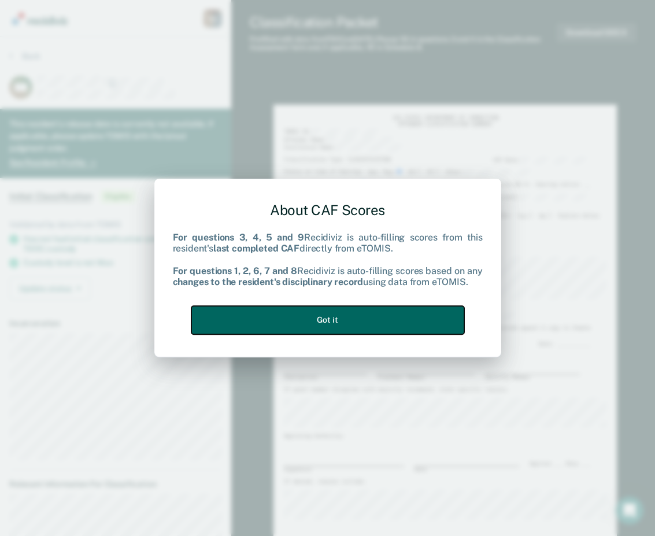
drag, startPoint x: 282, startPoint y: 316, endPoint x: 303, endPoint y: 315, distance: 21.4
click at [283, 316] on button "Got it" at bounding box center [327, 320] width 273 height 28
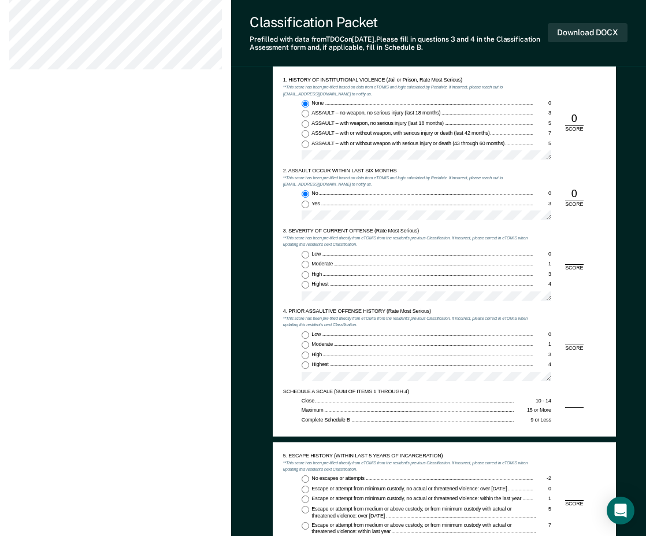
scroll to position [578, 0]
click at [359, 286] on div "Highest" at bounding box center [422, 283] width 221 height 7
click at [309, 286] on input "Highest 4" at bounding box center [306, 284] width 8 height 8
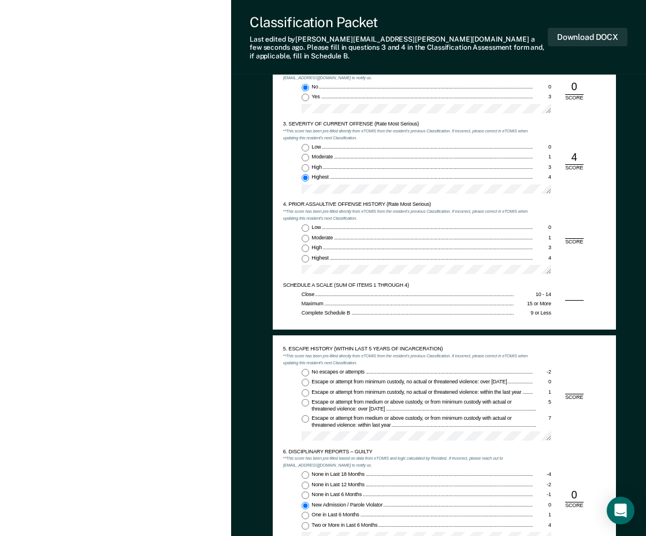
scroll to position [694, 0]
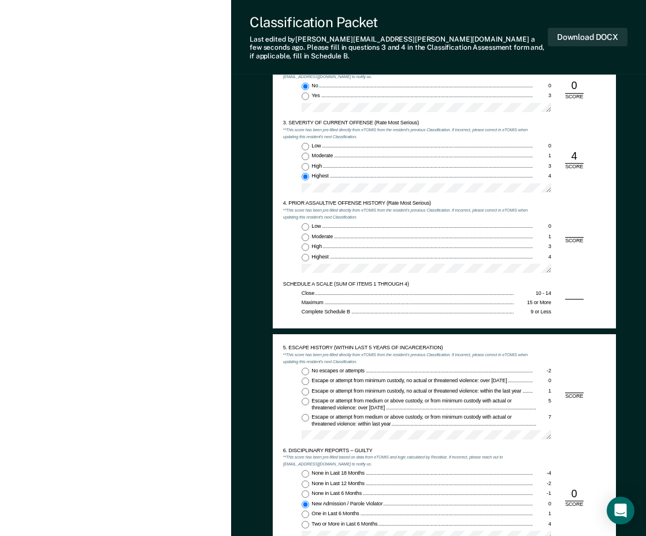
click at [343, 223] on div "Low" at bounding box center [422, 226] width 221 height 7
click at [309, 223] on input "Low 0" at bounding box center [306, 227] width 8 height 8
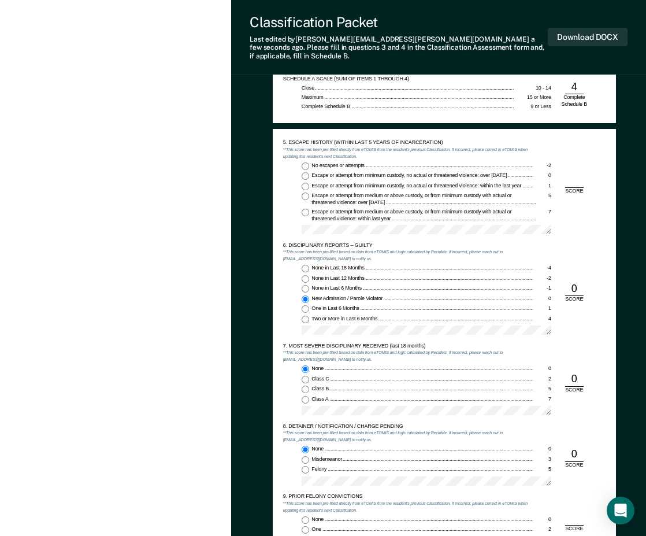
scroll to position [867, 0]
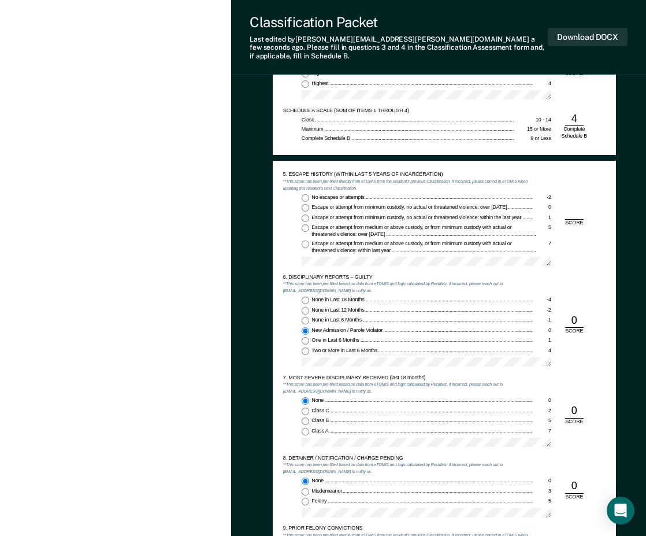
click at [304, 194] on input "No escapes or attempts -2" at bounding box center [306, 198] width 8 height 8
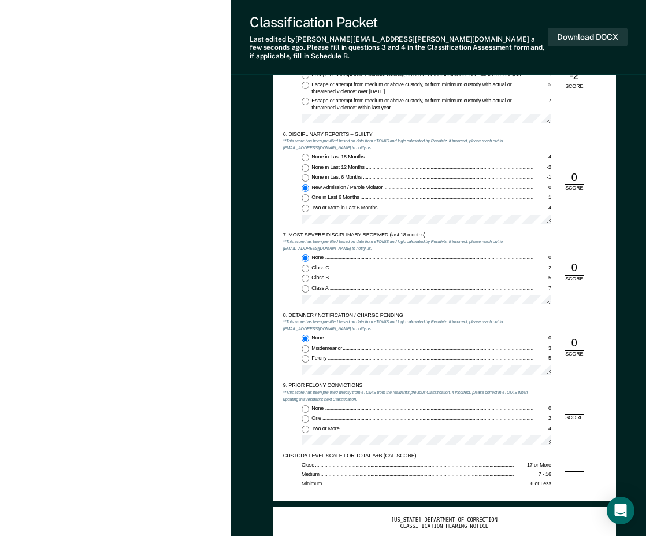
scroll to position [1098, 0]
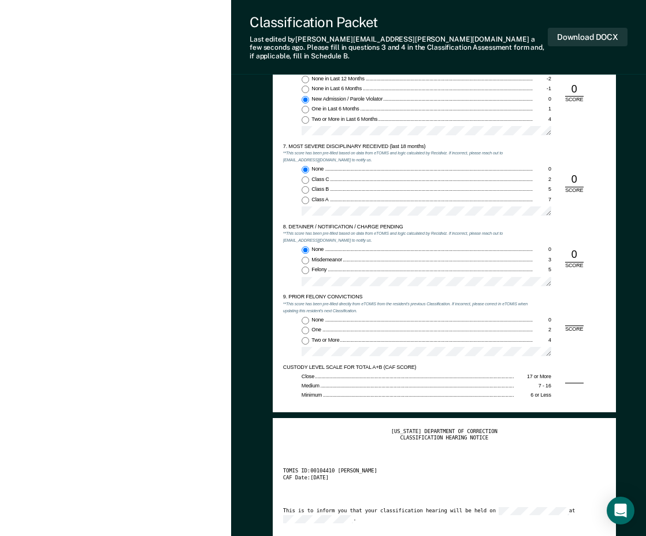
click at [325, 327] on div "One" at bounding box center [422, 330] width 221 height 7
click at [309, 327] on input "One 2" at bounding box center [306, 331] width 8 height 8
click at [593, 37] on button "Download DOCX" at bounding box center [588, 37] width 80 height 19
